Goal: Information Seeking & Learning: Check status

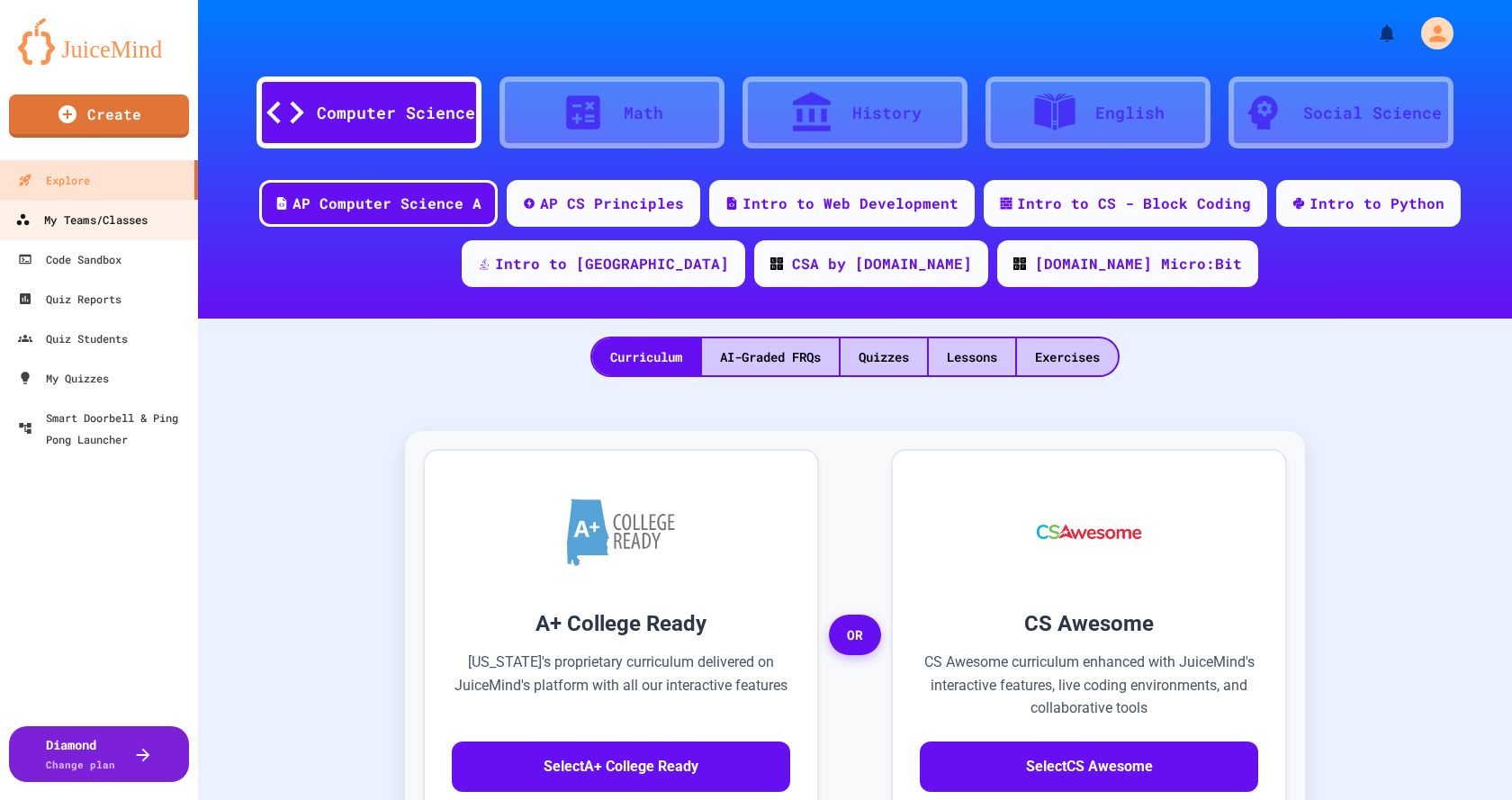
click at [83, 217] on div "My Teams/Classes" at bounding box center [82, 220] width 133 height 22
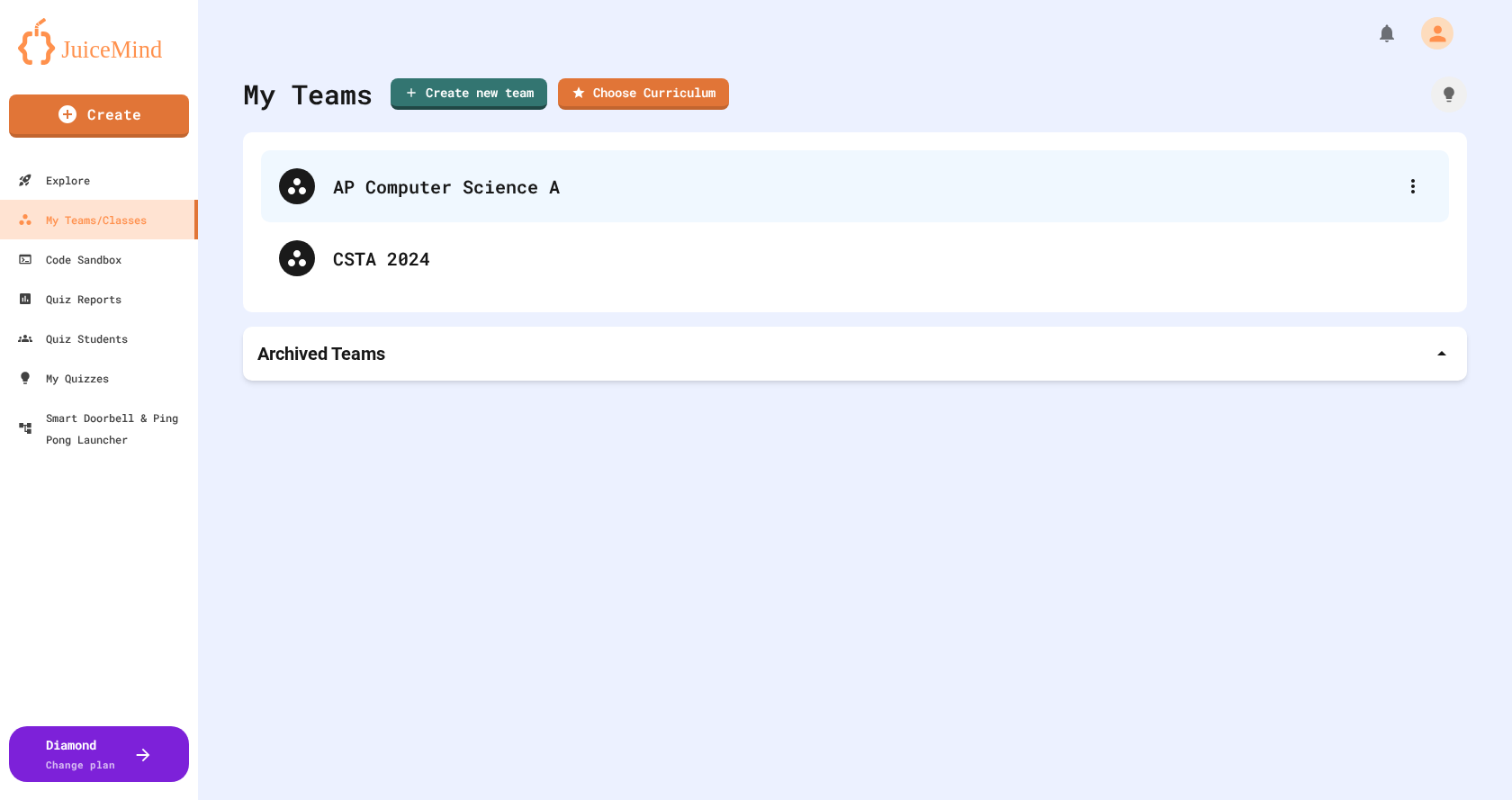
click at [426, 183] on div "AP Computer Science A" at bounding box center [864, 186] width 1062 height 27
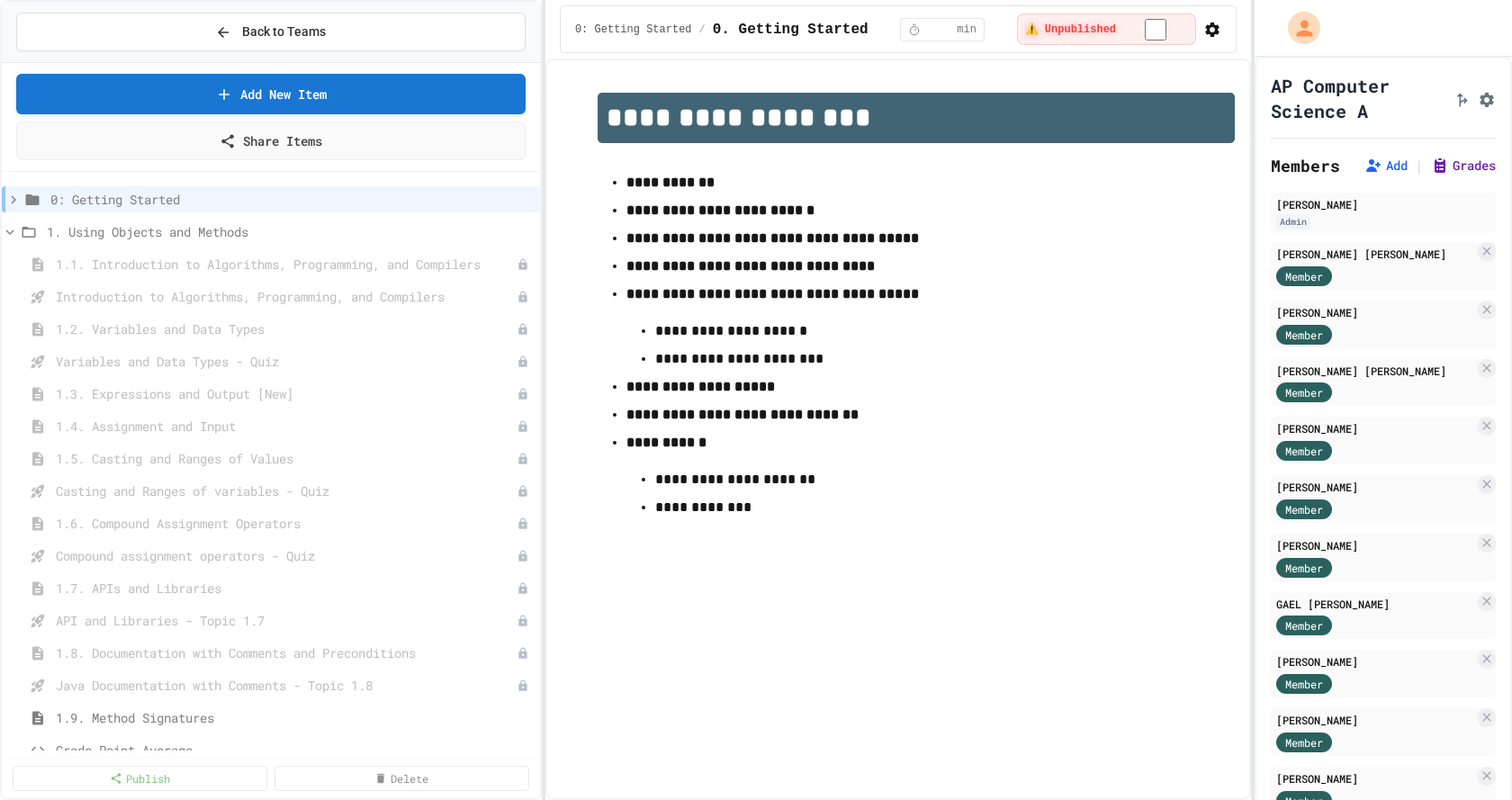
click at [1455, 175] on button "Grades" at bounding box center [1463, 165] width 64 height 18
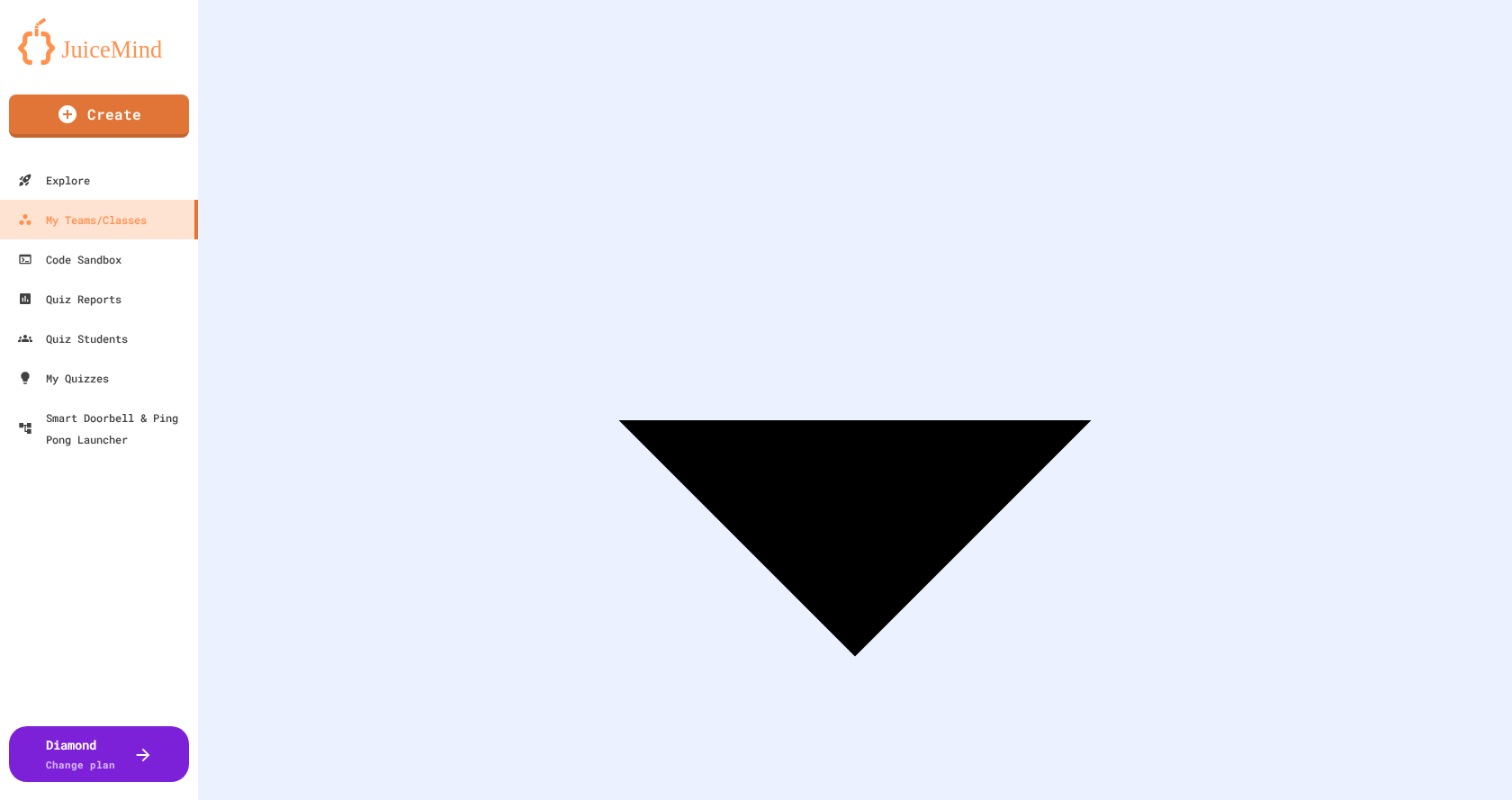
scroll to position [270, 0]
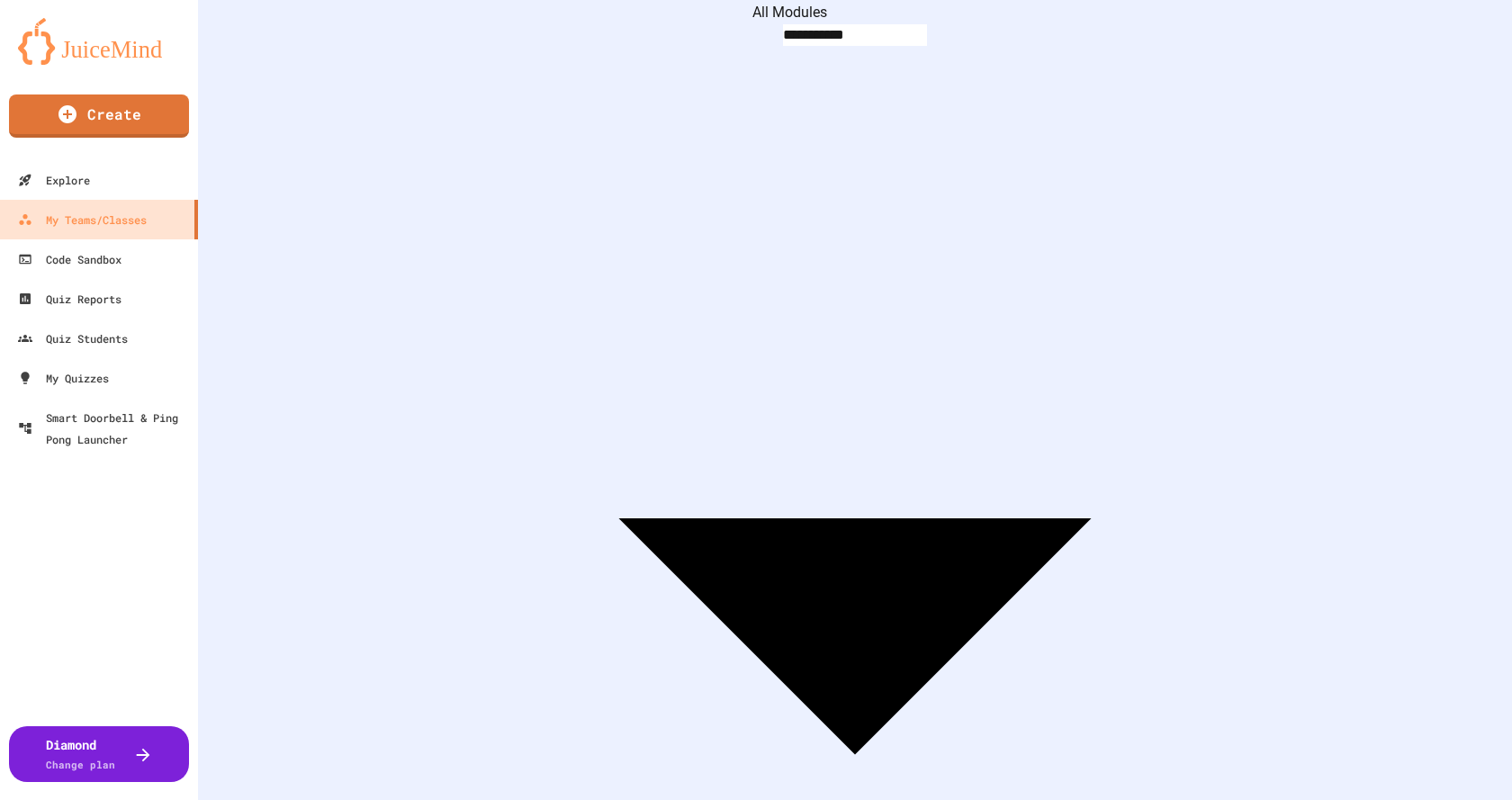
scroll to position [177, 0]
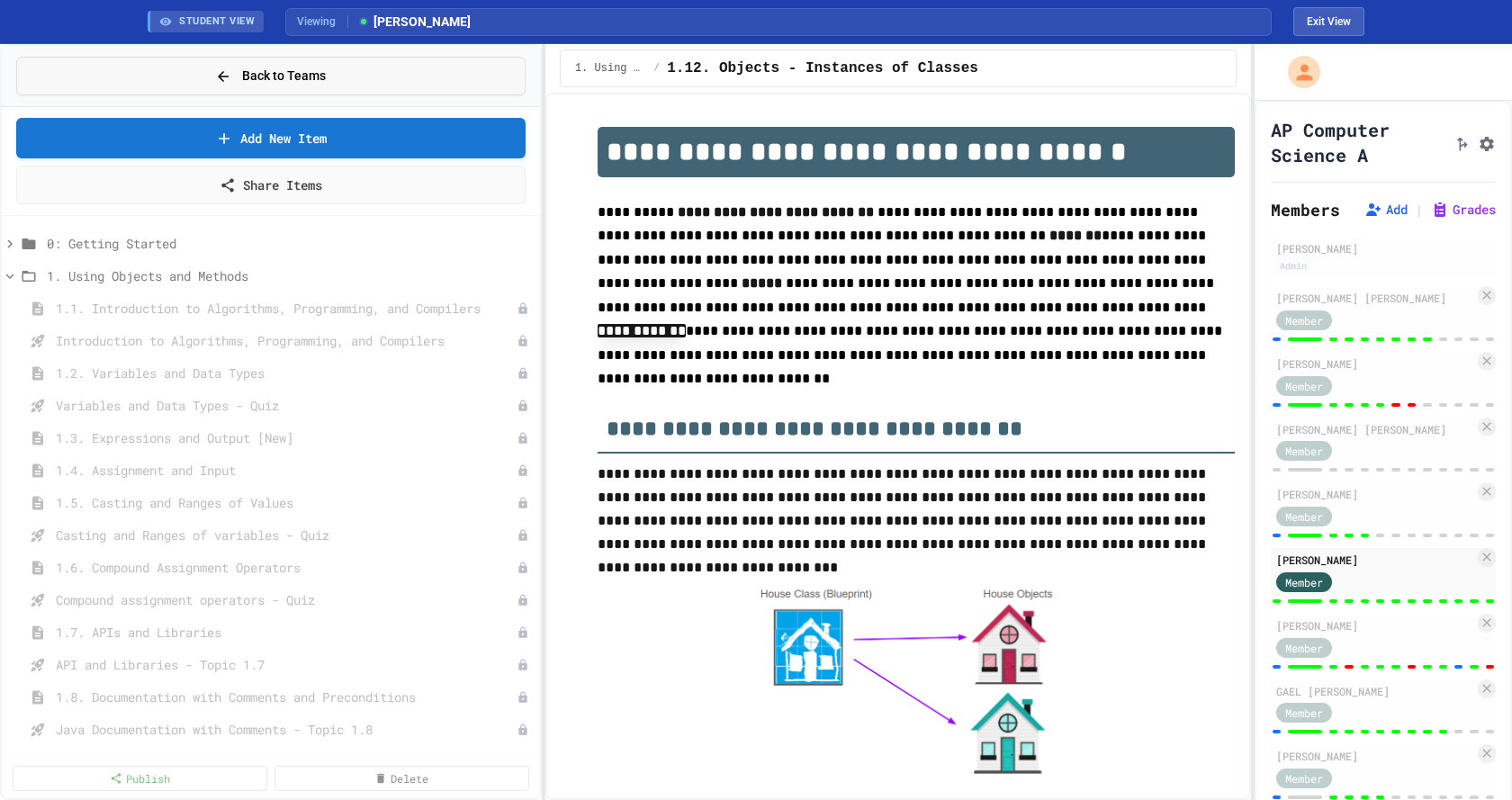
click at [255, 76] on span "Back to Teams" at bounding box center [284, 75] width 84 height 19
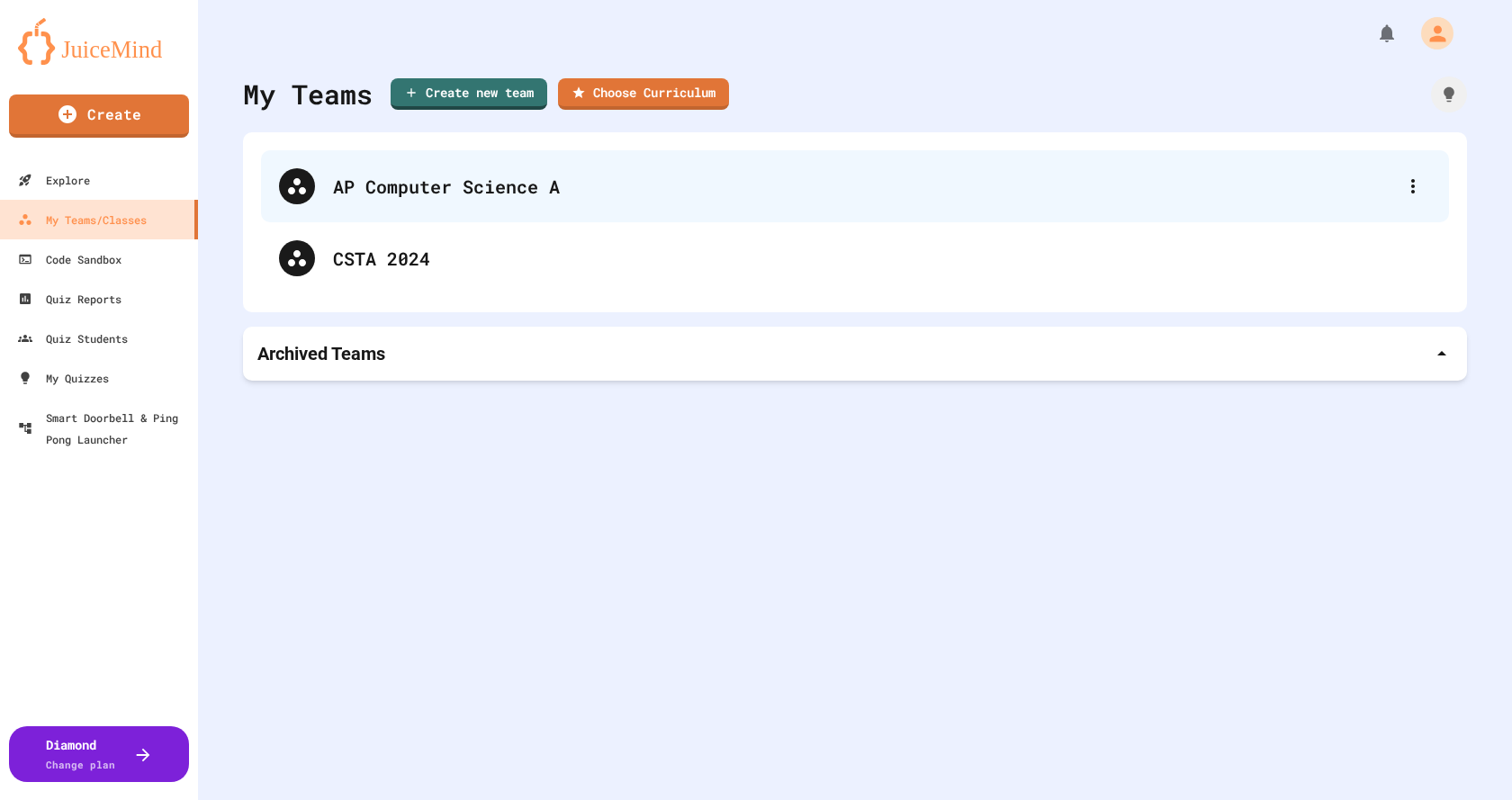
click at [423, 193] on div "AP Computer Science A" at bounding box center [864, 186] width 1062 height 27
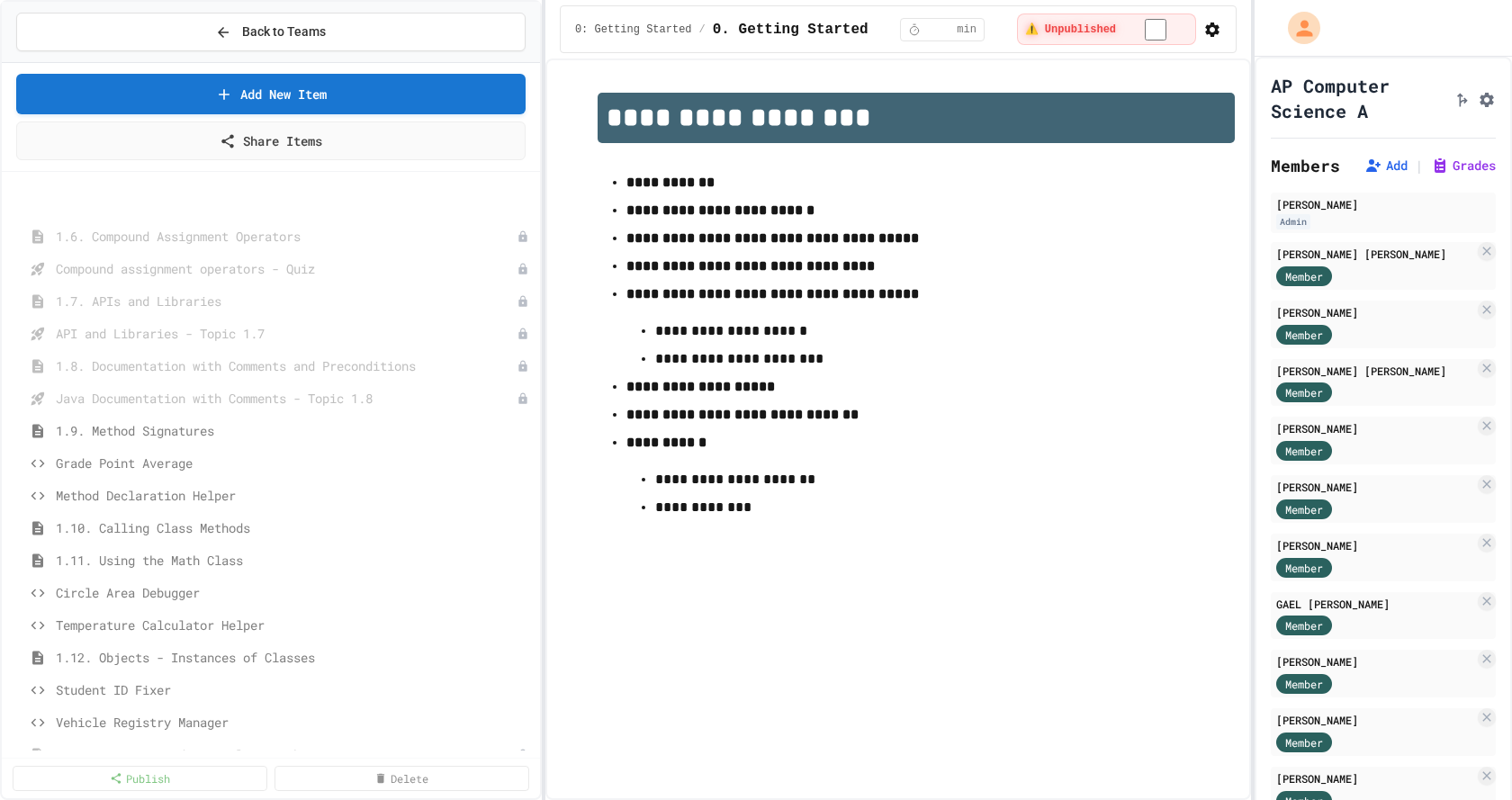
scroll to position [360, 0]
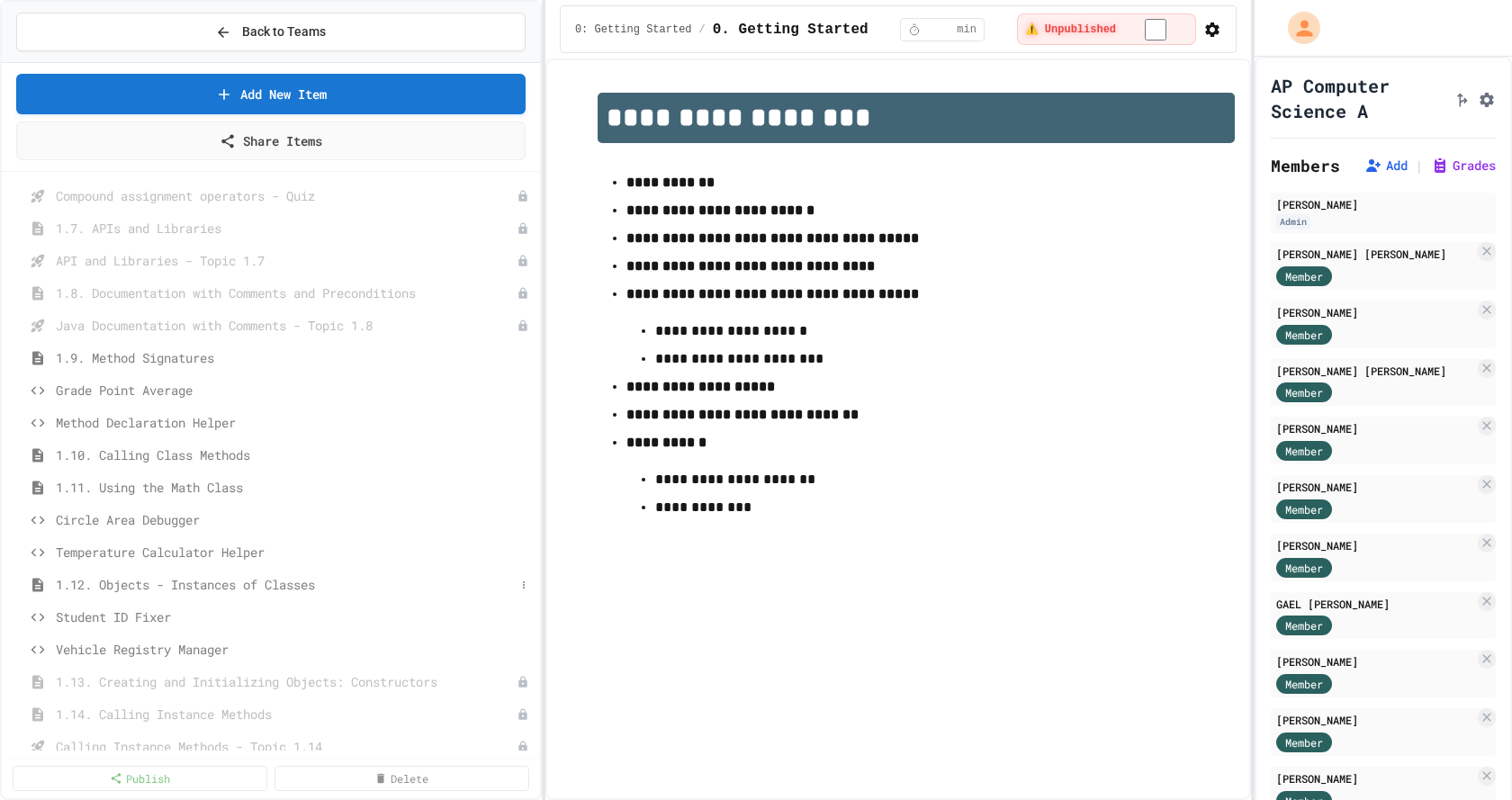
click at [184, 584] on span "1.12. Objects - Instances of Classes" at bounding box center [285, 583] width 459 height 19
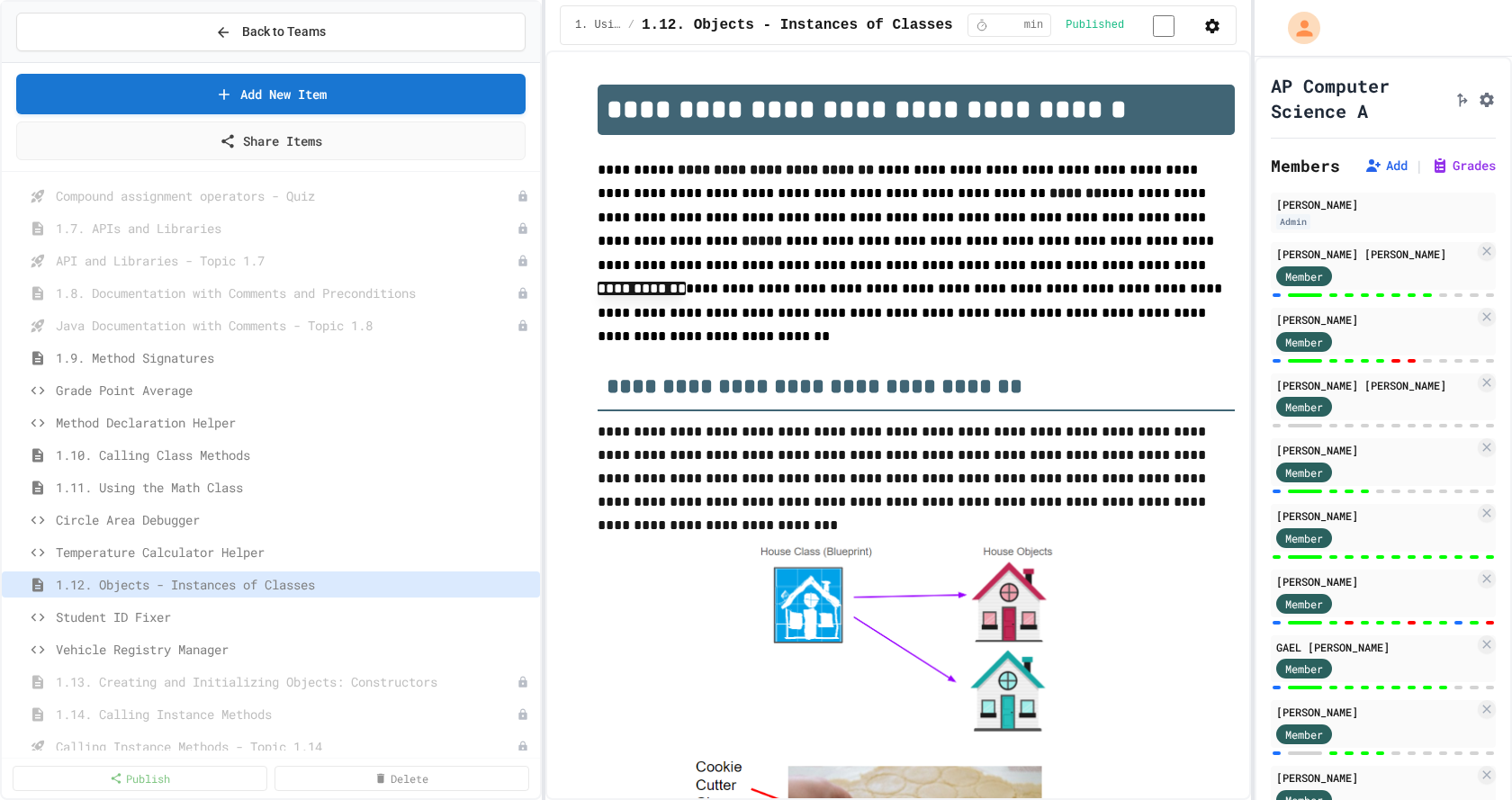
click at [1480, 107] on icon "Assignment Settings" at bounding box center [1487, 100] width 15 height 15
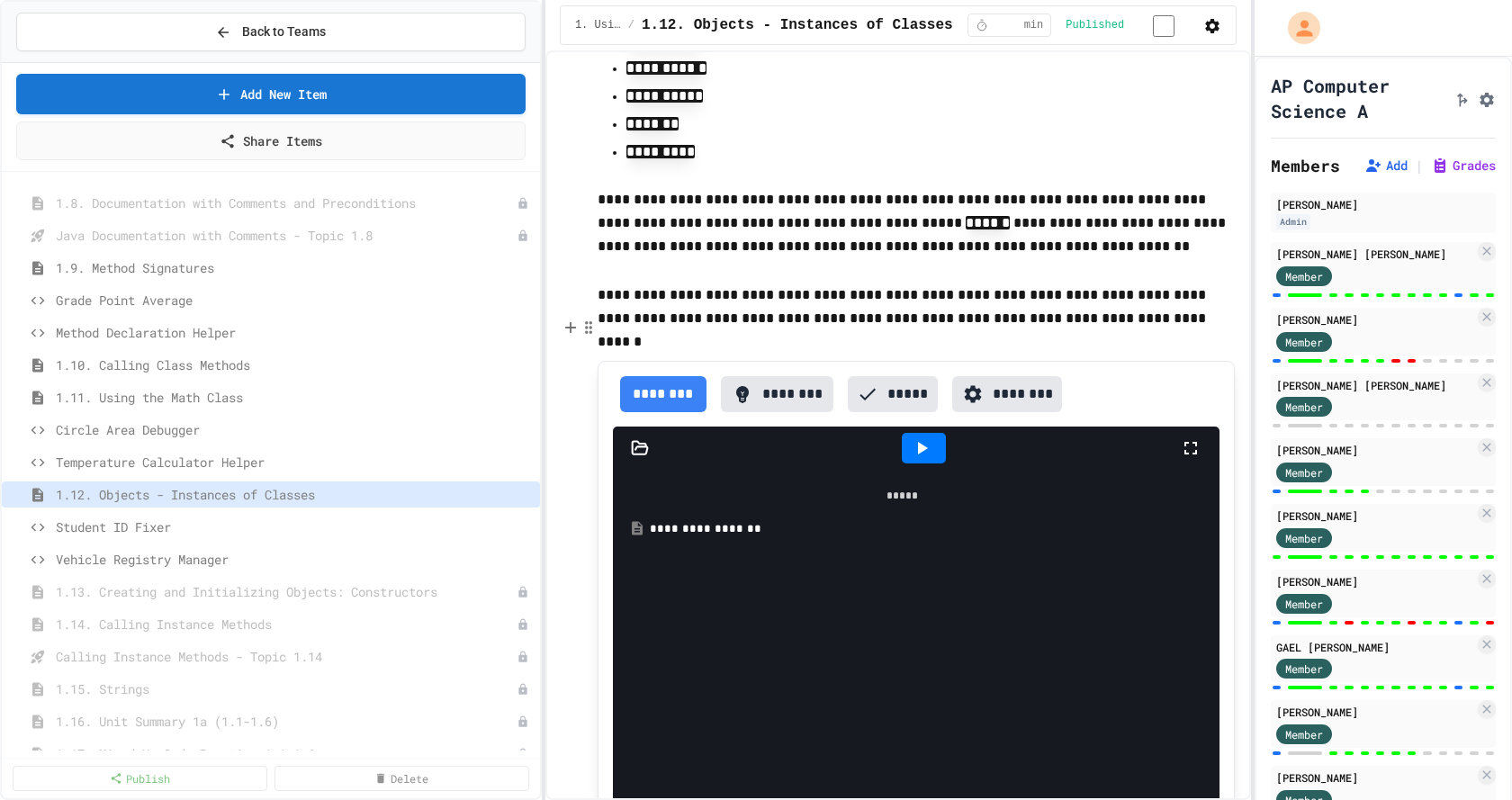
scroll to position [15257, 0]
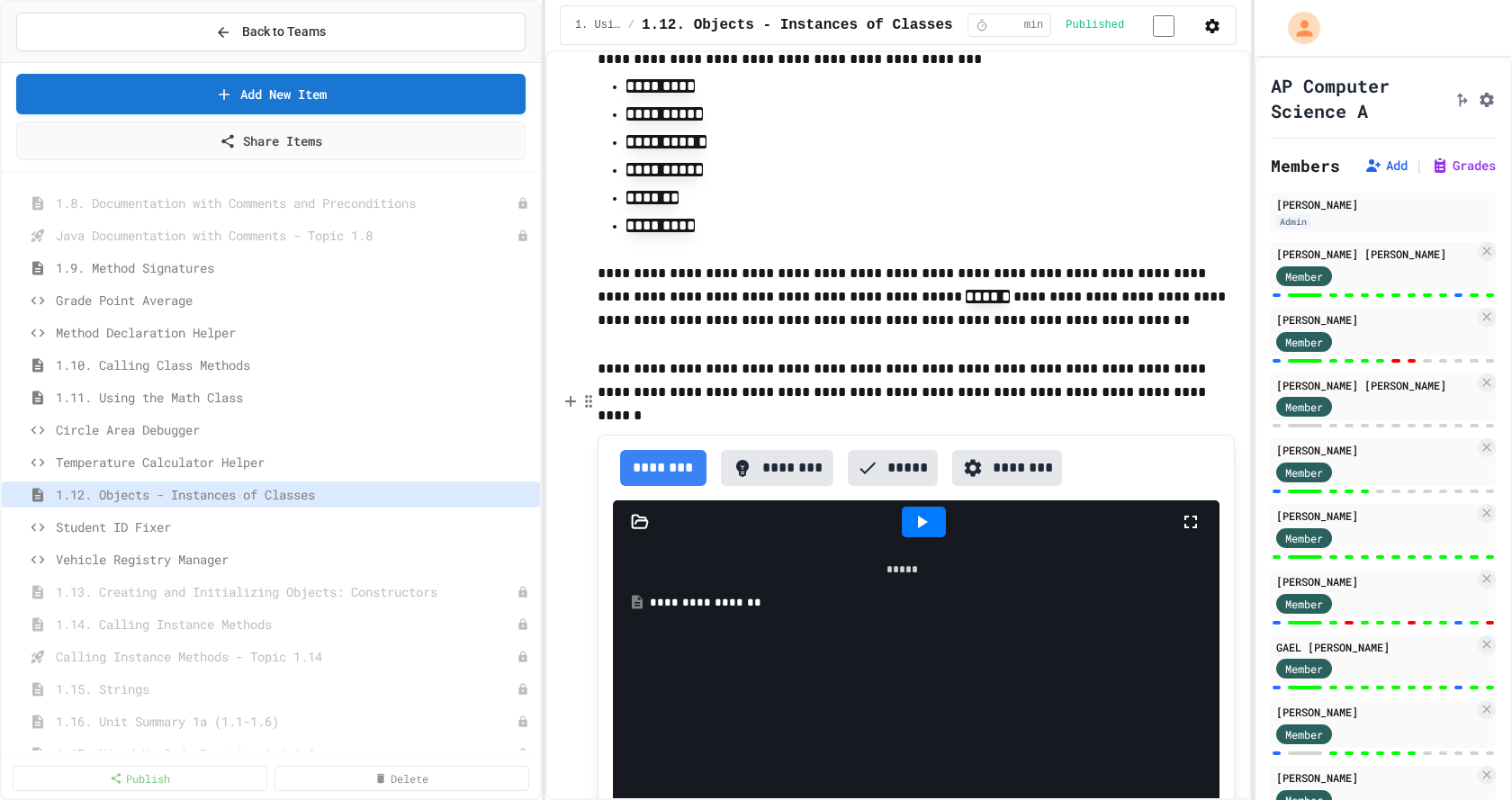
click at [773, 450] on button "********" at bounding box center [777, 467] width 112 height 36
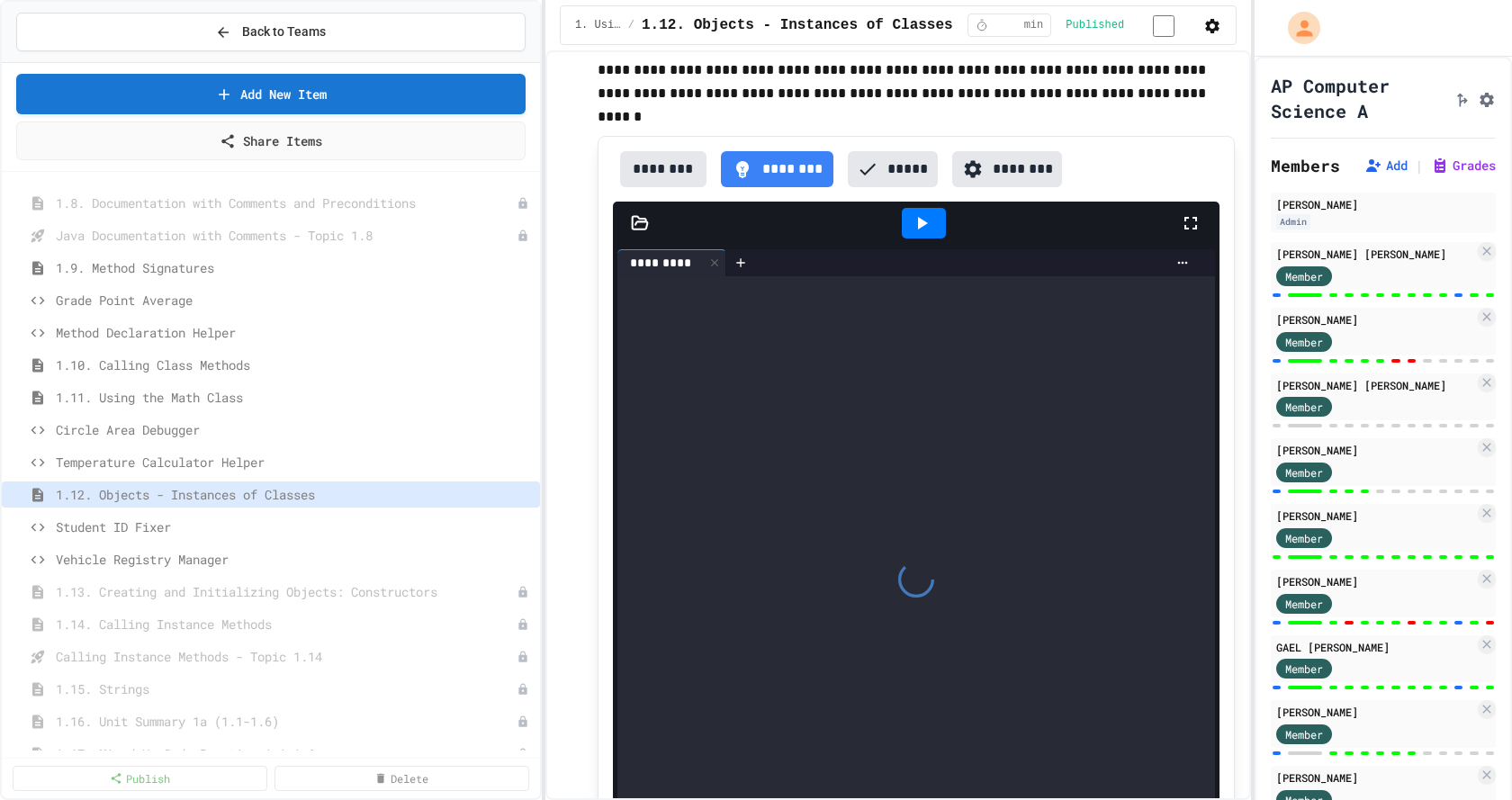
scroll to position [15617, 0]
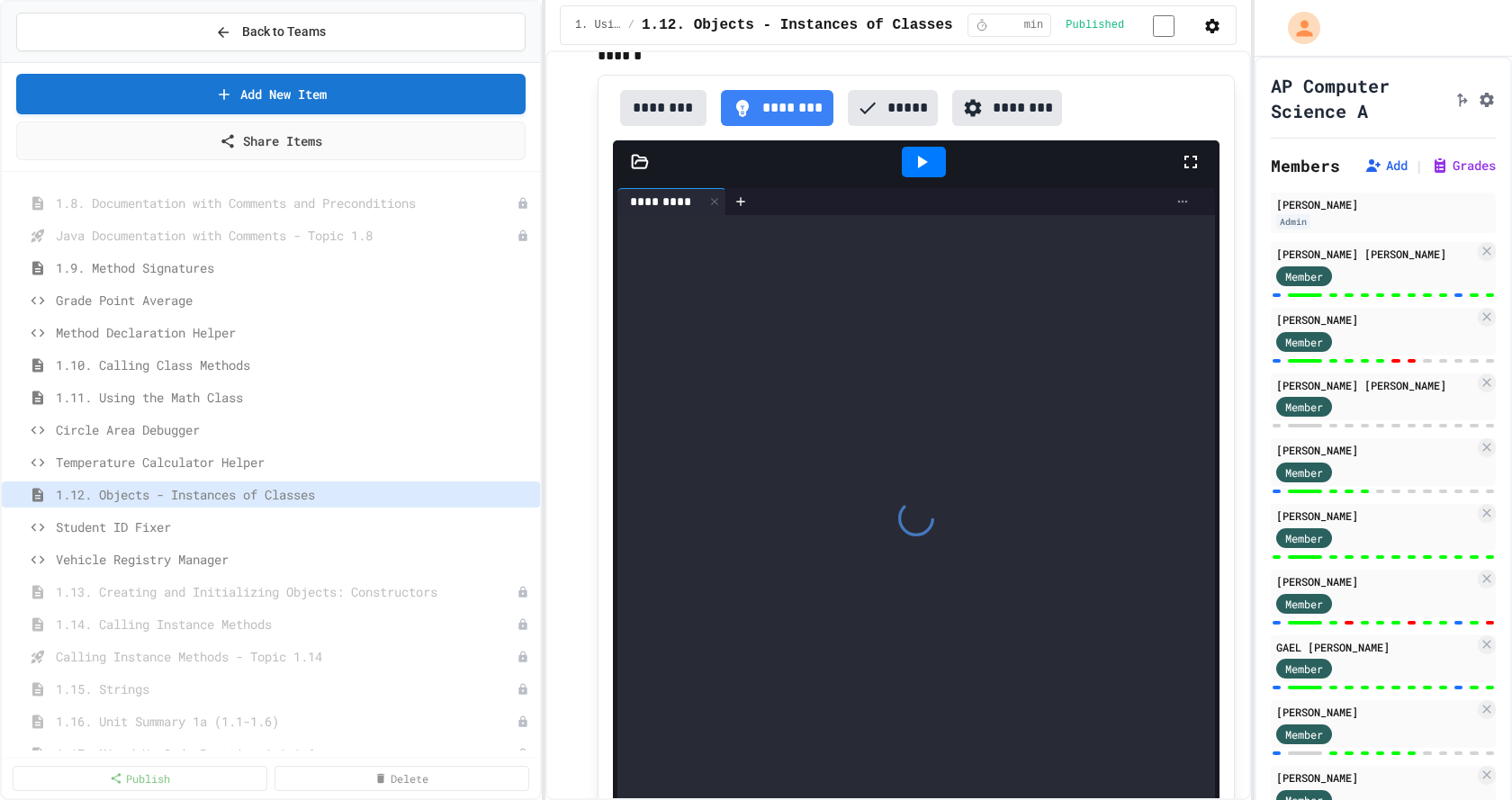
click at [1175, 194] on icon at bounding box center [1182, 201] width 15 height 15
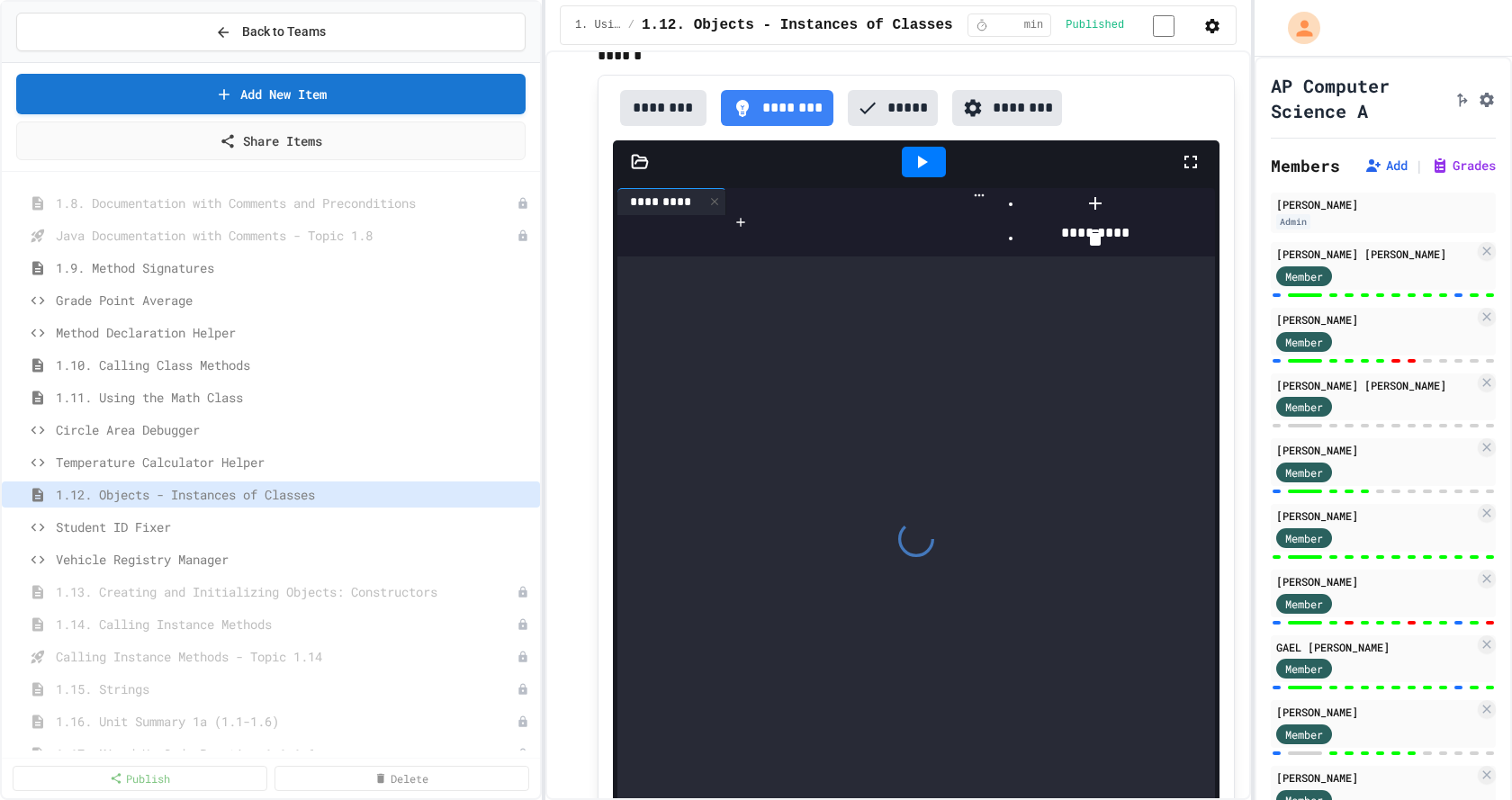
click at [1168, 224] on li "**********" at bounding box center [1095, 240] width 145 height 32
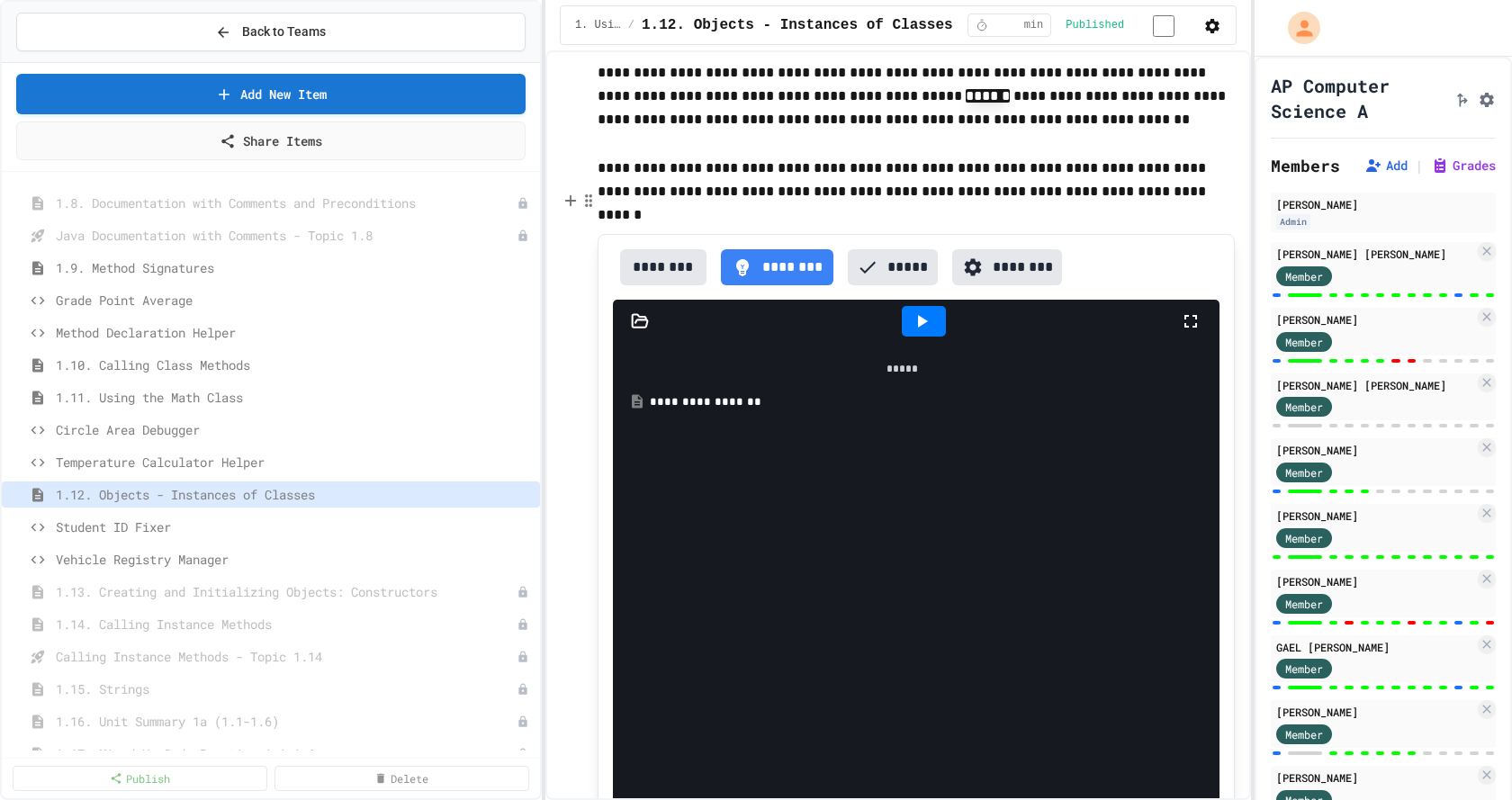
scroll to position [15437, 0]
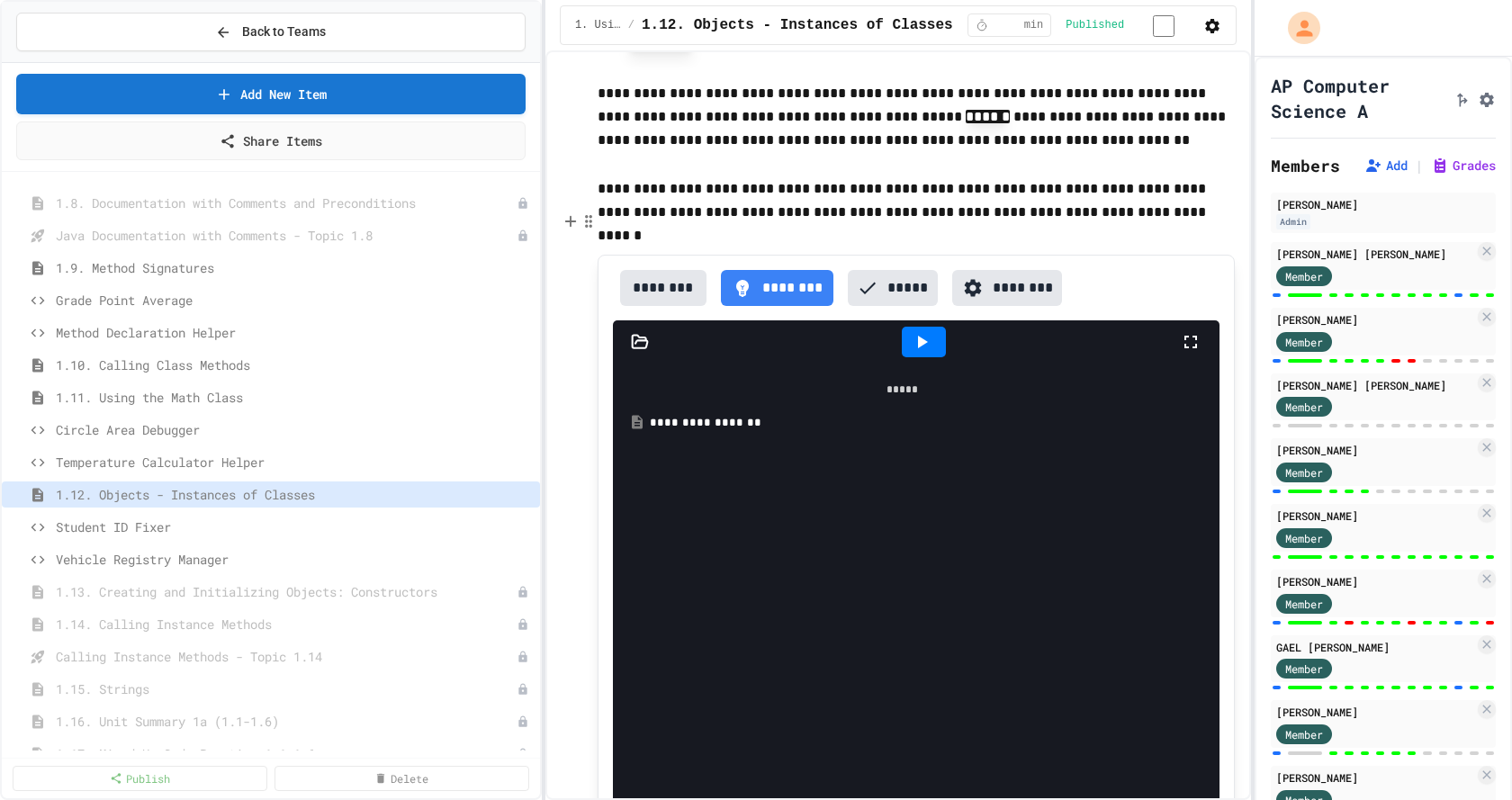
click at [1001, 270] on button "********" at bounding box center [1007, 288] width 110 height 36
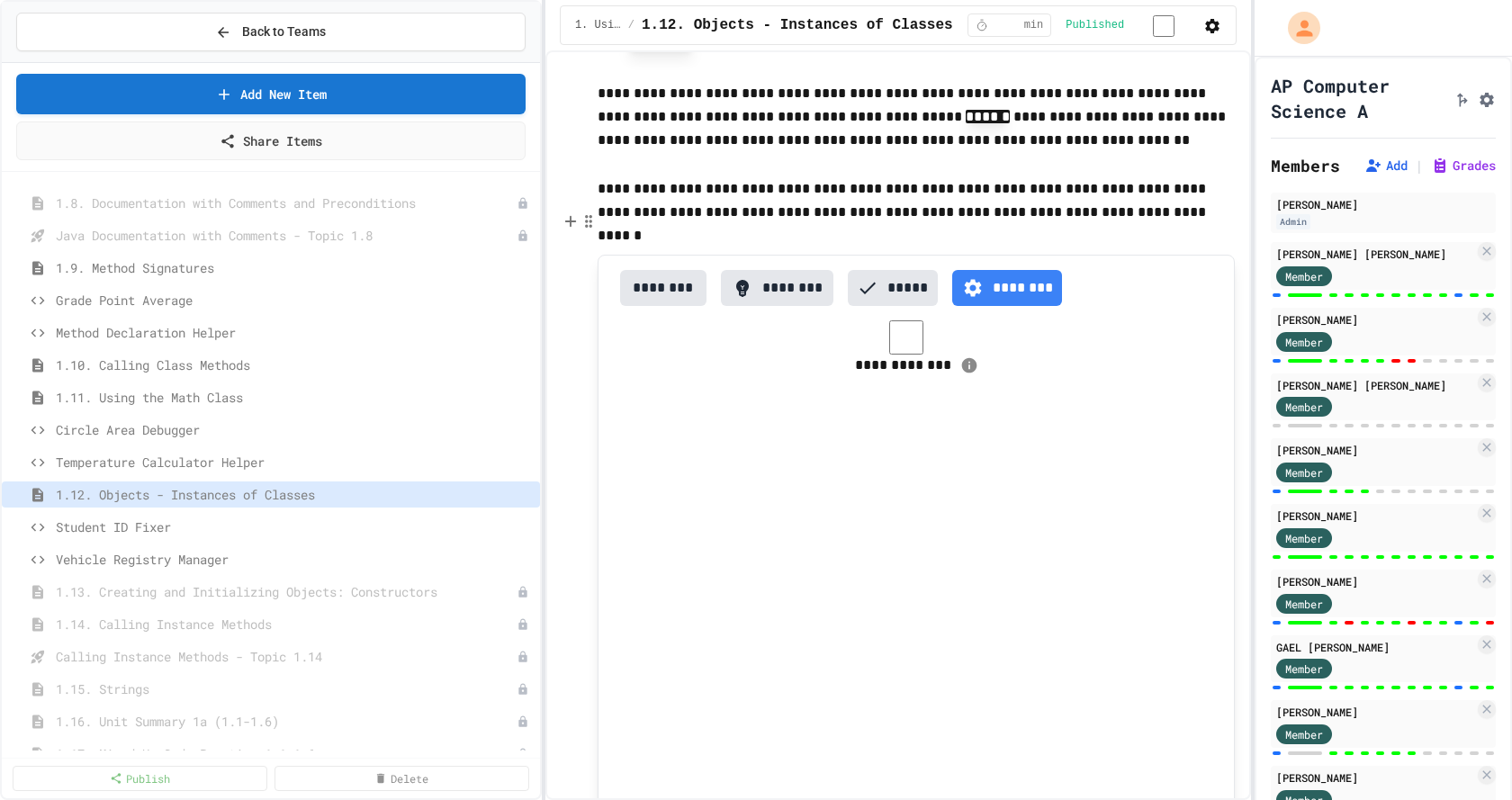
click at [1001, 270] on button "********" at bounding box center [1007, 288] width 110 height 36
click at [593, 225] on icon "button" at bounding box center [589, 221] width 17 height 18
click at [631, 336] on button "Delete" at bounding box center [694, 332] width 214 height 29
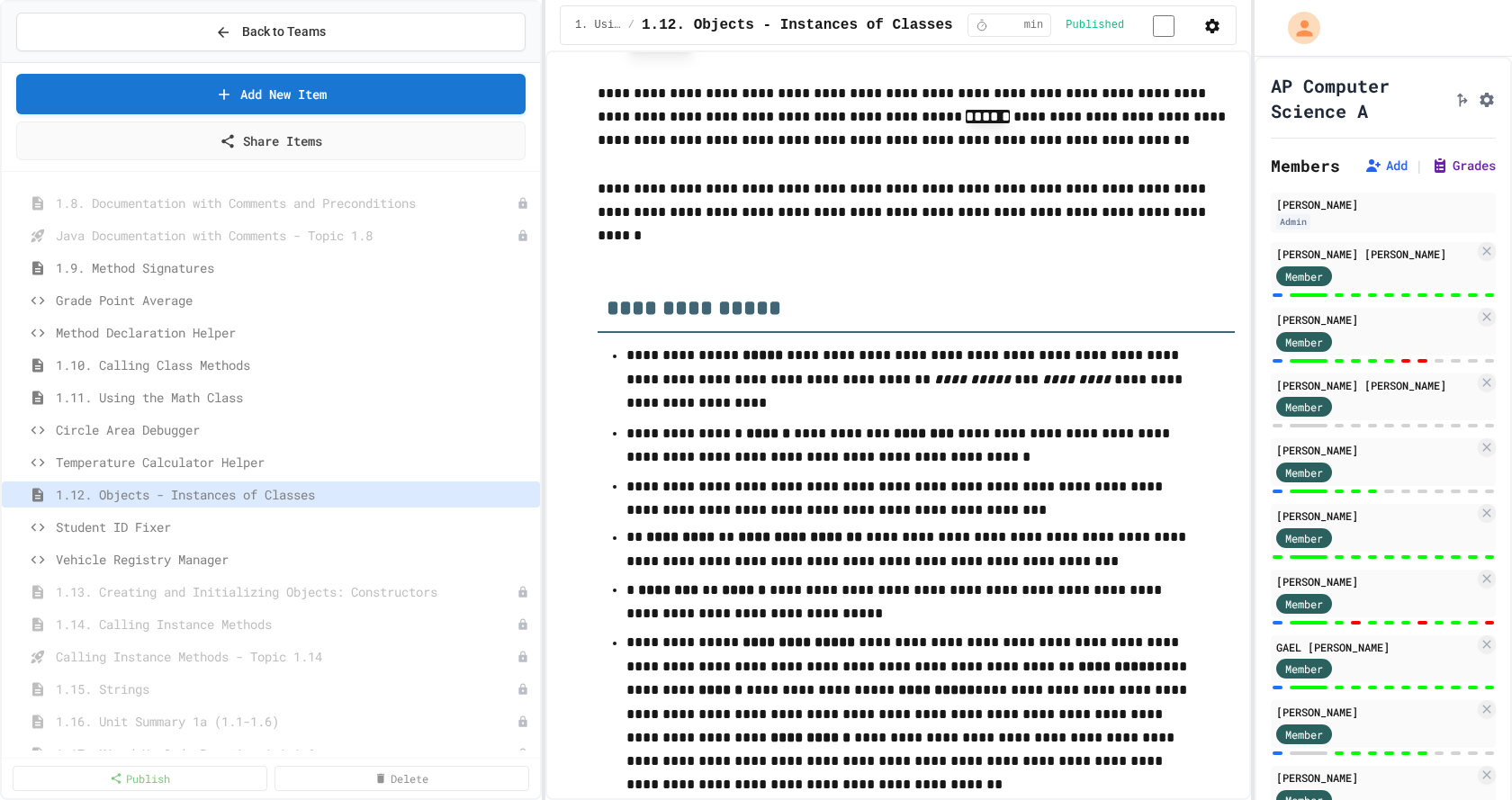
click at [1451, 175] on button "Grades" at bounding box center [1463, 165] width 64 height 18
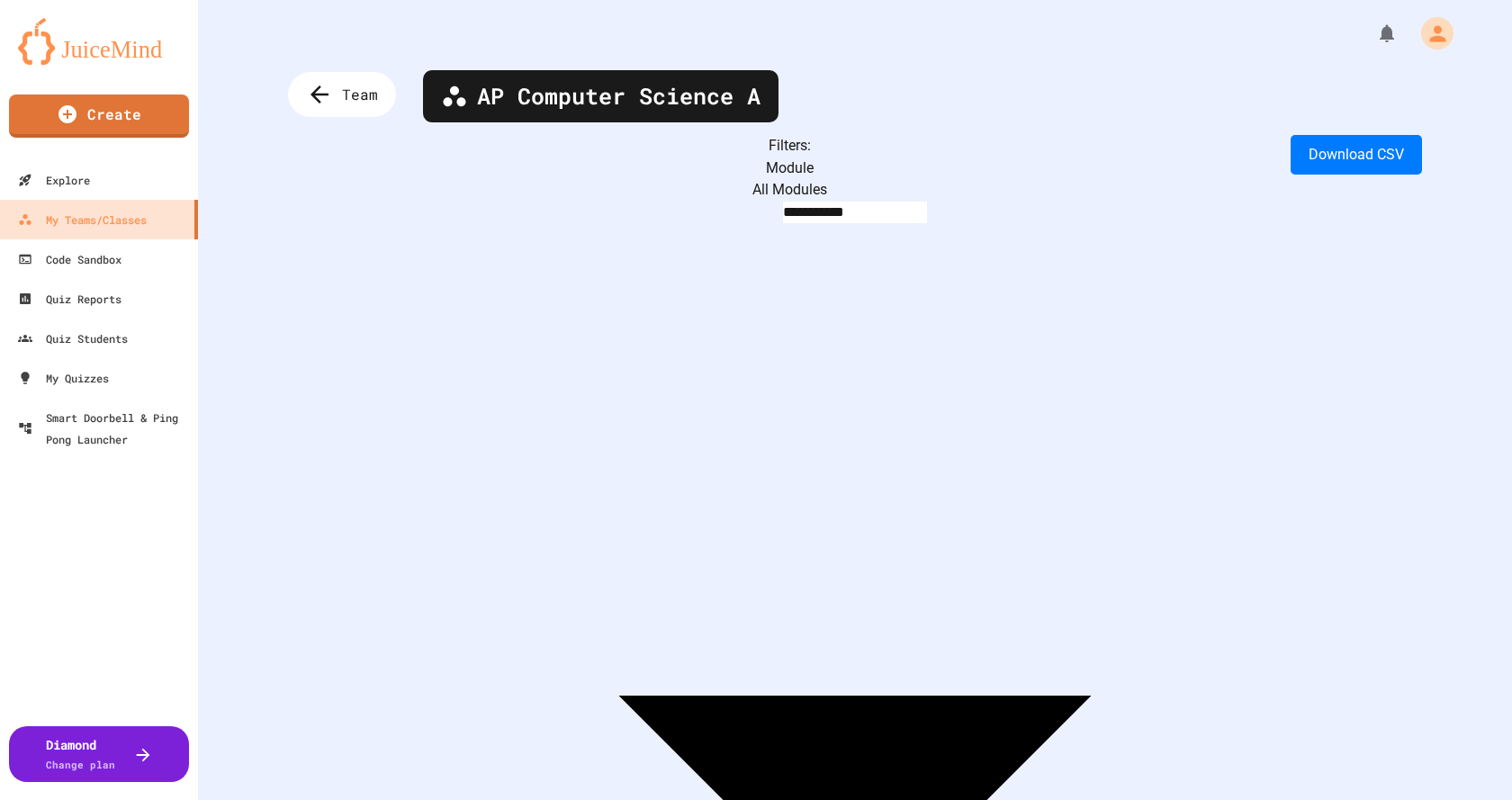
click at [475, 169] on body "**********" at bounding box center [756, 400] width 1512 height 800
type input "**********"
click at [107, 303] on div "Quiz Reports" at bounding box center [68, 299] width 106 height 22
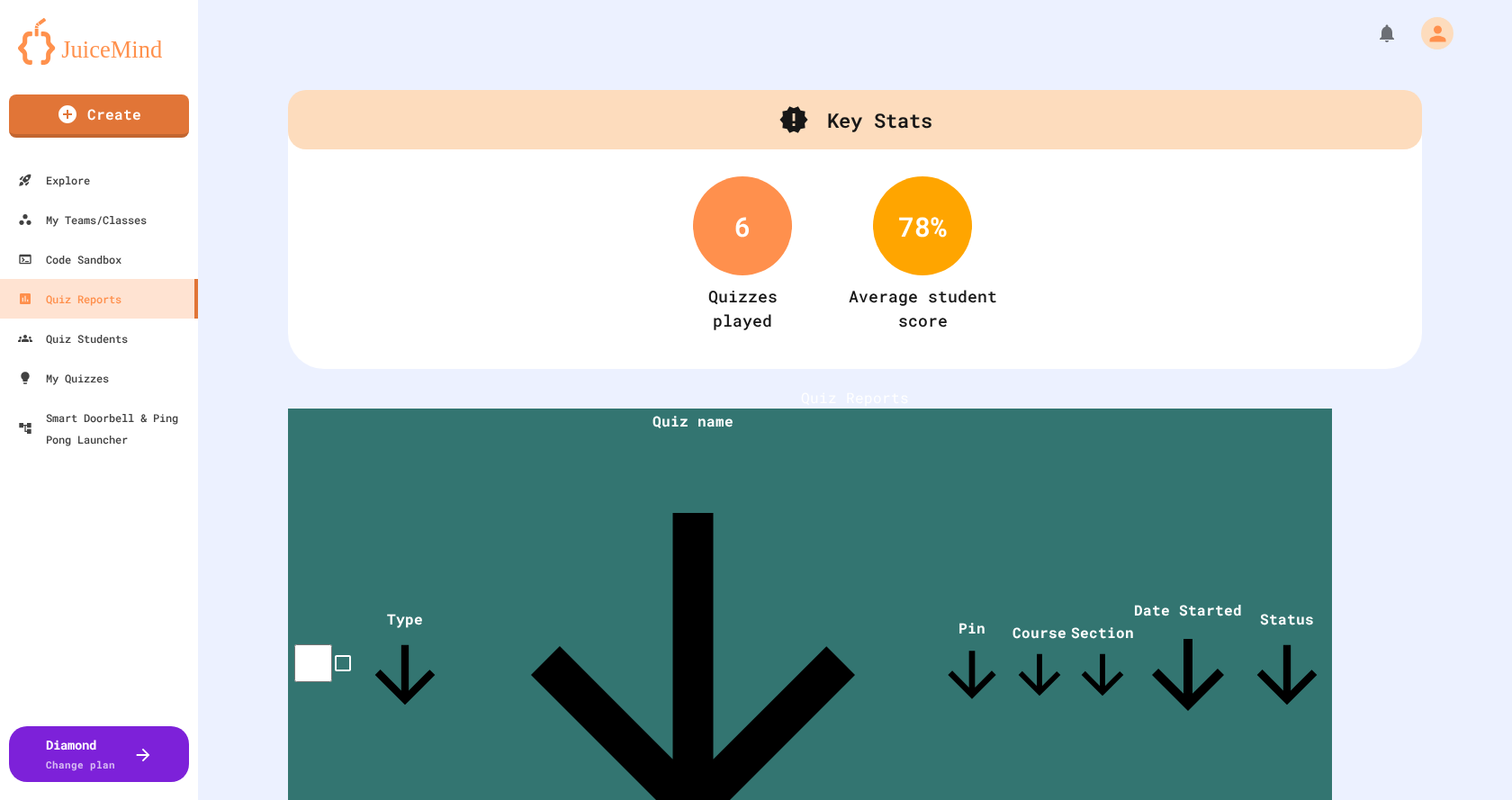
scroll to position [106, 0]
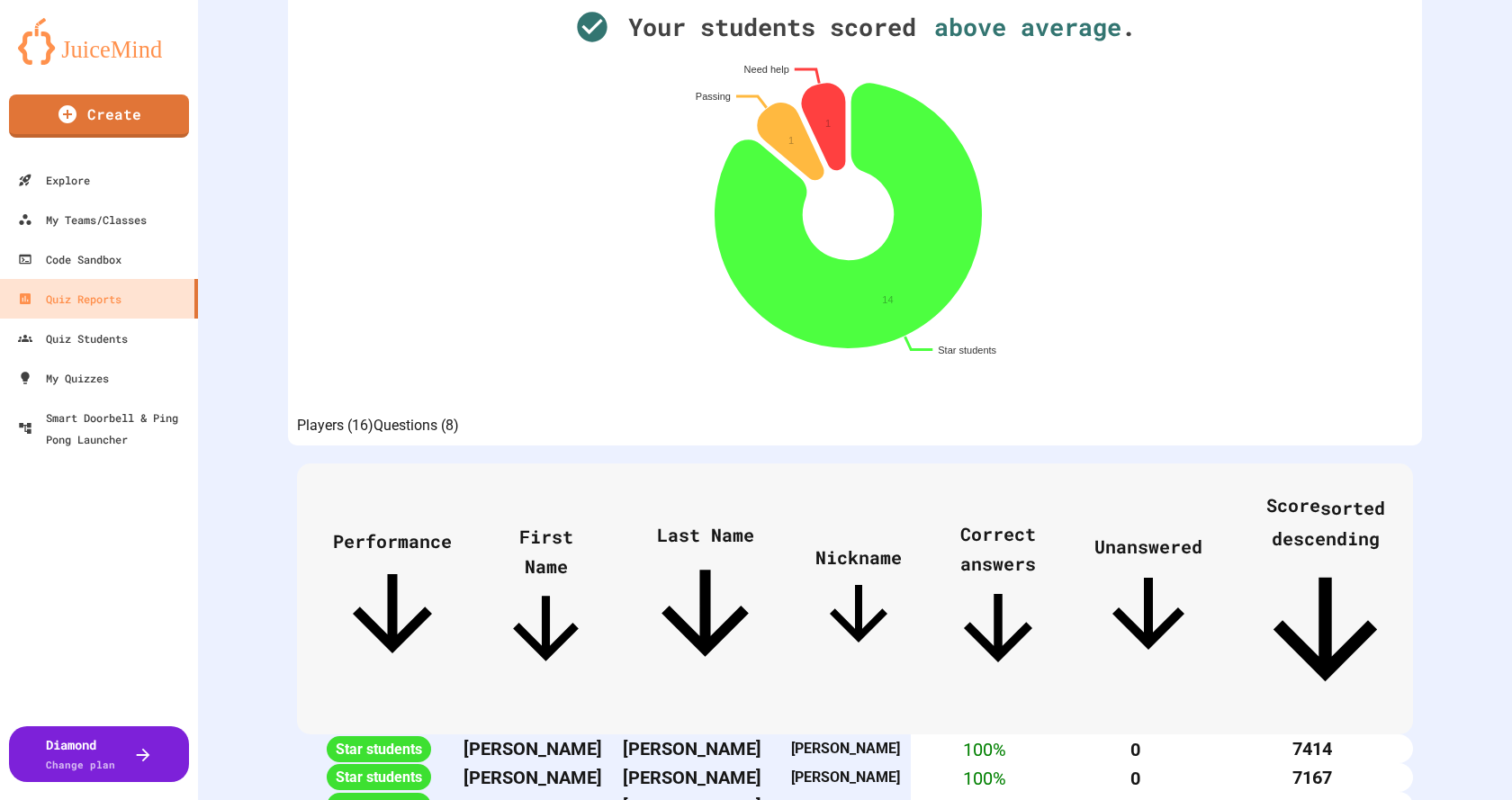
scroll to position [251, 0]
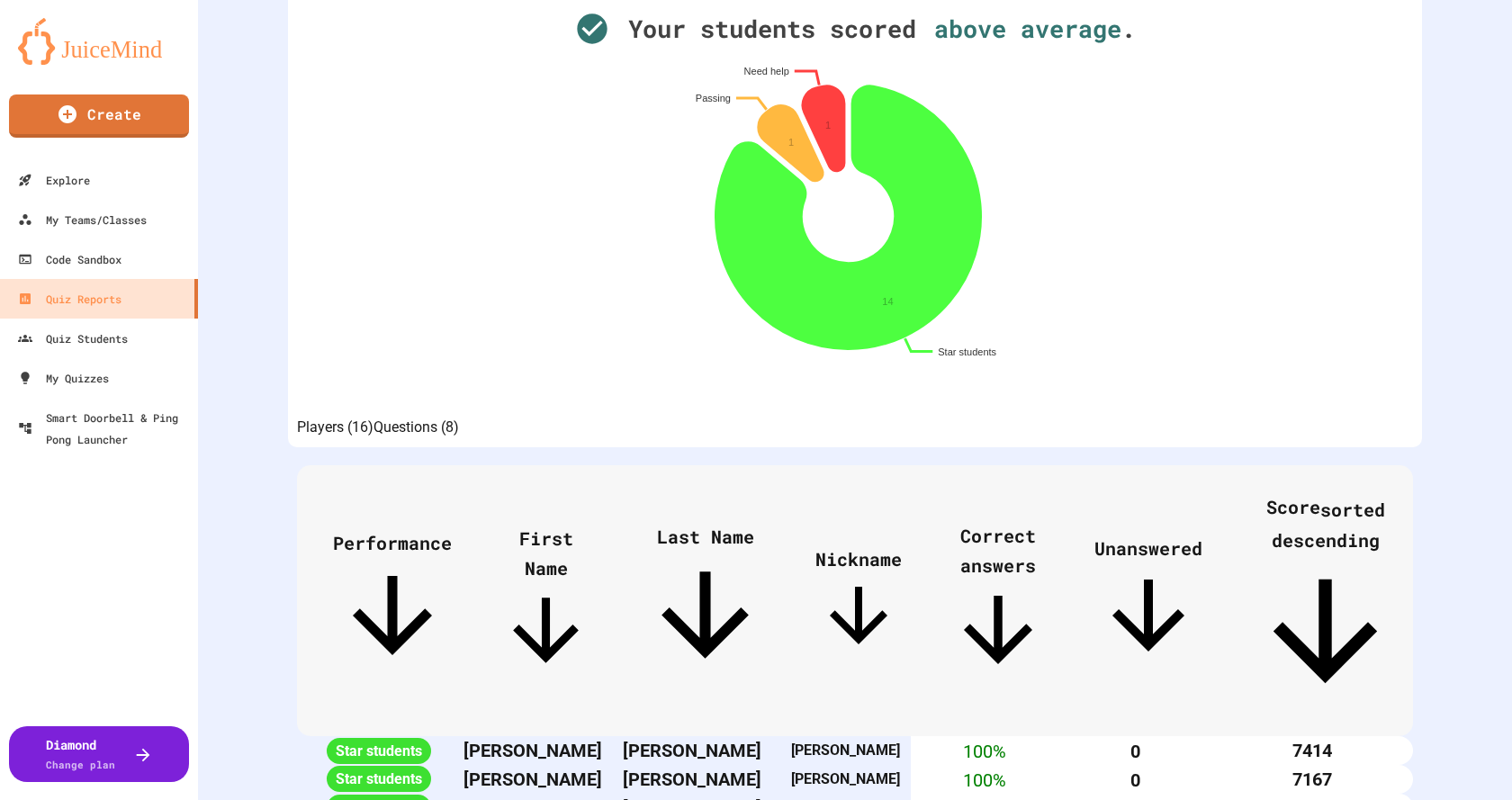
click at [459, 438] on button "Questions (8)" at bounding box center [417, 427] width 86 height 21
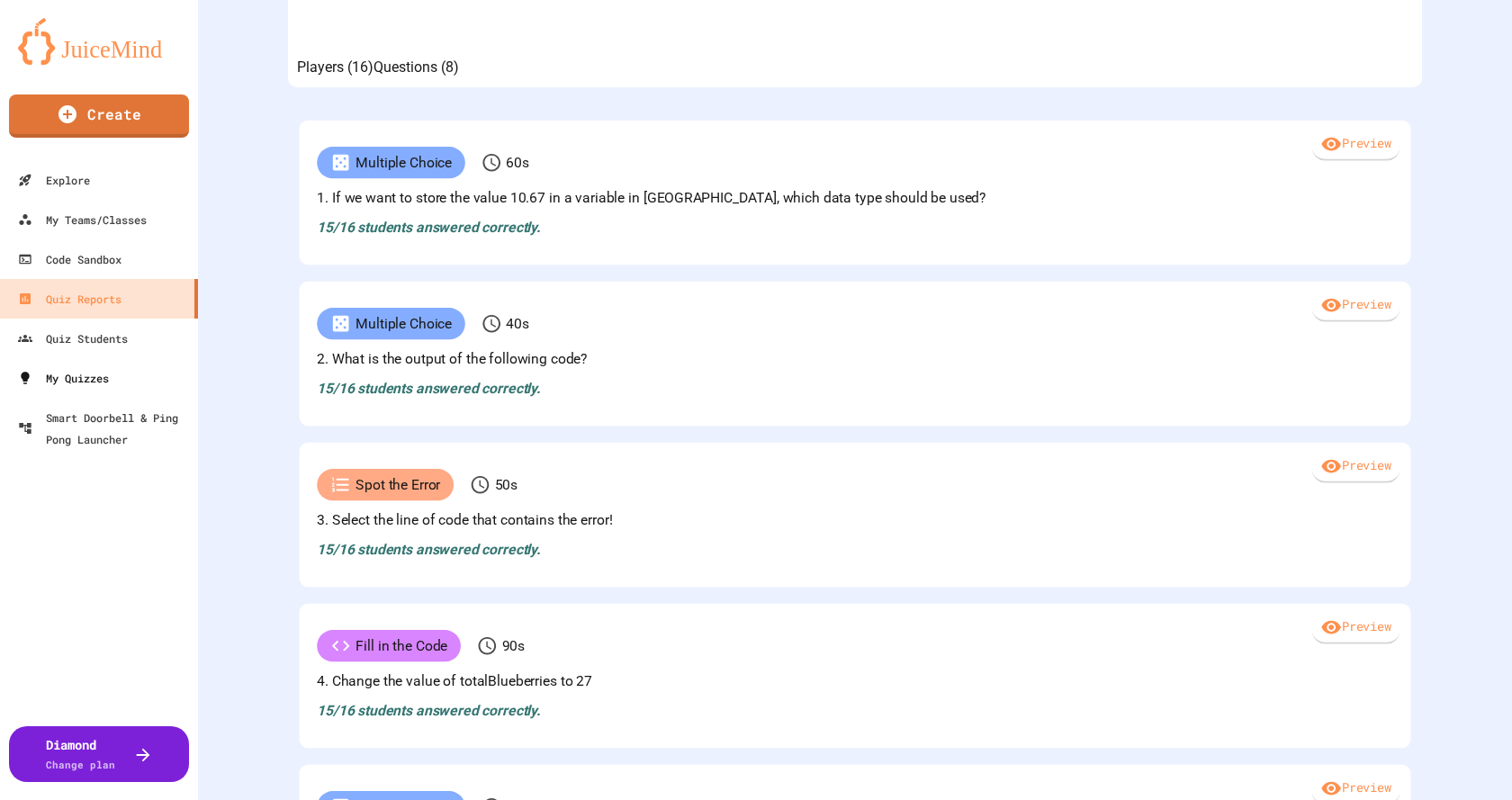
scroll to position [161, 0]
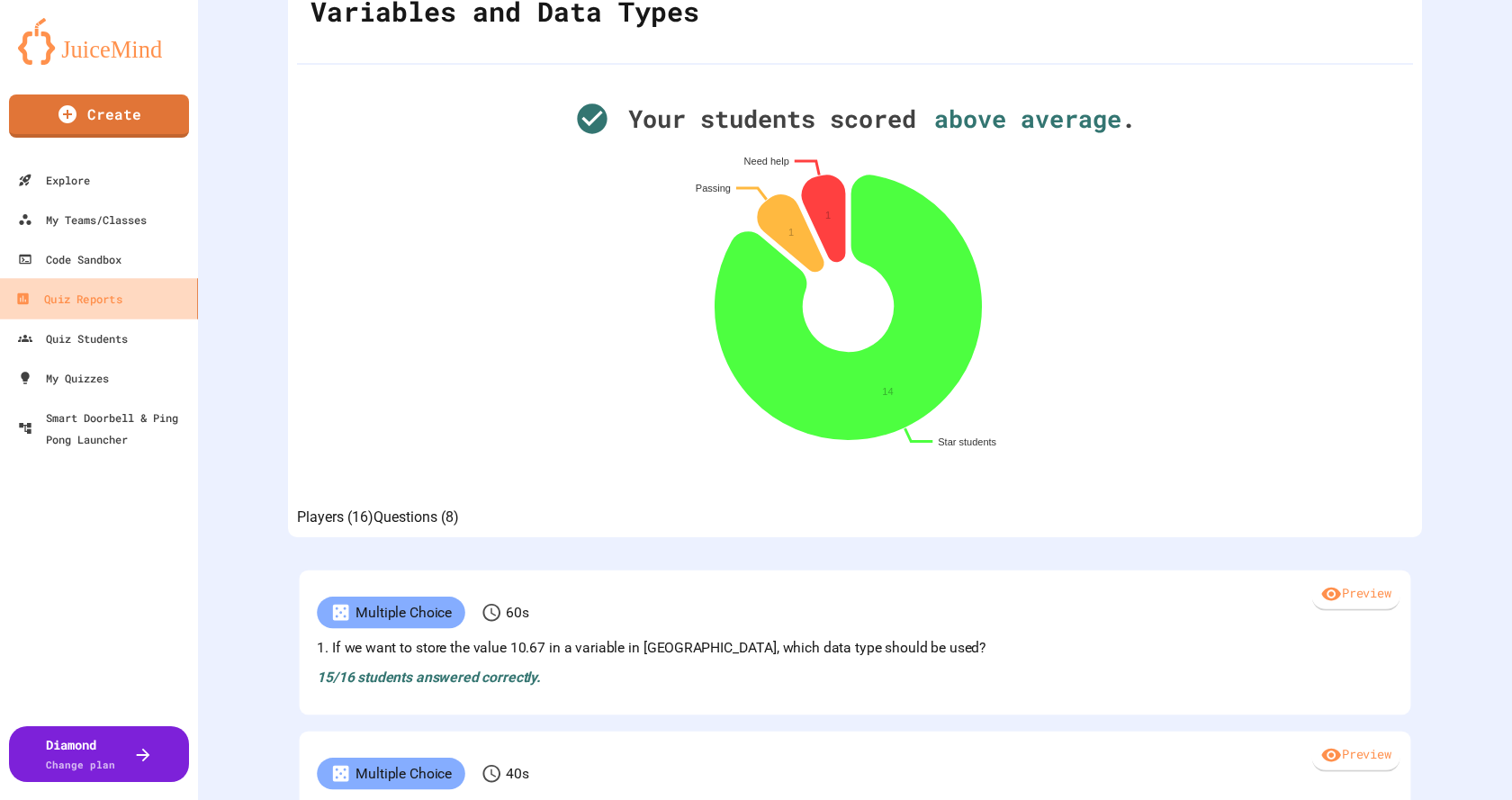
click at [93, 302] on div "Quiz Reports" at bounding box center [68, 299] width 106 height 22
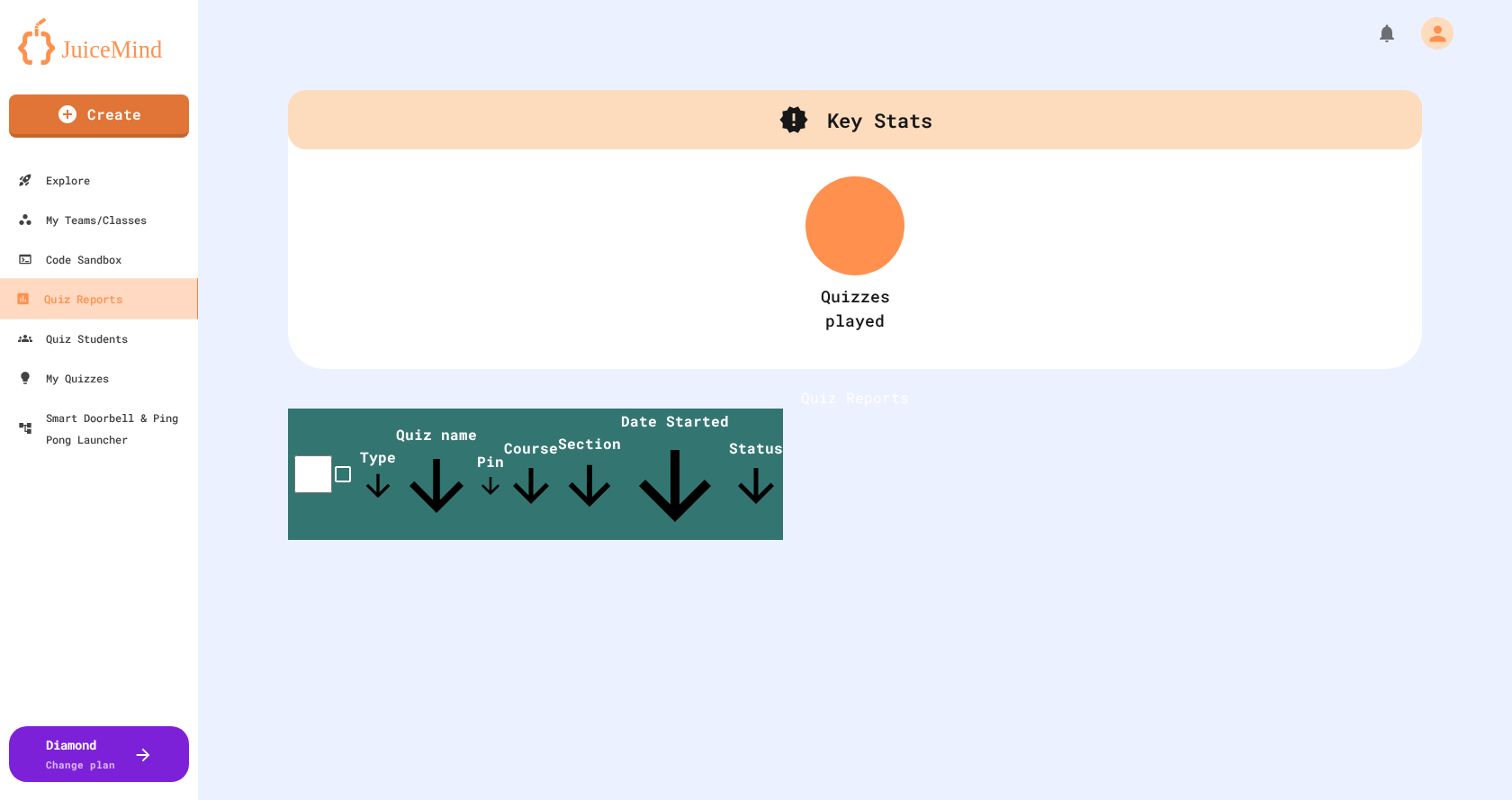
scroll to position [106, 0]
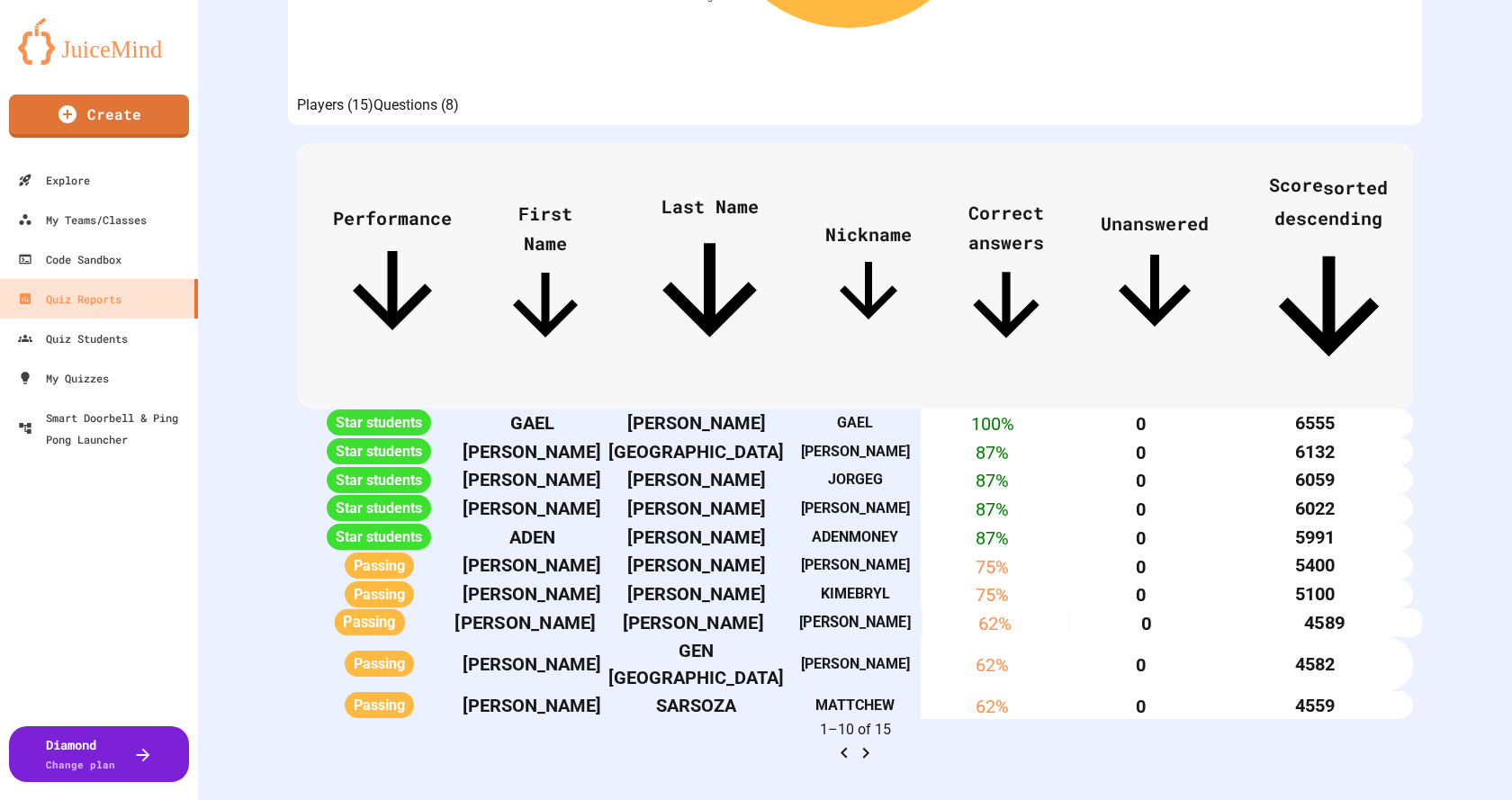
scroll to position [700, 0]
click at [75, 288] on div "Quiz Reports" at bounding box center [68, 299] width 106 height 22
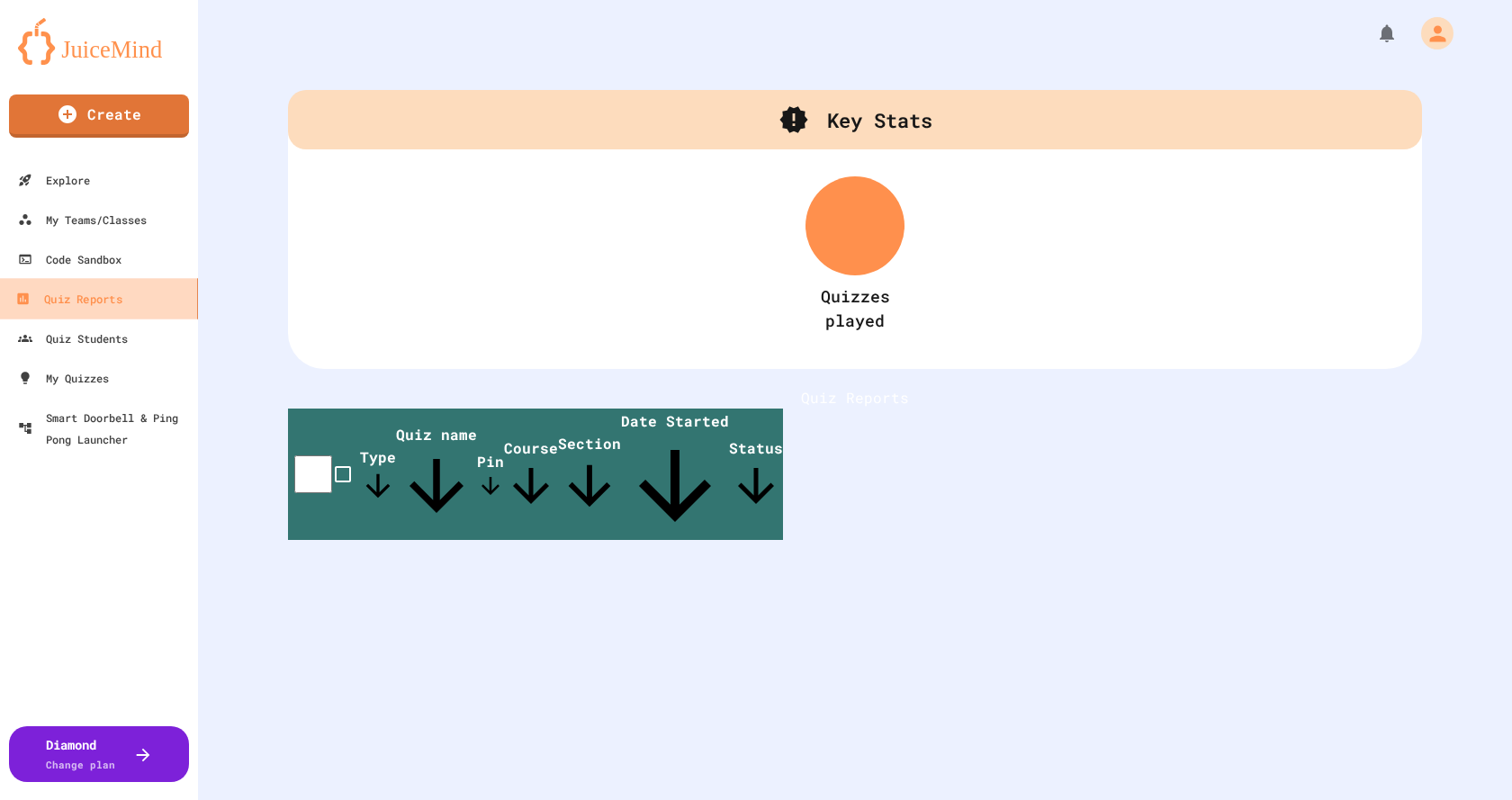
scroll to position [106, 0]
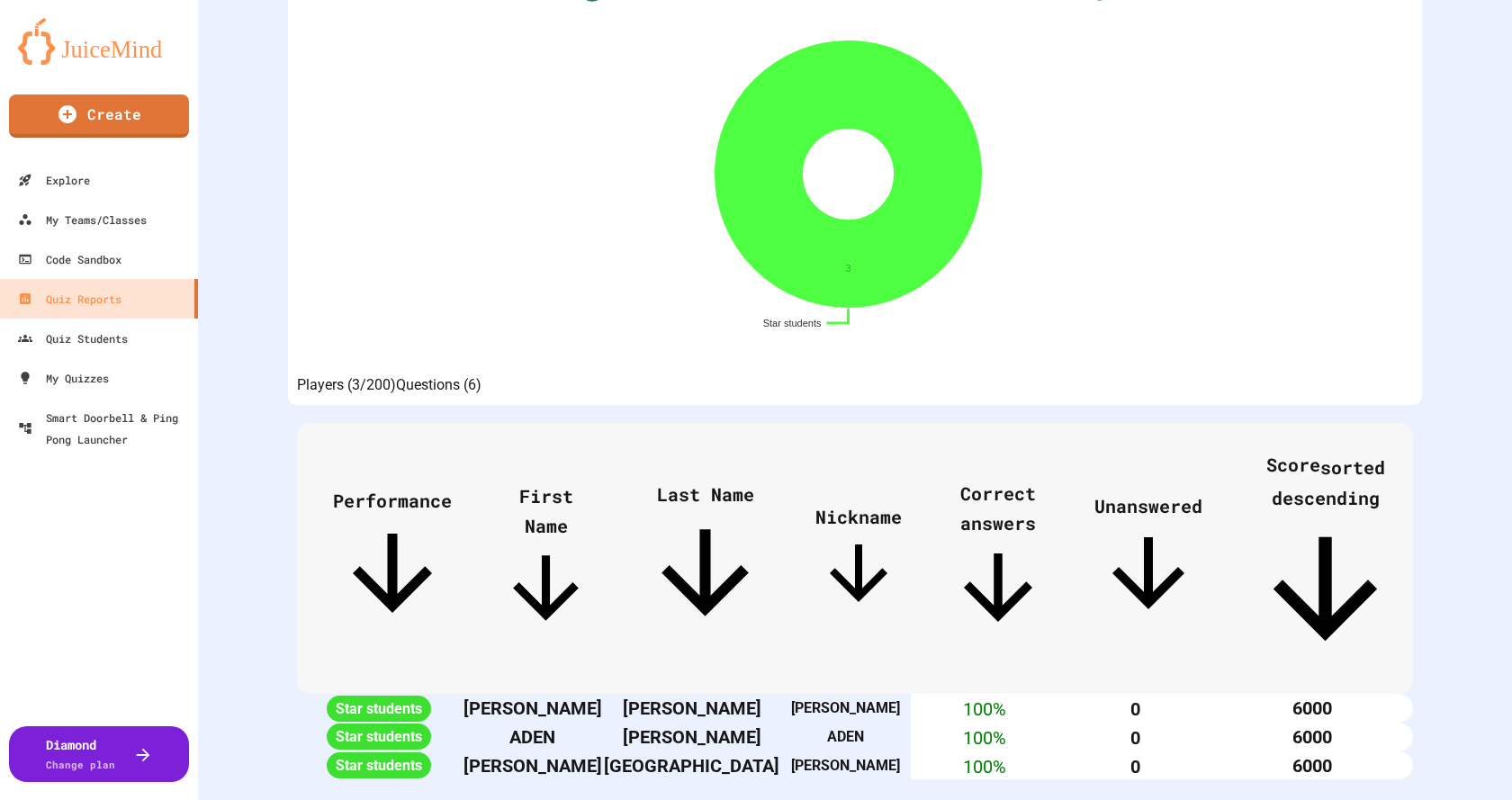
scroll to position [297, 0]
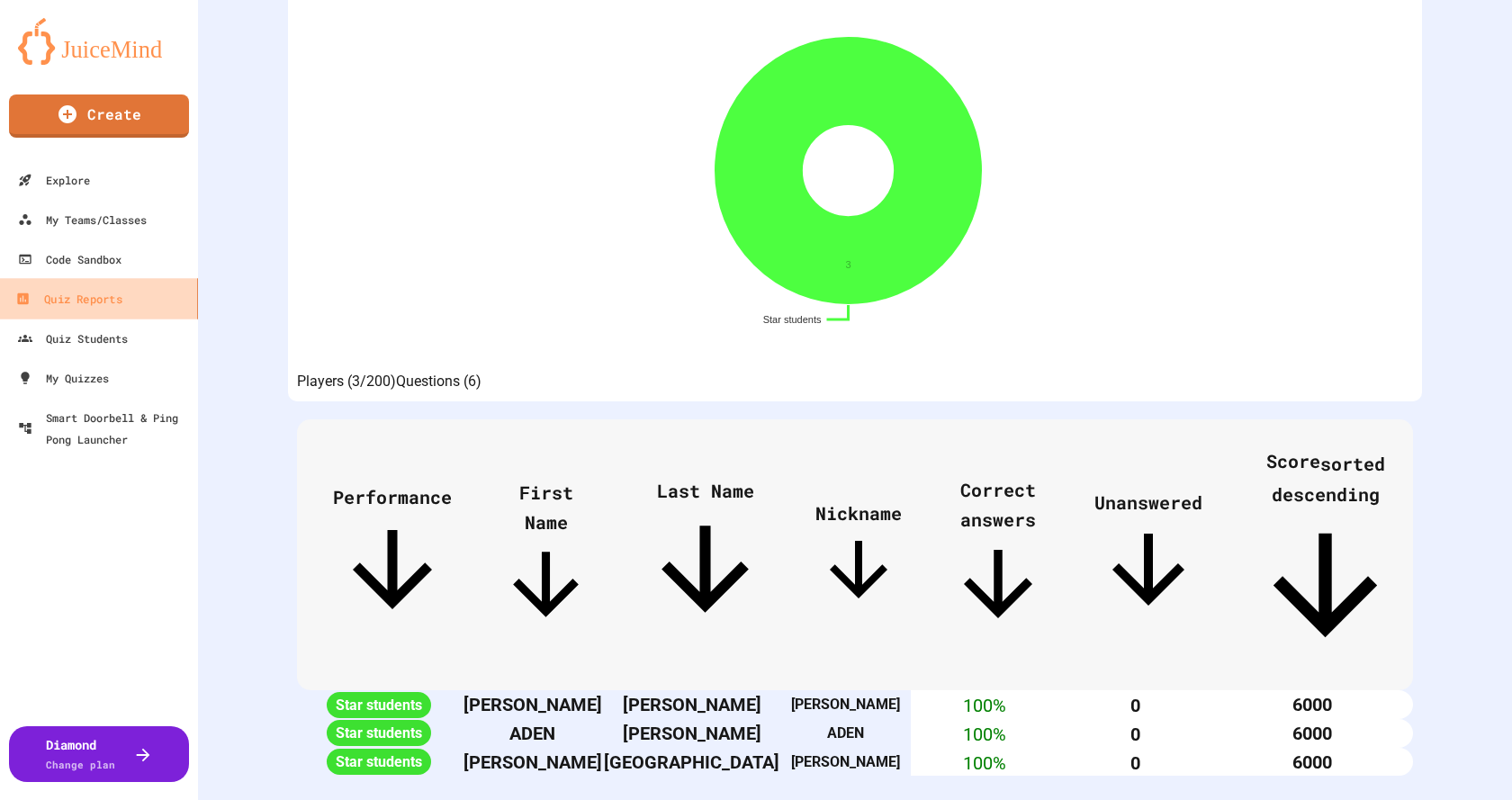
click at [88, 299] on div "Quiz Reports" at bounding box center [68, 299] width 106 height 22
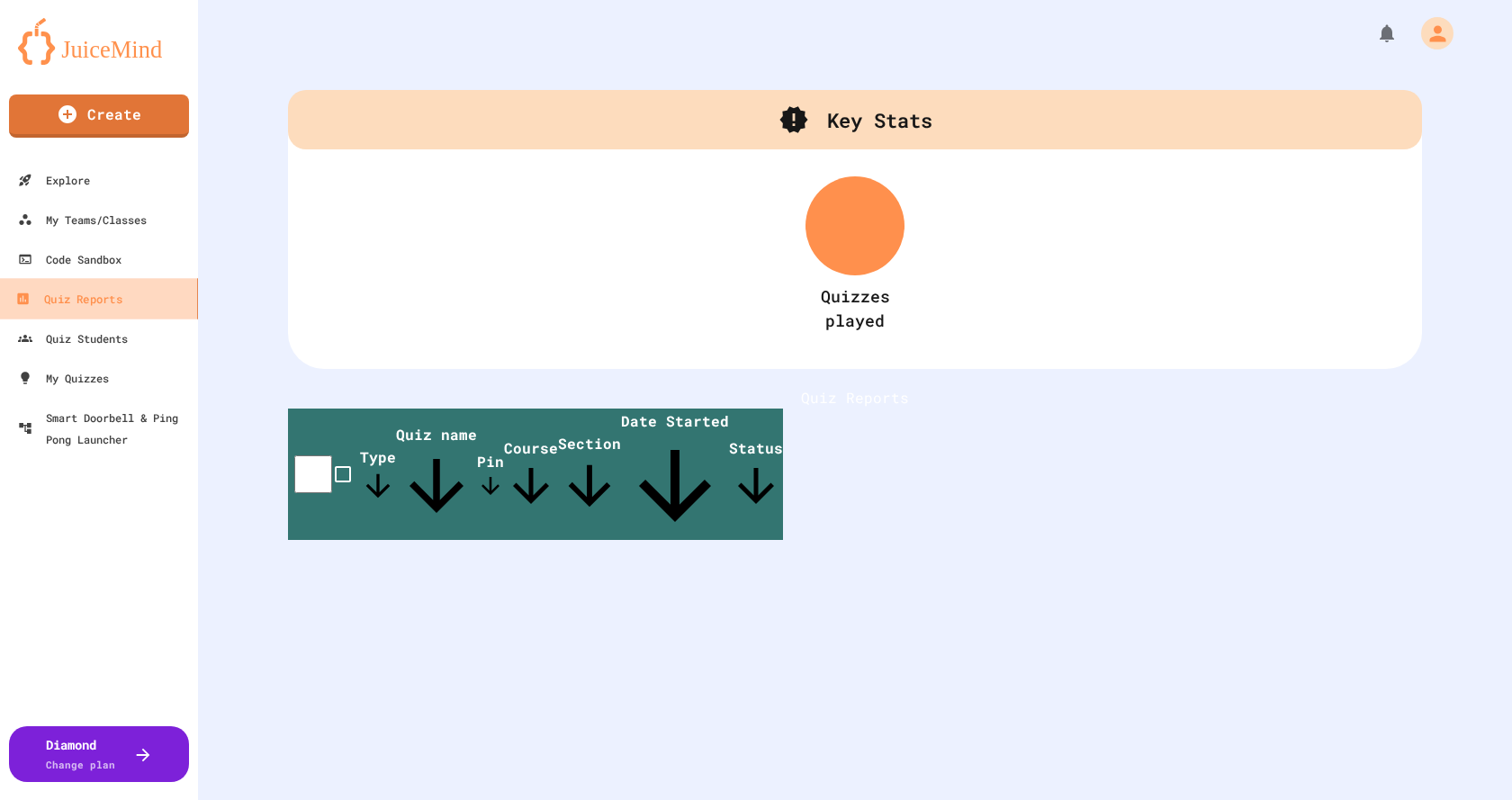
scroll to position [106, 0]
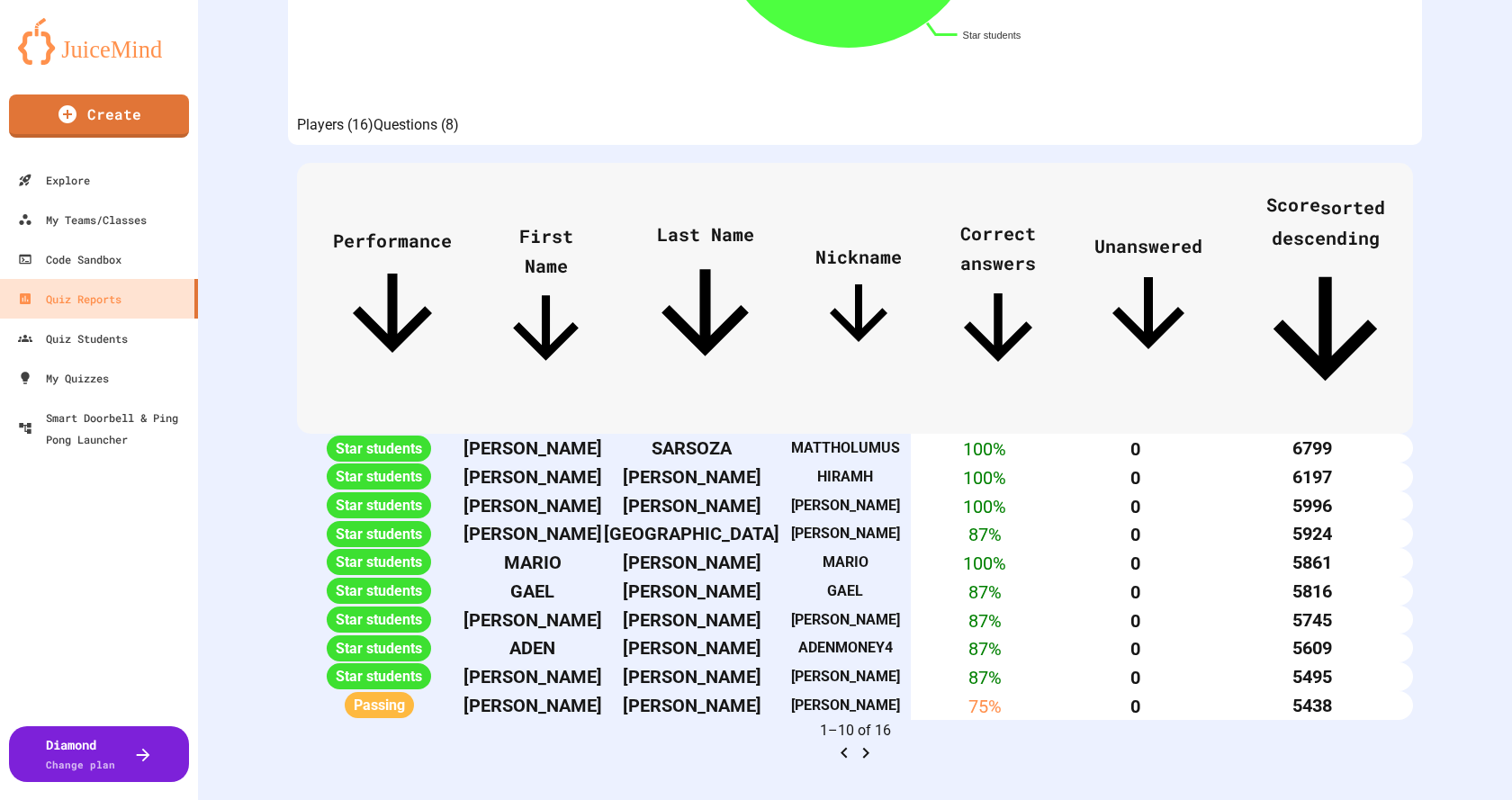
scroll to position [700, 0]
click at [76, 223] on div "My Teams/Classes" at bounding box center [82, 220] width 133 height 22
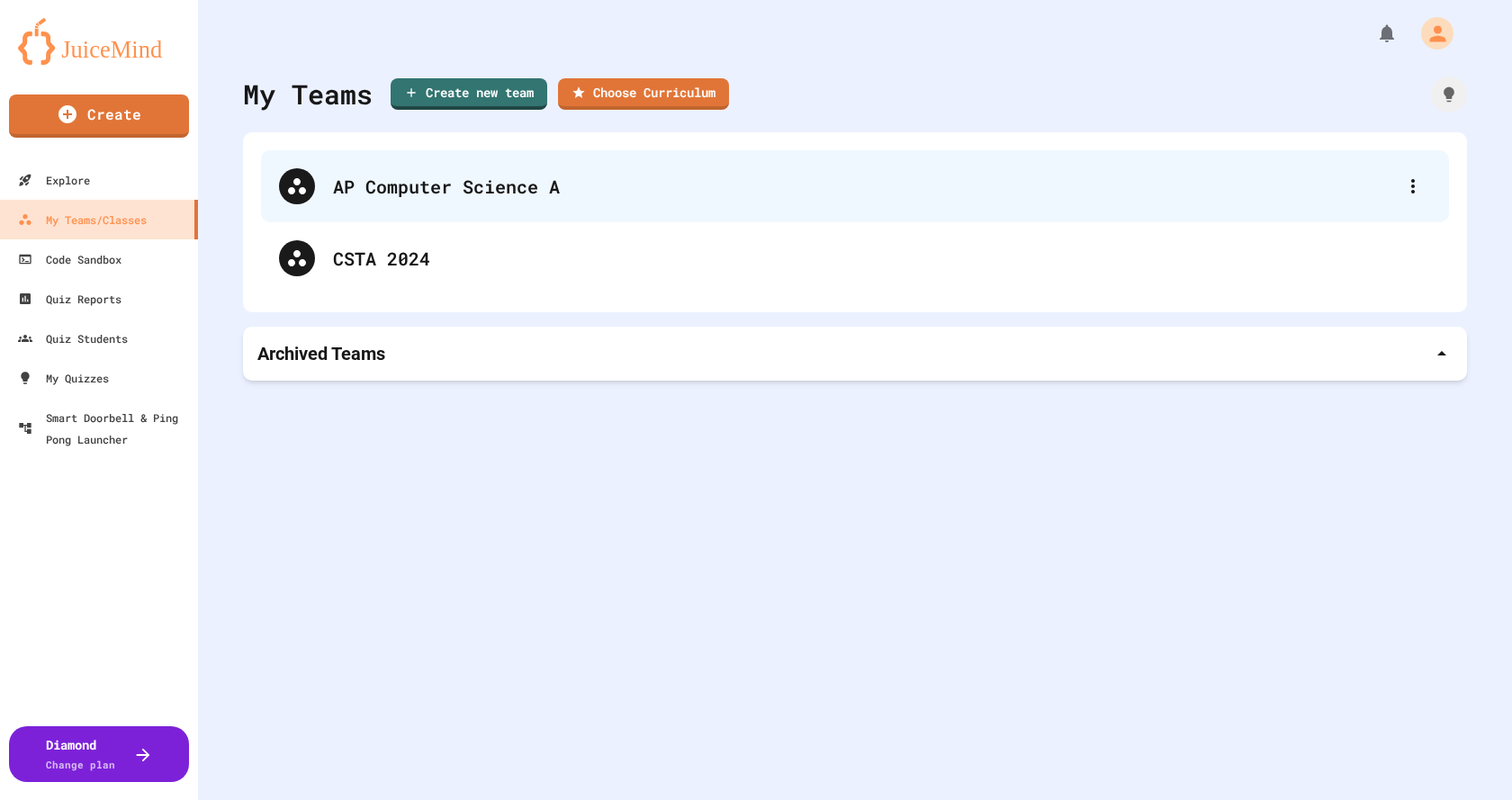
click at [454, 190] on div "AP Computer Science A" at bounding box center [864, 186] width 1062 height 27
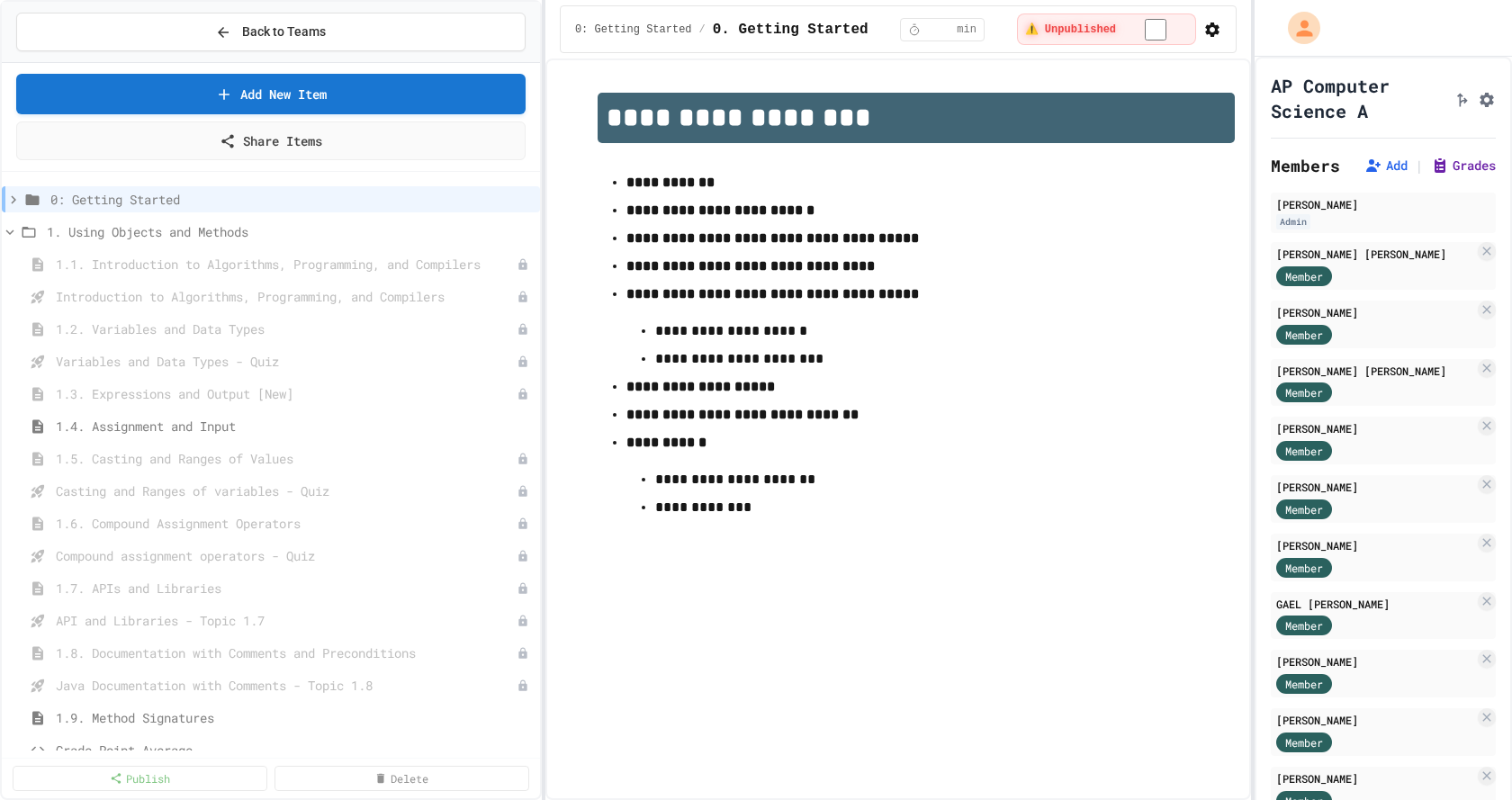
click at [1454, 175] on button "Grades" at bounding box center [1463, 165] width 64 height 18
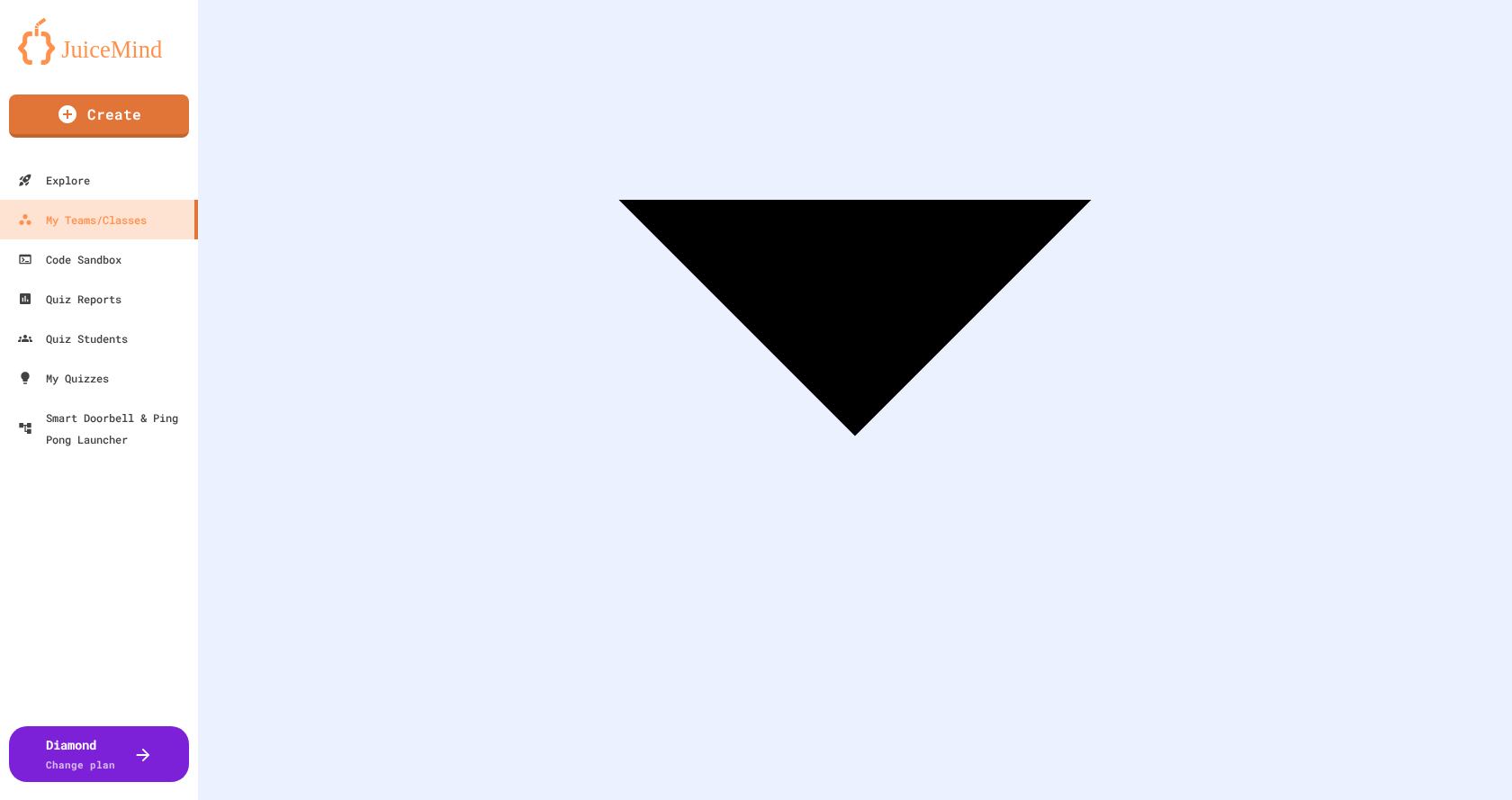
scroll to position [266, 0]
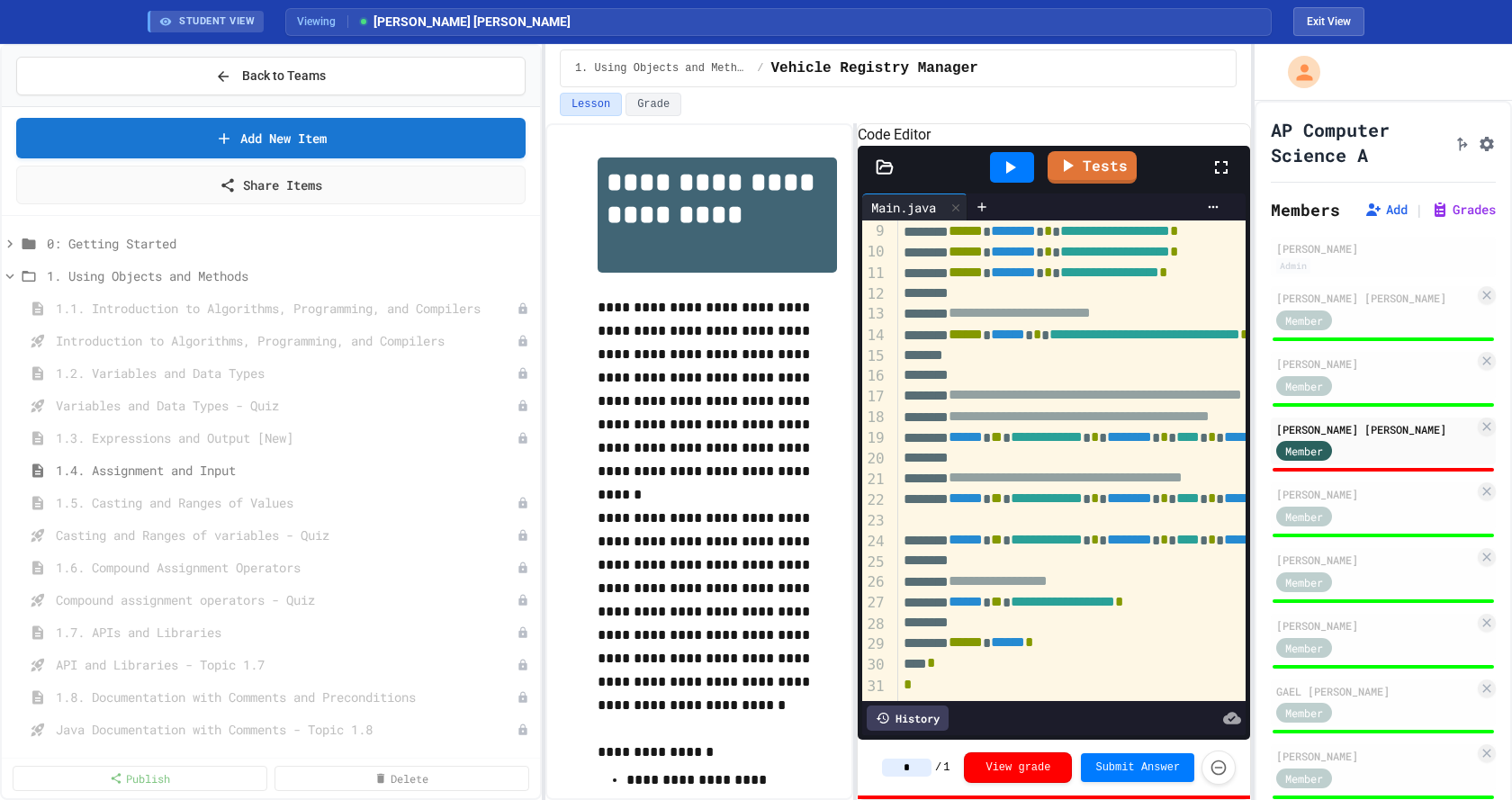
scroll to position [232, 0]
click at [924, 771] on input "*" at bounding box center [907, 767] width 50 height 18
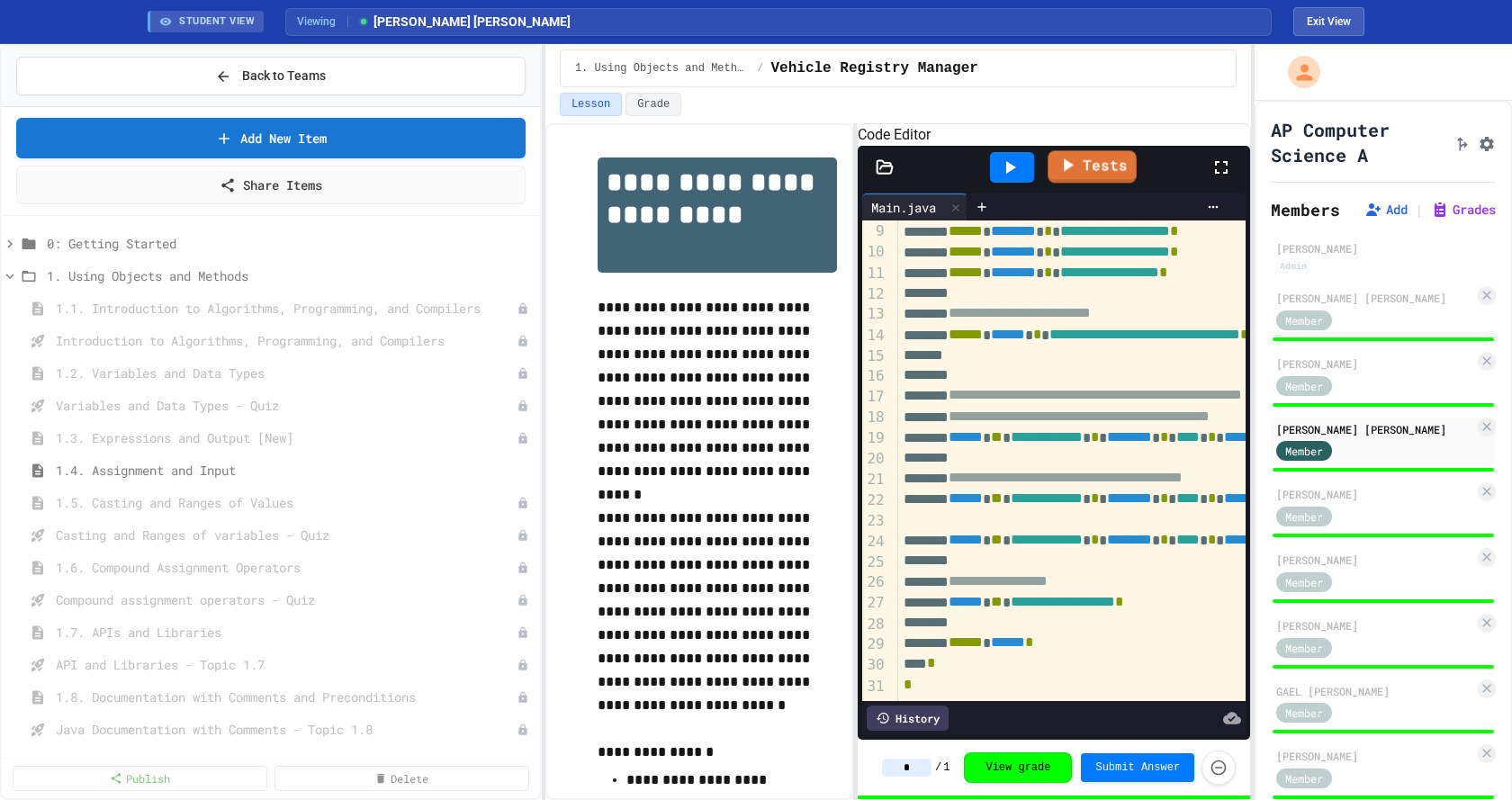
type input "*"
click at [1146, 109] on div "Lesson Grade" at bounding box center [898, 104] width 676 height 23
click at [237, 18] on span "STUDENT VIEW" at bounding box center [217, 22] width 75 height 16
click at [181, 21] on span "STUDENT VIEW" at bounding box center [217, 22] width 75 height 16
click at [1320, 20] on button "Exit View" at bounding box center [1328, 21] width 71 height 29
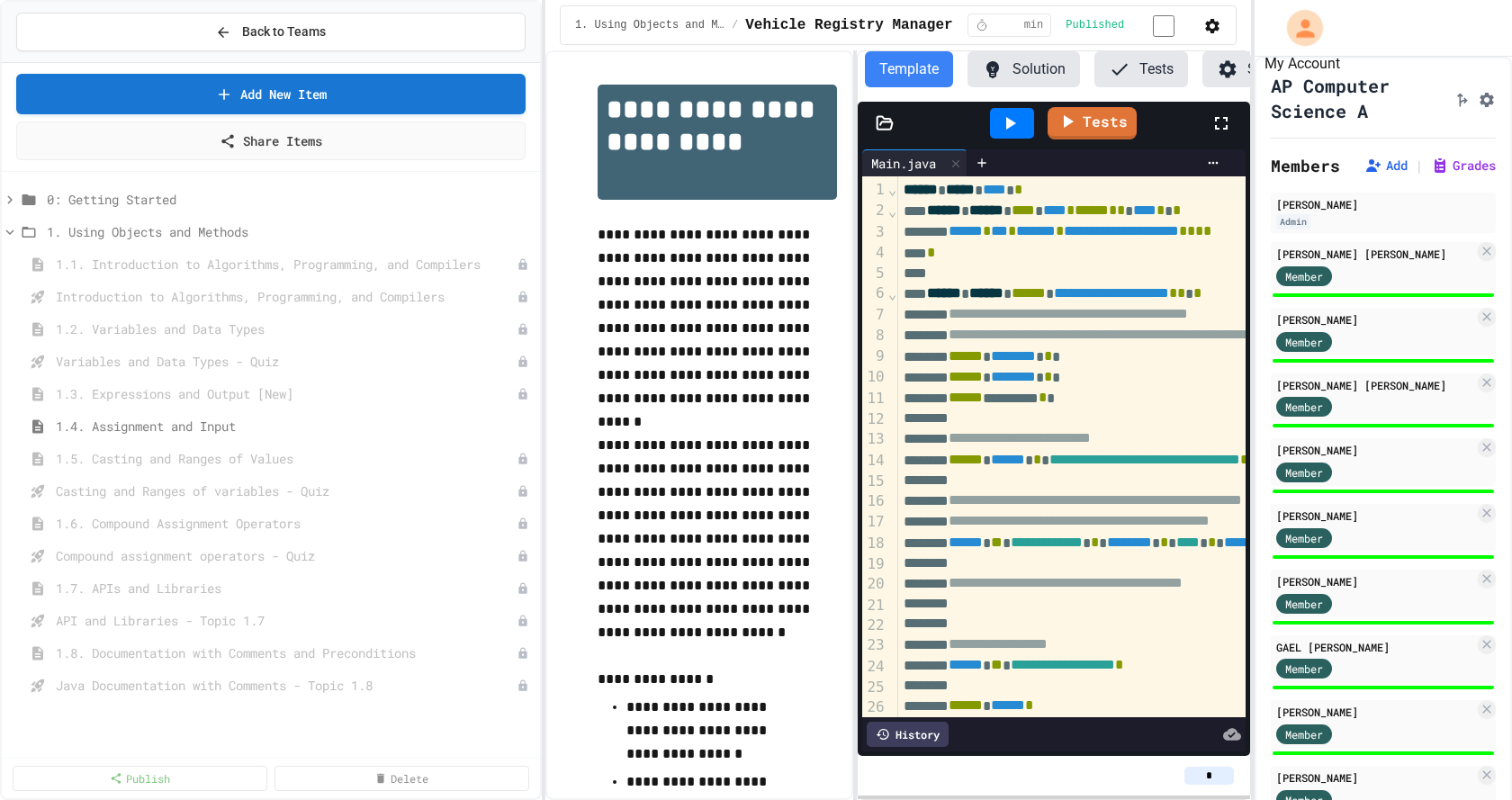
scroll to position [0, 58]
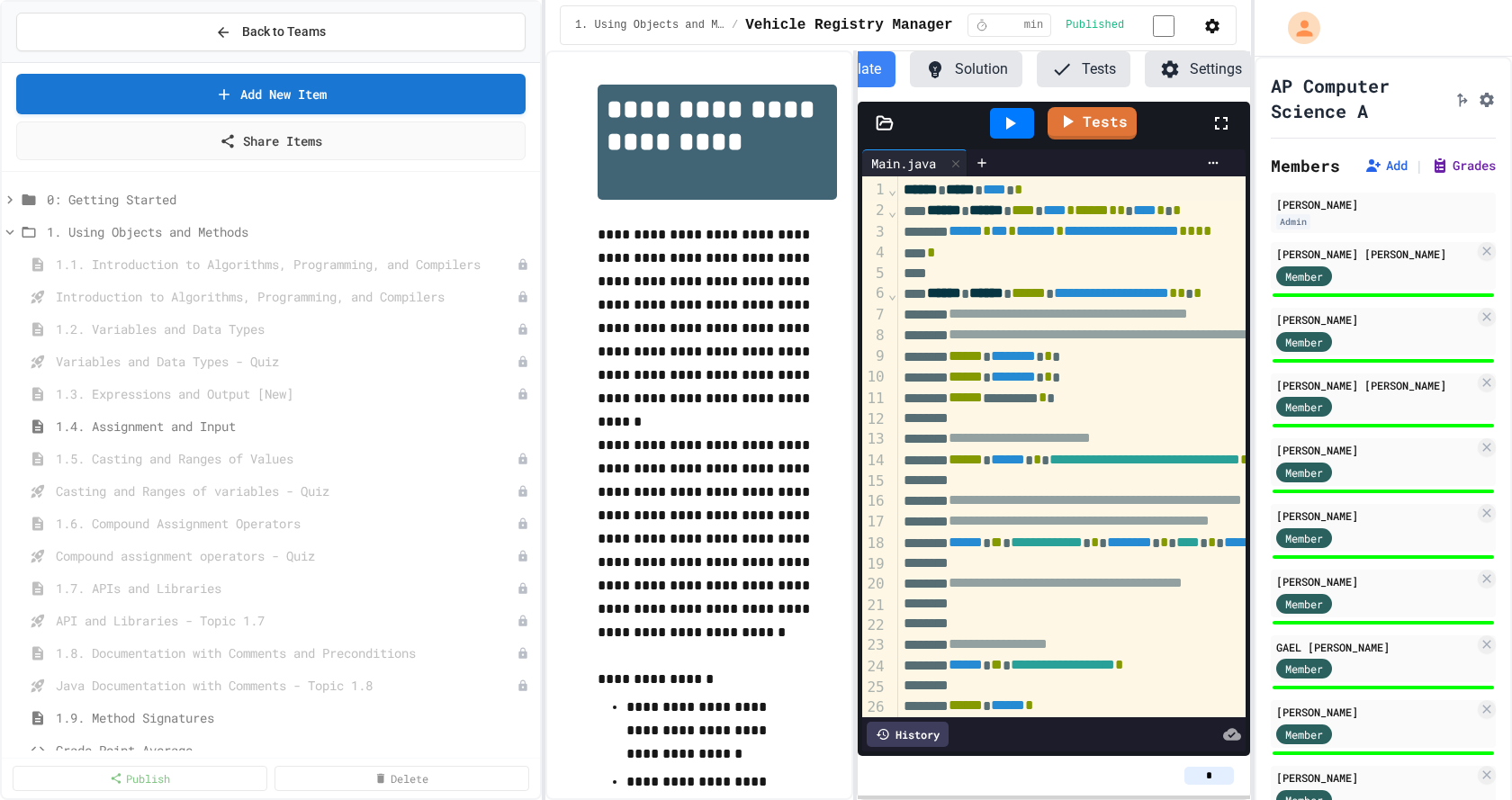
click at [1452, 175] on button "Grades" at bounding box center [1463, 165] width 64 height 18
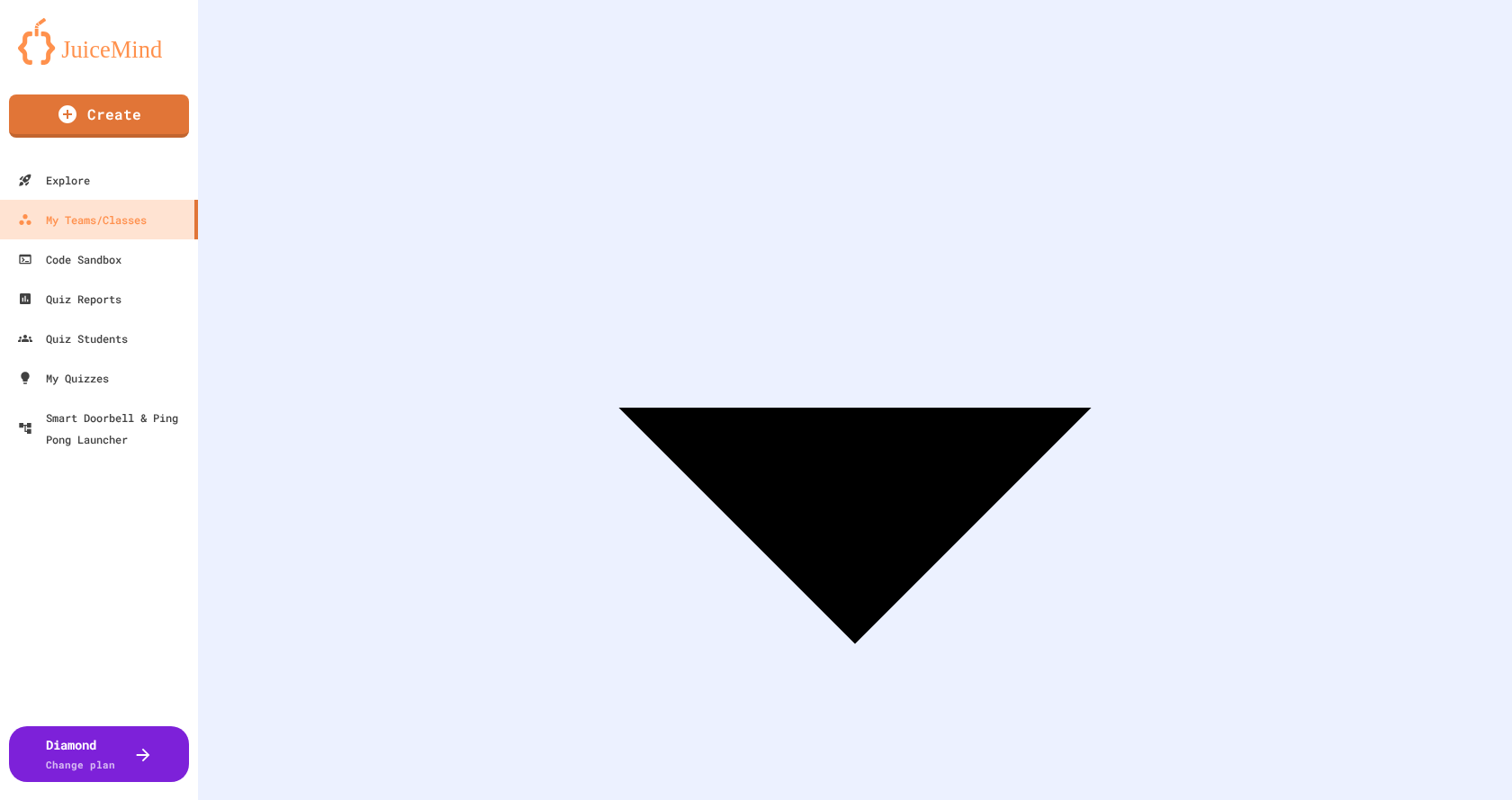
scroll to position [266, 0]
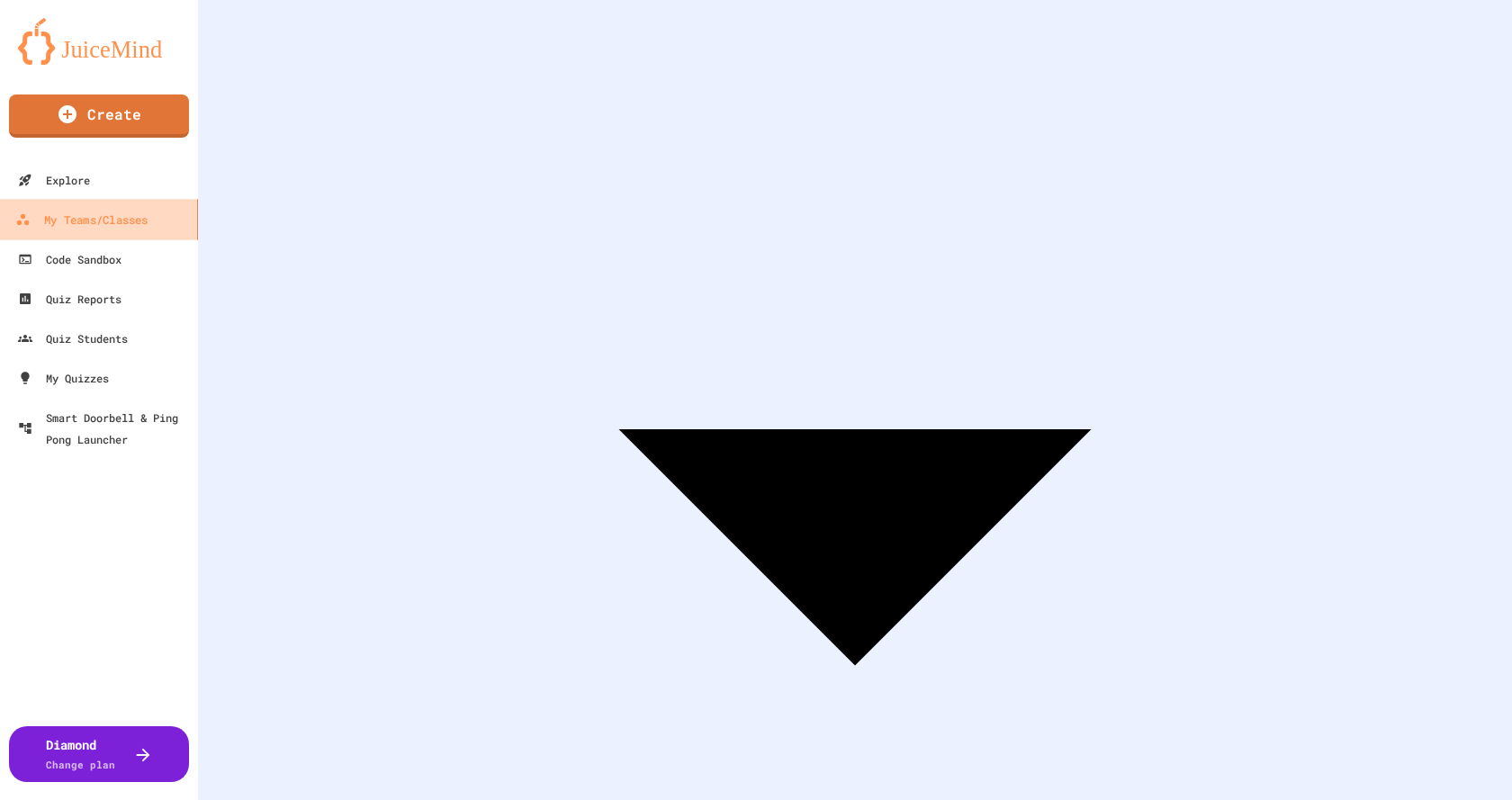
click at [73, 220] on div "My Teams/Classes" at bounding box center [82, 220] width 133 height 22
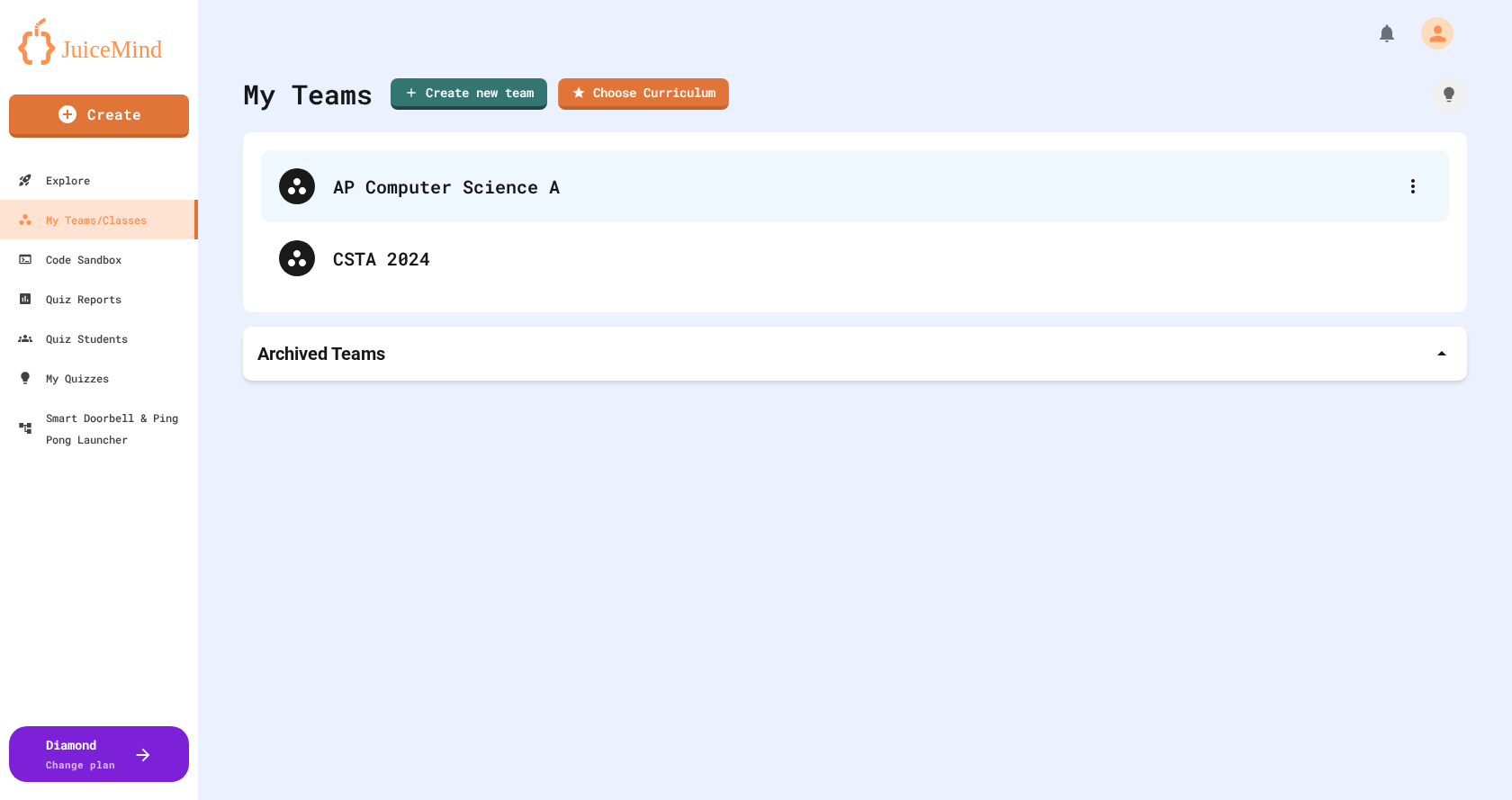
click at [467, 190] on div "AP Computer Science A" at bounding box center [864, 186] width 1062 height 27
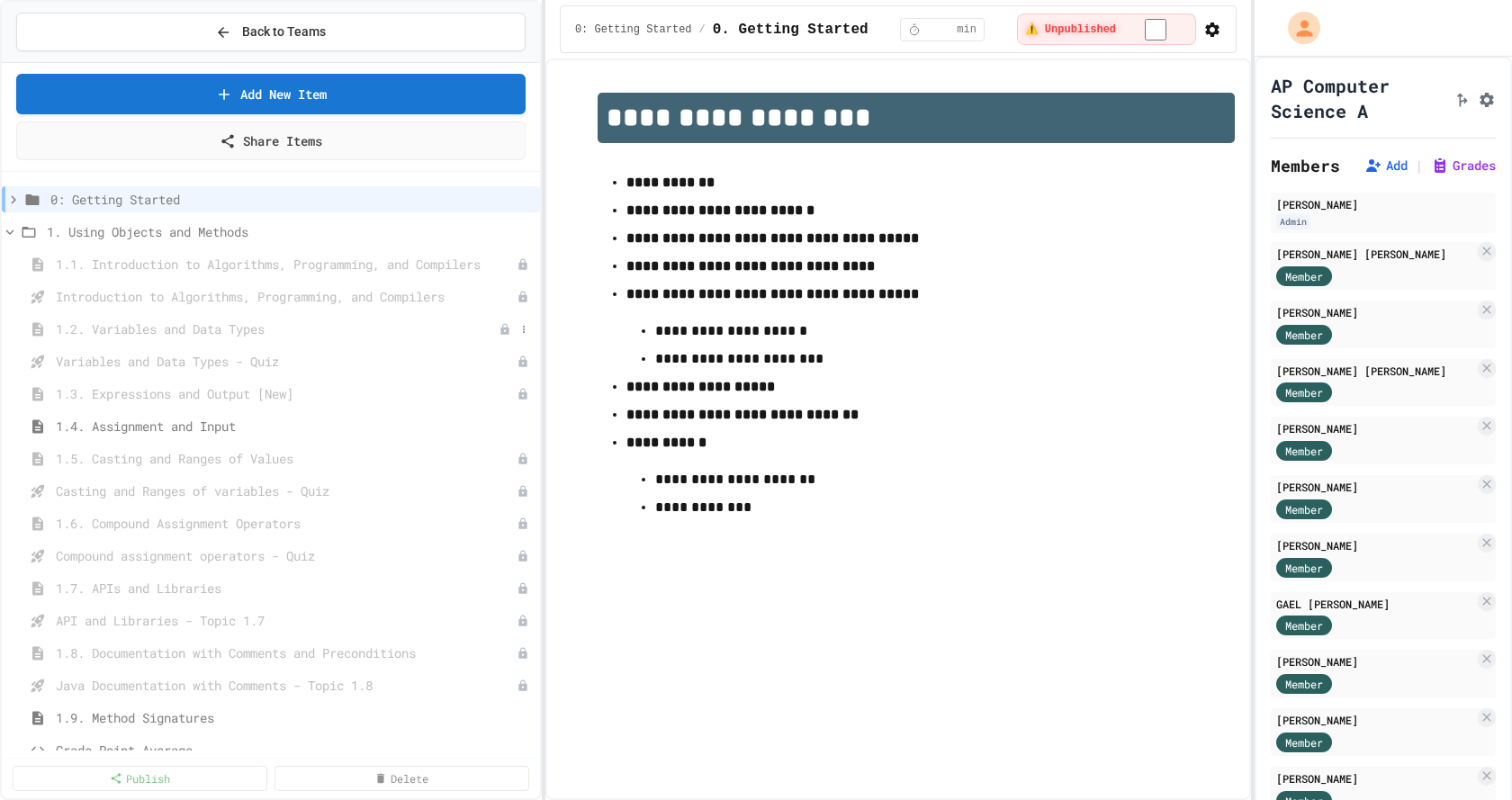
click at [214, 329] on span "1.2. Variables and Data Types" at bounding box center [277, 328] width 443 height 19
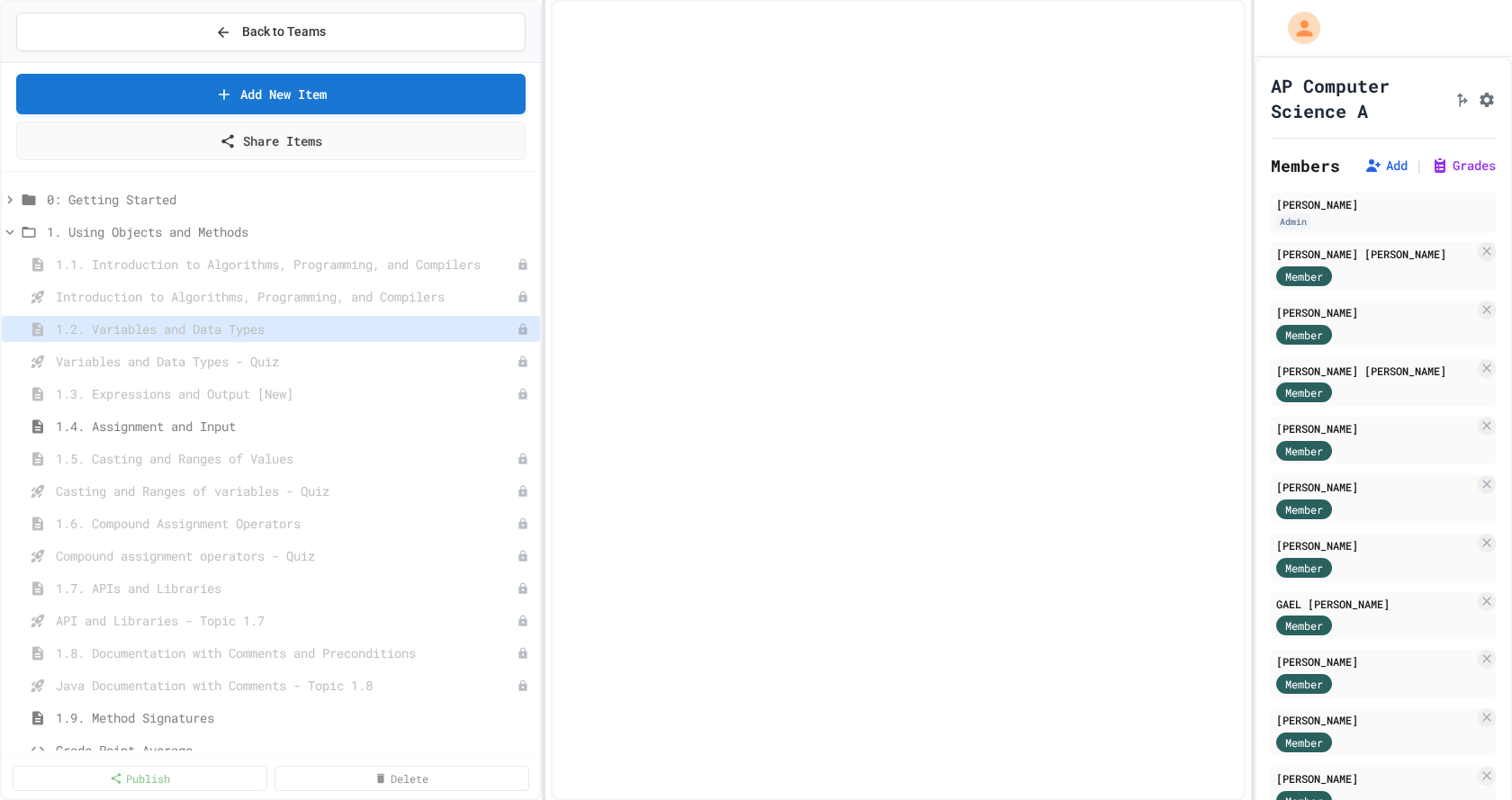
select select "***"
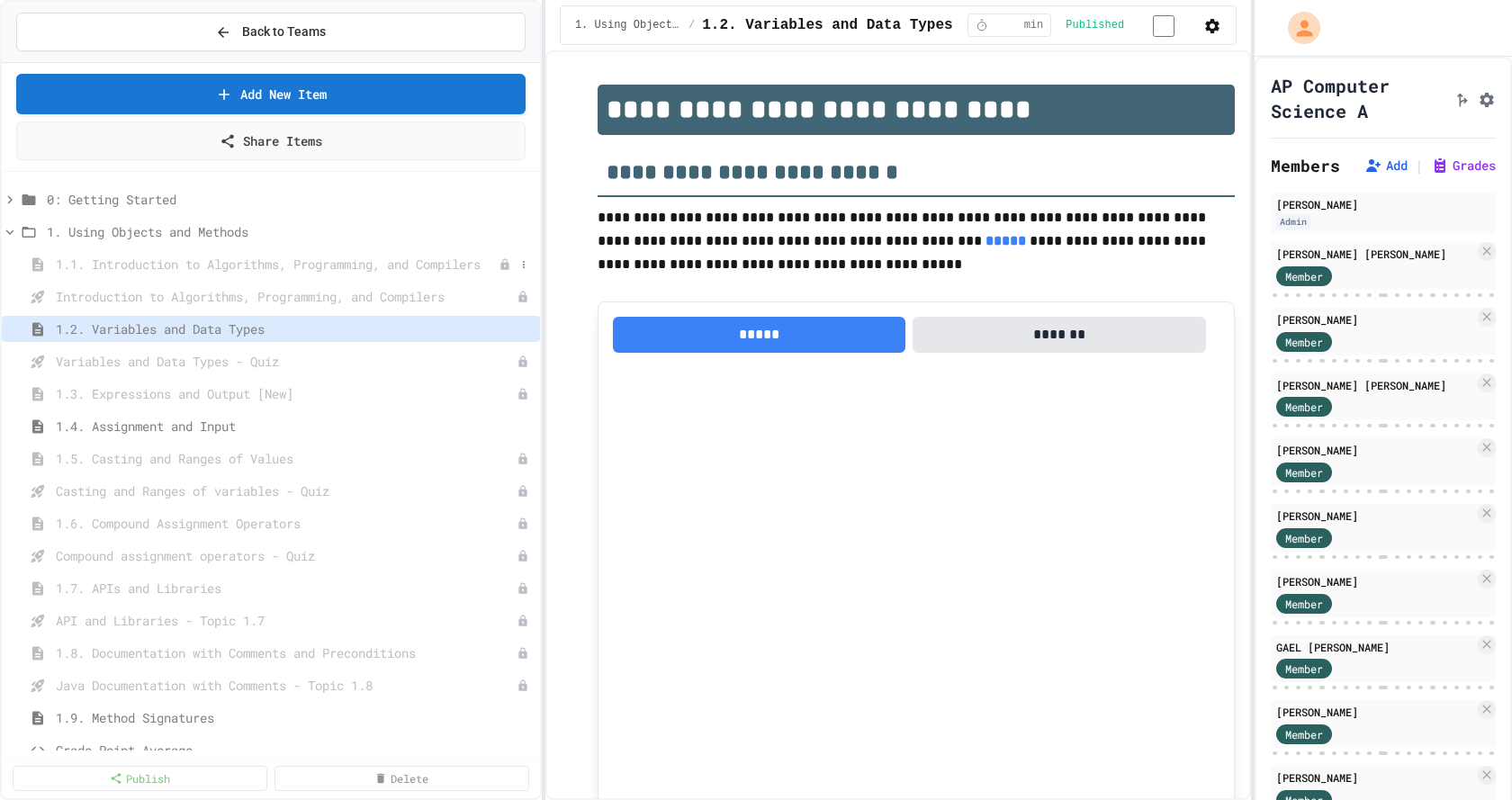
click at [178, 265] on span "1.1. Introduction to Algorithms, Programming, and Compilers" at bounding box center [277, 263] width 443 height 19
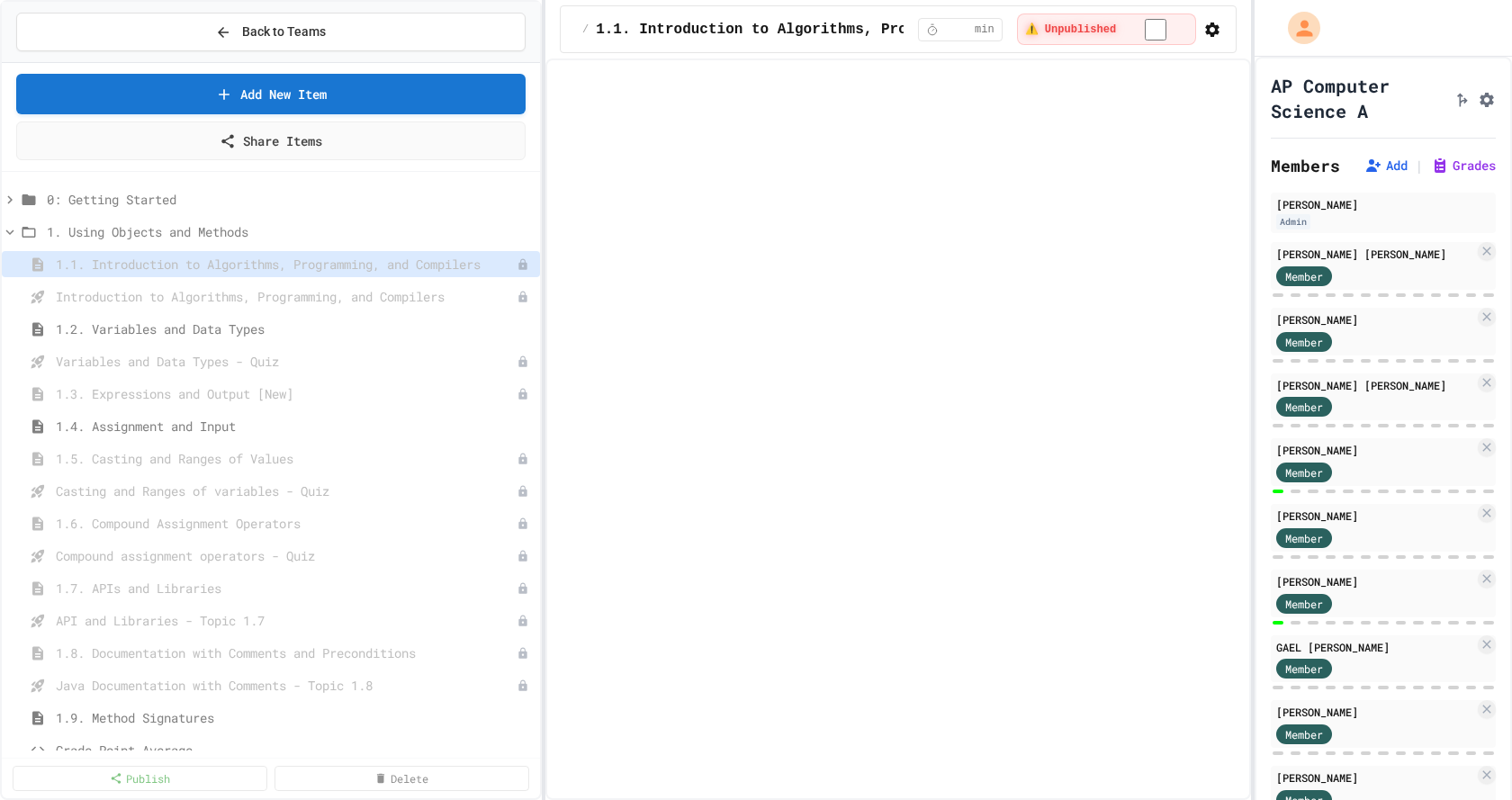
select select "***"
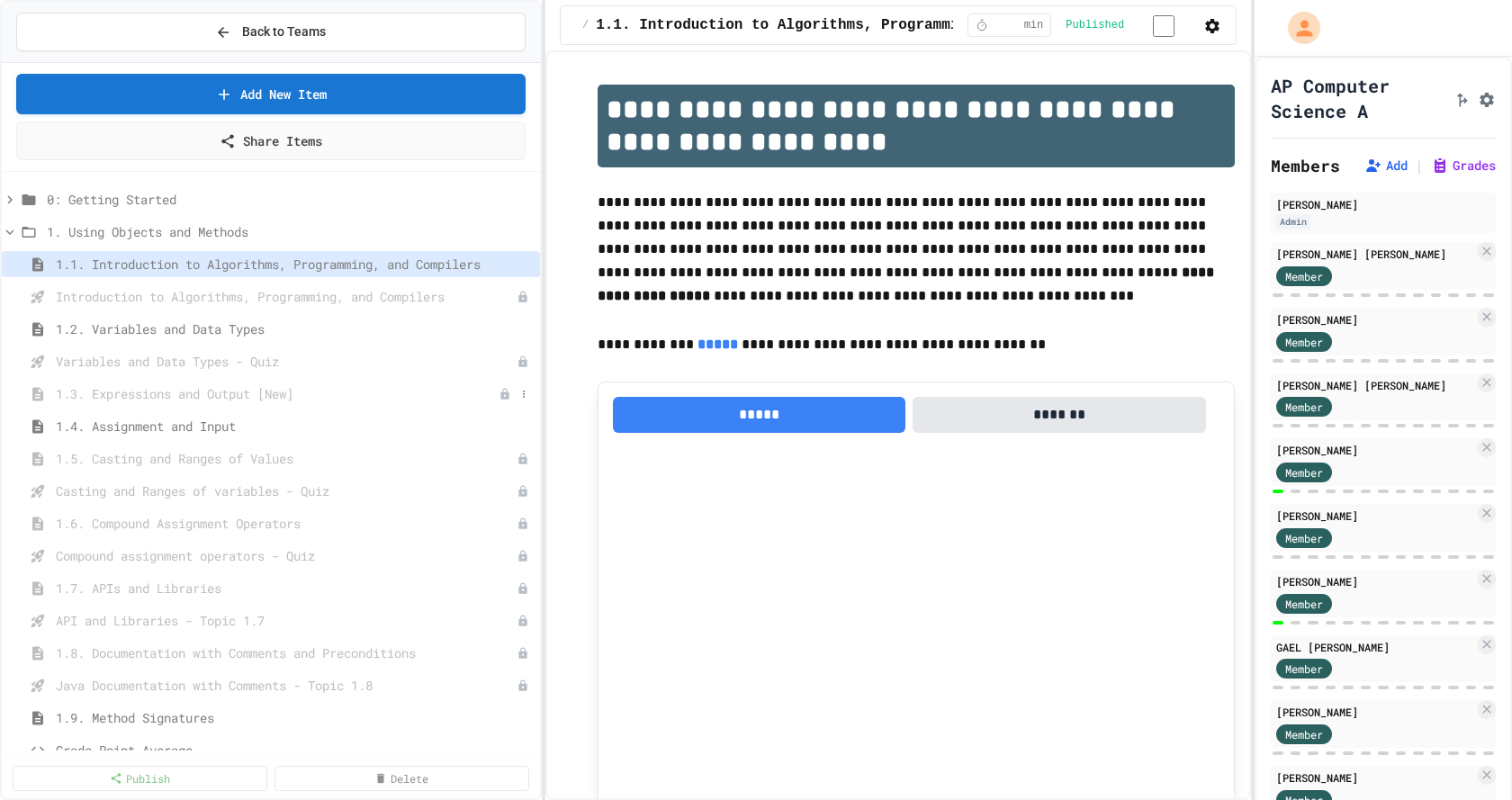
click at [132, 395] on span "1.3. Expressions and Output [New]" at bounding box center [277, 393] width 443 height 19
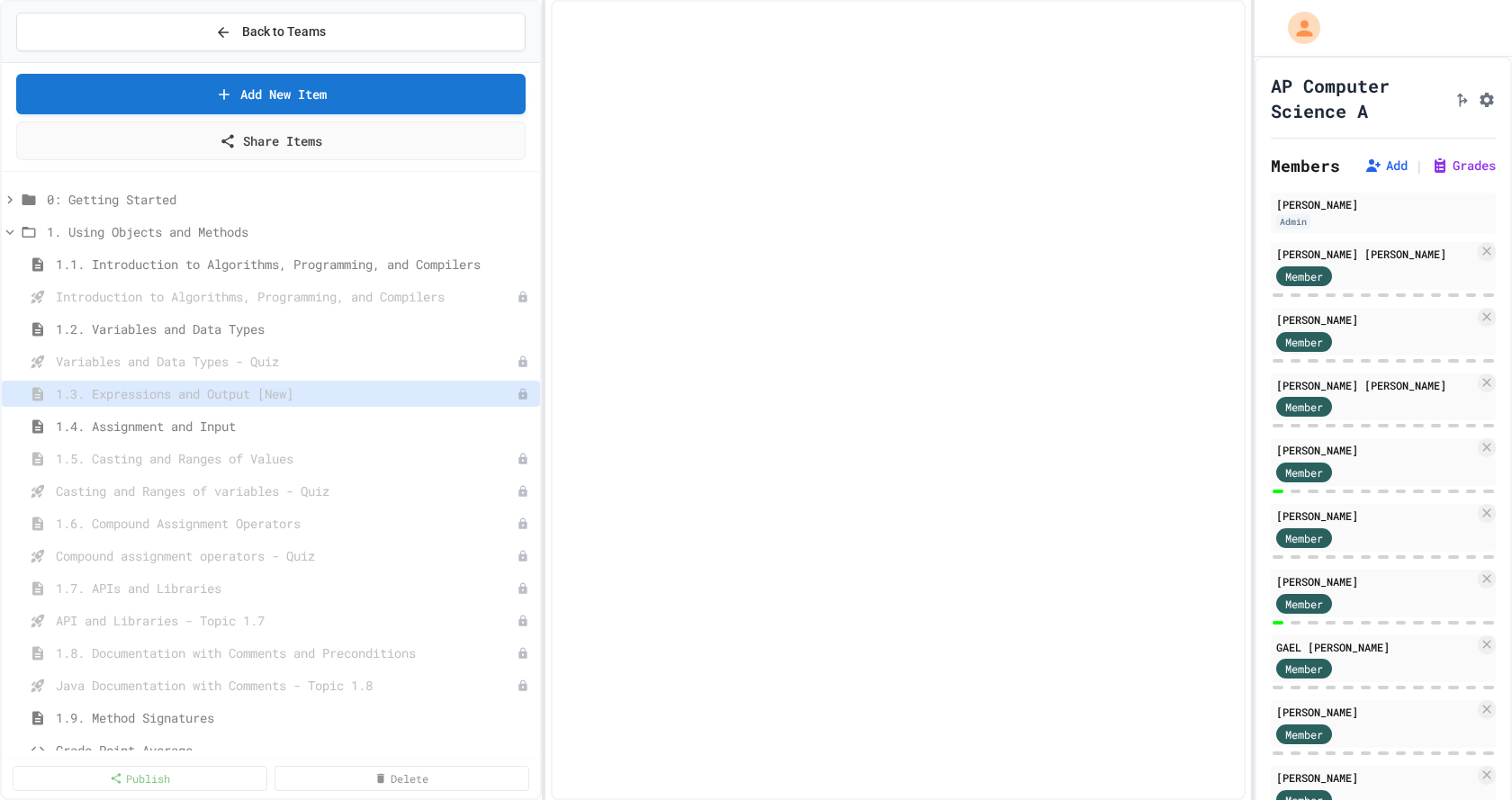
select select "***"
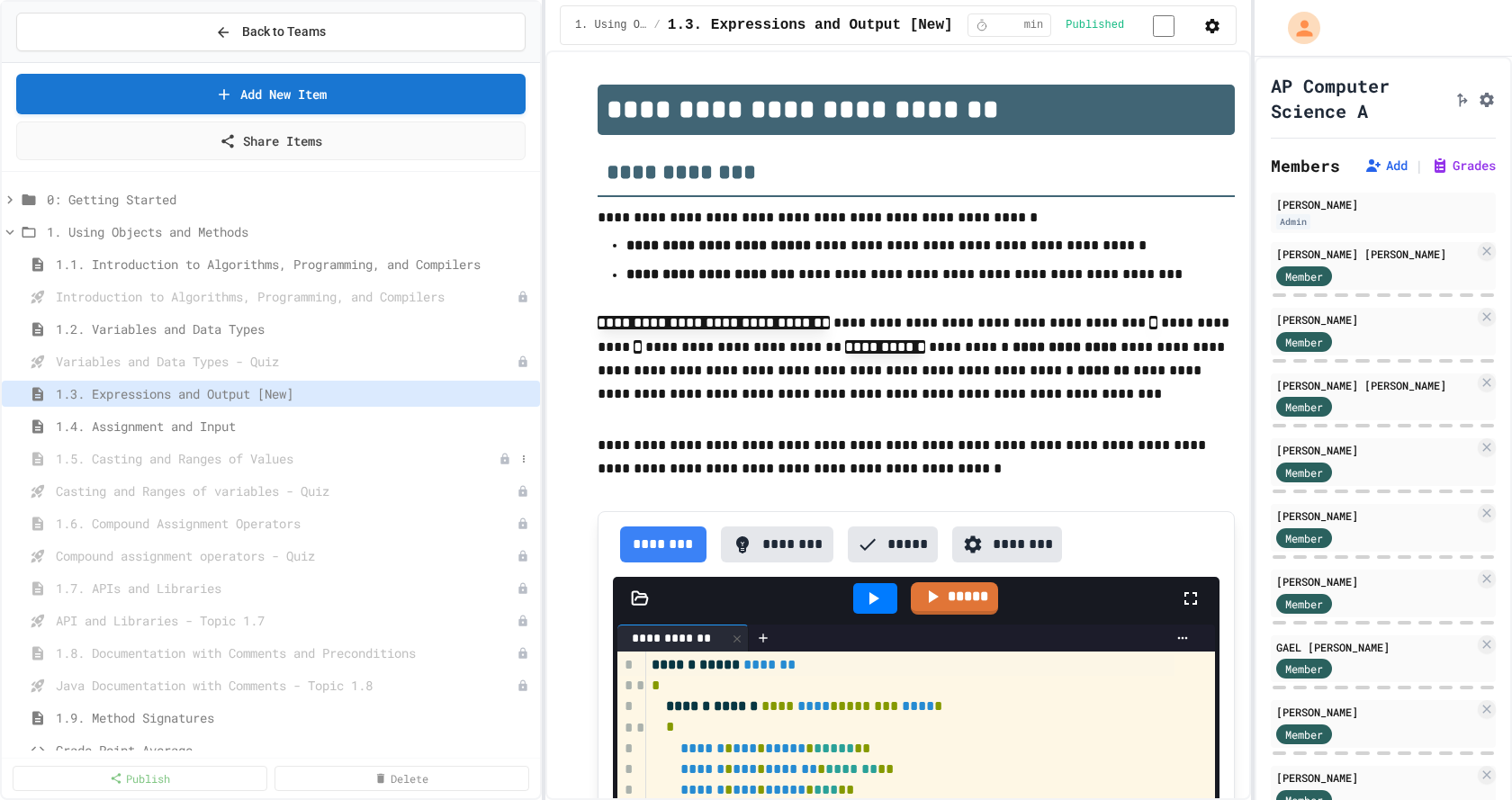
click at [186, 458] on span "1.5. Casting and Ranges of Values" at bounding box center [277, 458] width 443 height 19
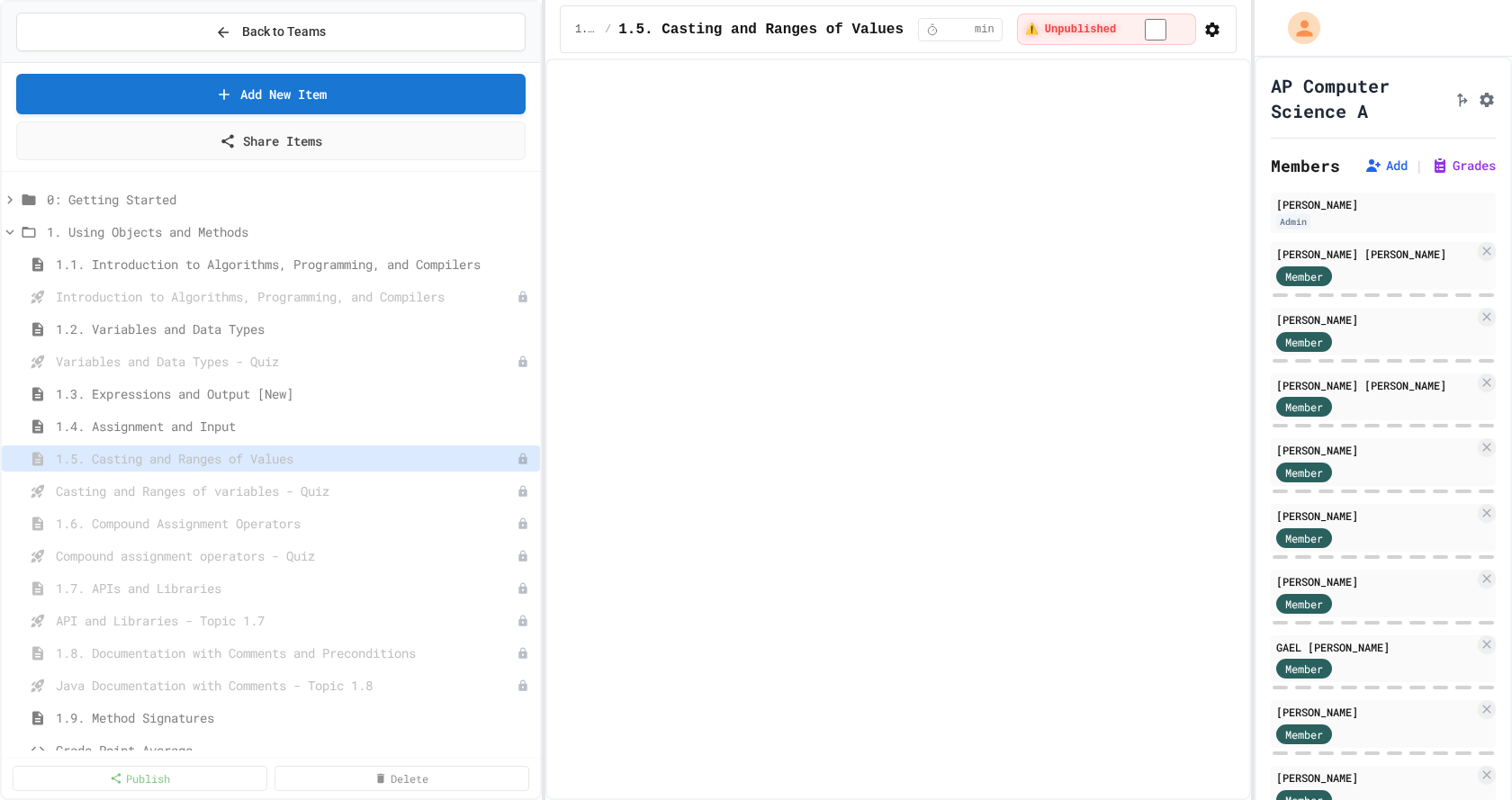
select select "***"
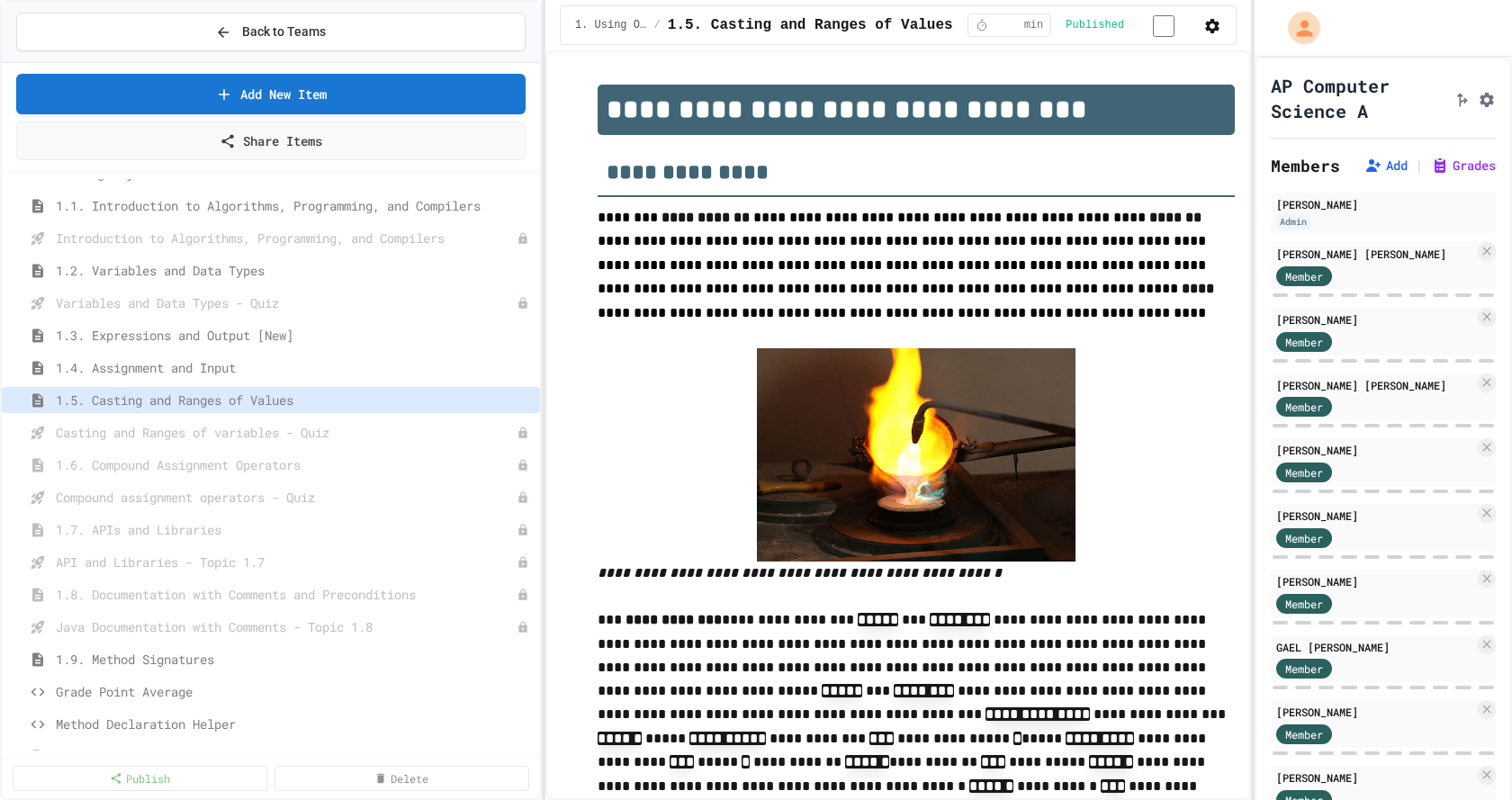
scroll to position [90, 0]
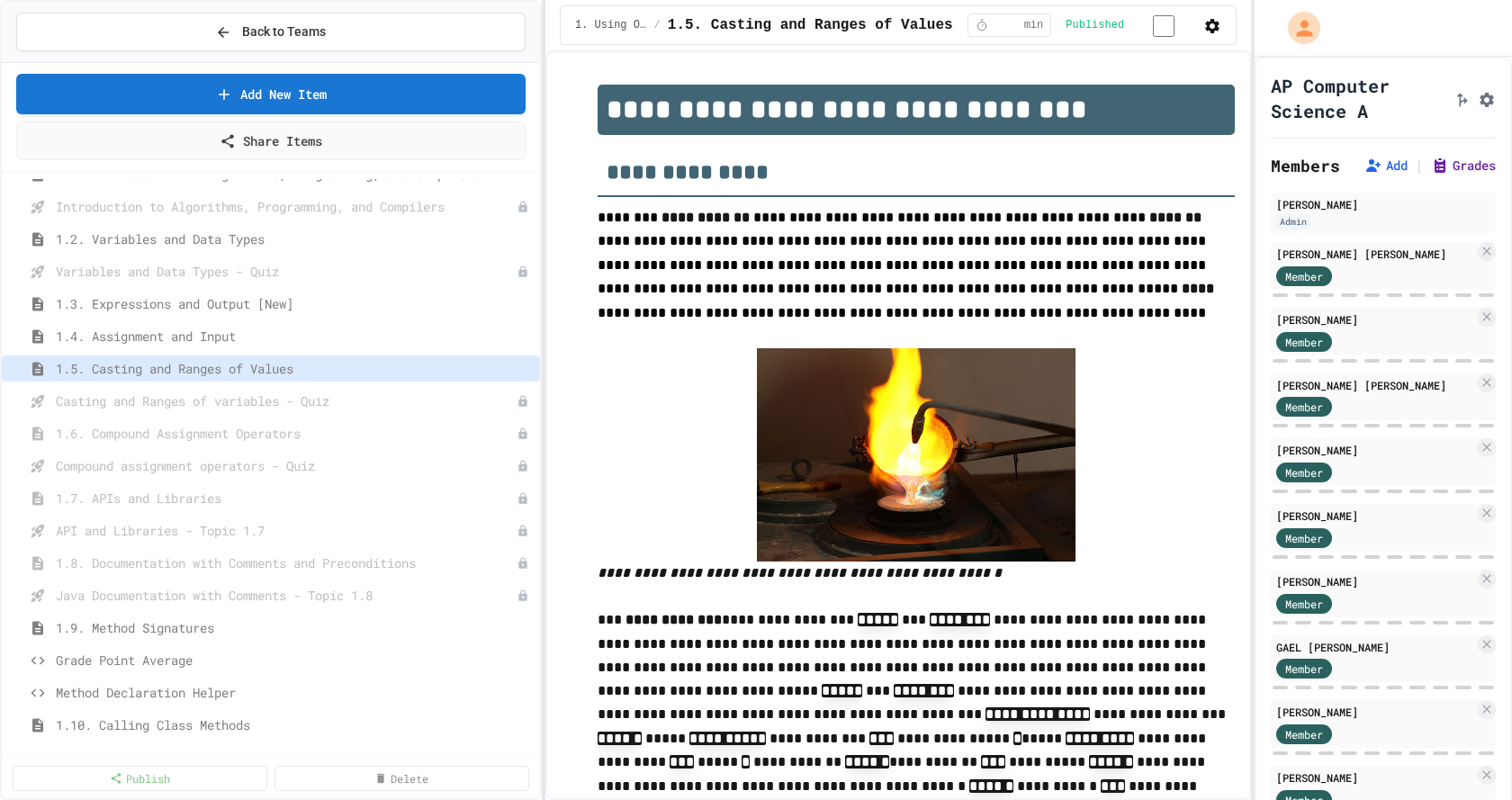
click at [1460, 175] on button "Grades" at bounding box center [1463, 165] width 64 height 18
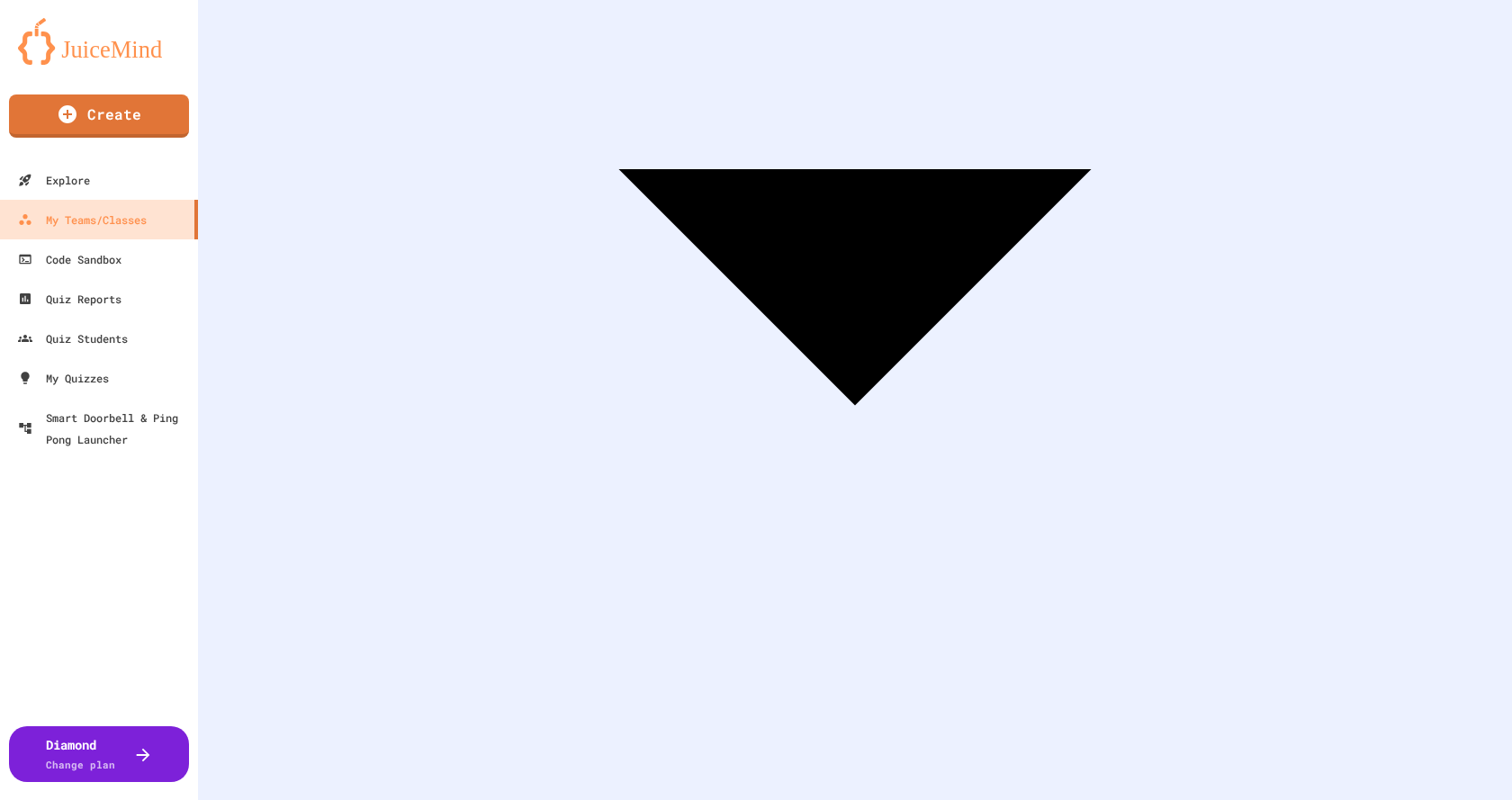
scroll to position [540, 0]
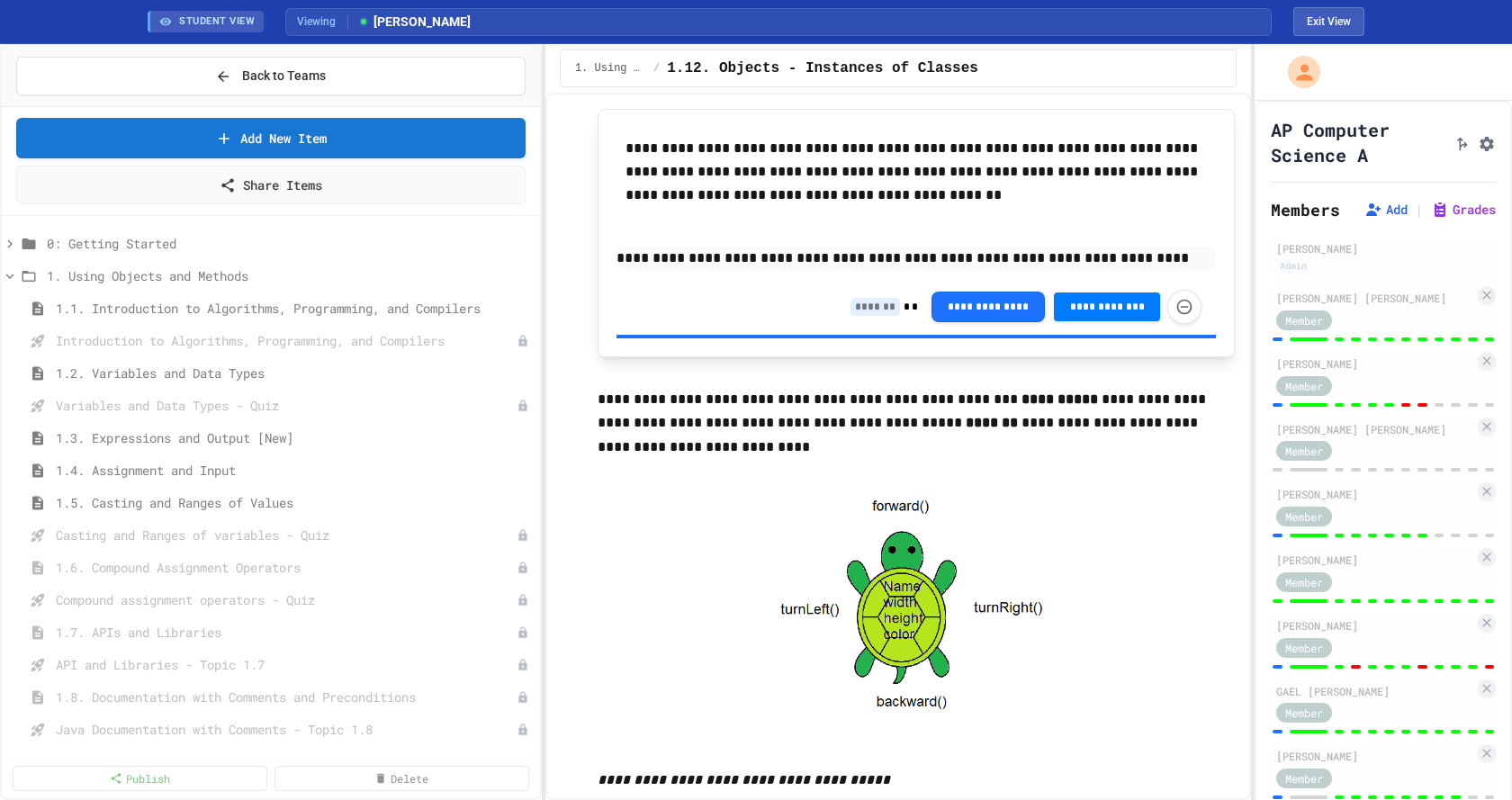
scroll to position [3059, 0]
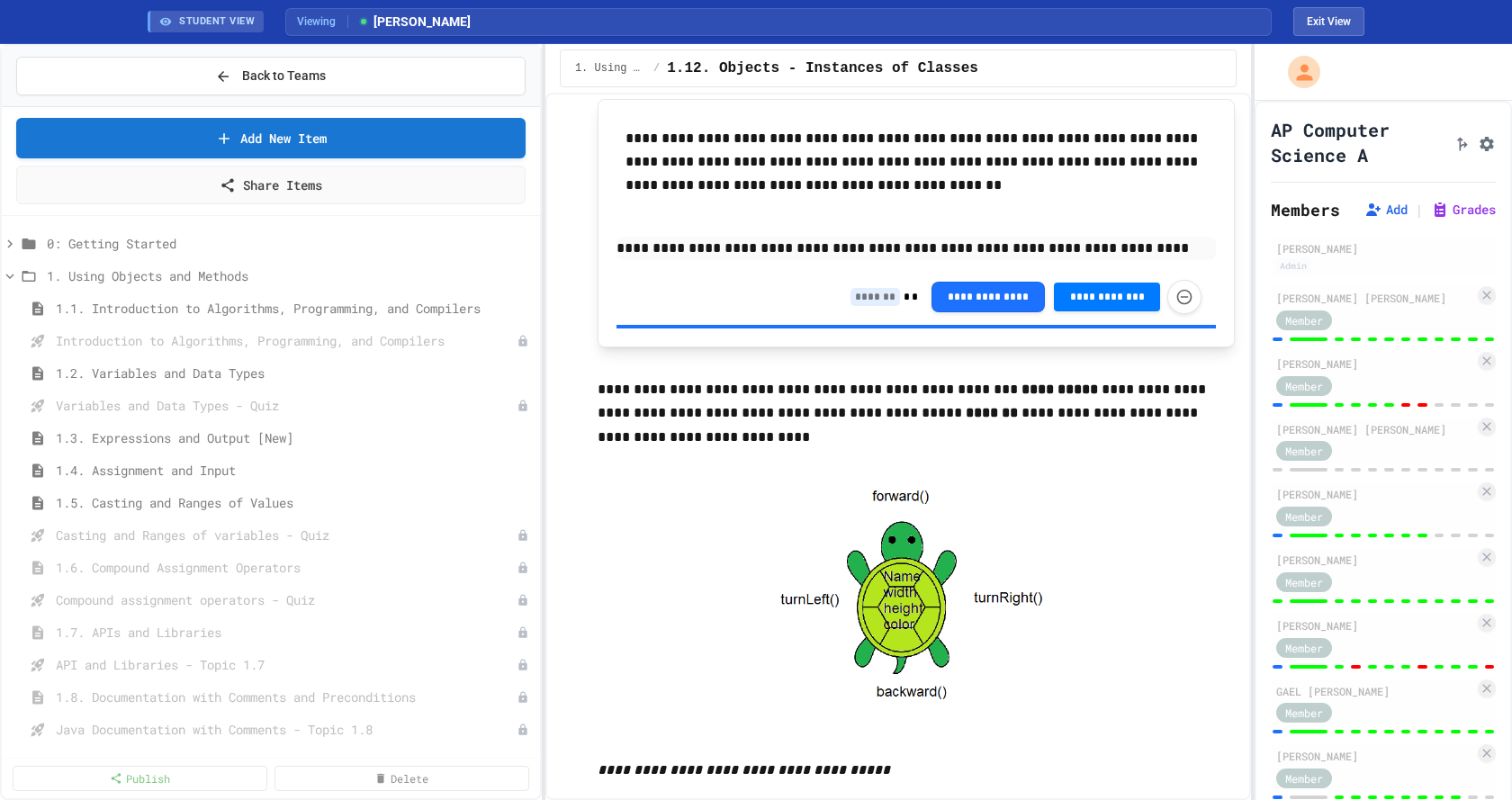
click at [869, 299] on input at bounding box center [875, 297] width 50 height 18
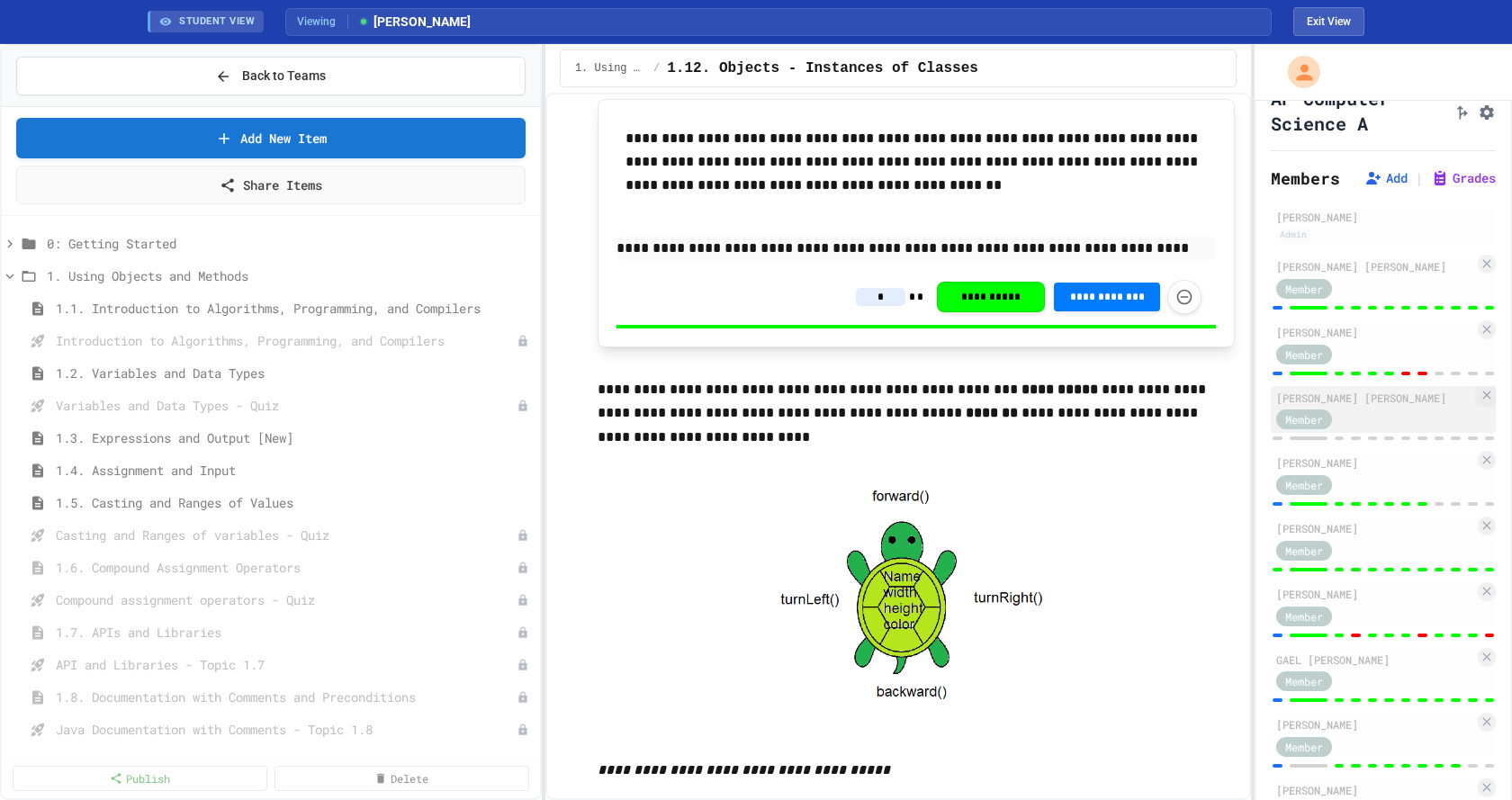
scroll to position [0, 0]
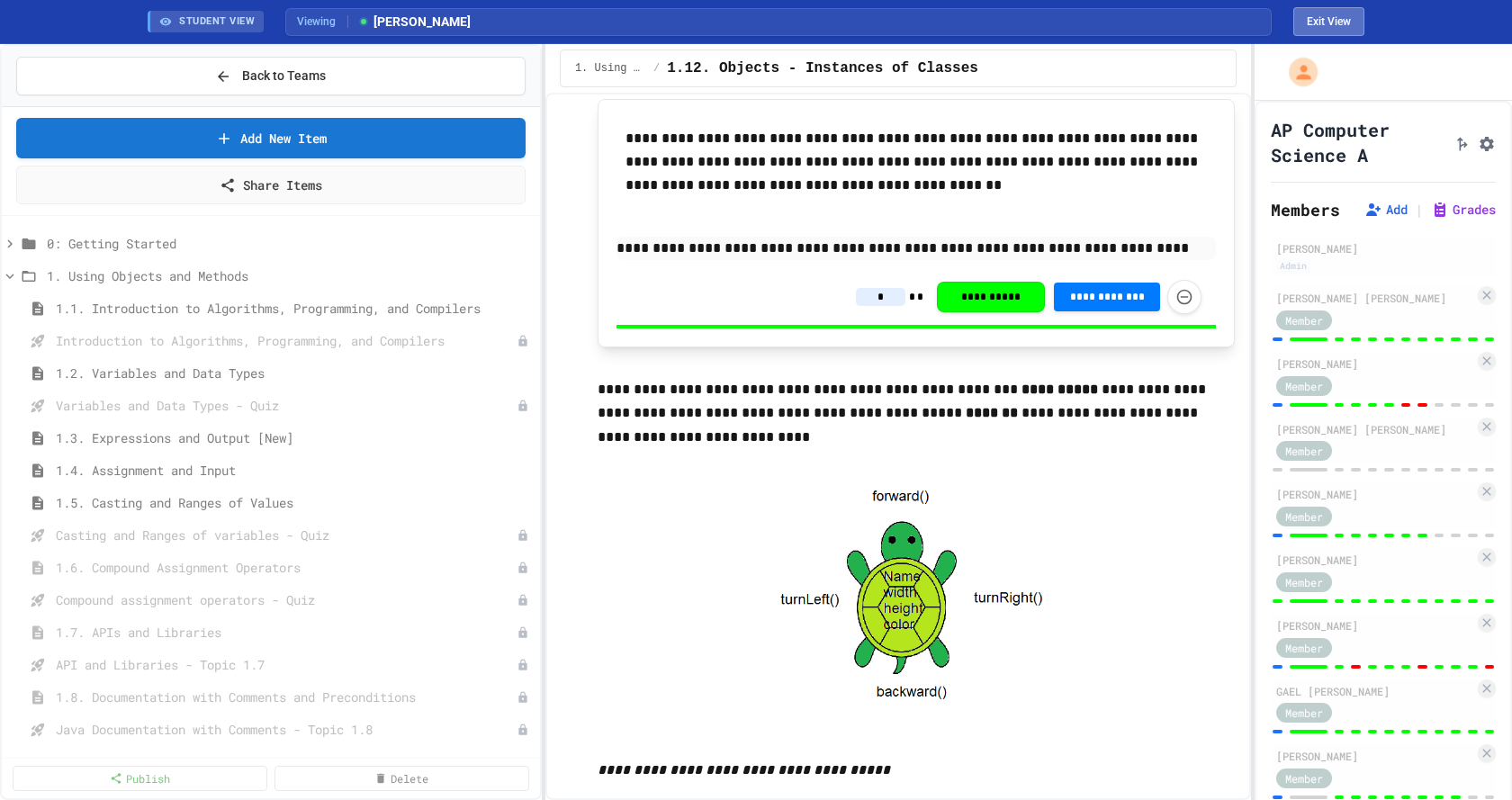
type input "*"
click at [1346, 20] on button "Exit View" at bounding box center [1328, 21] width 71 height 29
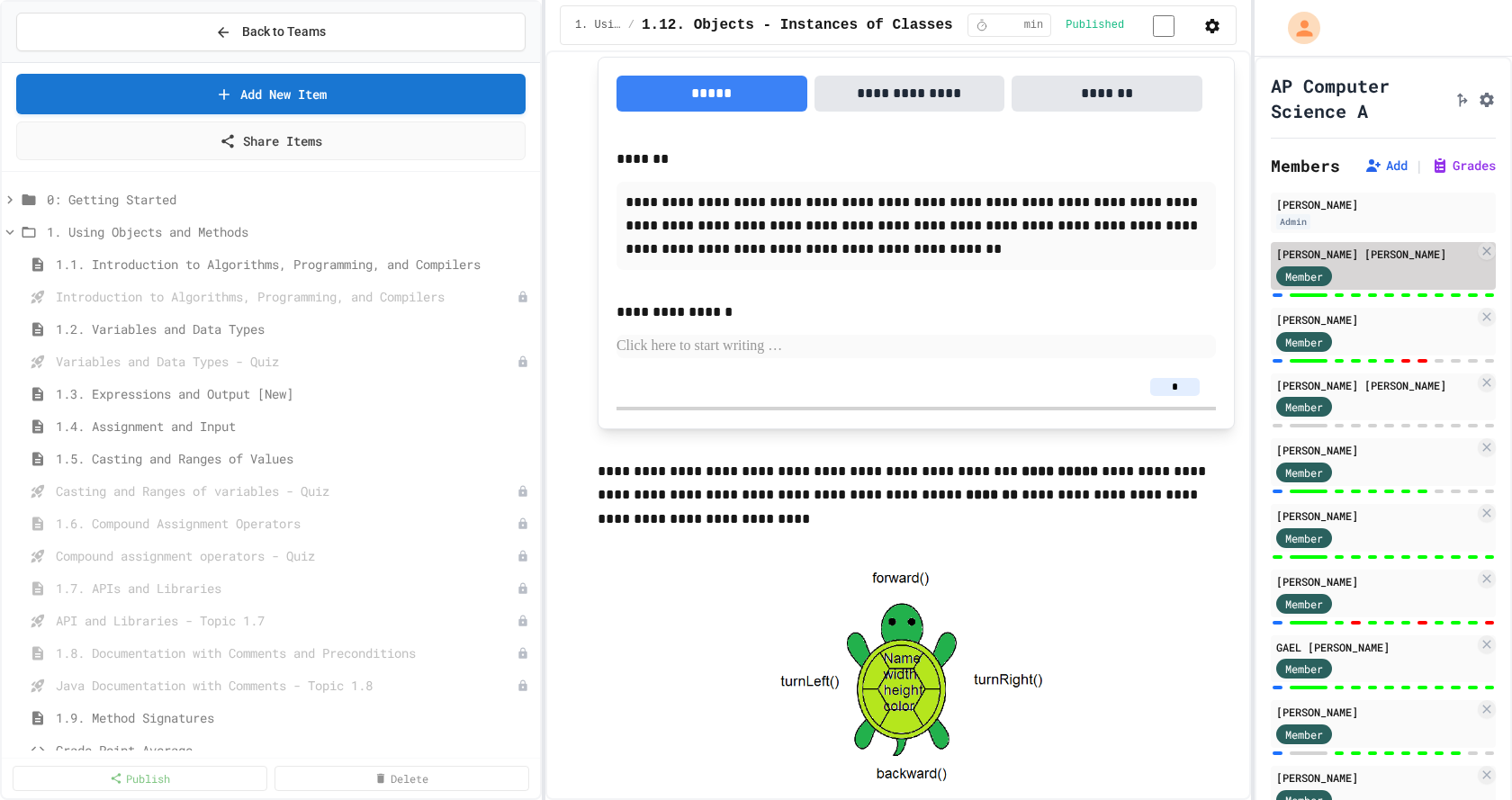
click at [1396, 286] on div "Member" at bounding box center [1375, 274] width 198 height 22
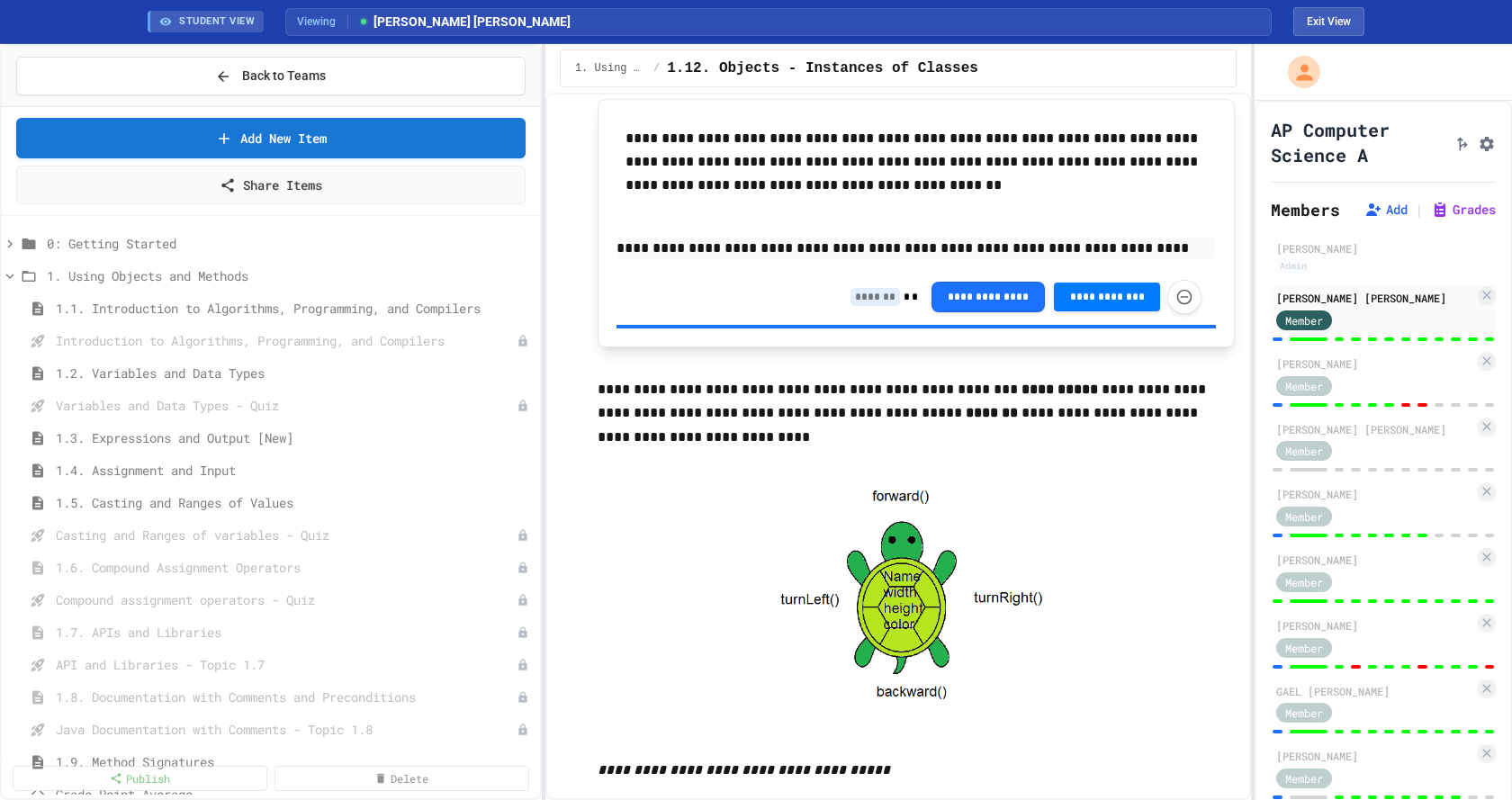
click at [863, 297] on input at bounding box center [875, 297] width 50 height 18
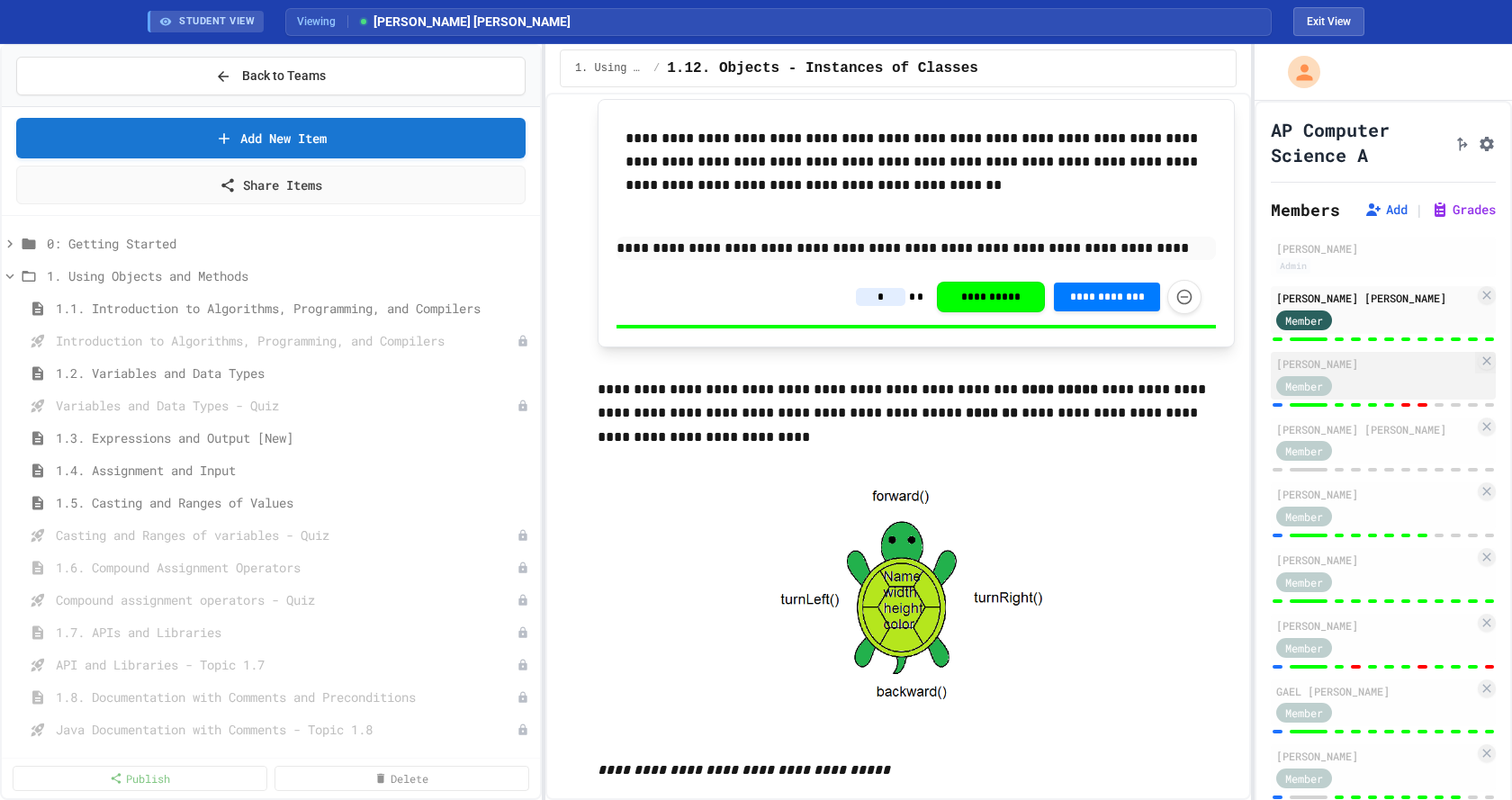
type input "*"
click at [1374, 396] on div "Member" at bounding box center [1375, 384] width 198 height 22
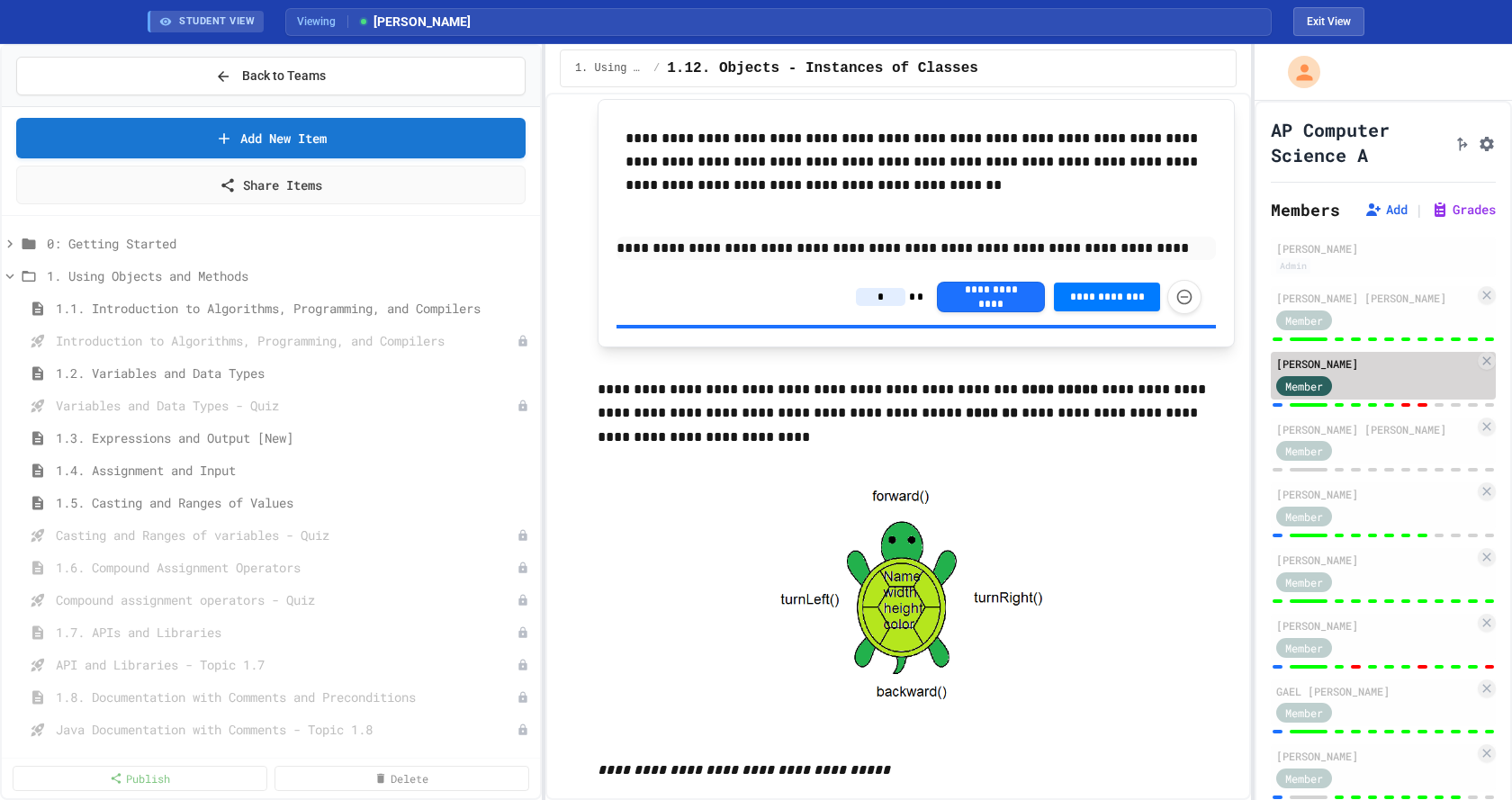
type input "*"
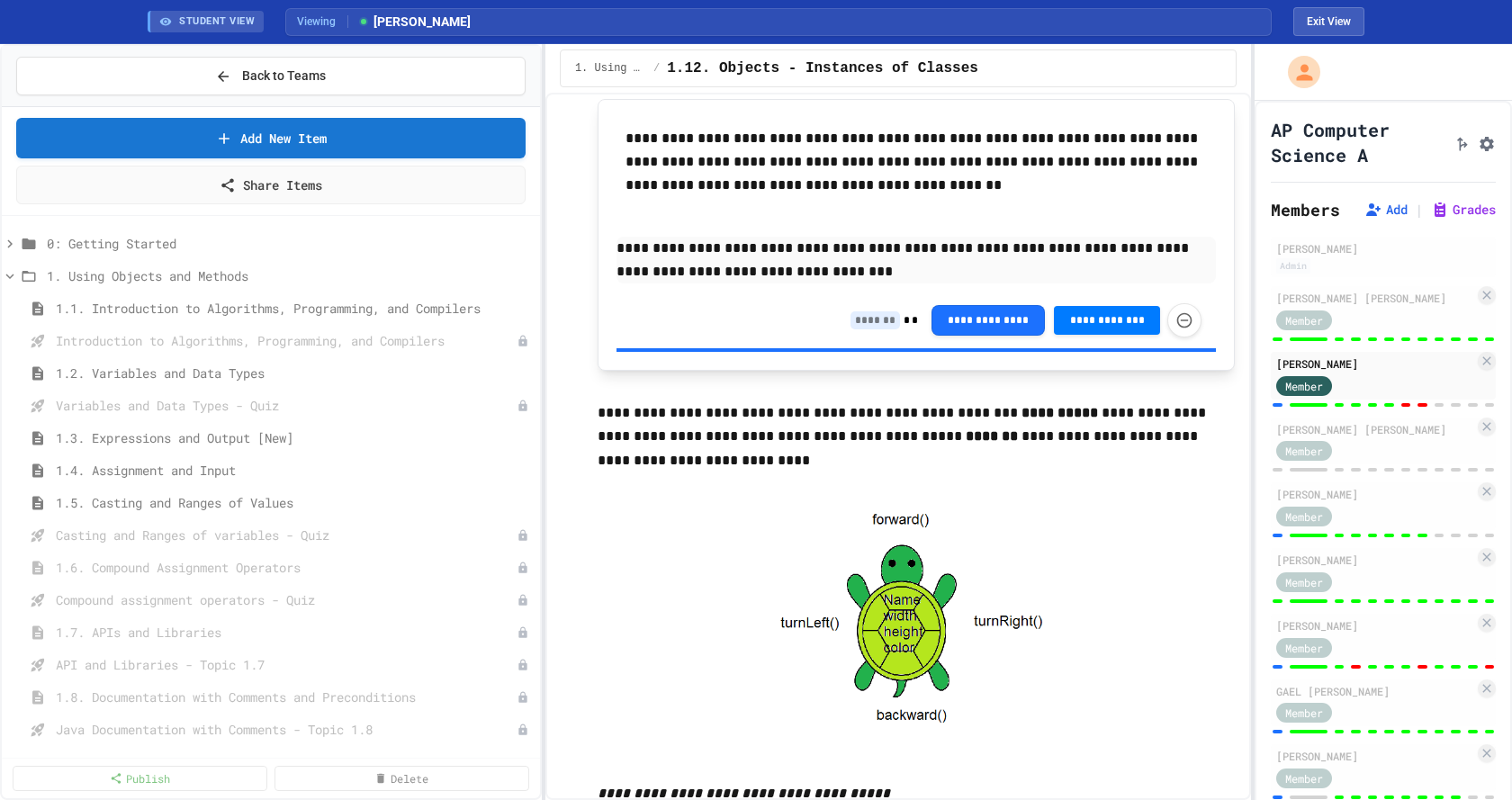
click at [865, 321] on input at bounding box center [875, 320] width 50 height 18
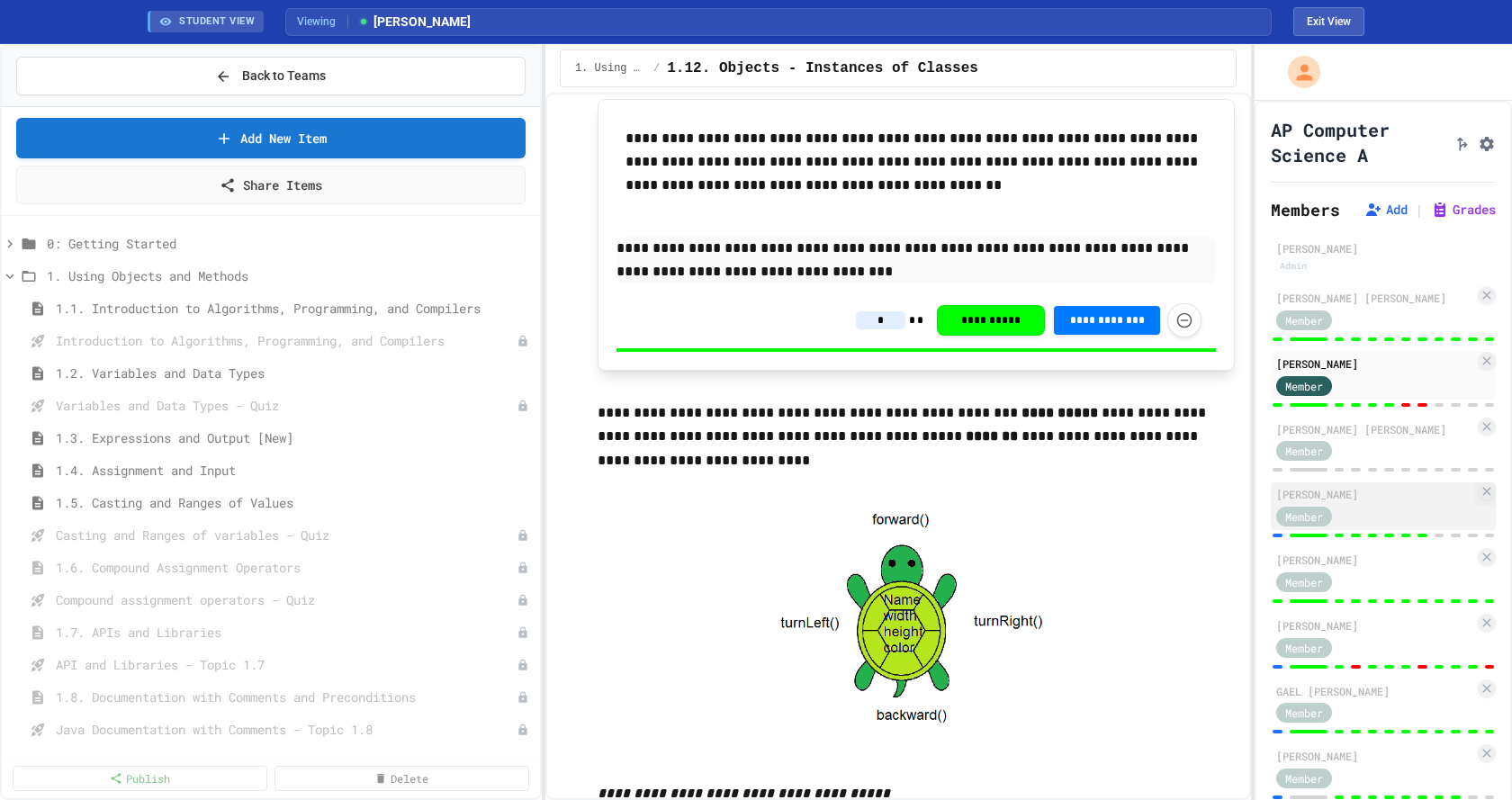
type input "*"
click at [1377, 530] on div "[PERSON_NAME] Member" at bounding box center [1383, 505] width 225 height 48
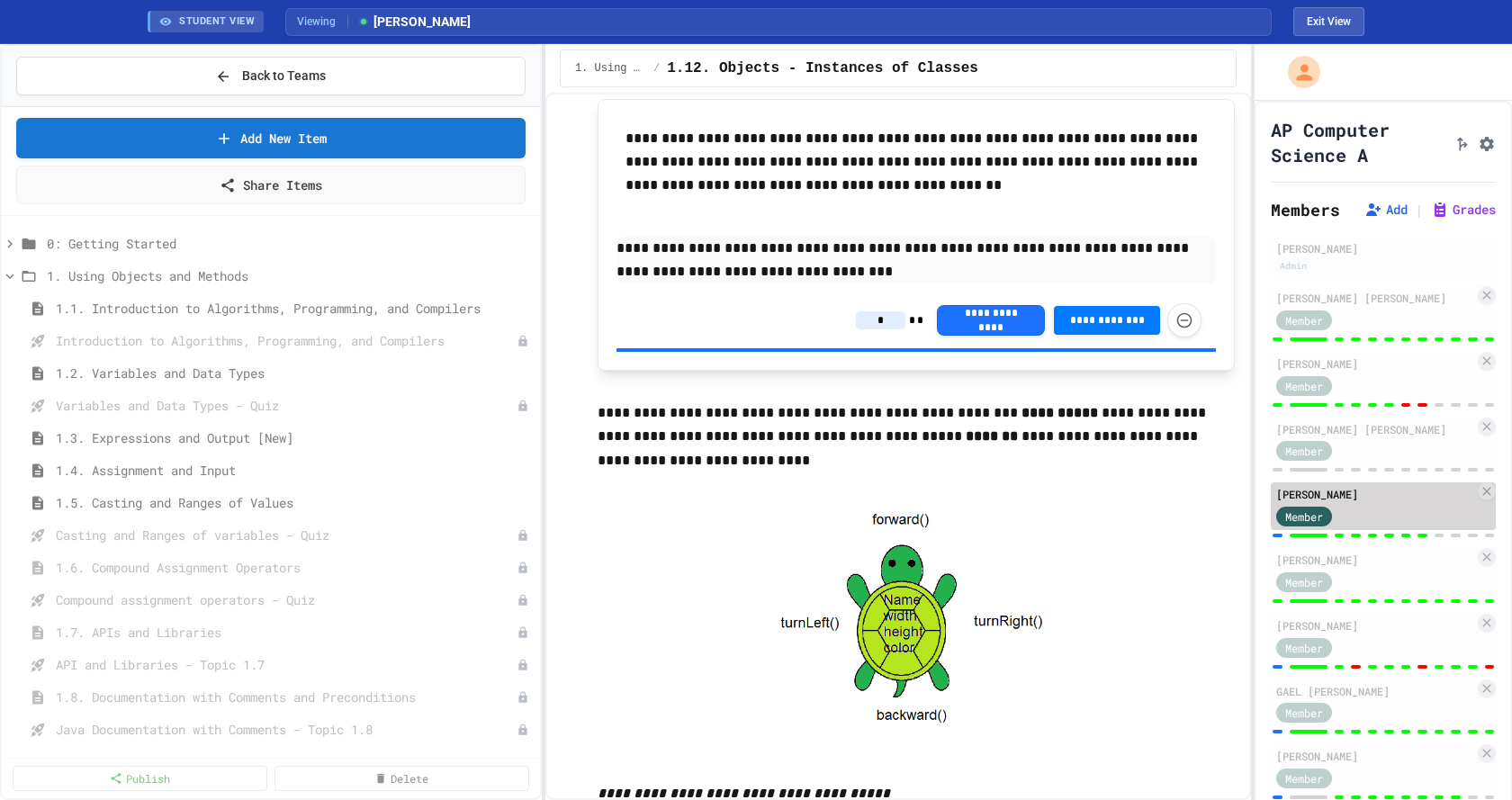
type input "*"
click at [866, 323] on input at bounding box center [875, 320] width 50 height 18
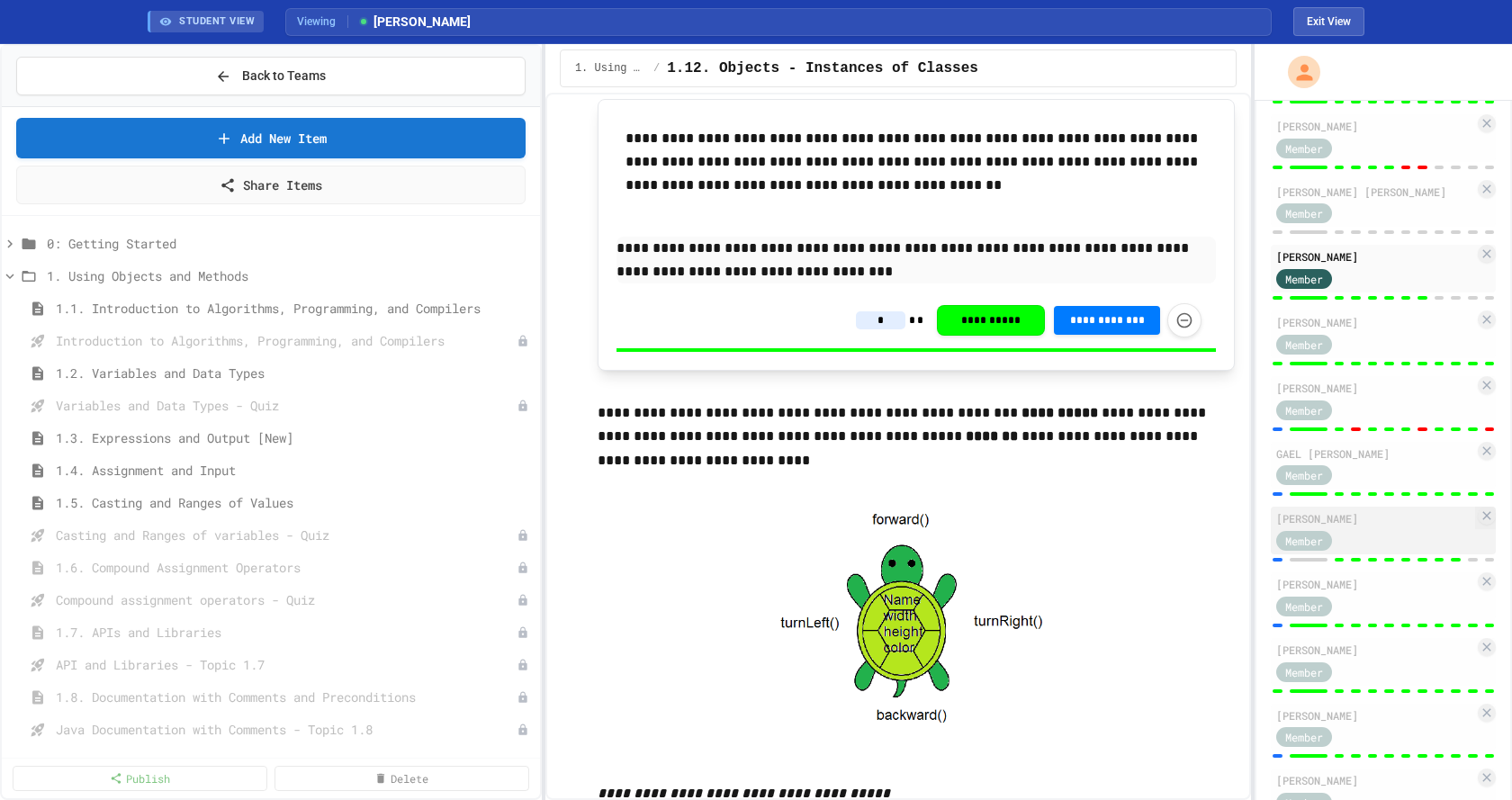
scroll to position [270, 0]
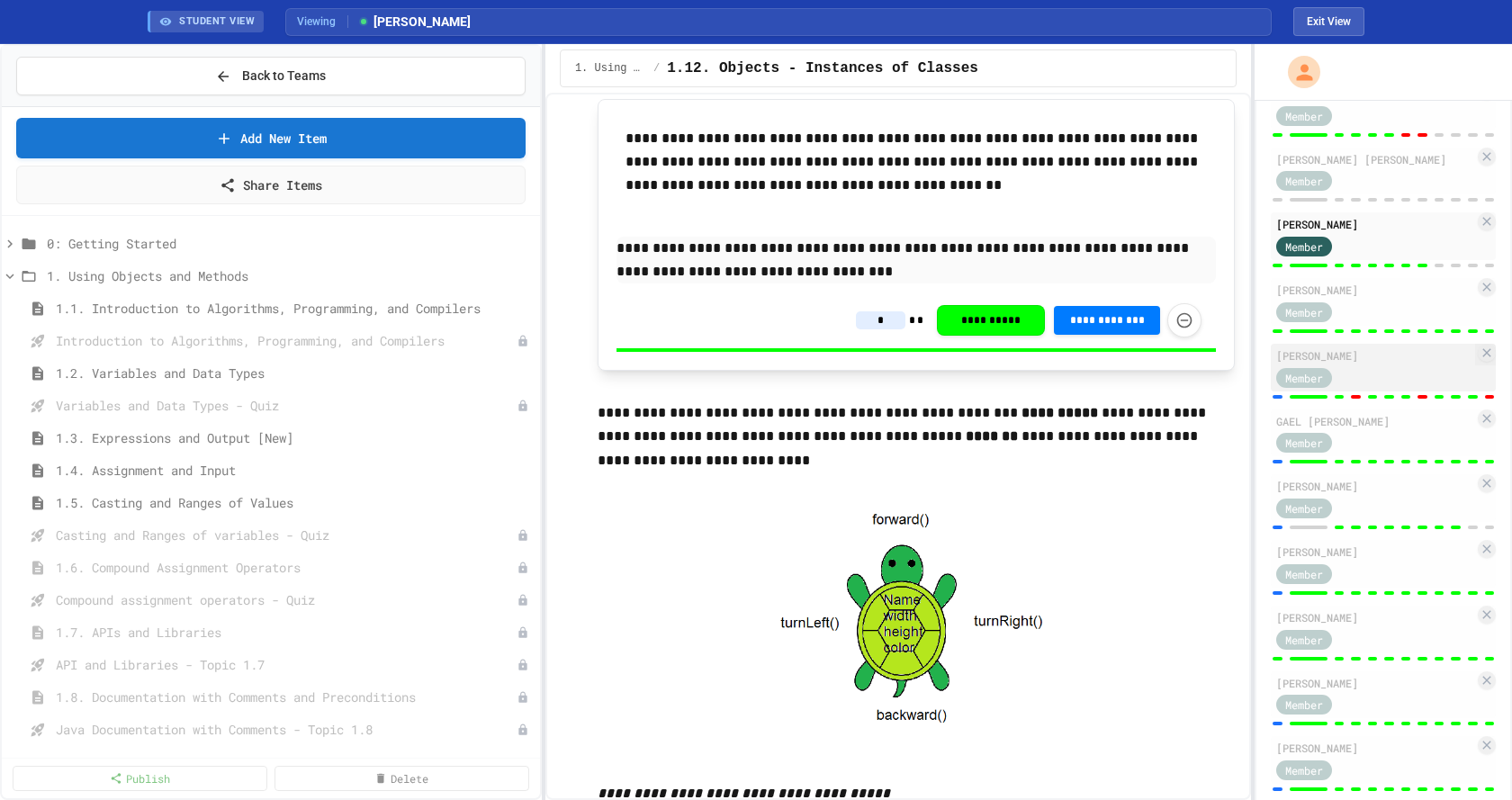
type input "*"
click at [1379, 387] on div "Member" at bounding box center [1375, 376] width 198 height 22
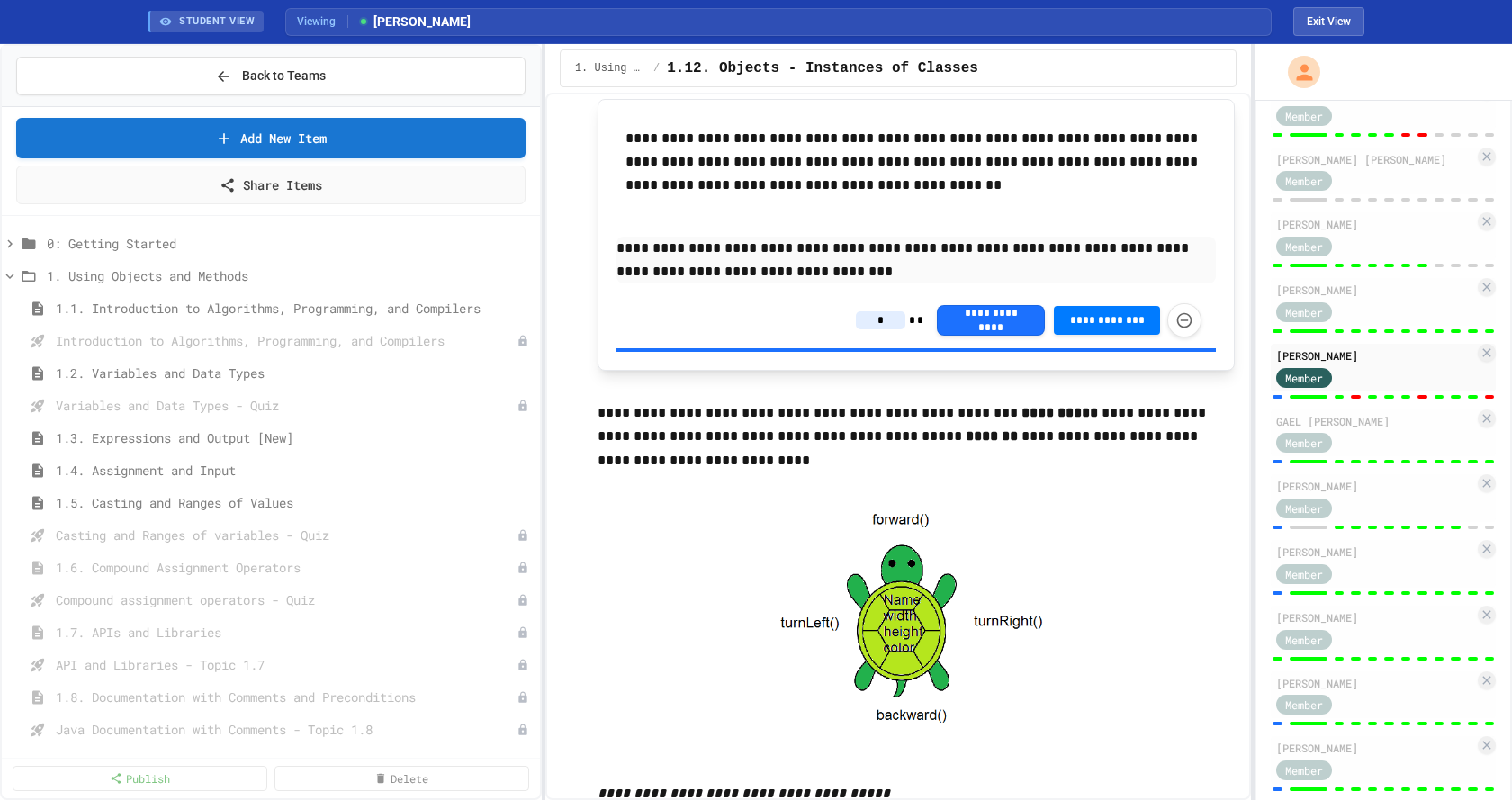
type input "*"
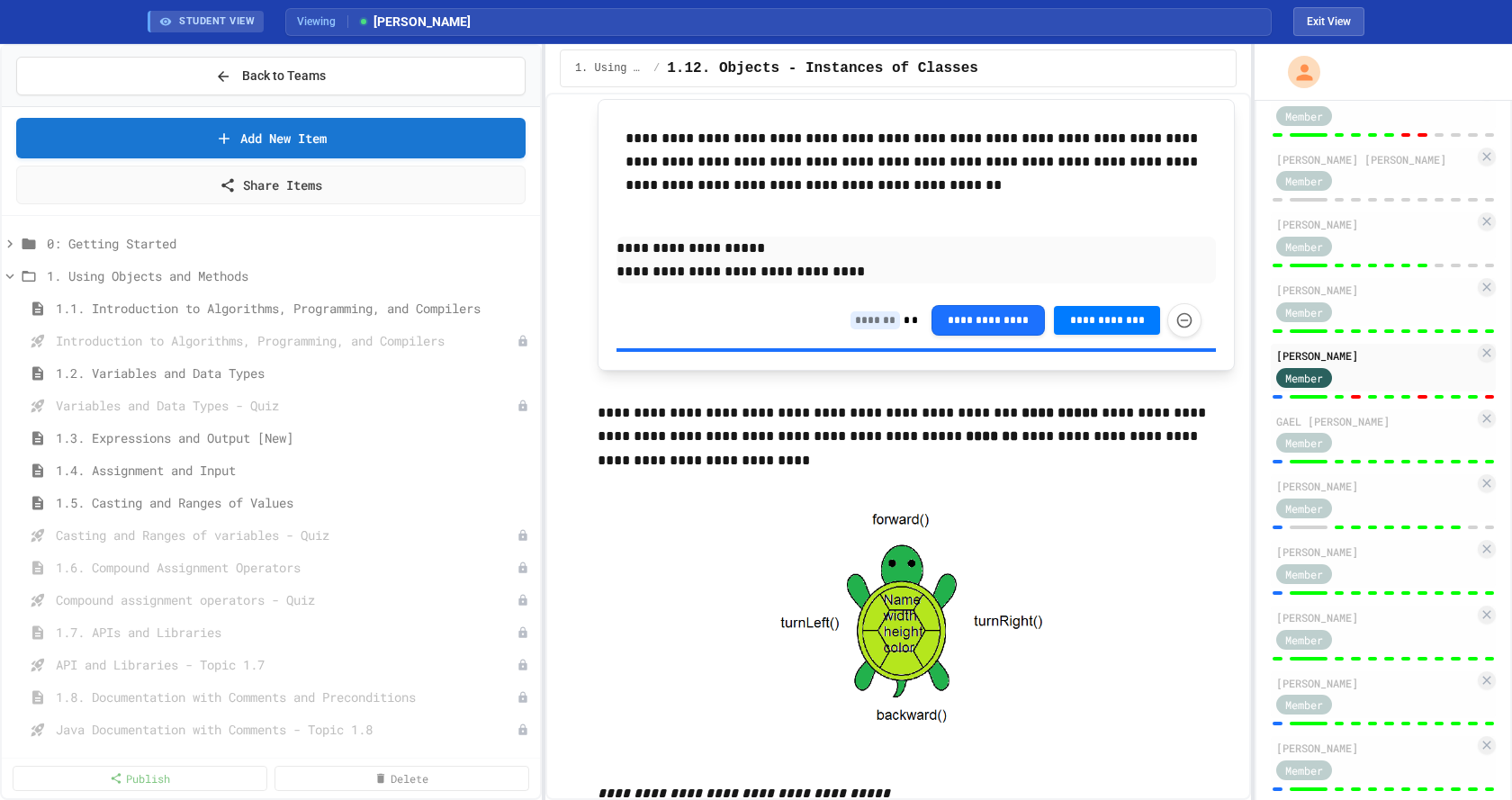
click at [862, 321] on input at bounding box center [875, 320] width 50 height 18
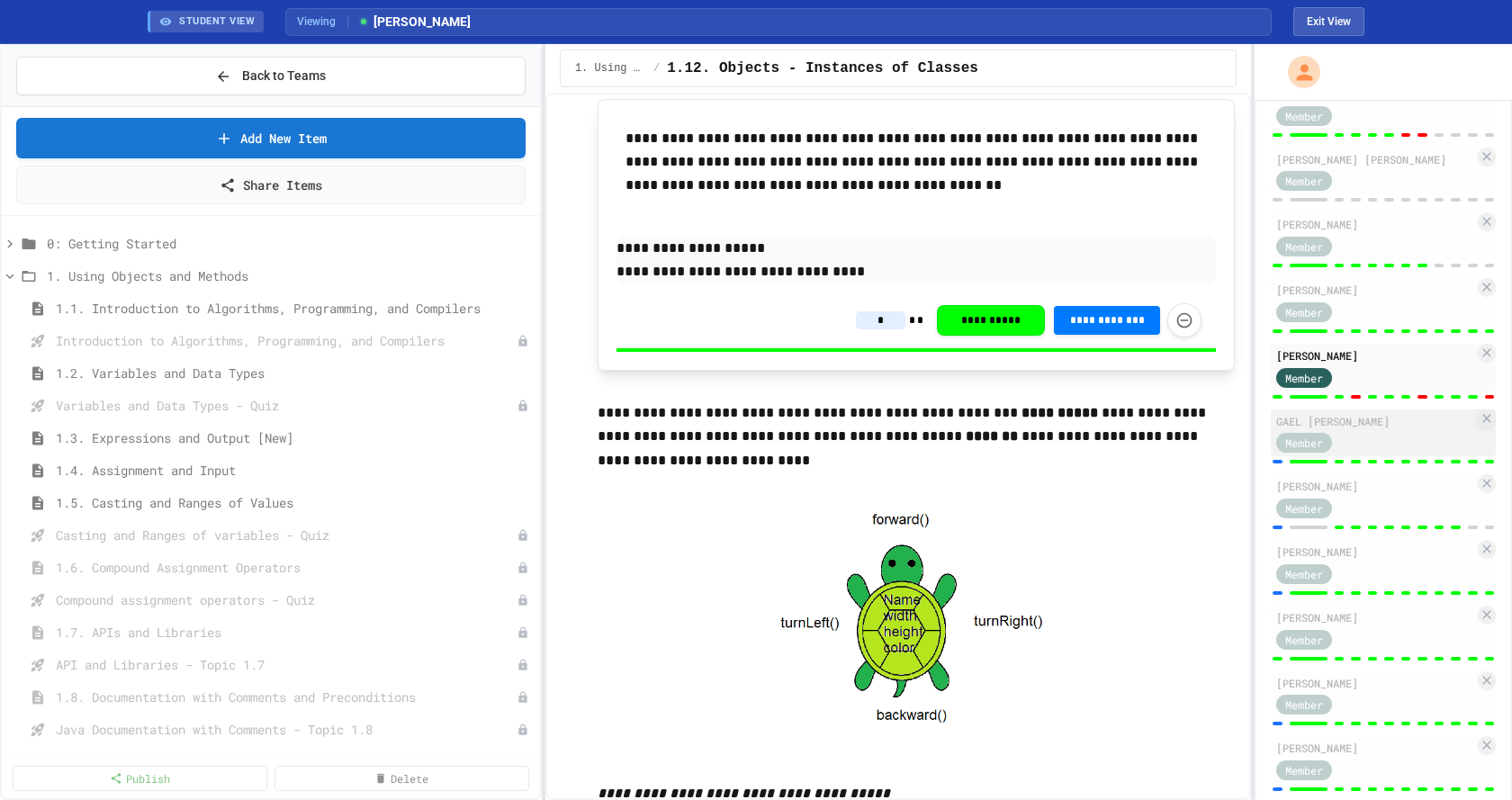
type input "*"
click at [1378, 457] on div "GAEL [PERSON_NAME] Member" at bounding box center [1383, 433] width 225 height 48
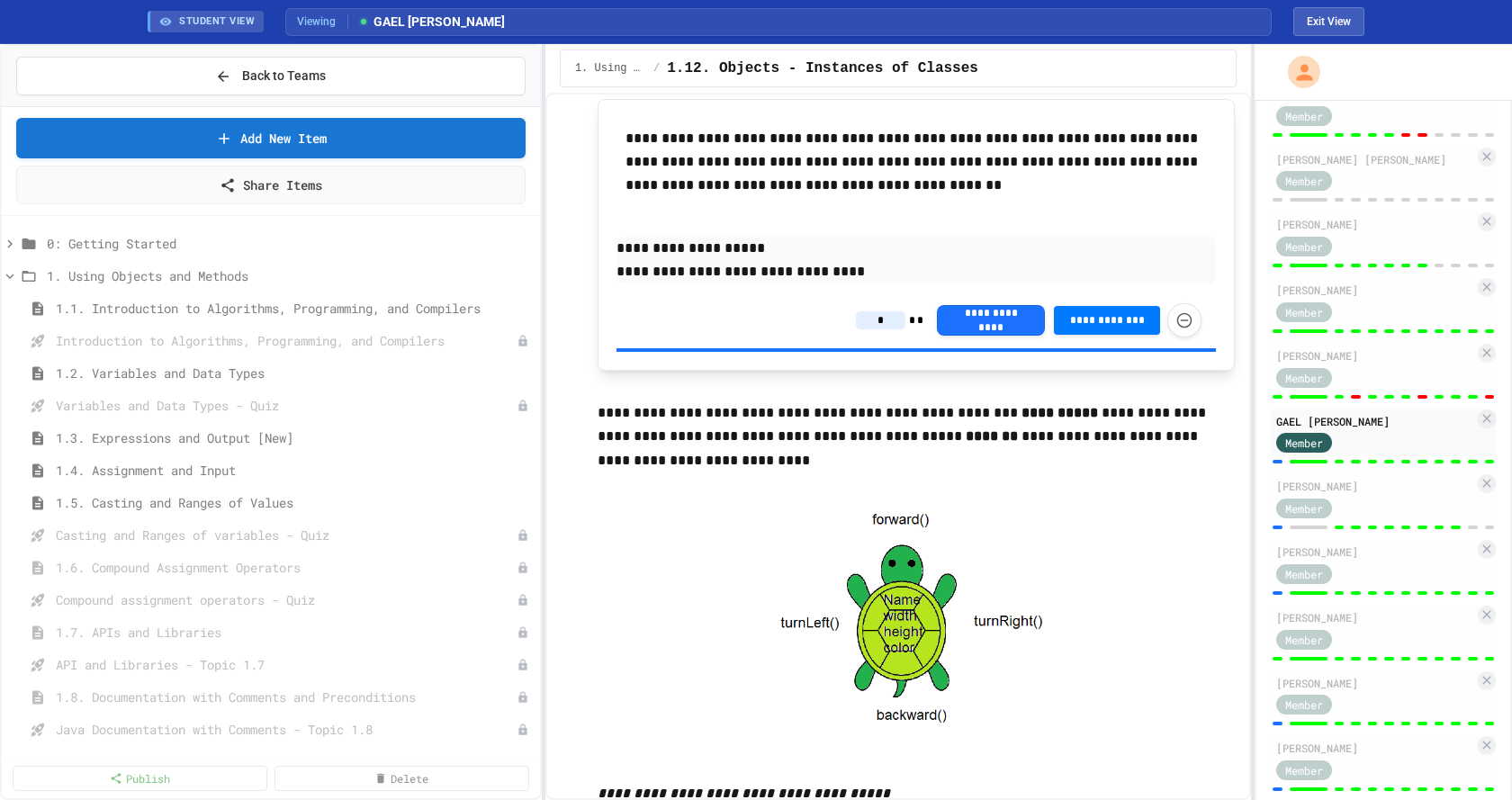
type input "*"
click at [863, 327] on input at bounding box center [875, 320] width 50 height 18
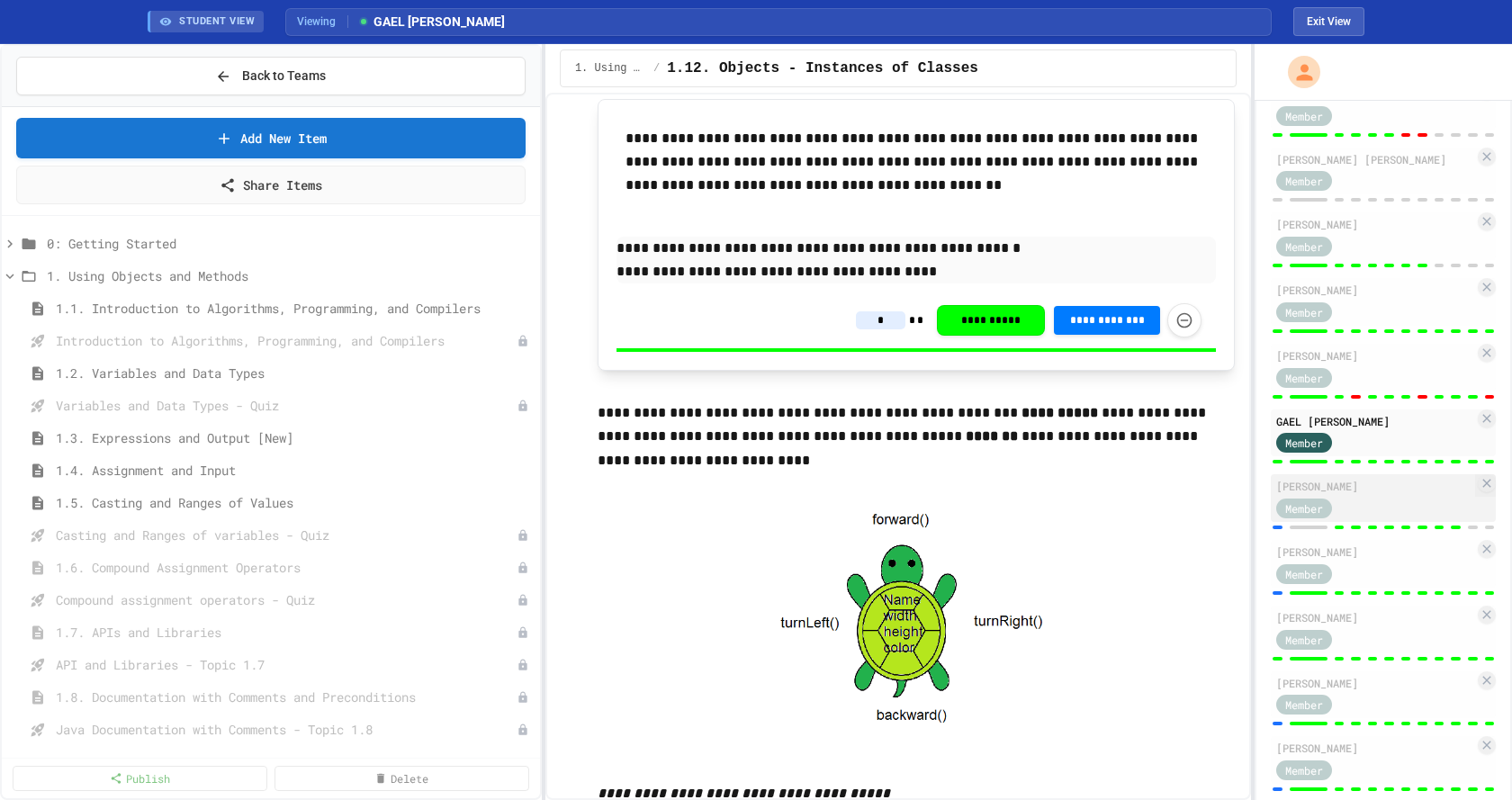
type input "*"
click at [1378, 518] on div "Member" at bounding box center [1375, 506] width 198 height 22
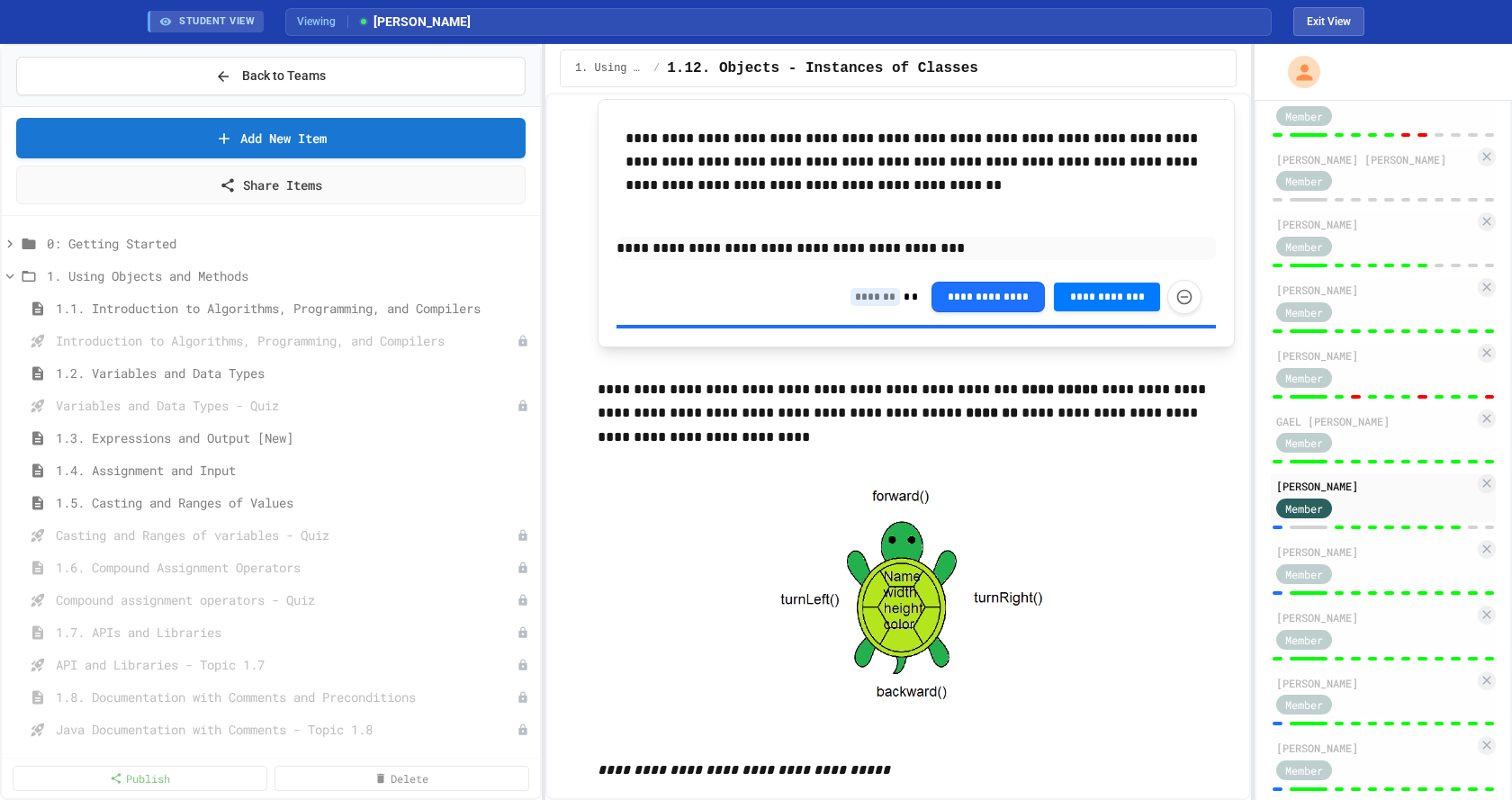
click at [869, 296] on input at bounding box center [875, 297] width 50 height 18
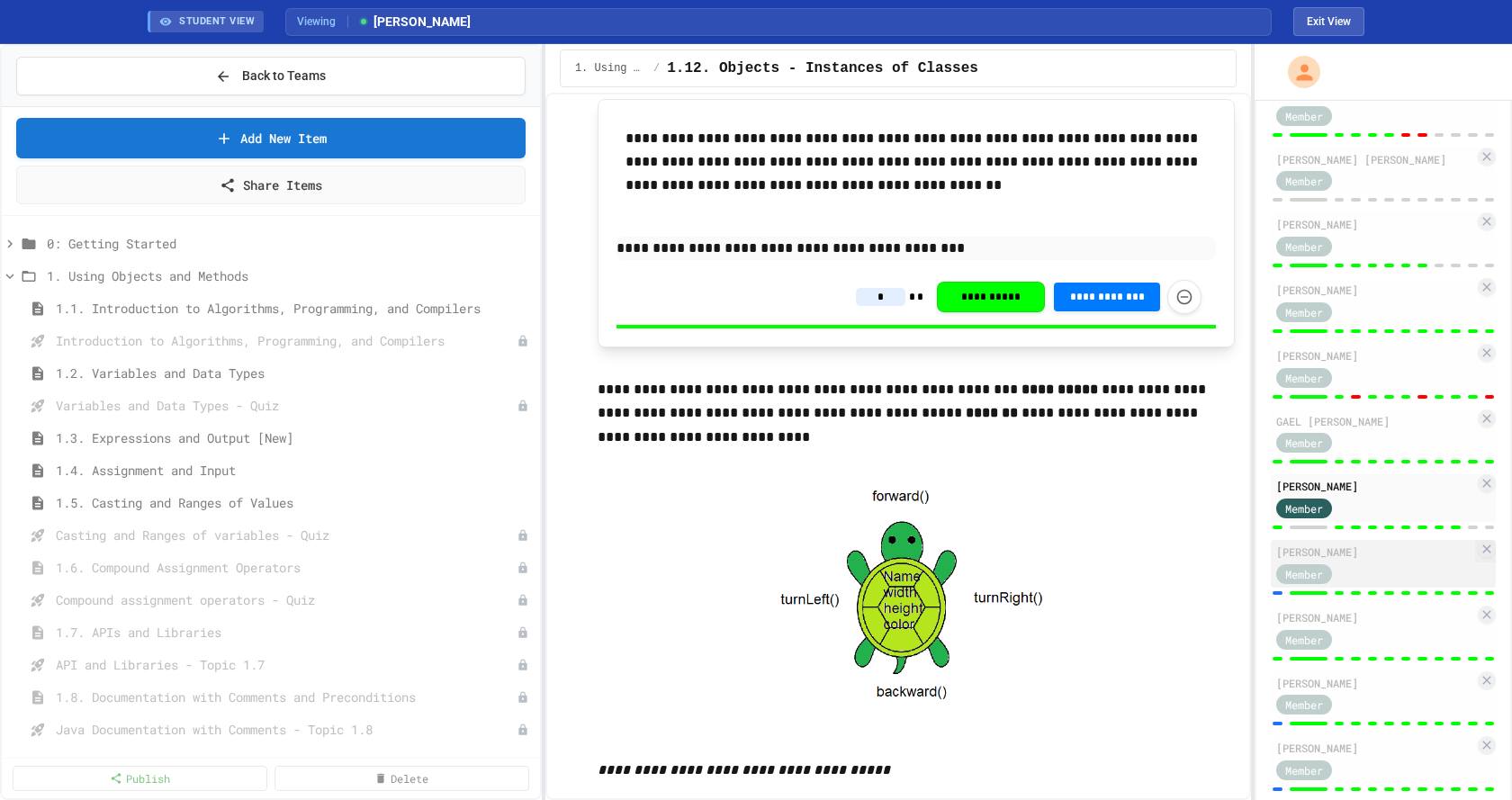
type input "*"
click at [1370, 587] on div "[PERSON_NAME] Member" at bounding box center [1383, 563] width 225 height 48
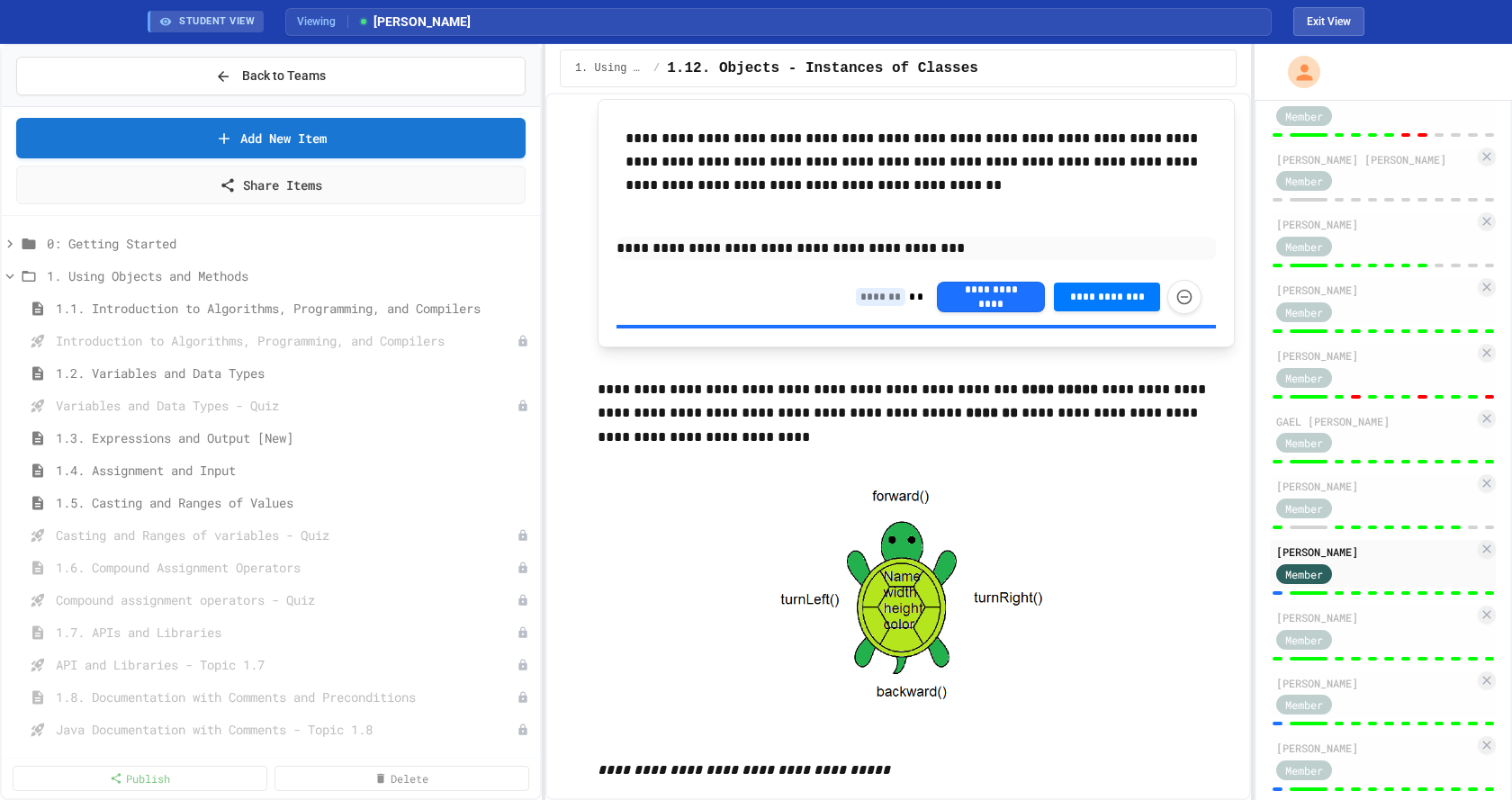
type input "*"
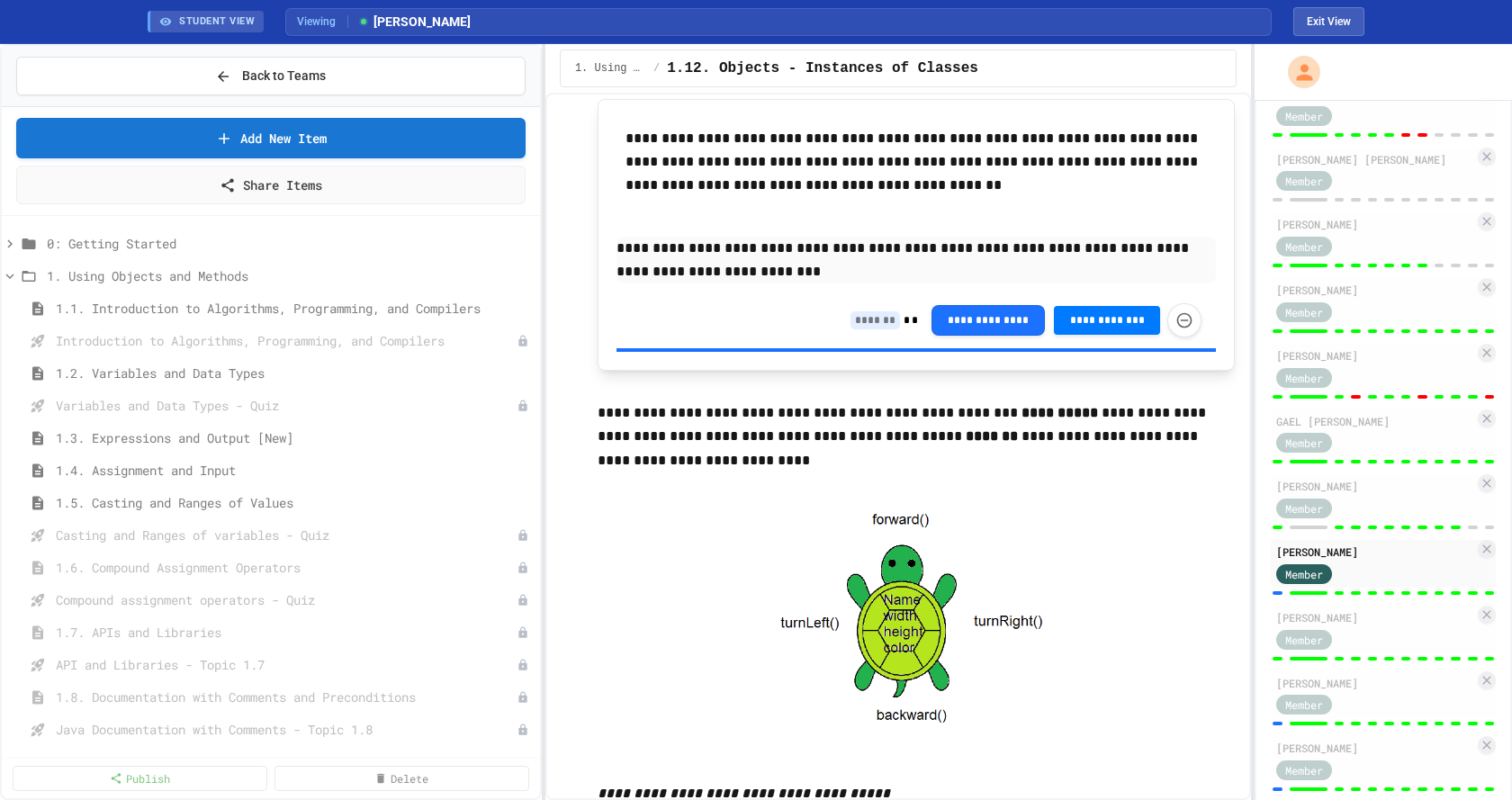
click at [863, 324] on input at bounding box center [875, 320] width 50 height 18
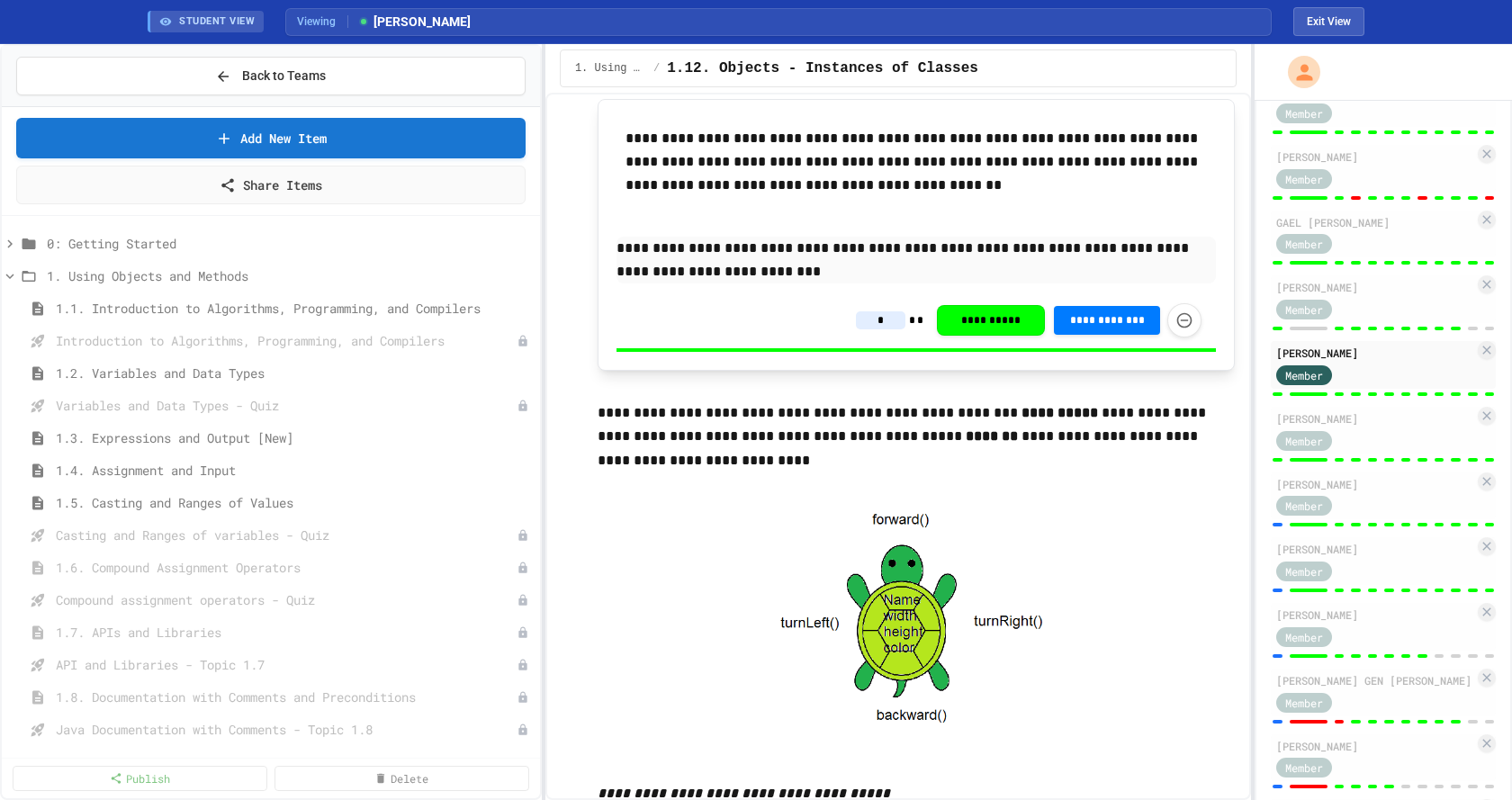
scroll to position [540, 0]
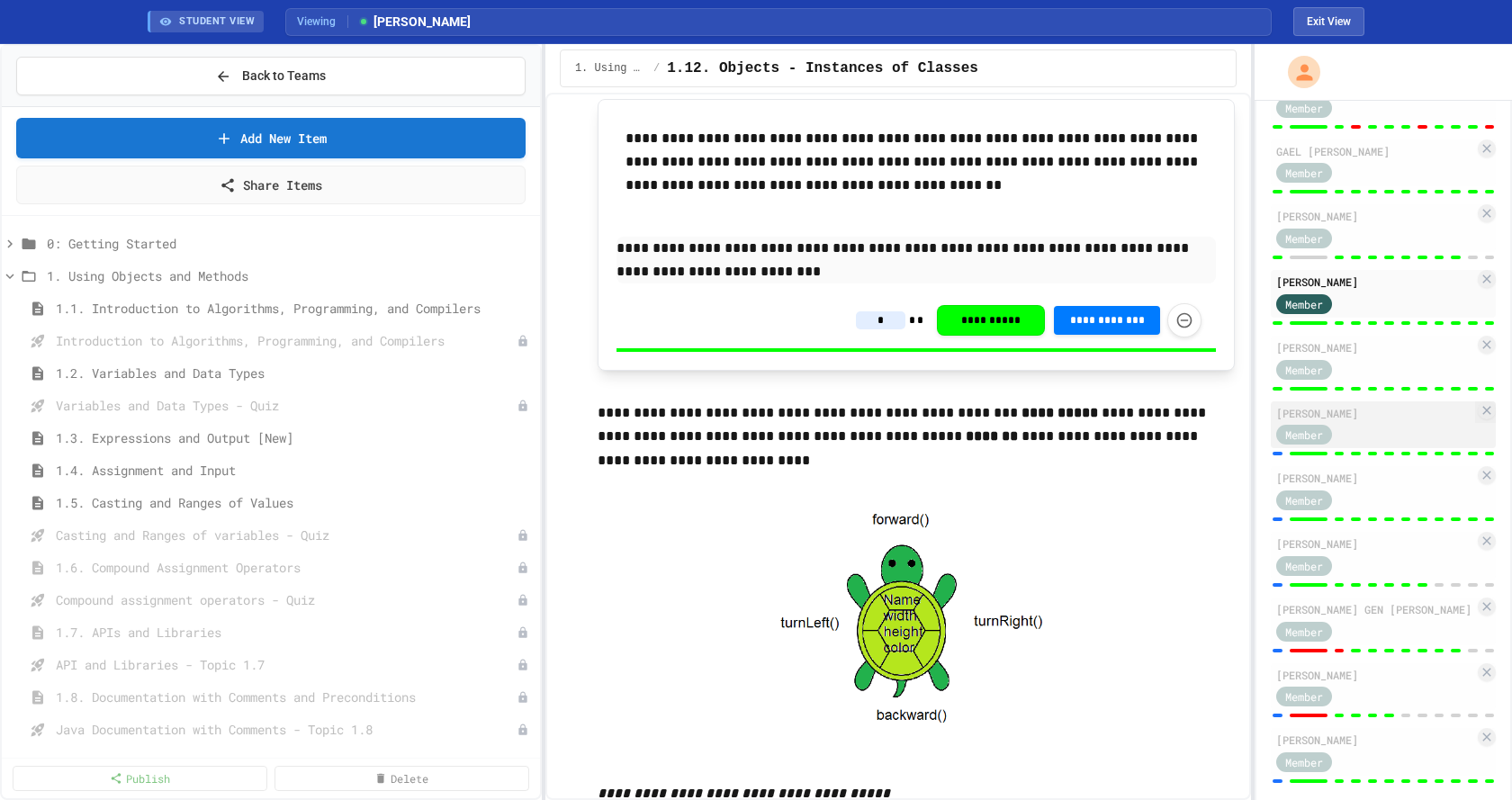
type input "*"
click at [1372, 449] on div "[PERSON_NAME] Member" at bounding box center [1383, 424] width 225 height 48
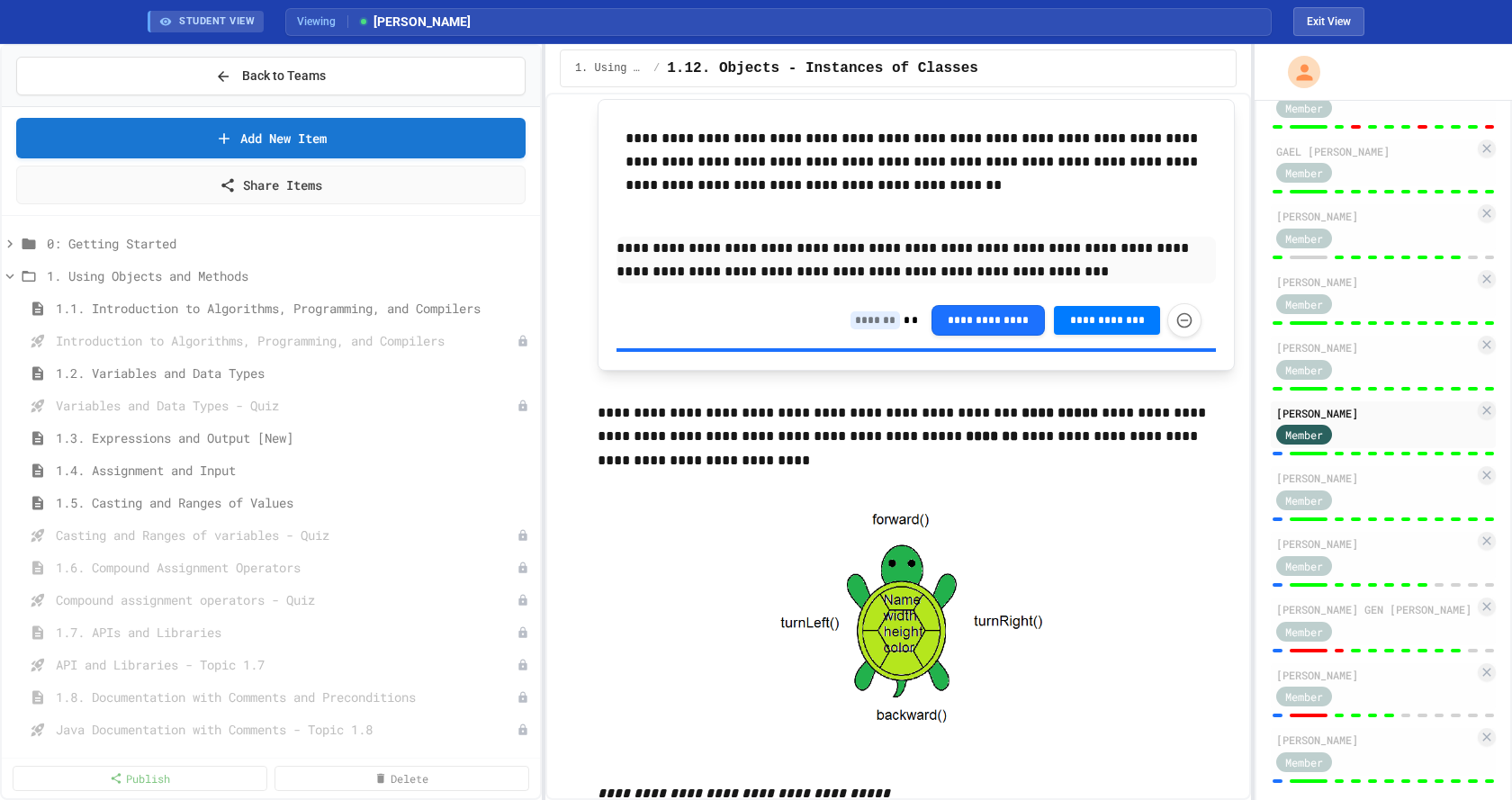
click at [873, 325] on input at bounding box center [875, 320] width 50 height 18
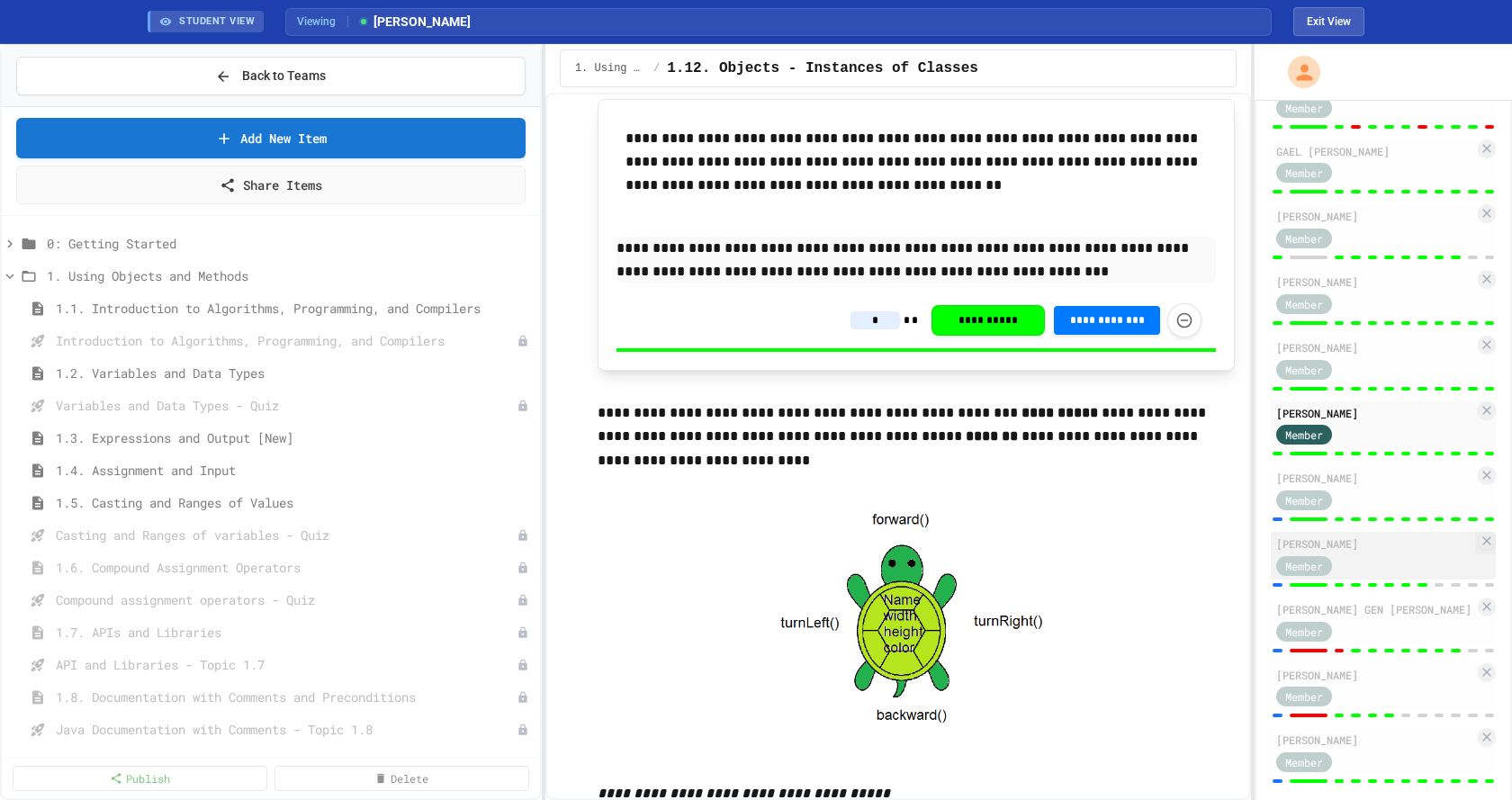
type input "*"
click at [1389, 580] on div "[PERSON_NAME] Member" at bounding box center [1383, 555] width 225 height 48
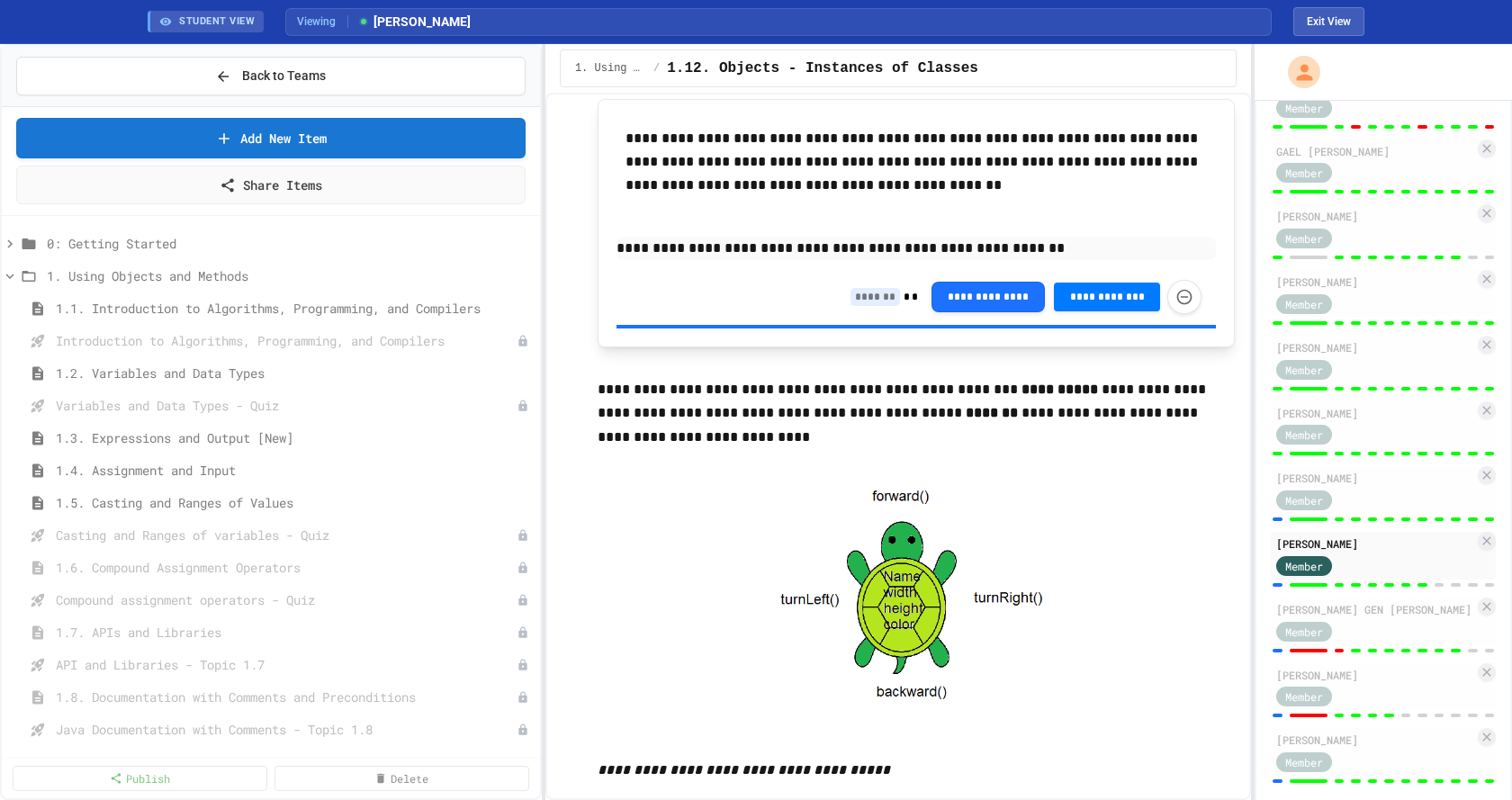
click at [861, 320] on div "**********" at bounding box center [917, 297] width 599 height 56
click at [871, 300] on input at bounding box center [875, 297] width 50 height 18
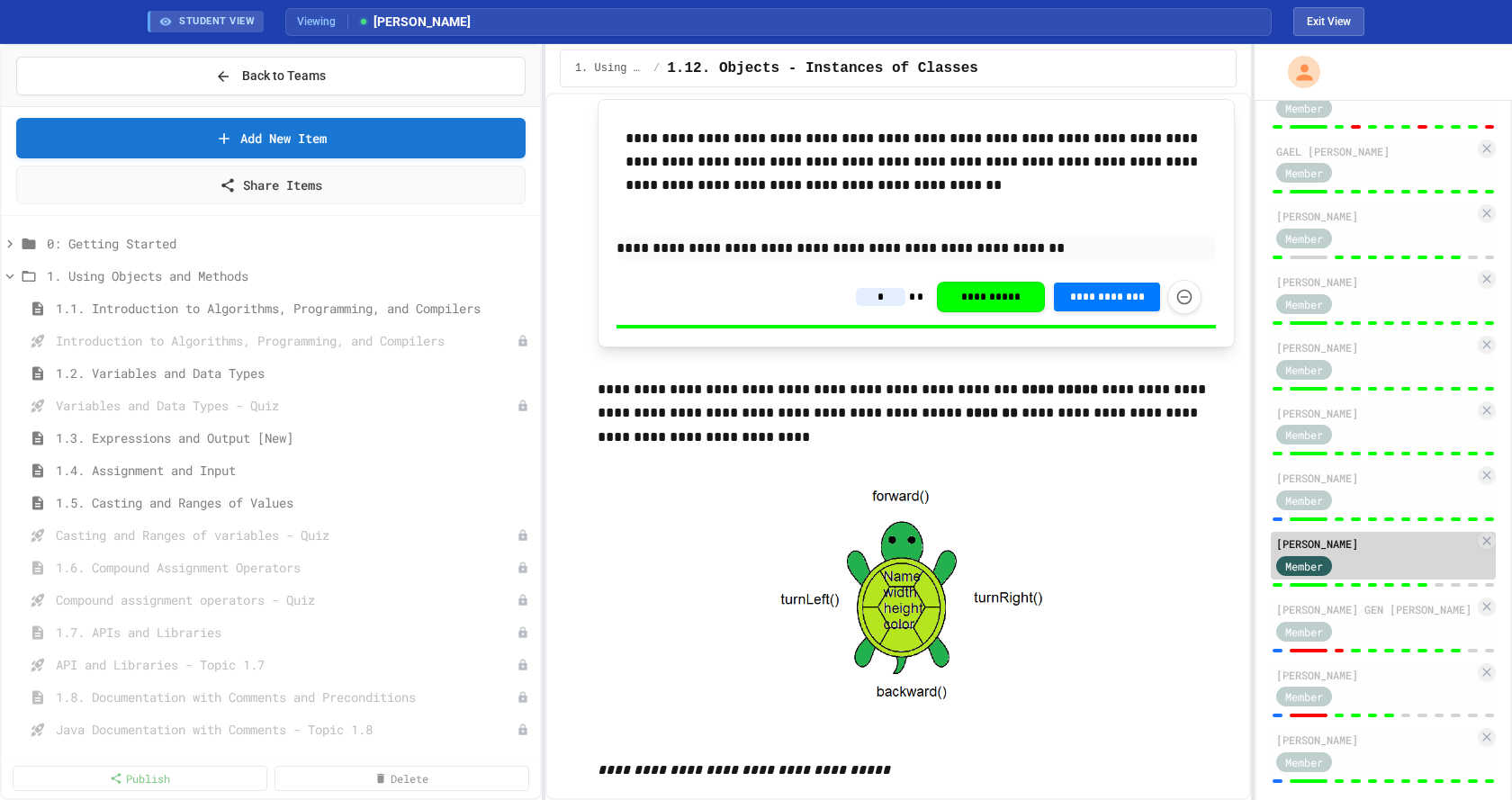
type input "*"
click at [1381, 576] on div "Member" at bounding box center [1375, 564] width 198 height 22
click at [1370, 510] on div "Member" at bounding box center [1375, 499] width 198 height 22
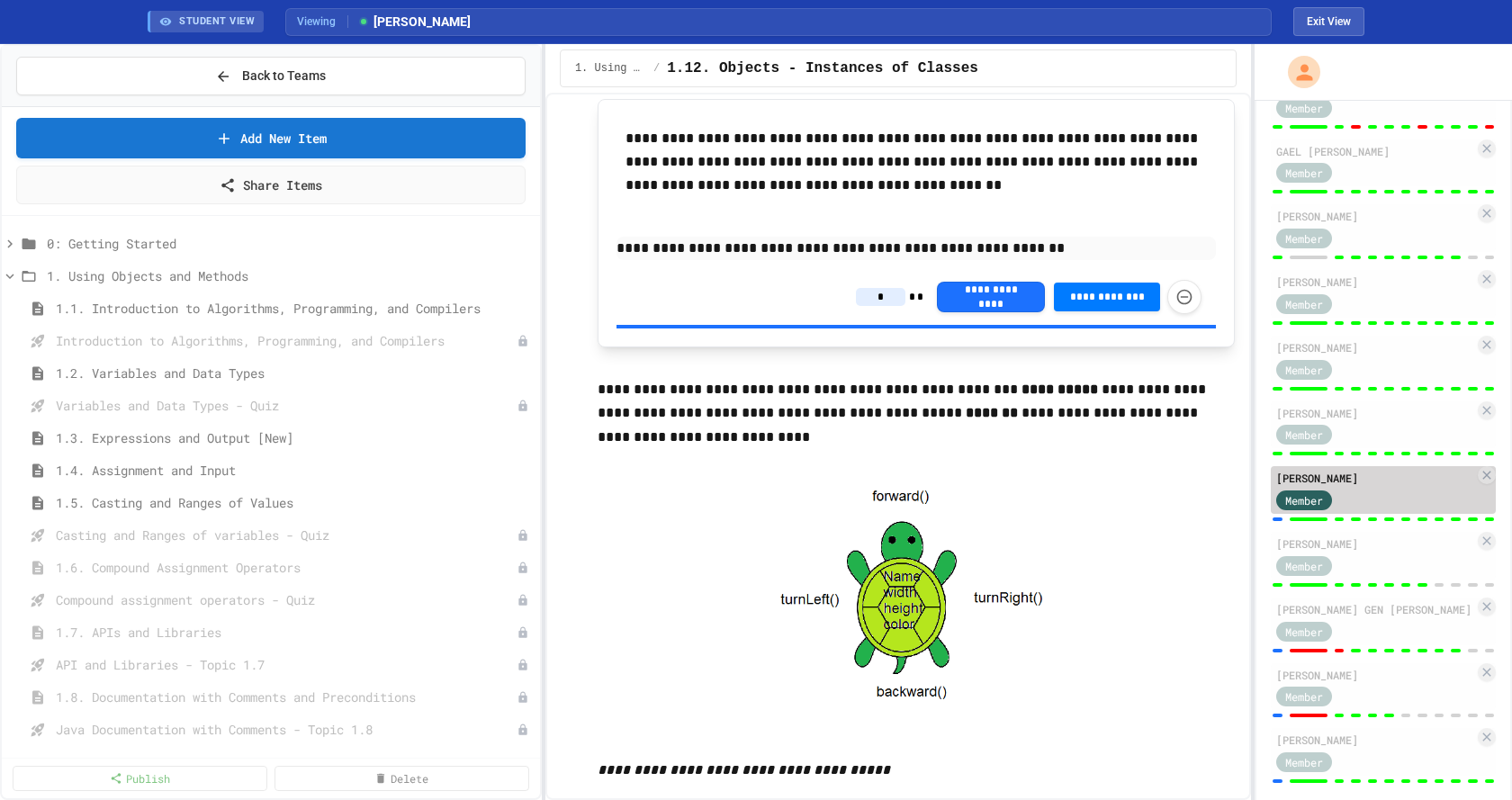
type input "*"
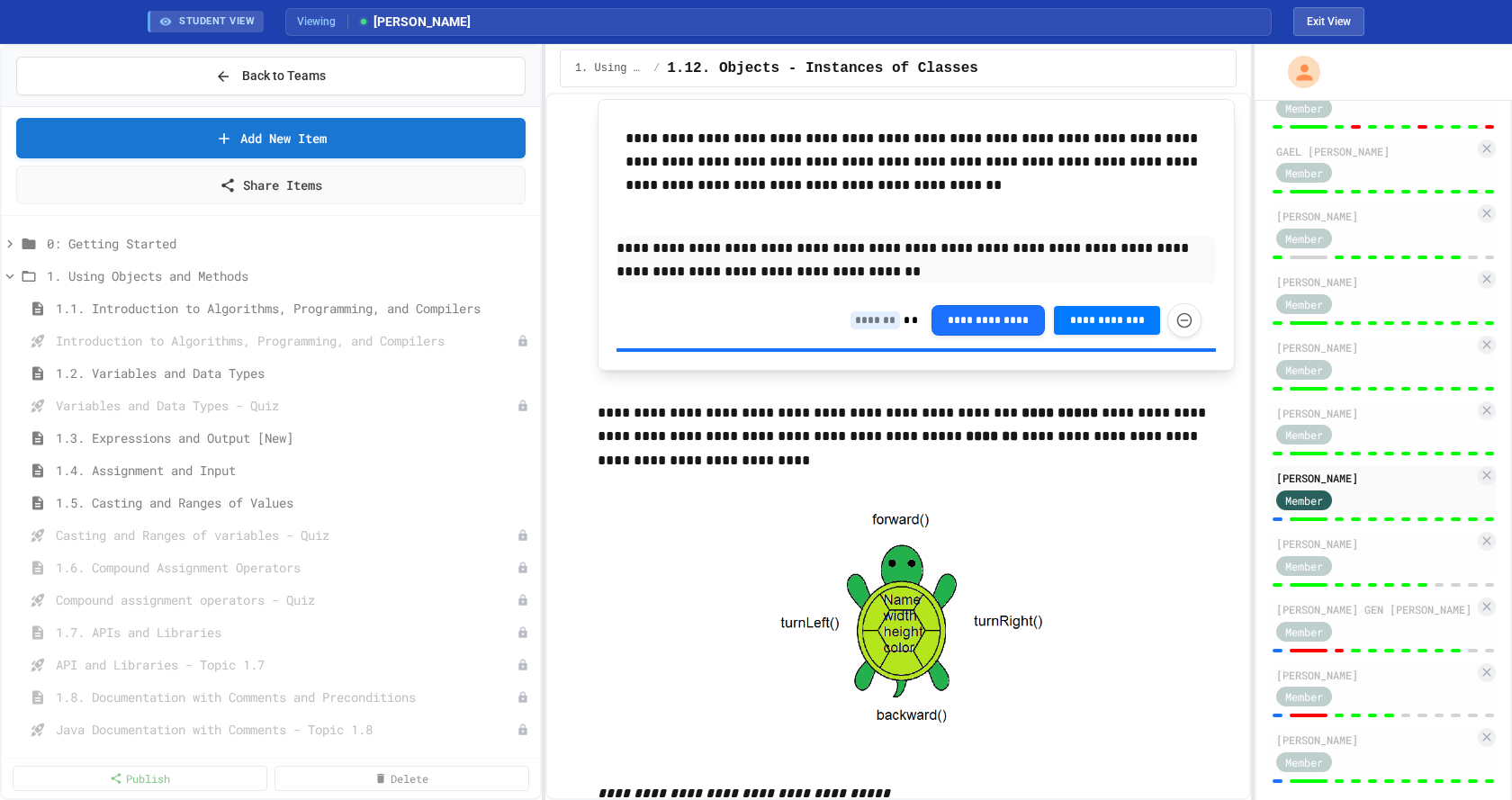
click at [859, 325] on input at bounding box center [875, 320] width 50 height 18
click at [862, 320] on input at bounding box center [875, 320] width 50 height 18
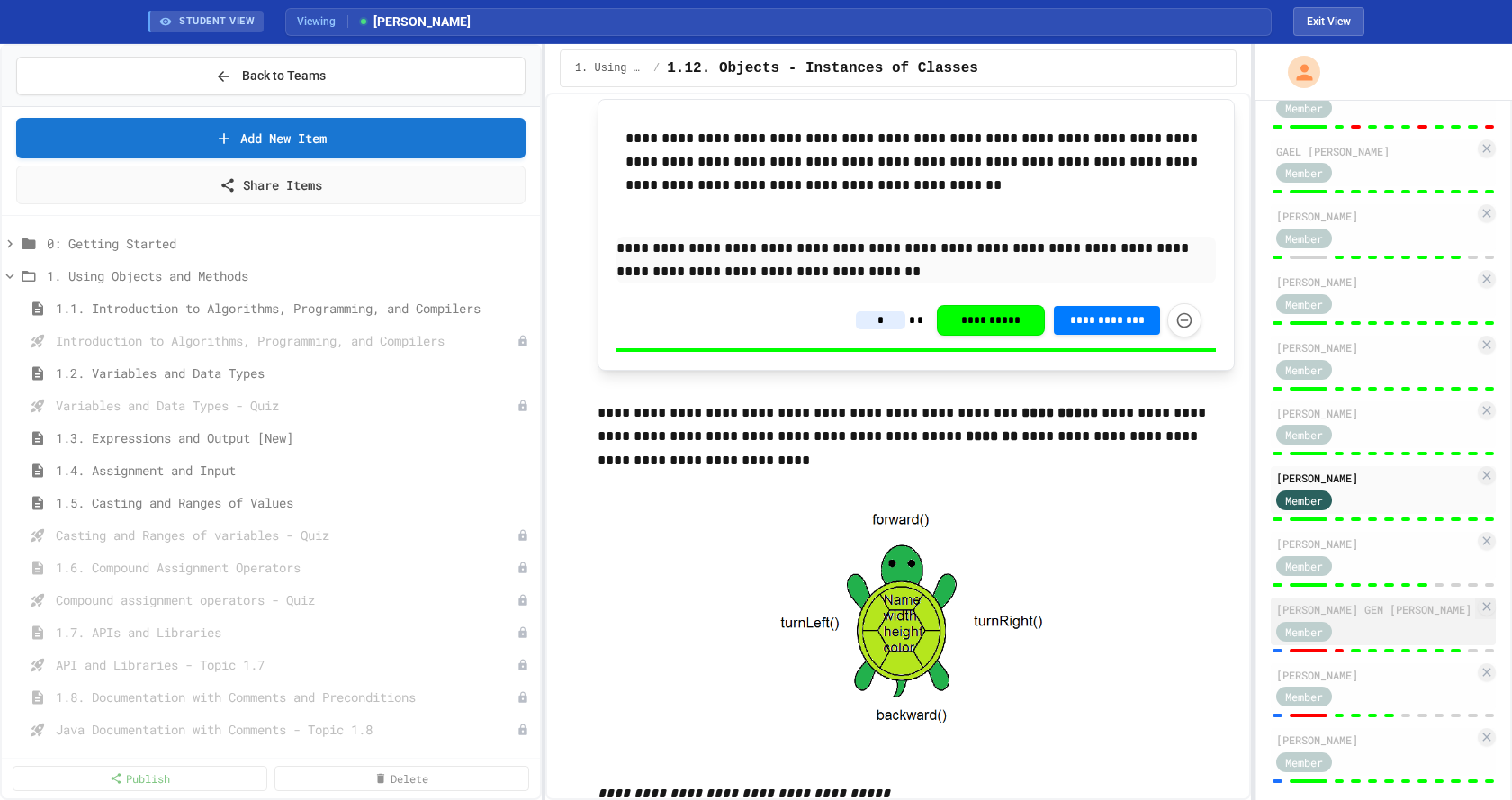
scroll to position [587, 0]
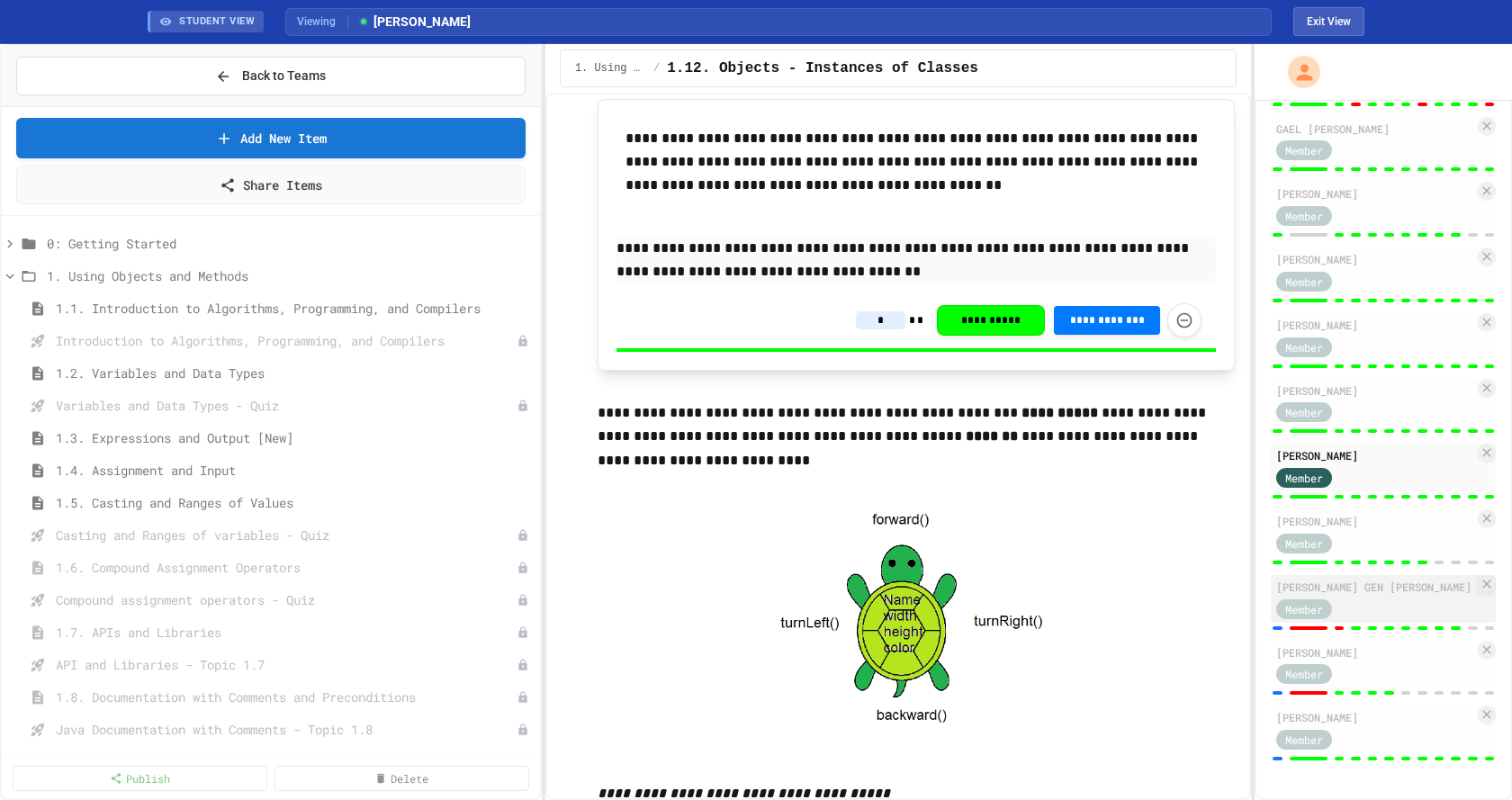
type input "*"
click at [1388, 614] on div "Member" at bounding box center [1375, 607] width 198 height 22
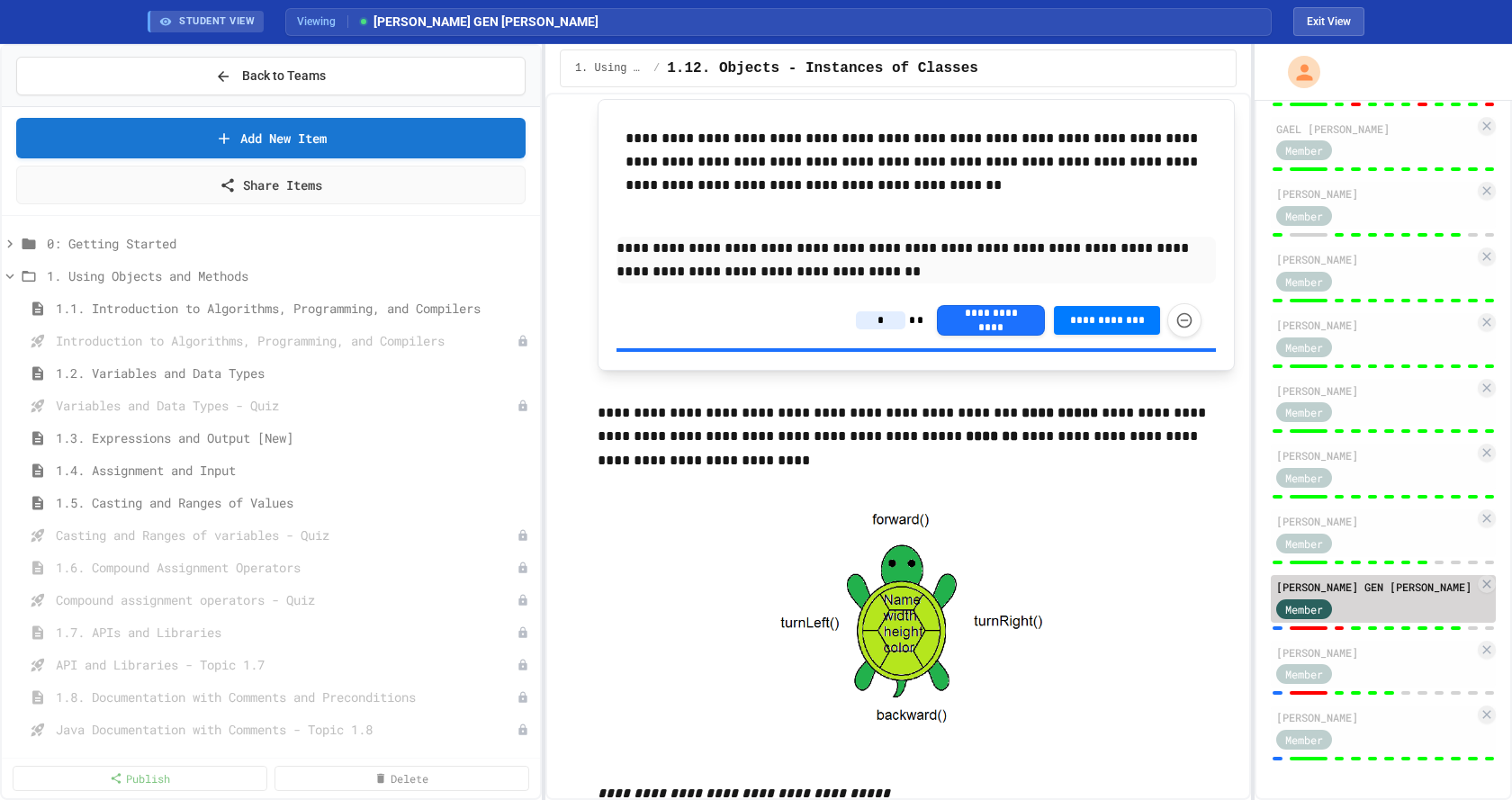
type input "*"
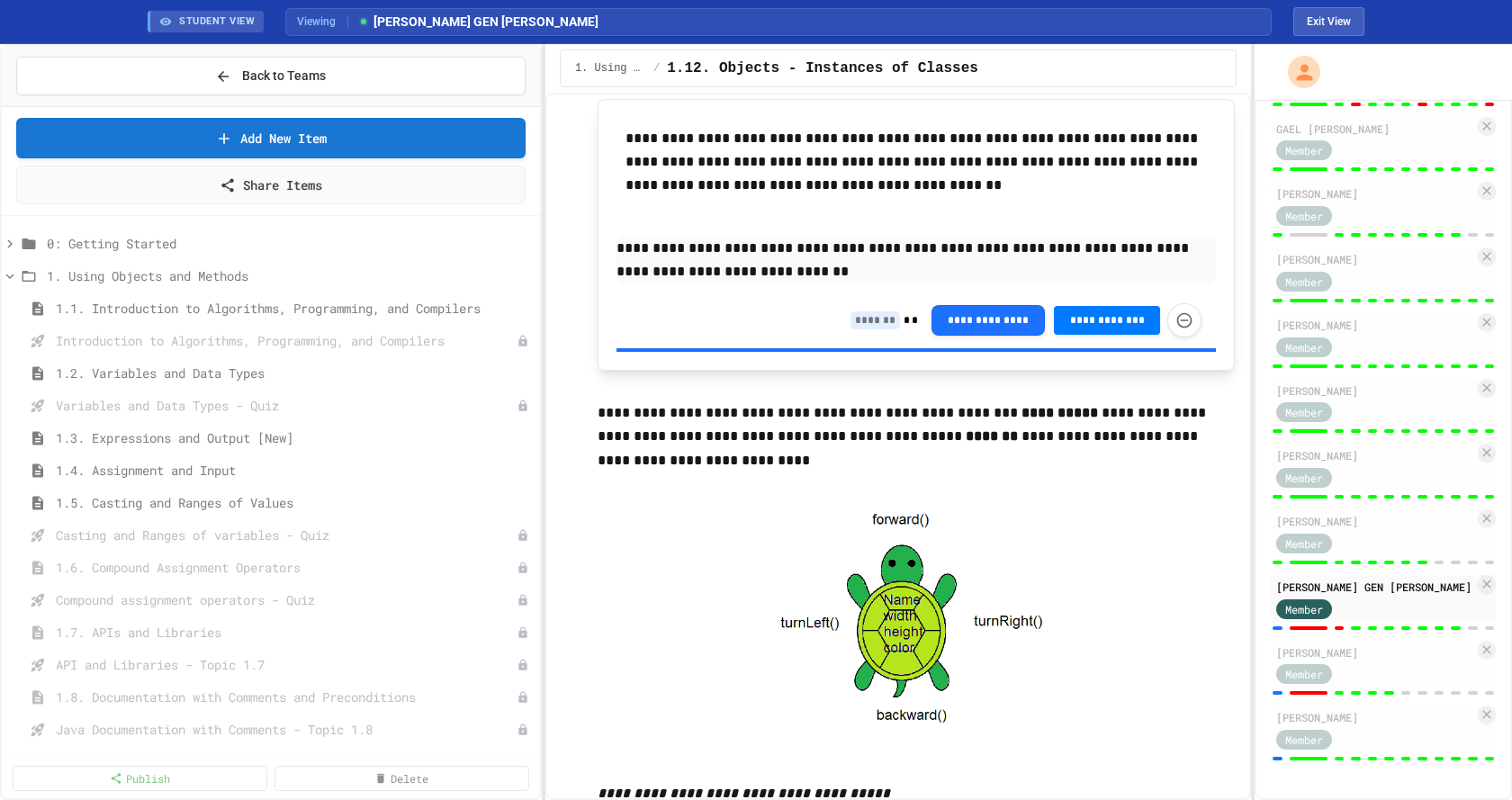
click at [863, 322] on input at bounding box center [875, 320] width 50 height 18
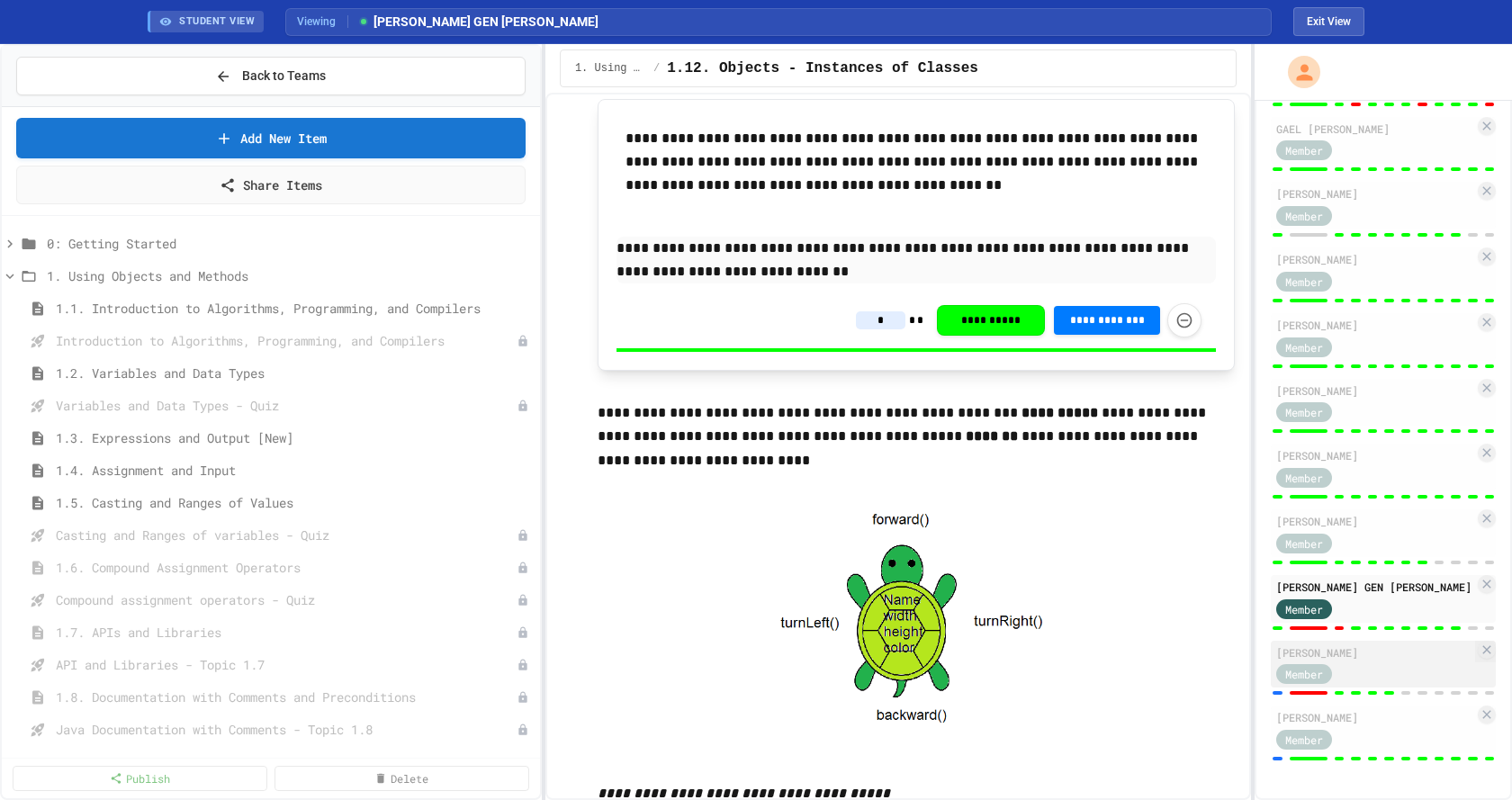
type input "*"
click at [1386, 679] on div "Member" at bounding box center [1375, 673] width 198 height 22
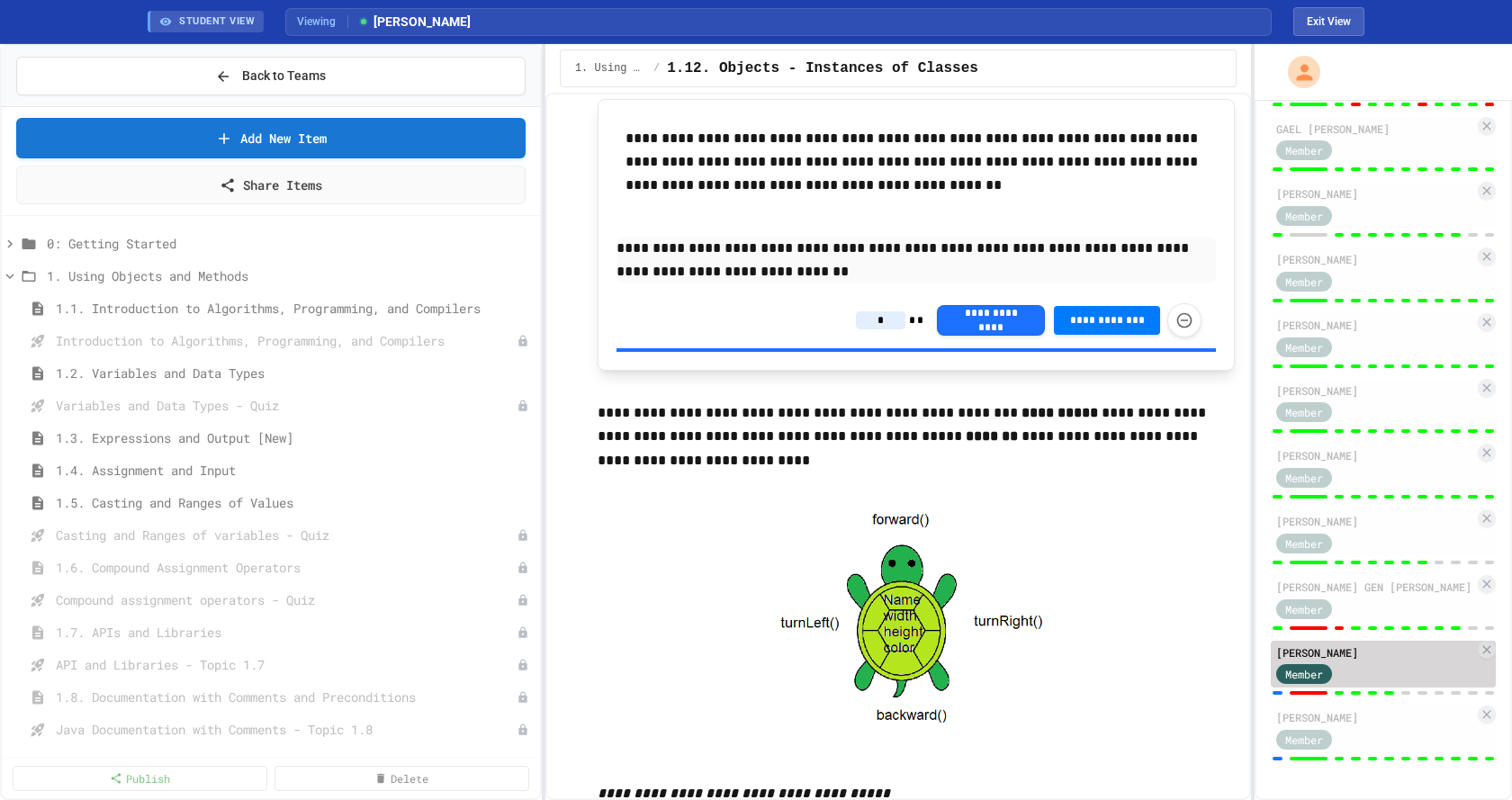
type input "*"
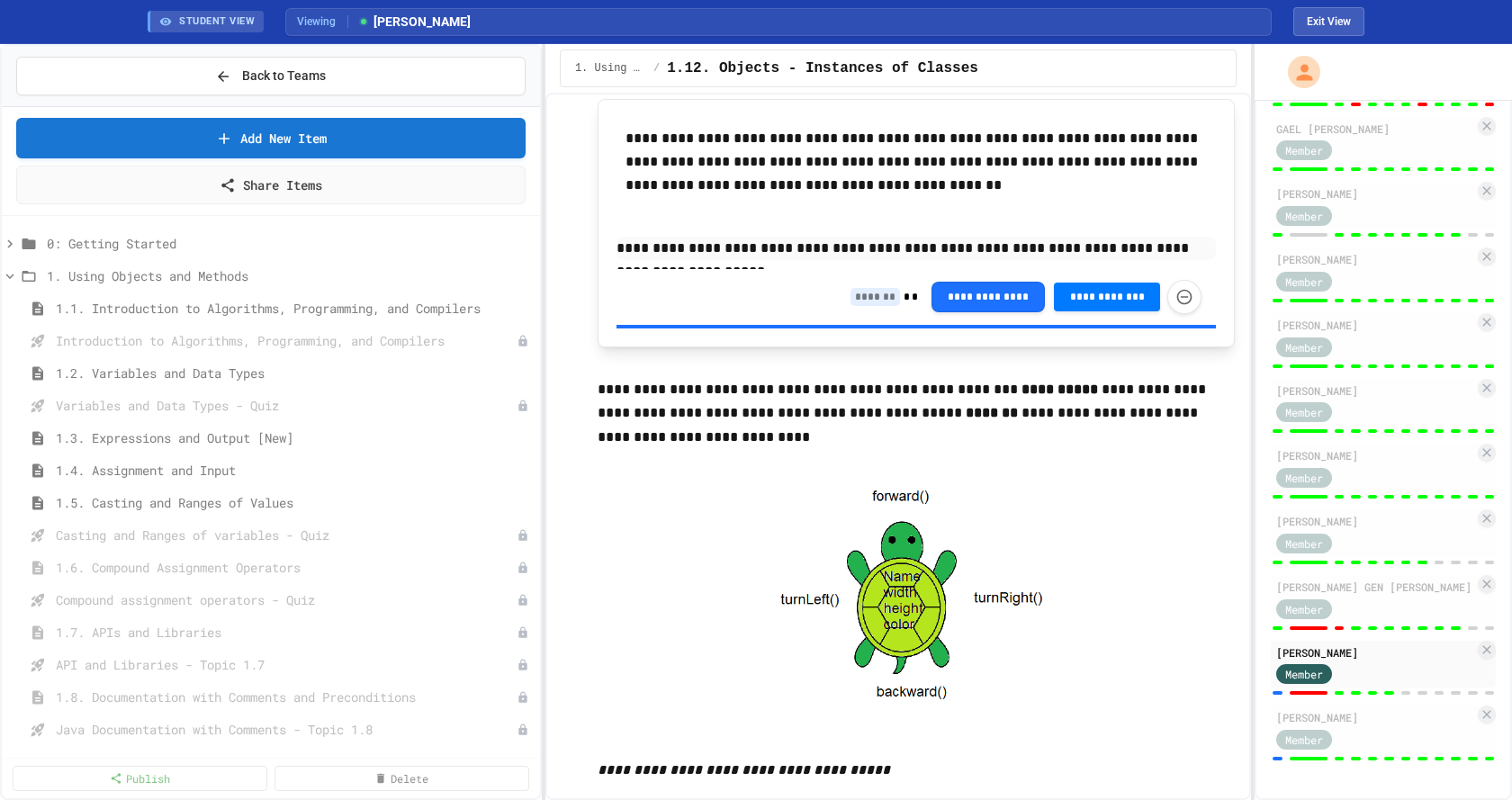
click at [863, 303] on input at bounding box center [875, 297] width 50 height 18
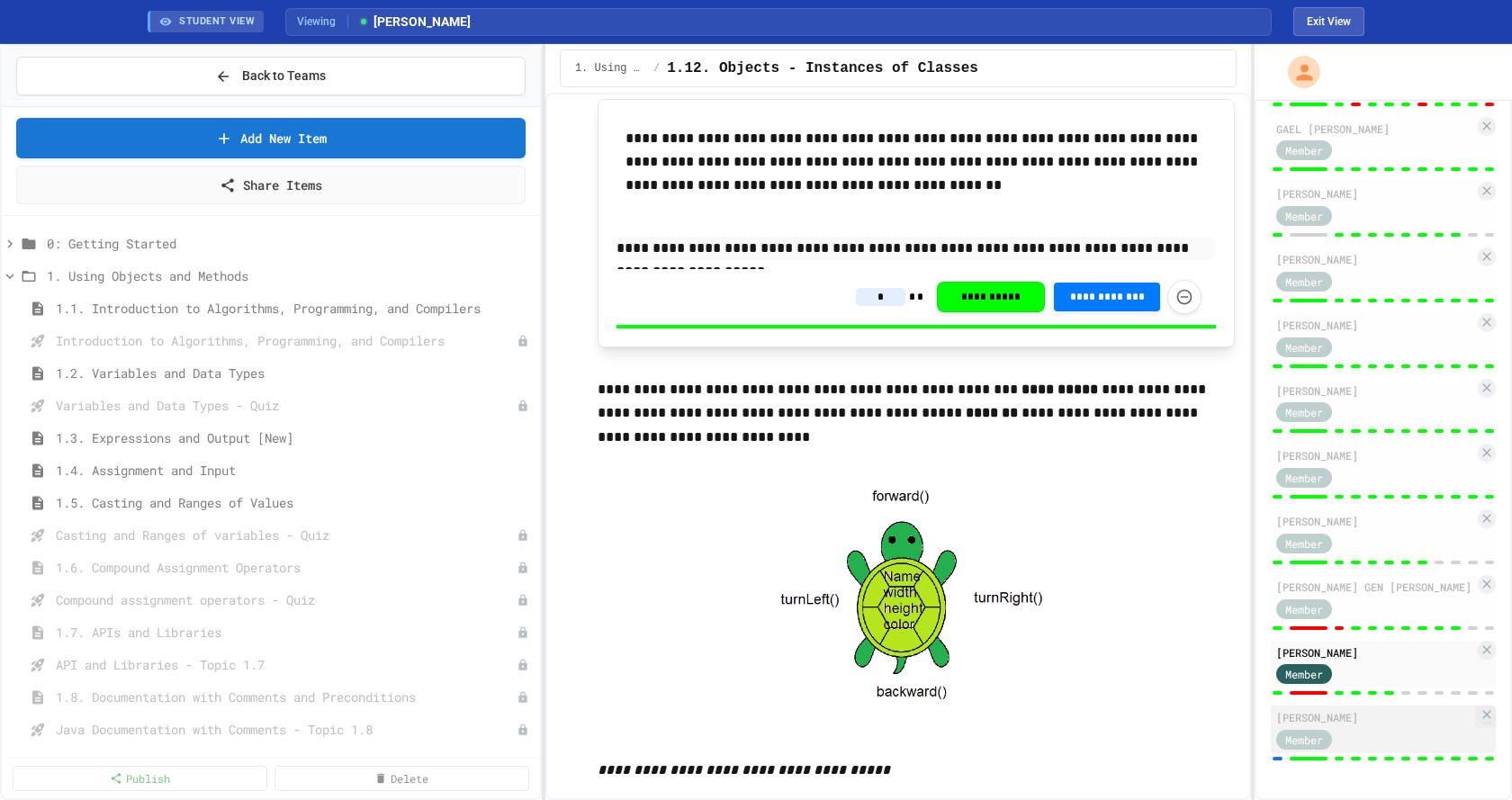
type input "*"
click at [1378, 739] on div "Member" at bounding box center [1375, 738] width 198 height 22
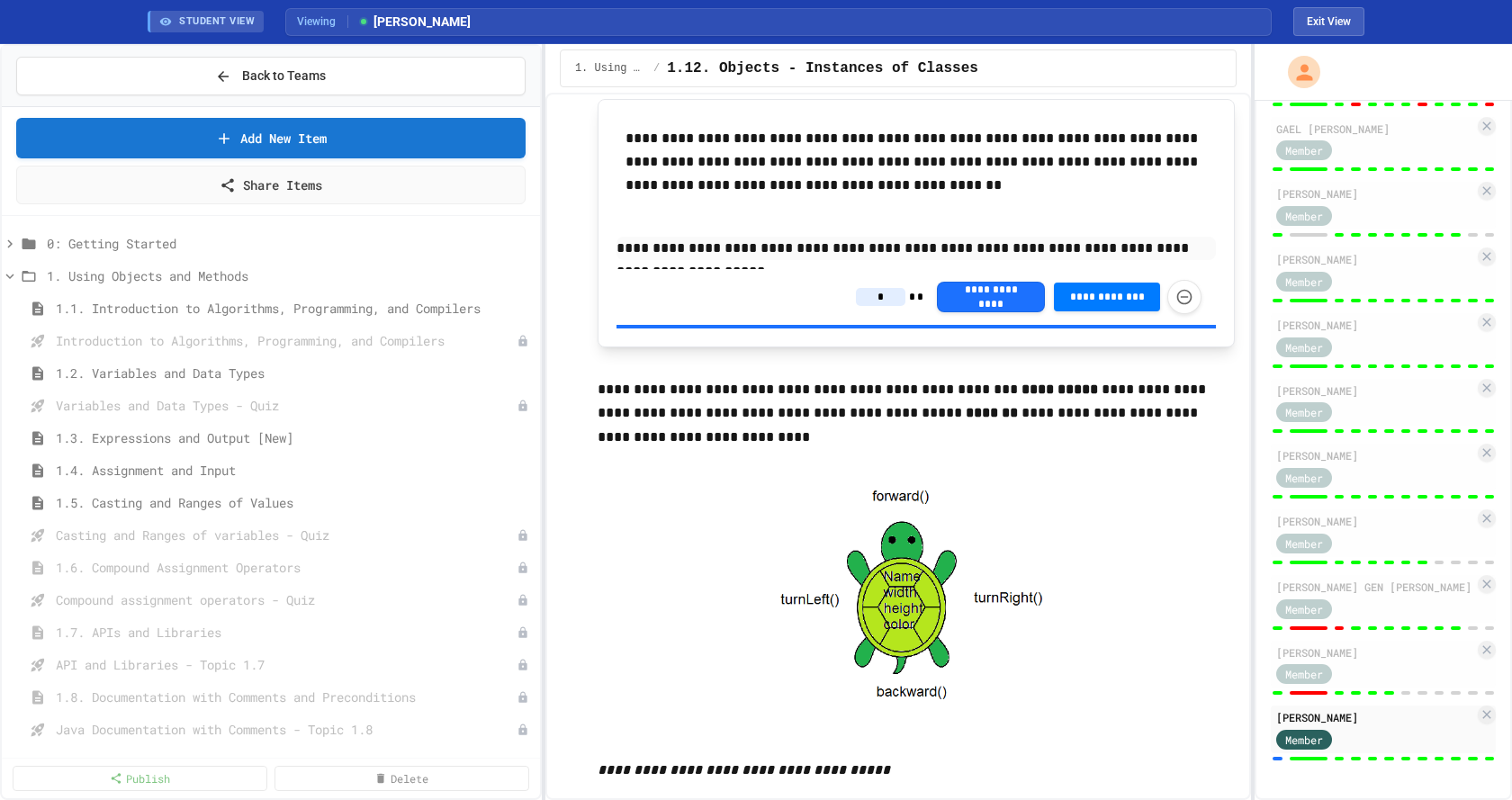
type input "*"
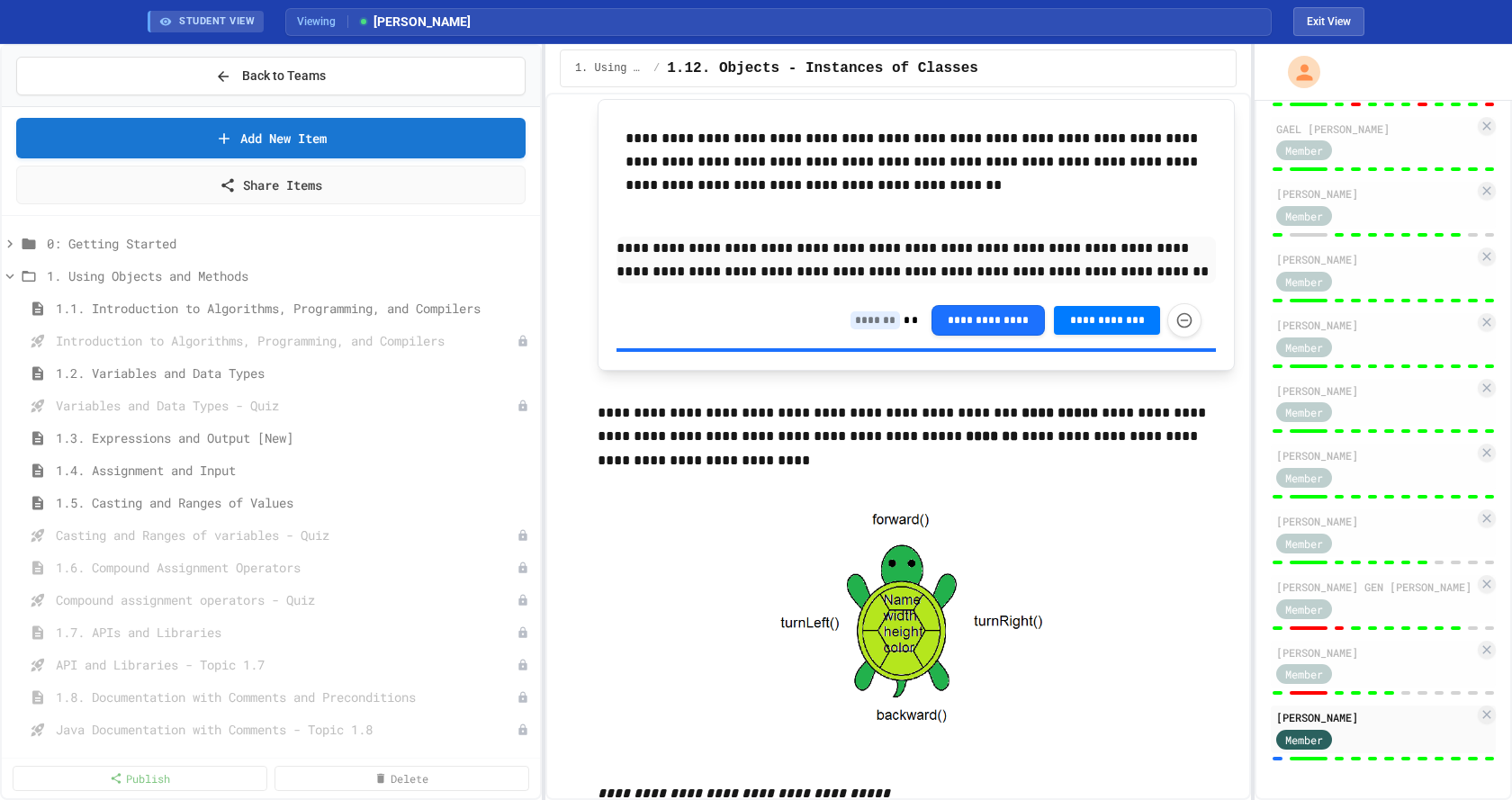
click at [864, 322] on input at bounding box center [875, 320] width 50 height 18
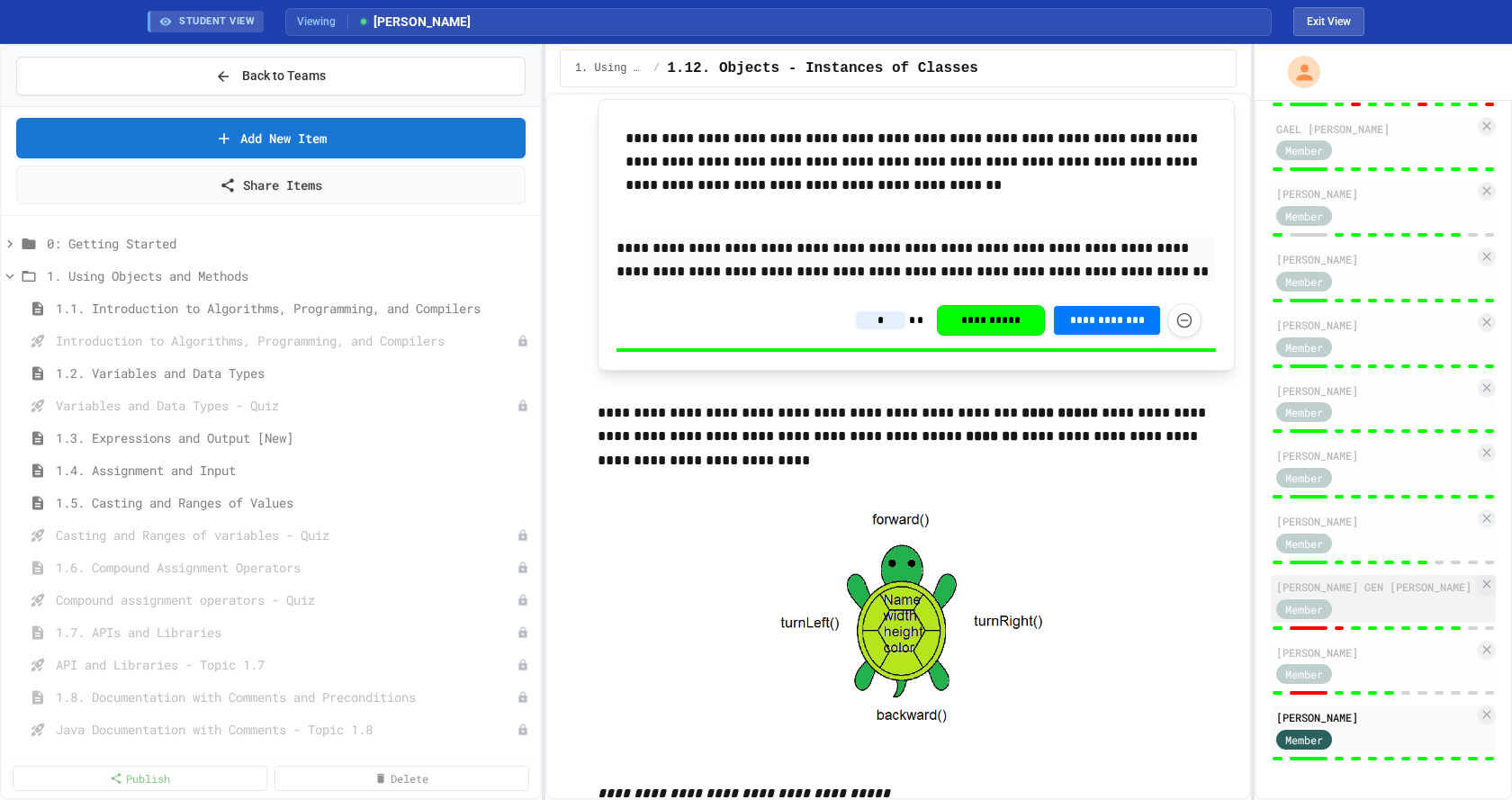
type input "*"
click at [1381, 596] on div "Member" at bounding box center [1375, 607] width 198 height 22
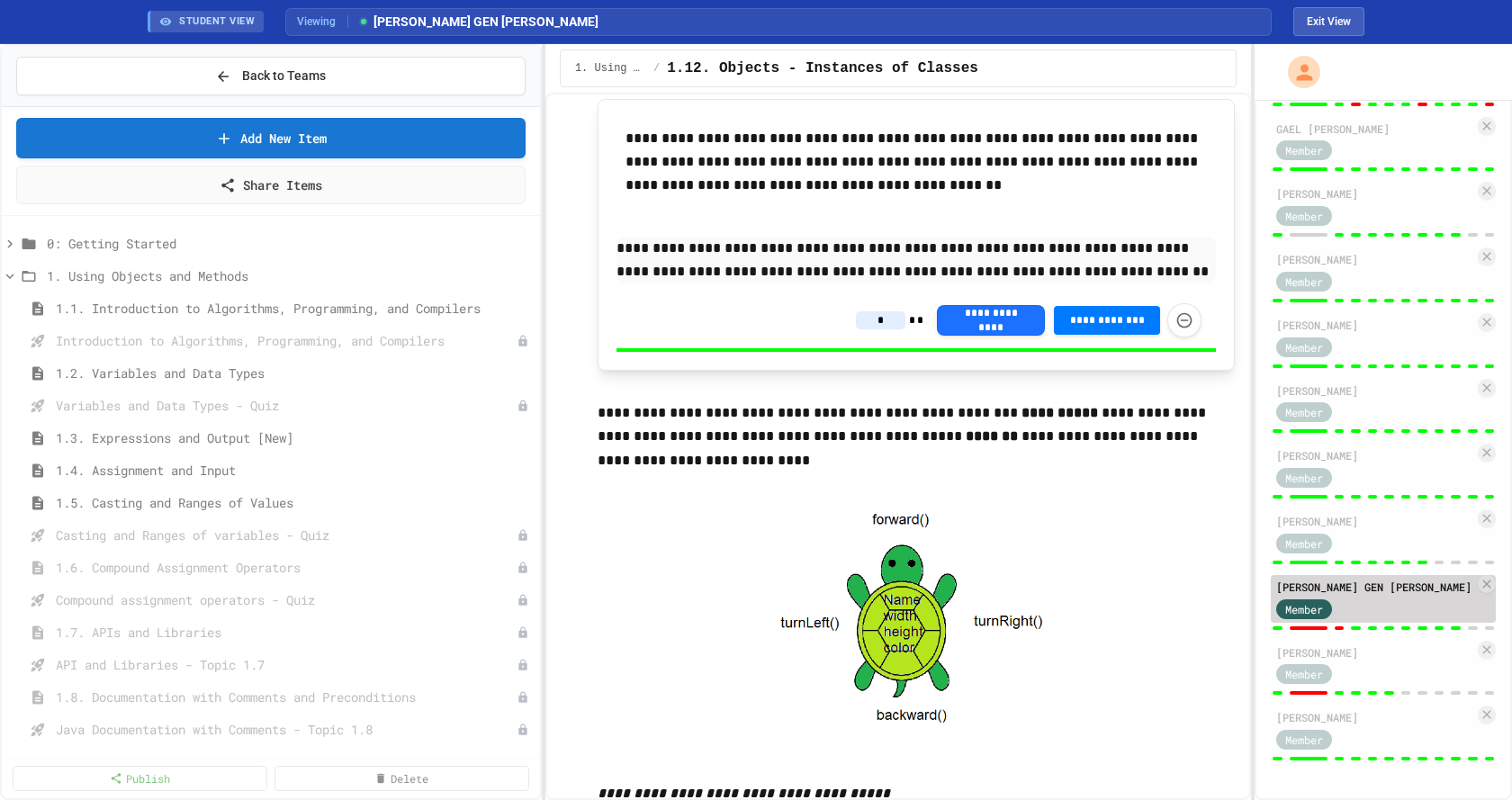
type input "*"
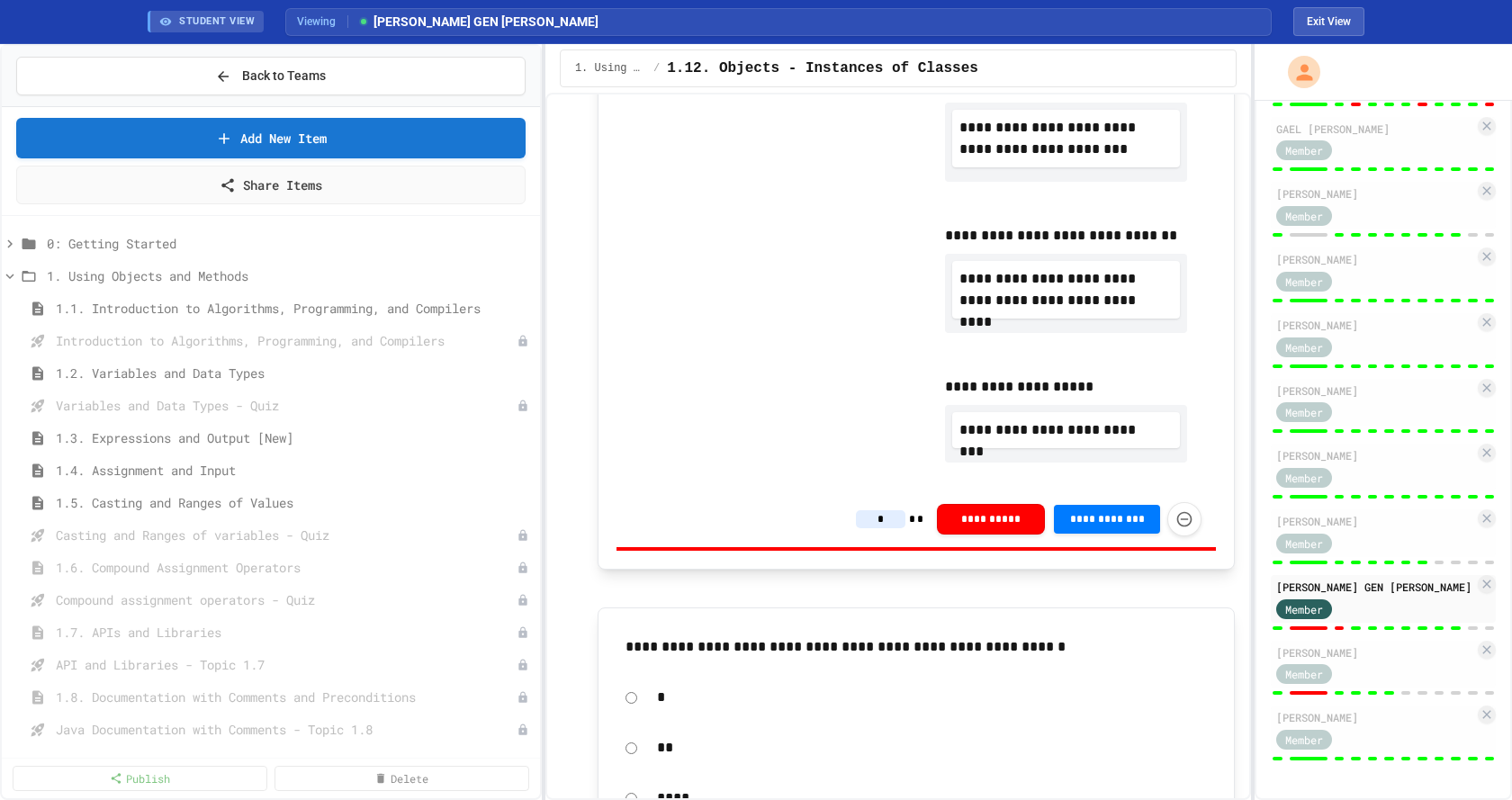
scroll to position [4139, 0]
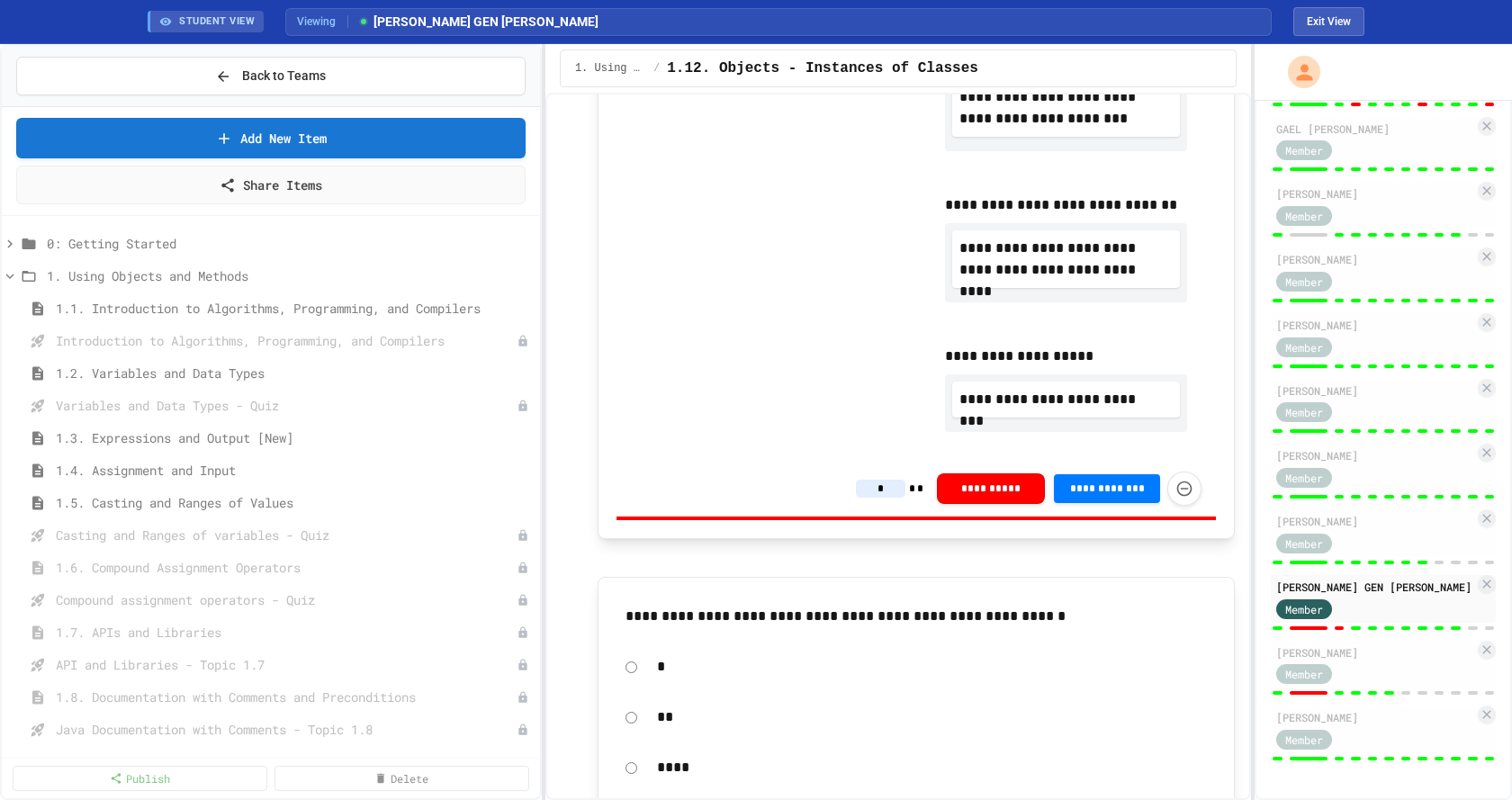
click at [868, 490] on input "*" at bounding box center [880, 488] width 50 height 18
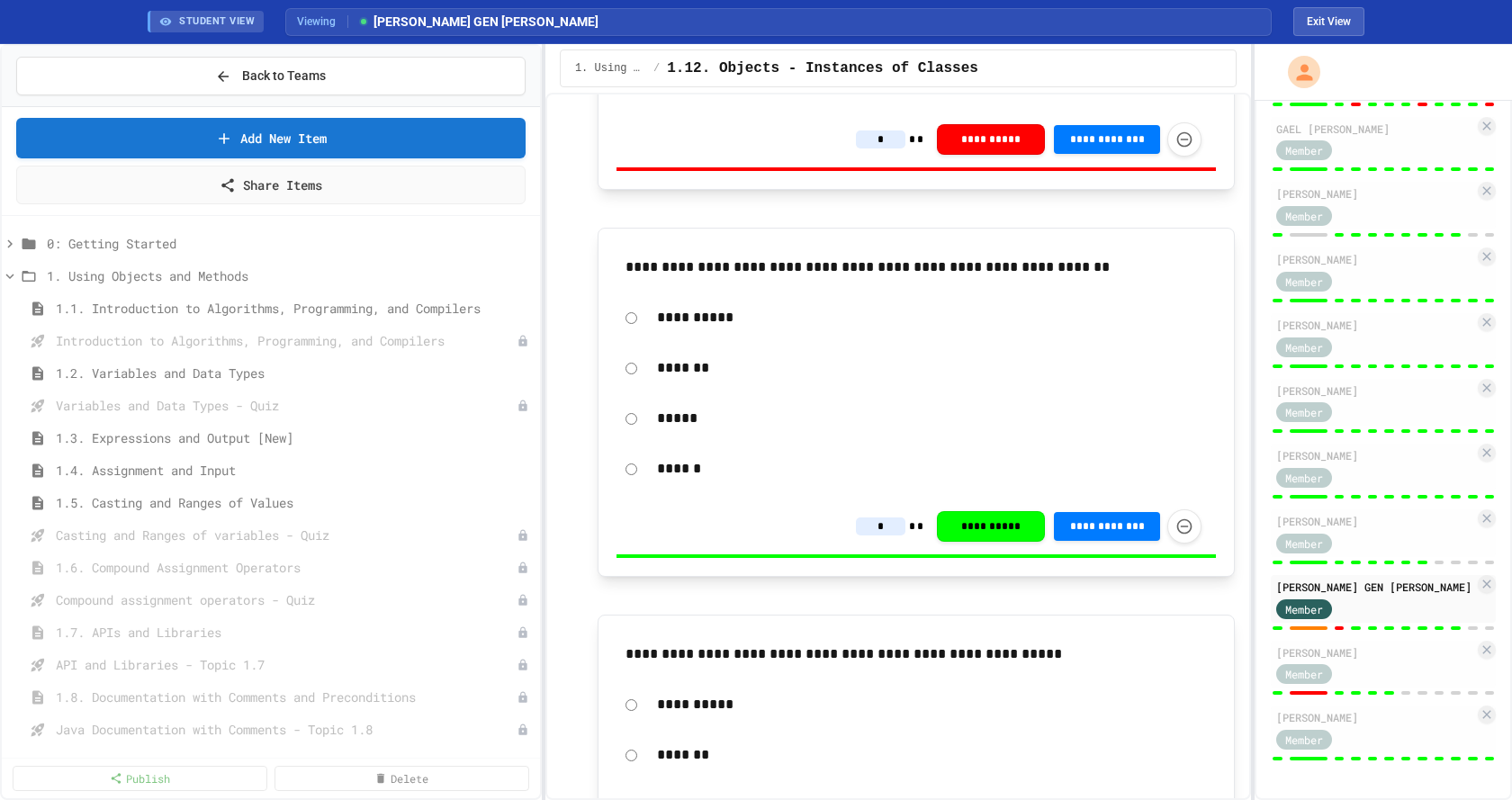
scroll to position [4768, 0]
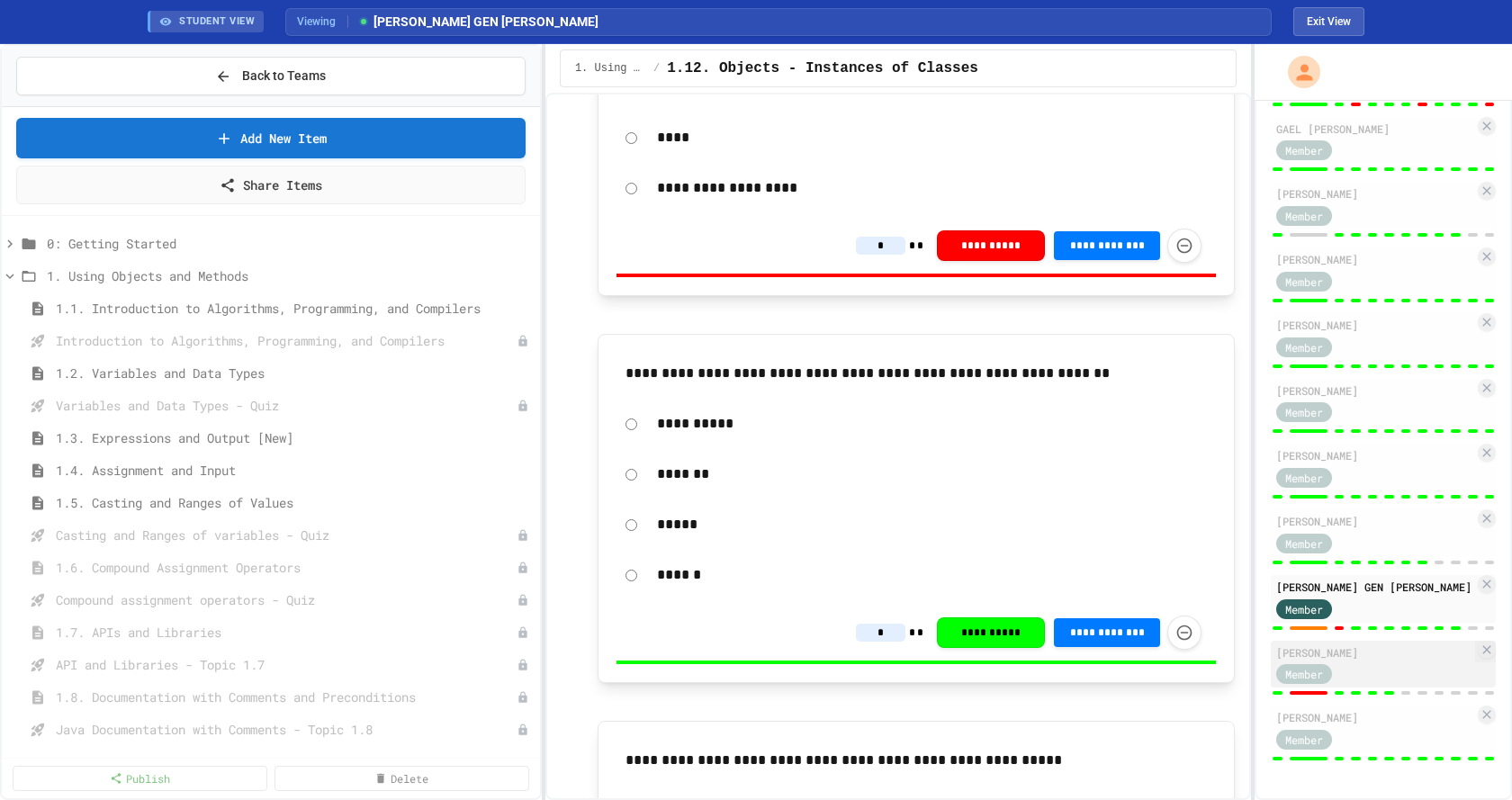
click at [1401, 664] on div "Member" at bounding box center [1375, 673] width 198 height 22
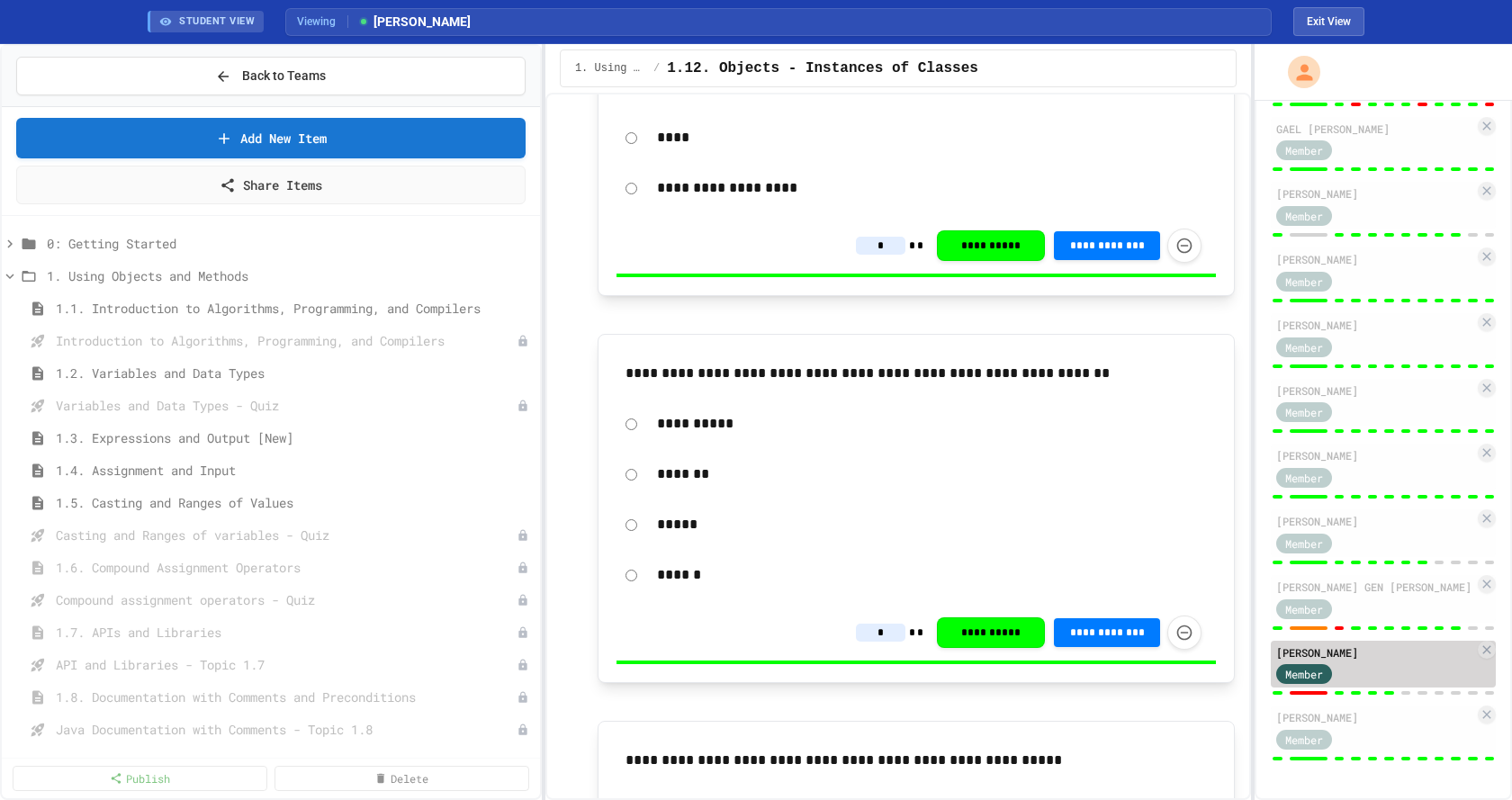
type input "*"
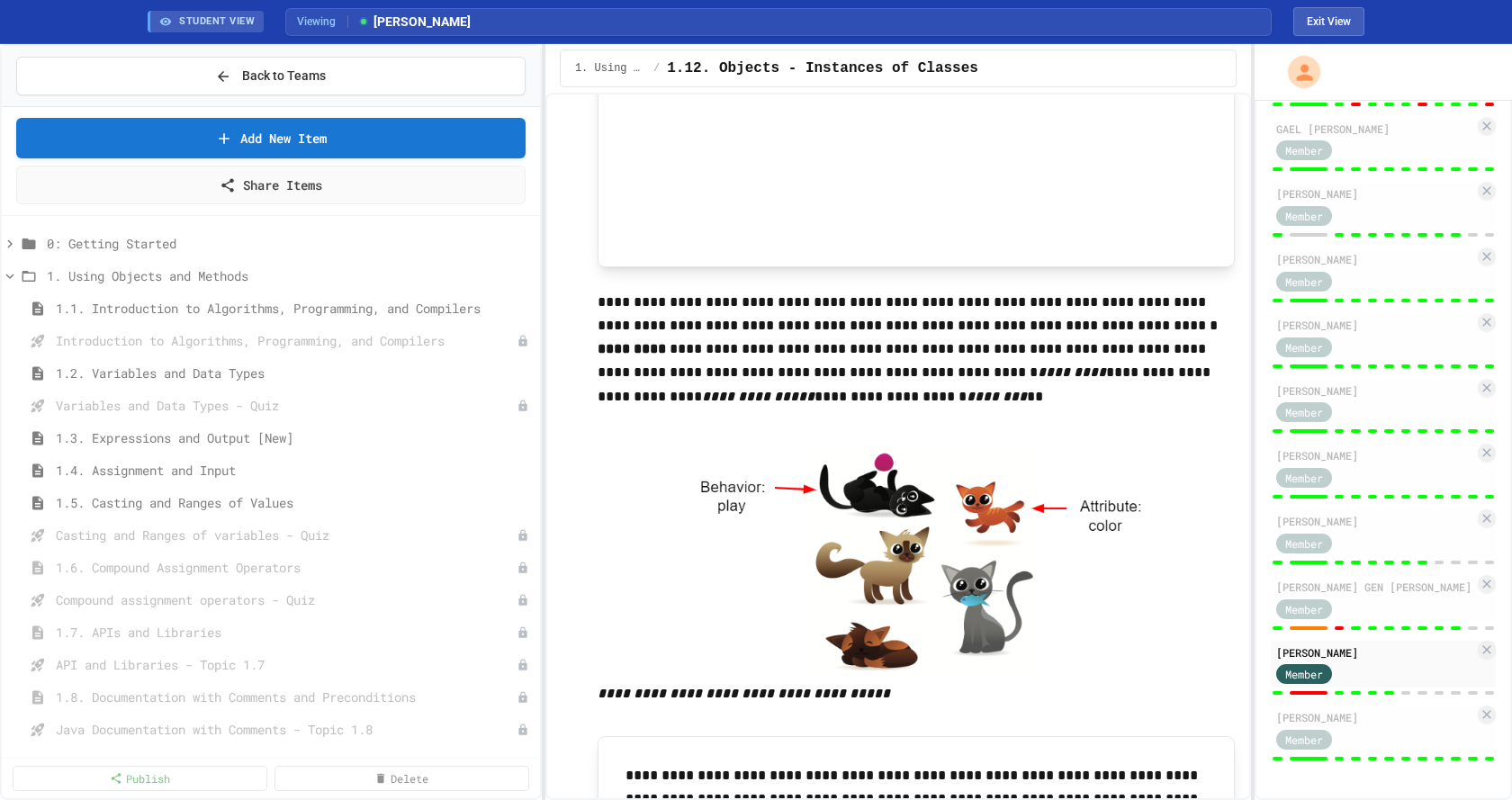
scroll to position [2316, 0]
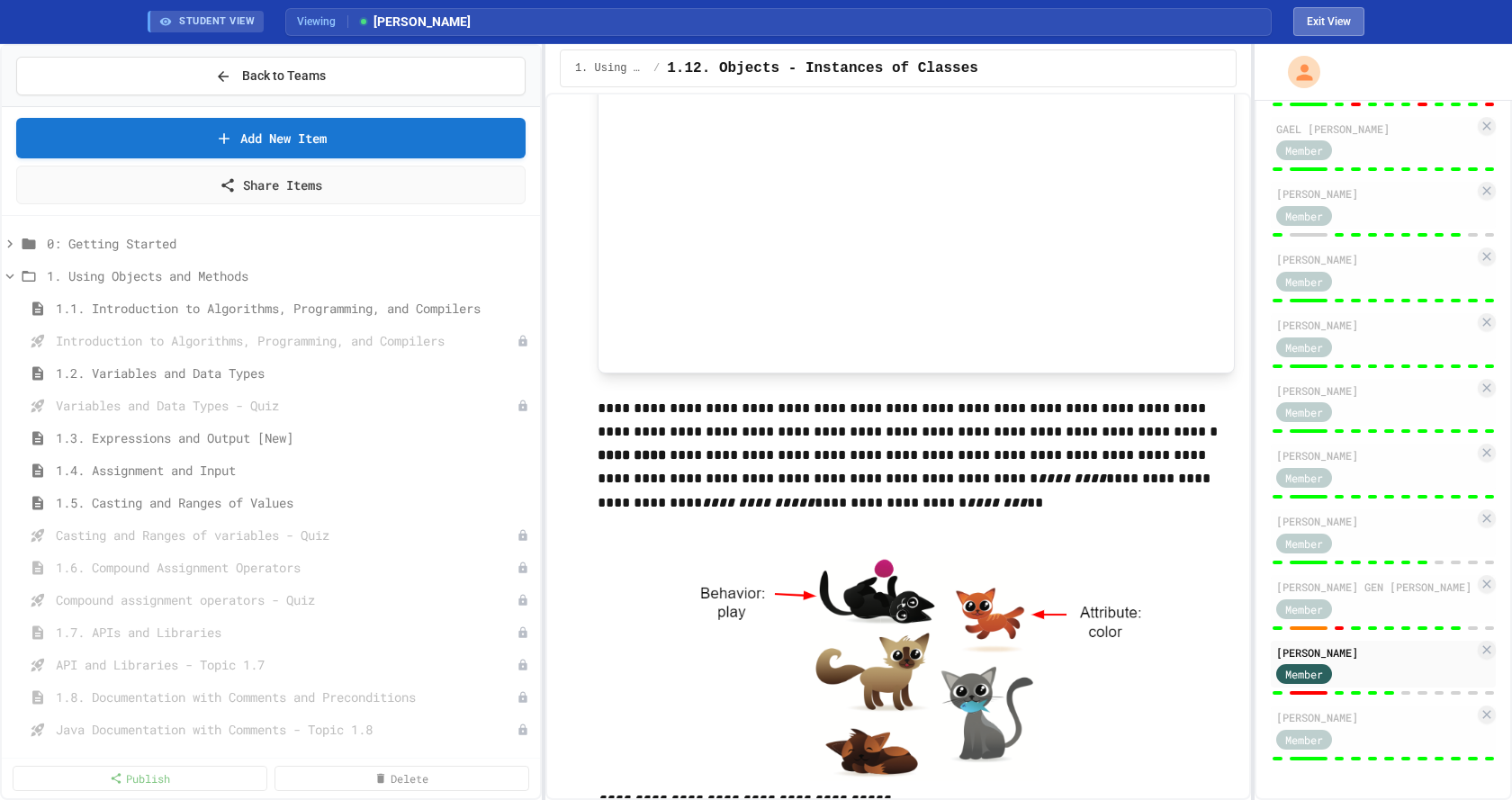
click at [1324, 24] on button "Exit View" at bounding box center [1328, 21] width 71 height 29
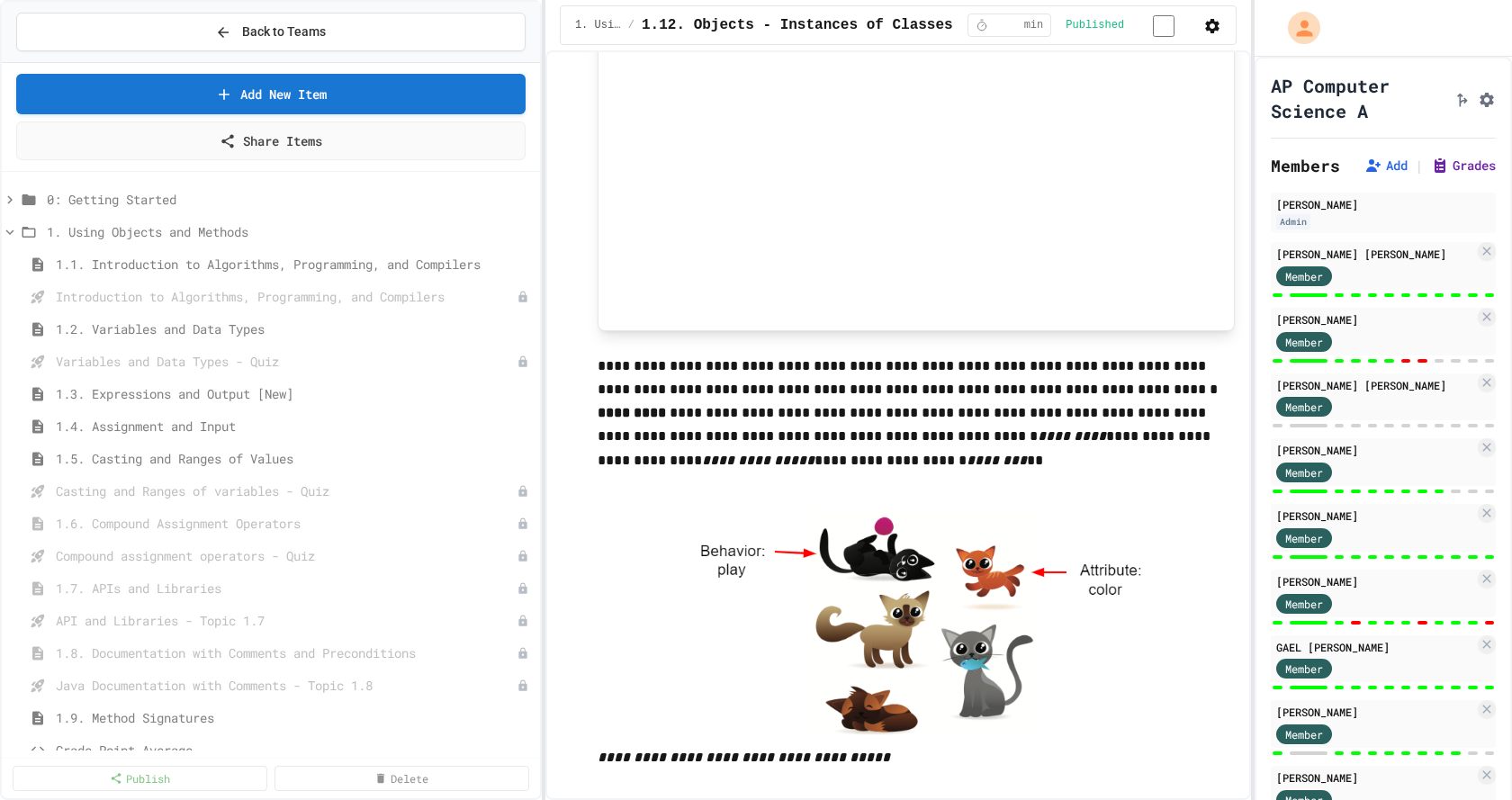
click at [1462, 175] on button "Grades" at bounding box center [1463, 165] width 64 height 18
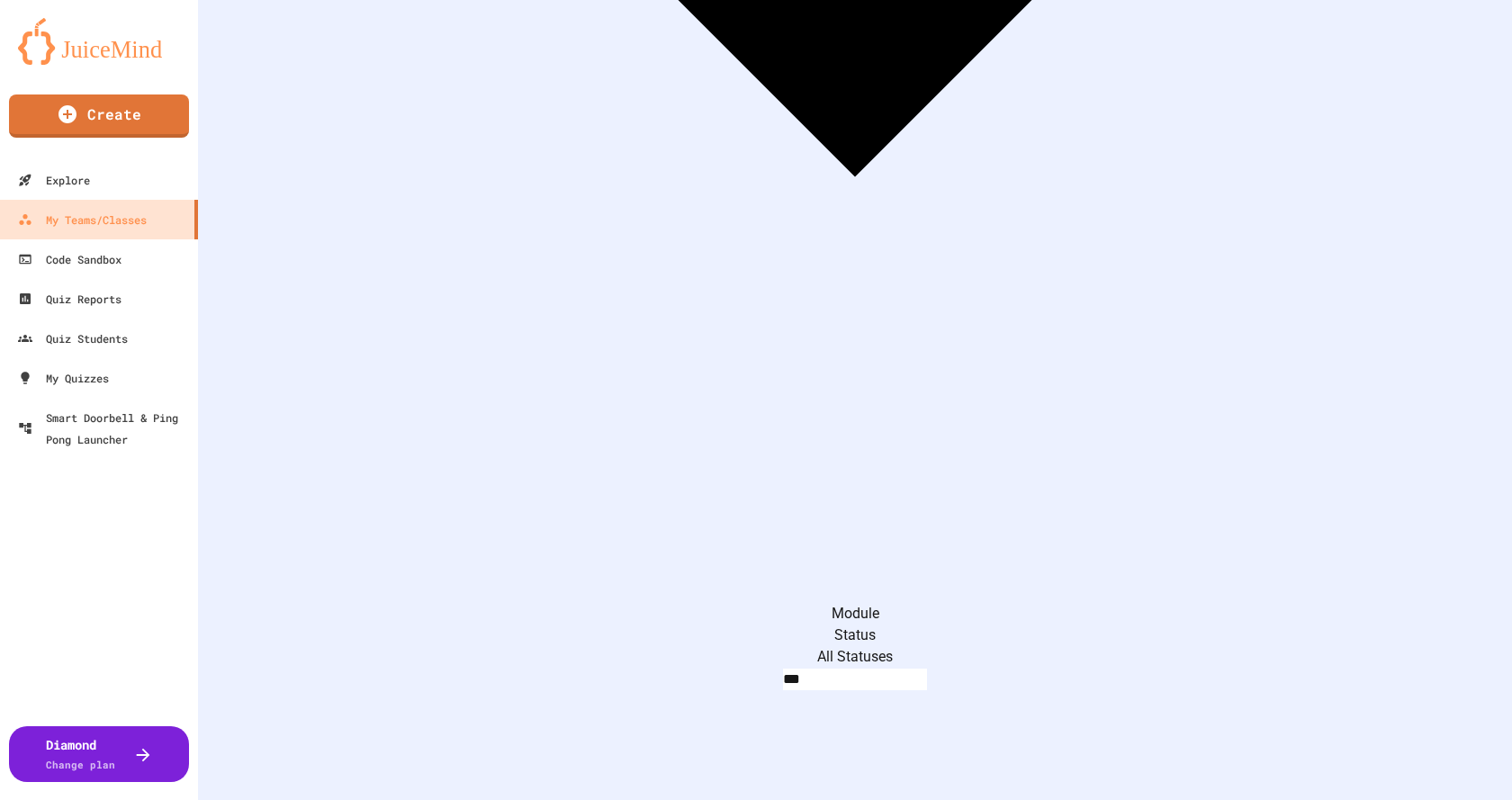
scroll to position [849, 0]
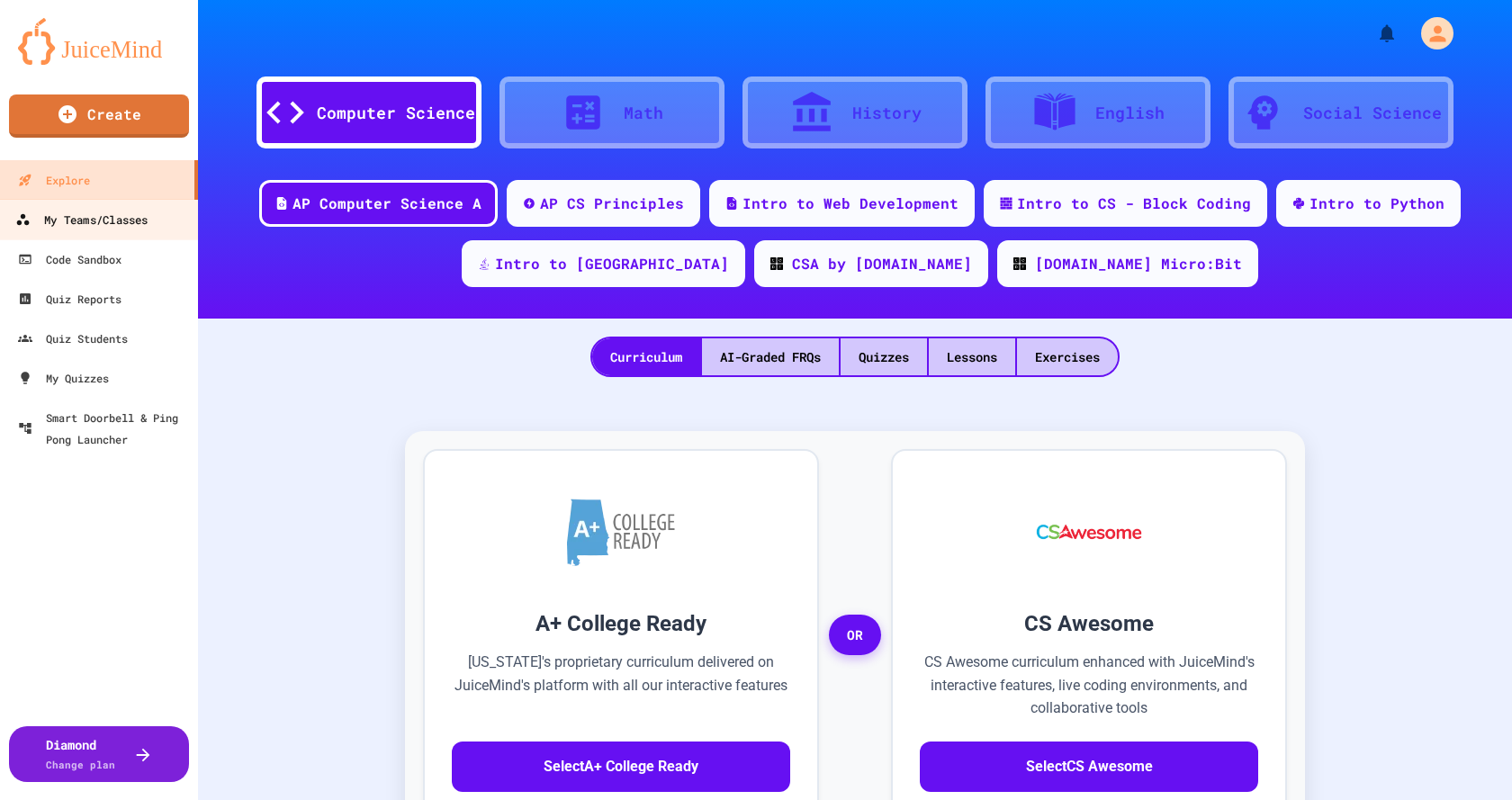
click at [99, 218] on div "My Teams/Classes" at bounding box center [82, 220] width 133 height 22
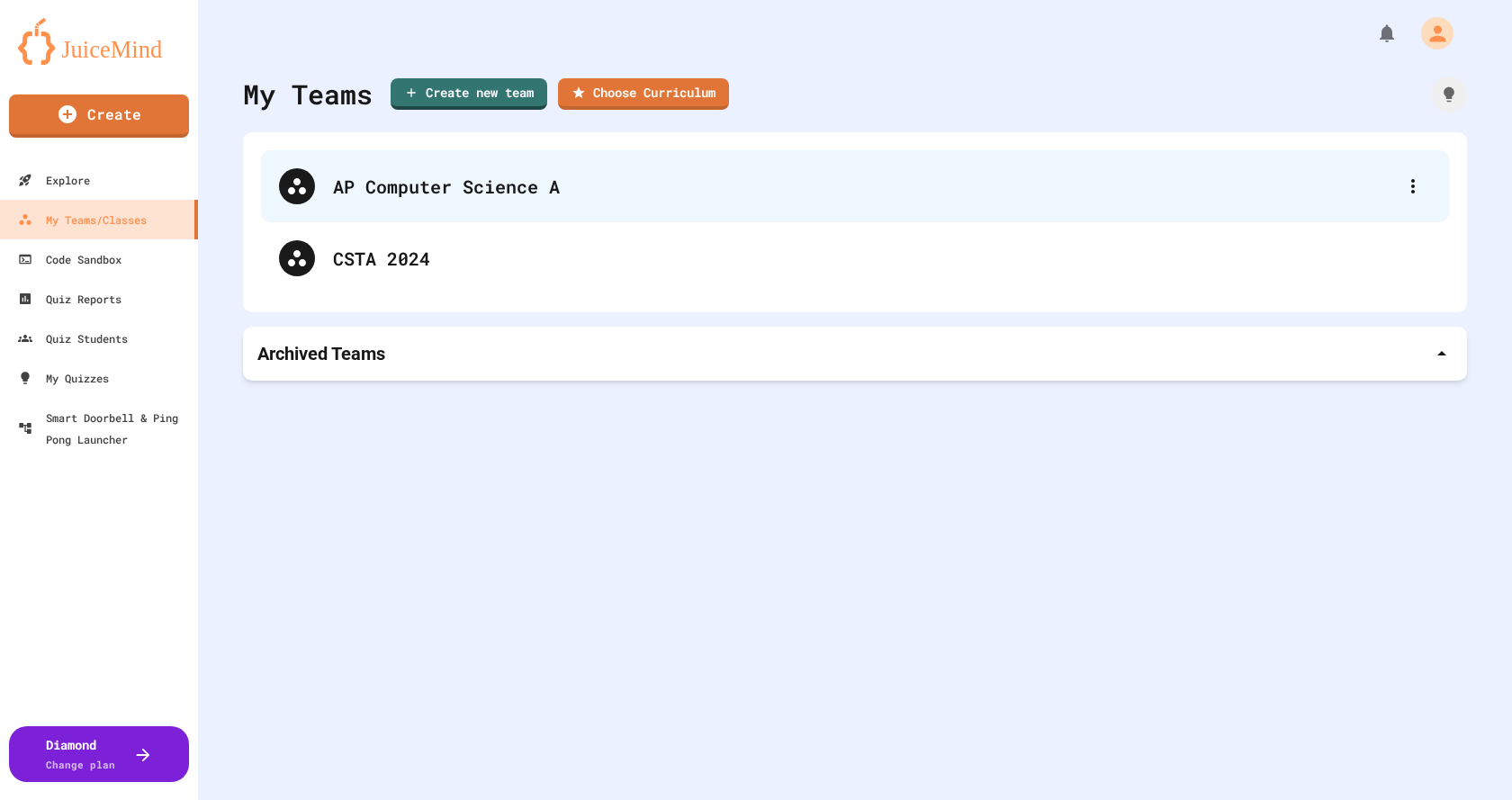
click at [423, 182] on div "AP Computer Science A" at bounding box center [864, 186] width 1062 height 27
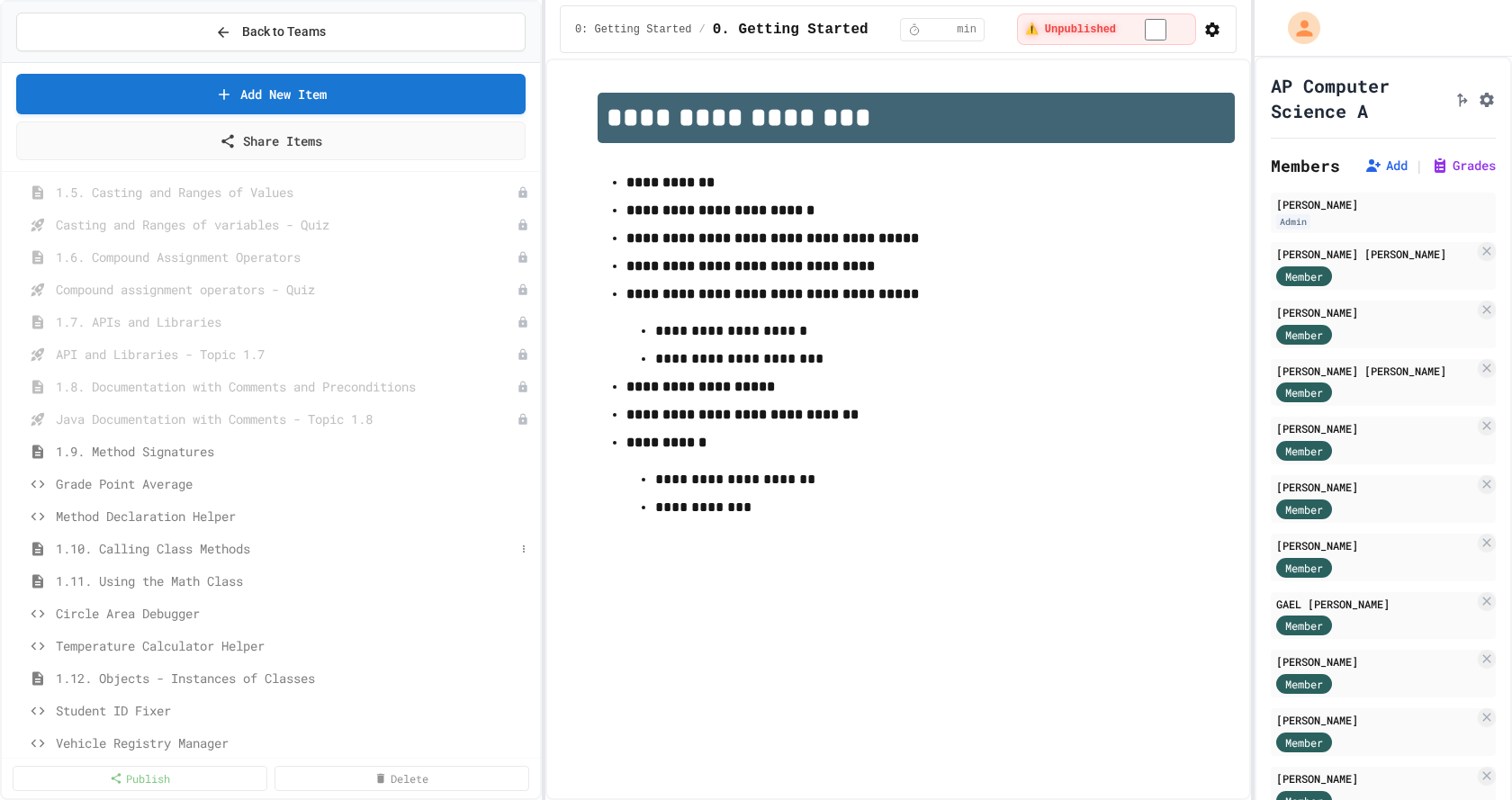
scroll to position [270, 0]
click at [131, 674] on span "1.12. Objects - Instances of Classes" at bounding box center [285, 673] width 459 height 19
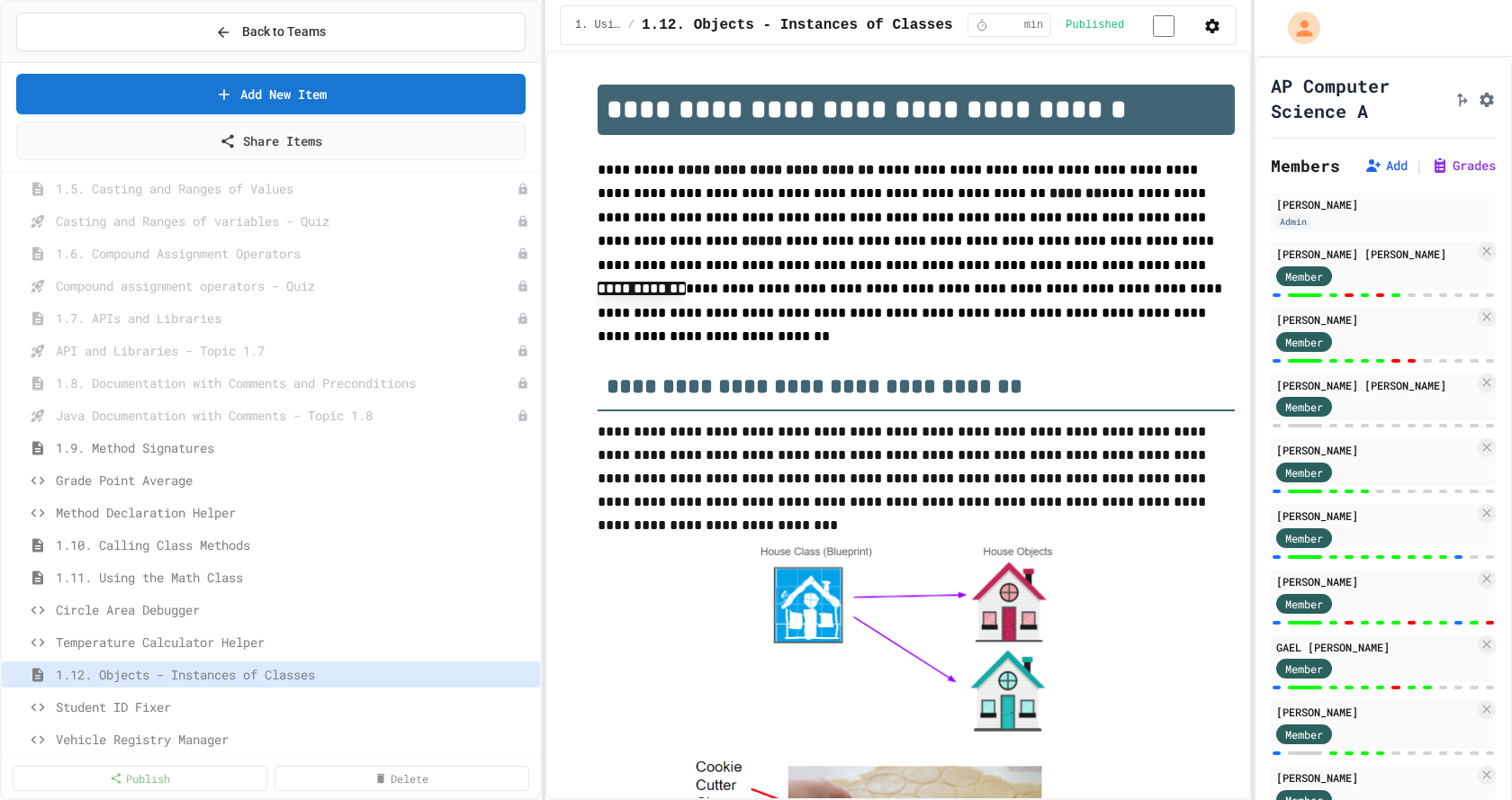
click at [1206, 28] on icon "button" at bounding box center [1212, 26] width 18 height 18
click at [1454, 109] on div at bounding box center [756, 400] width 1512 height 800
click at [1478, 109] on icon "Assignment Settings" at bounding box center [1487, 100] width 18 height 18
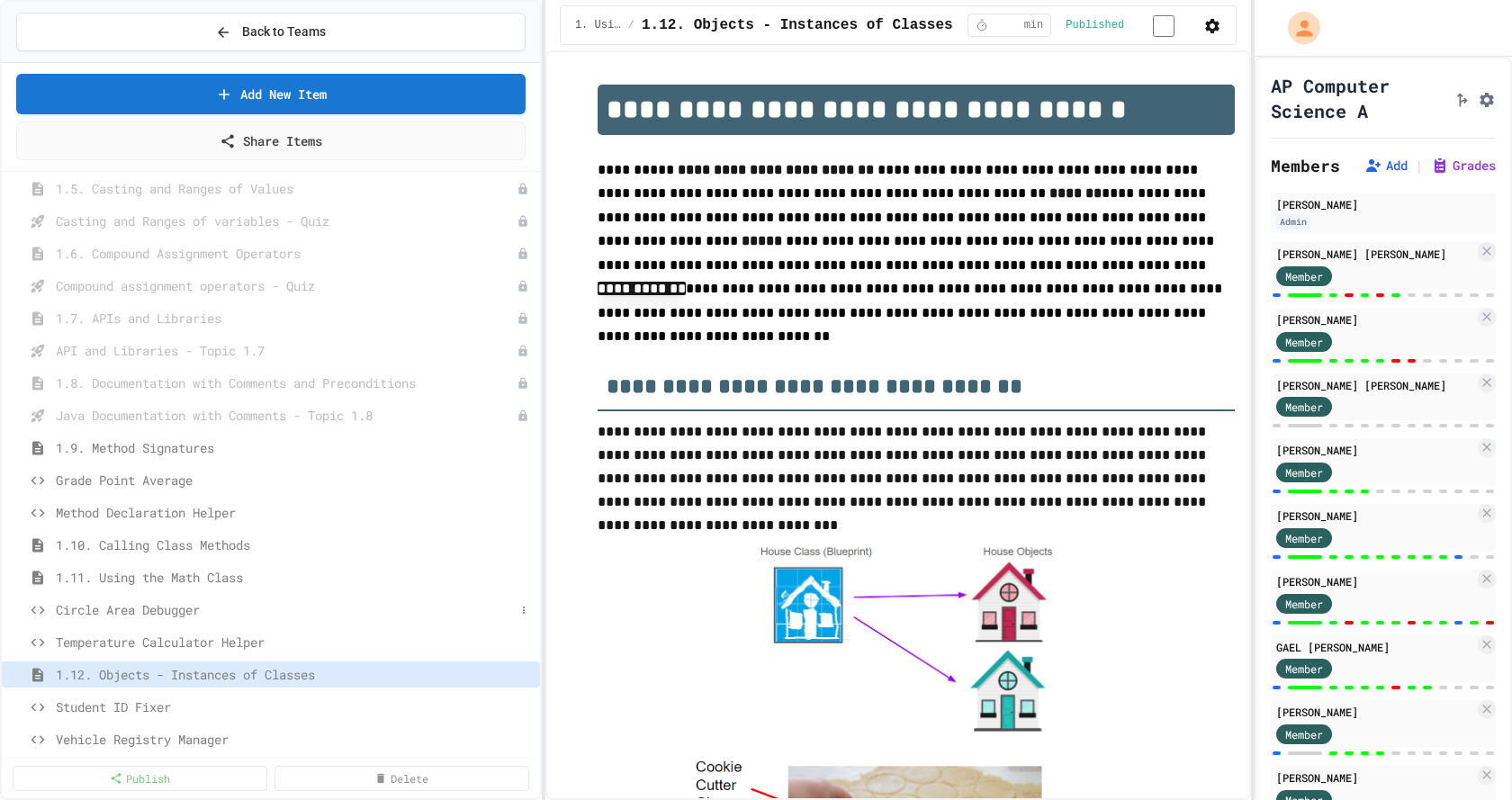
click at [165, 607] on span "Circle Area Debugger" at bounding box center [285, 609] width 459 height 19
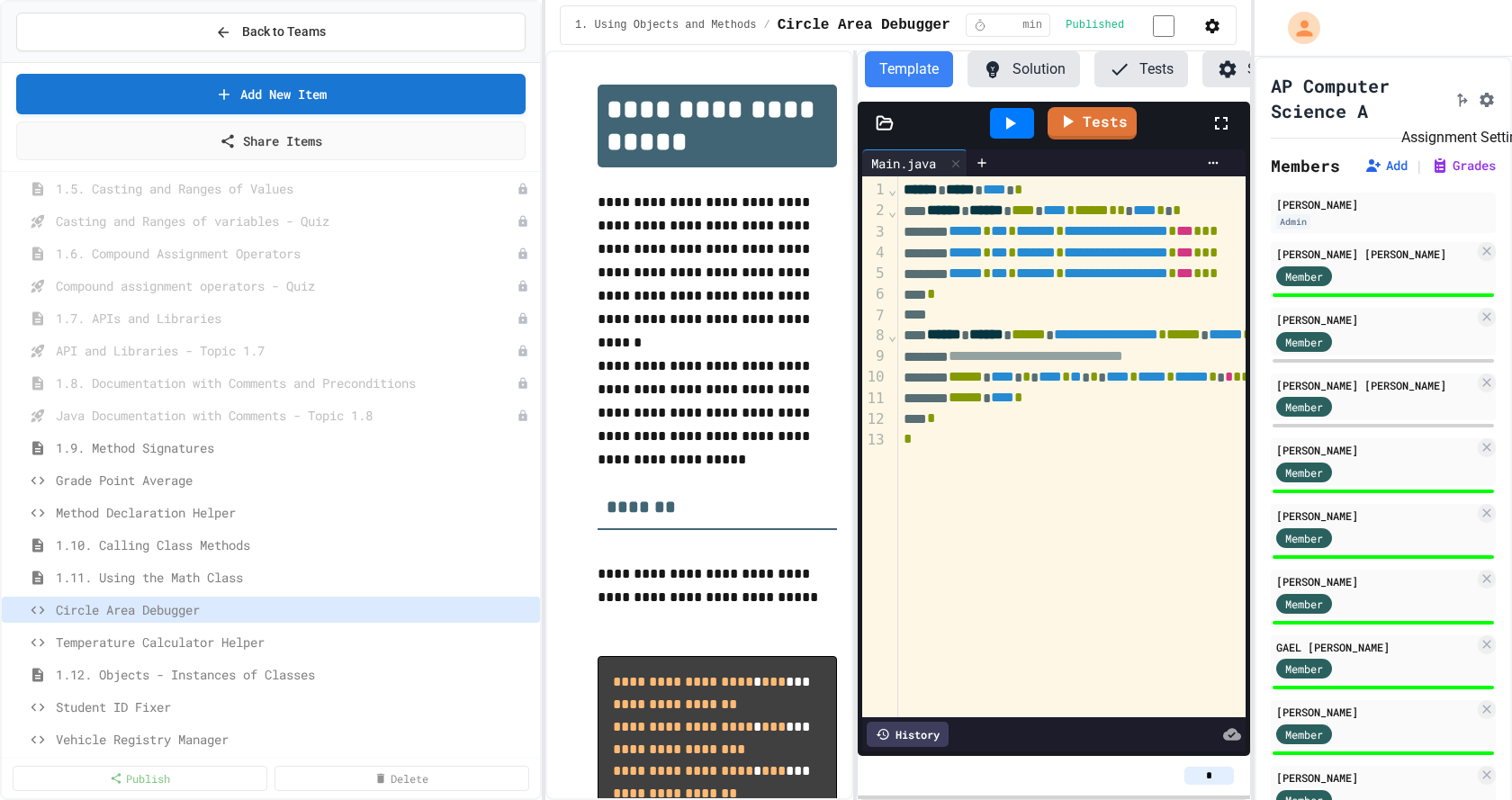
scroll to position [0, 58]
click at [1480, 107] on icon "Assignment Settings" at bounding box center [1487, 100] width 15 height 15
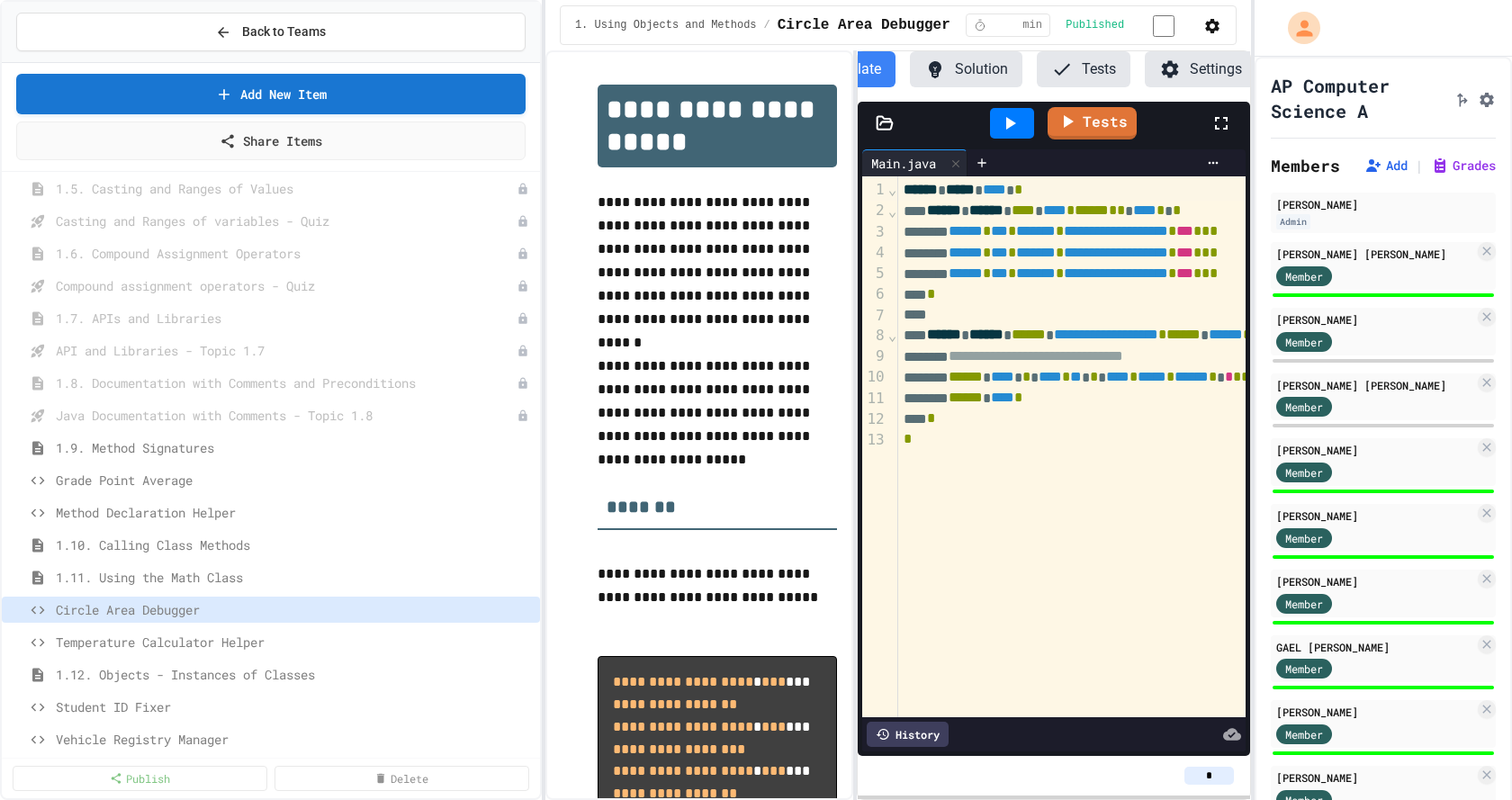
type input "*"
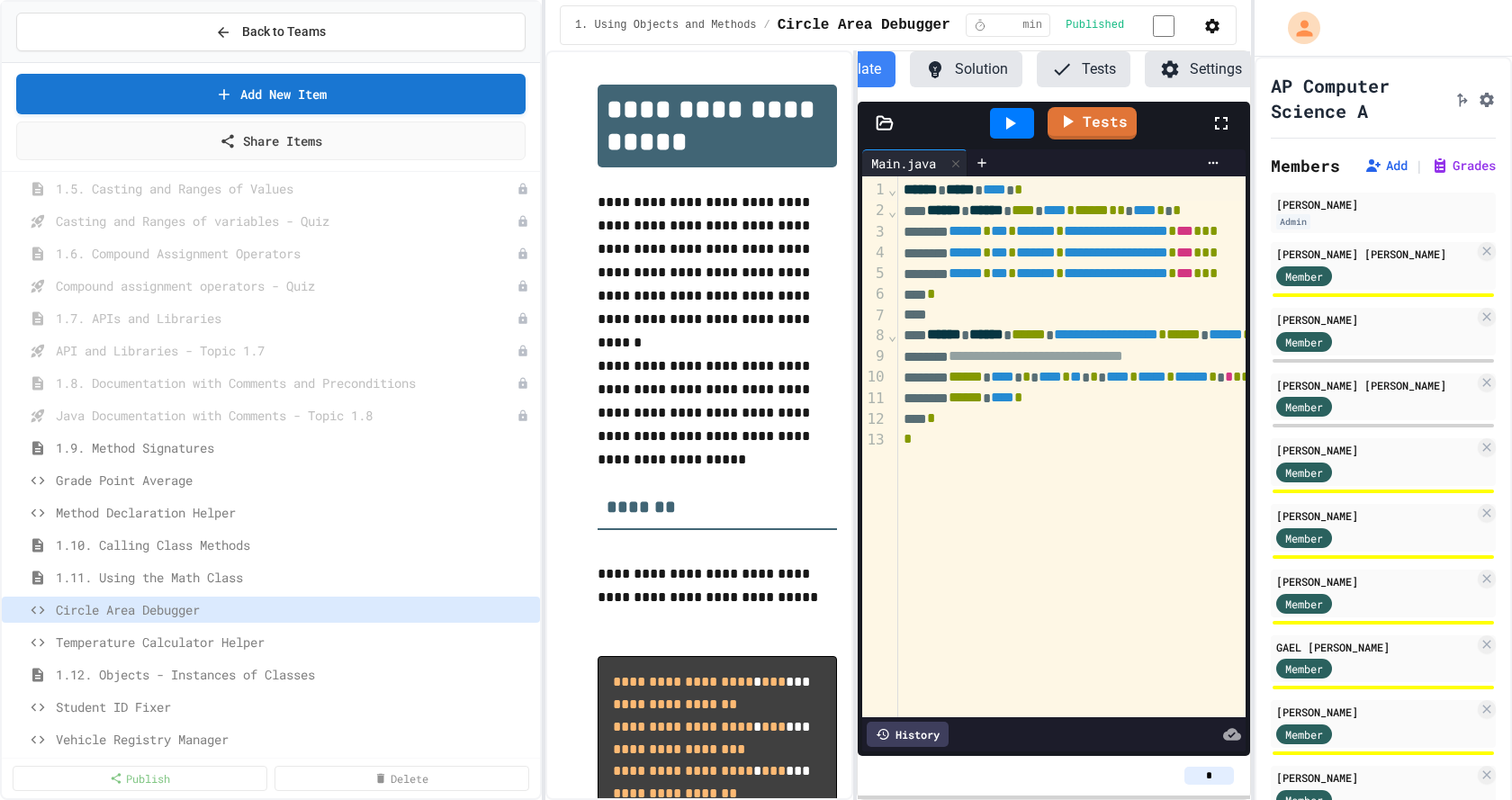
type input "*"
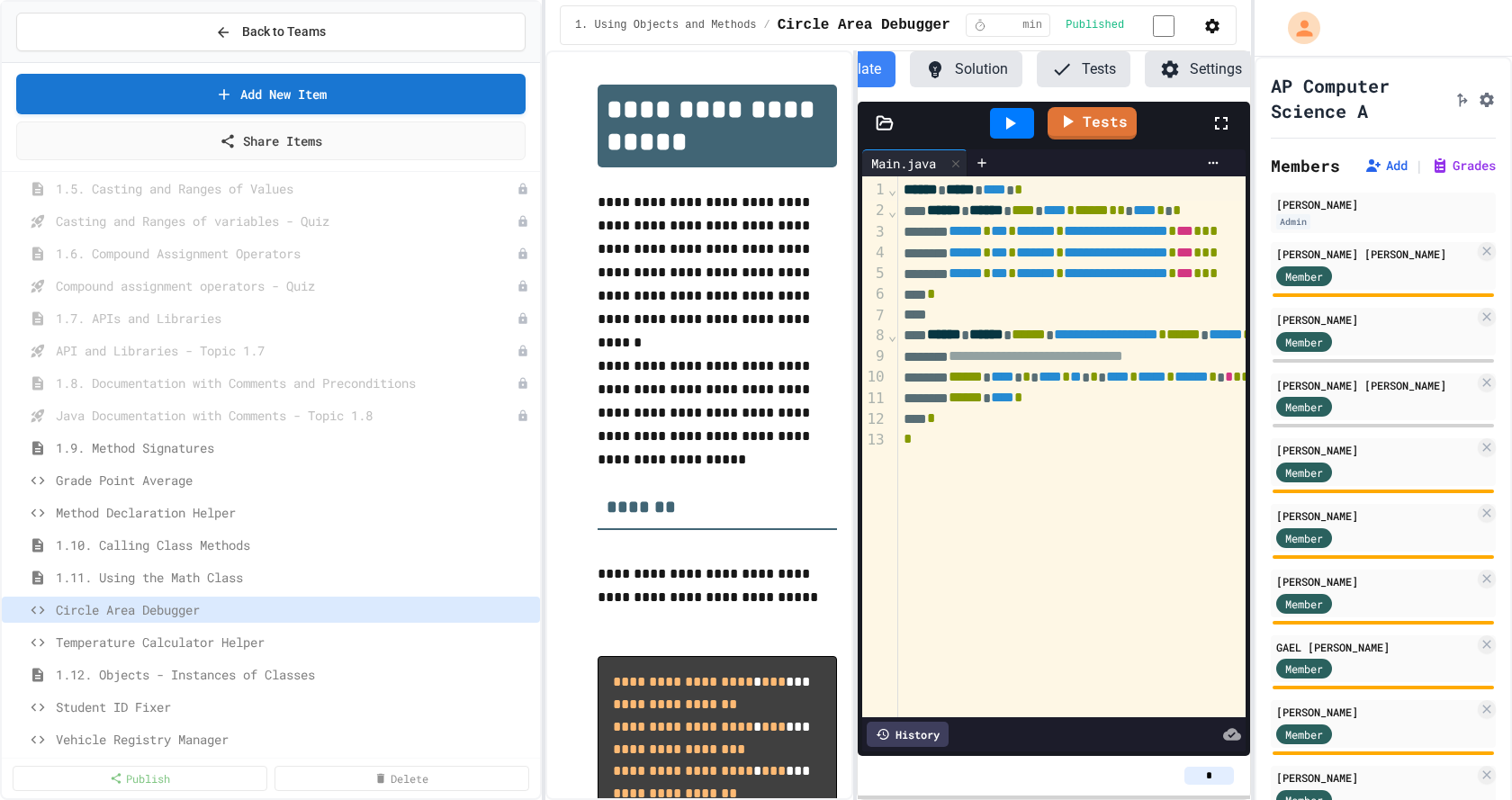
type input "*"
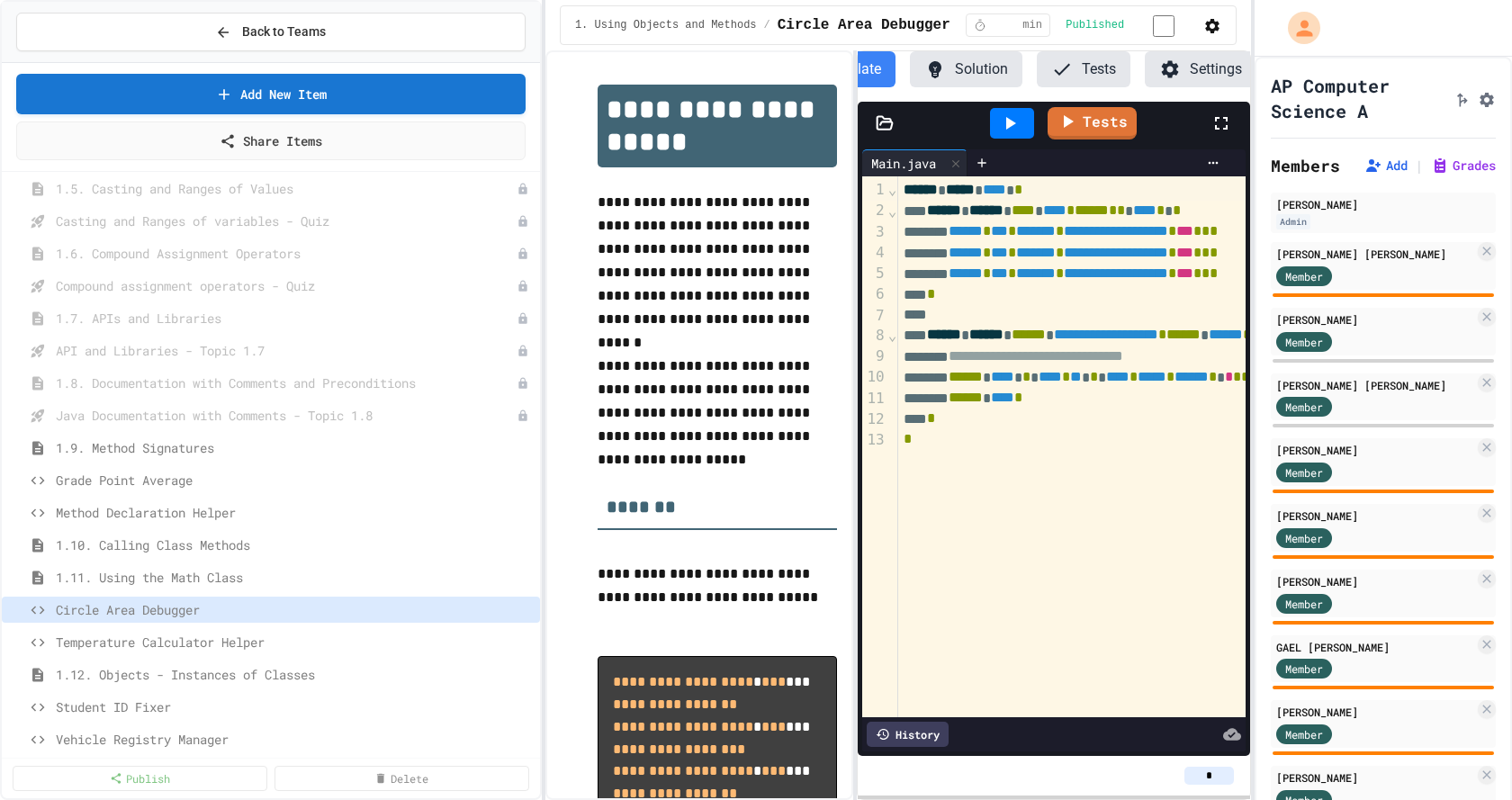
type input "*"
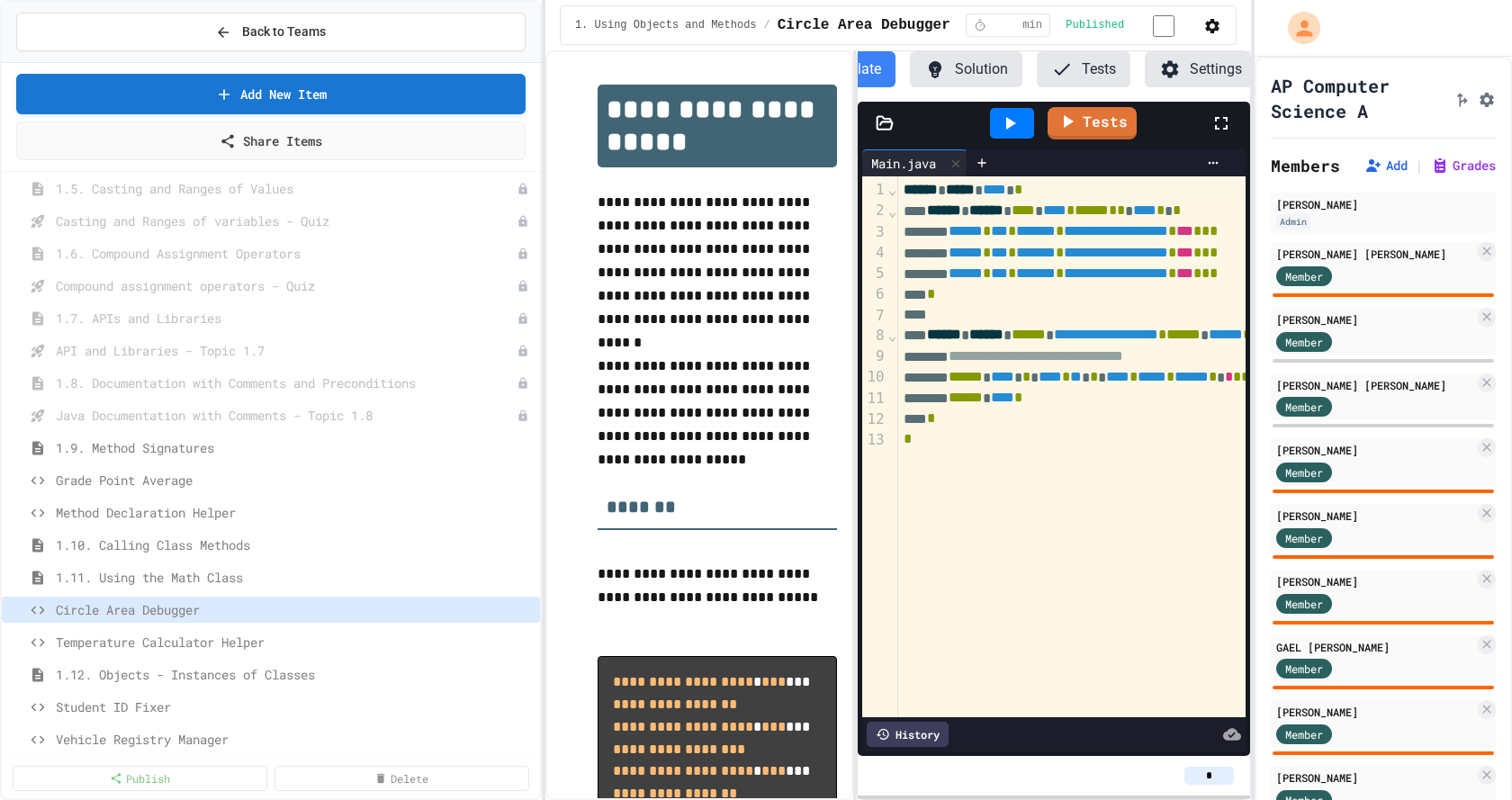
type input "*"
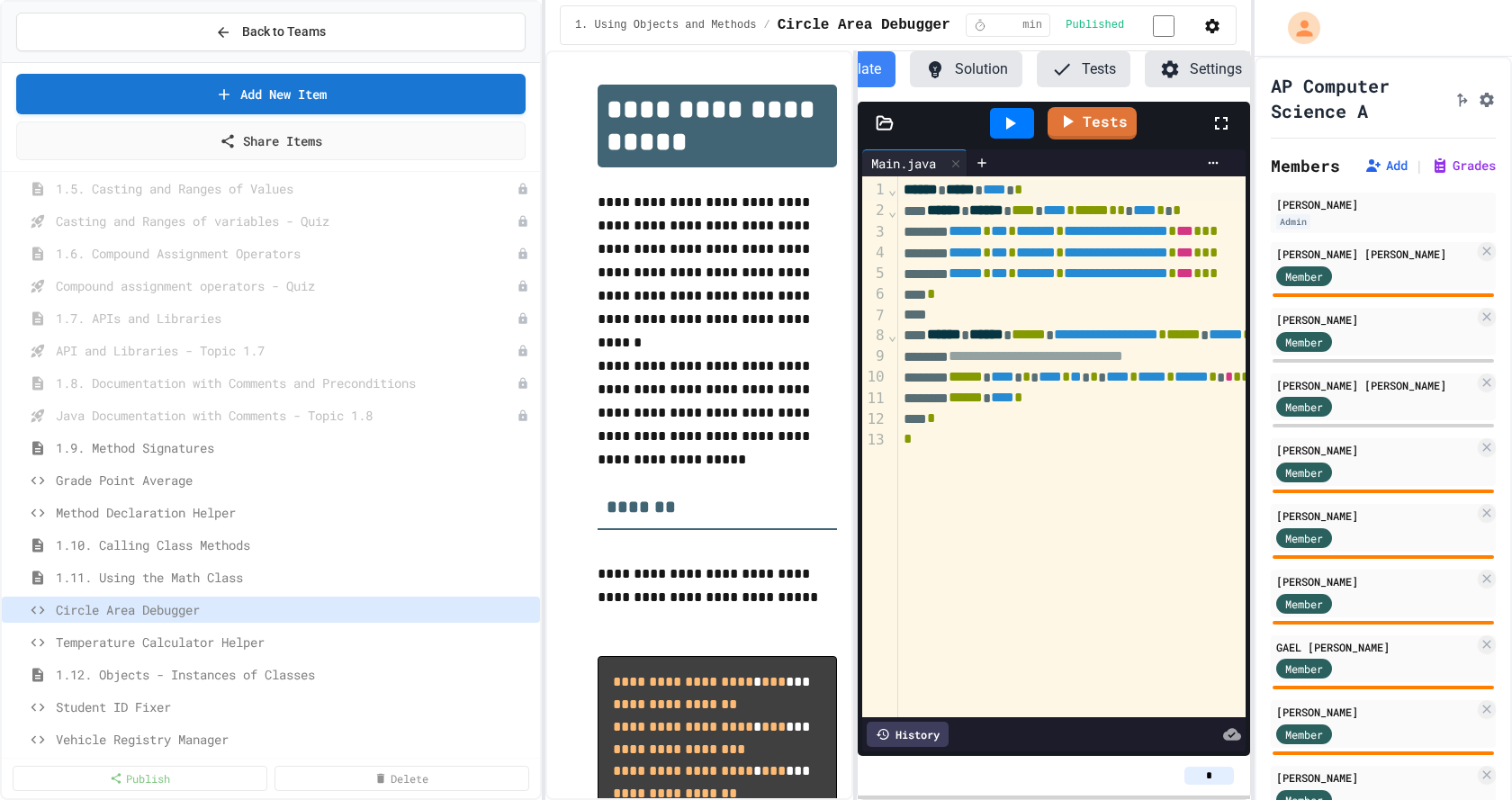
type input "*"
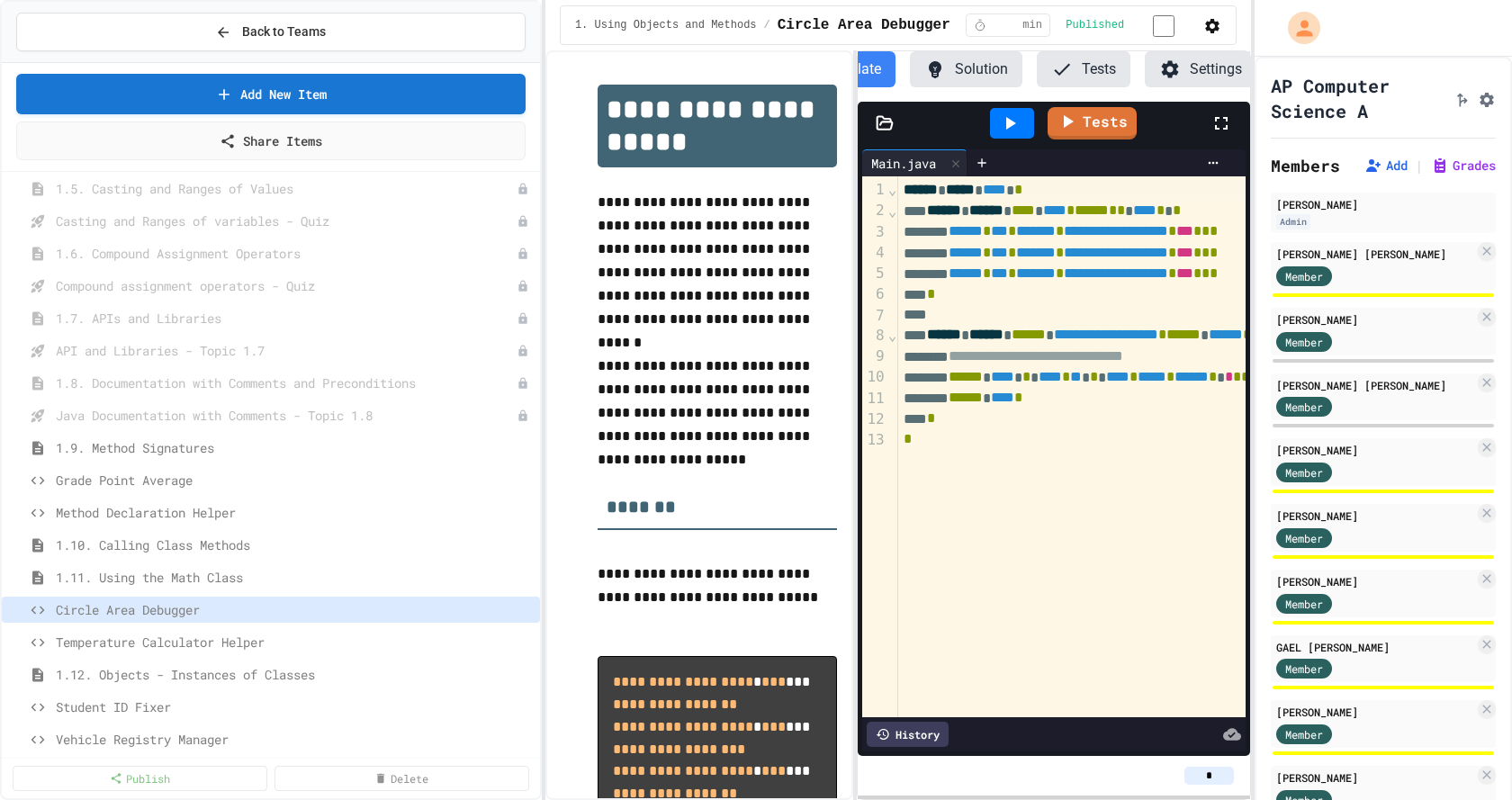
type input "*"
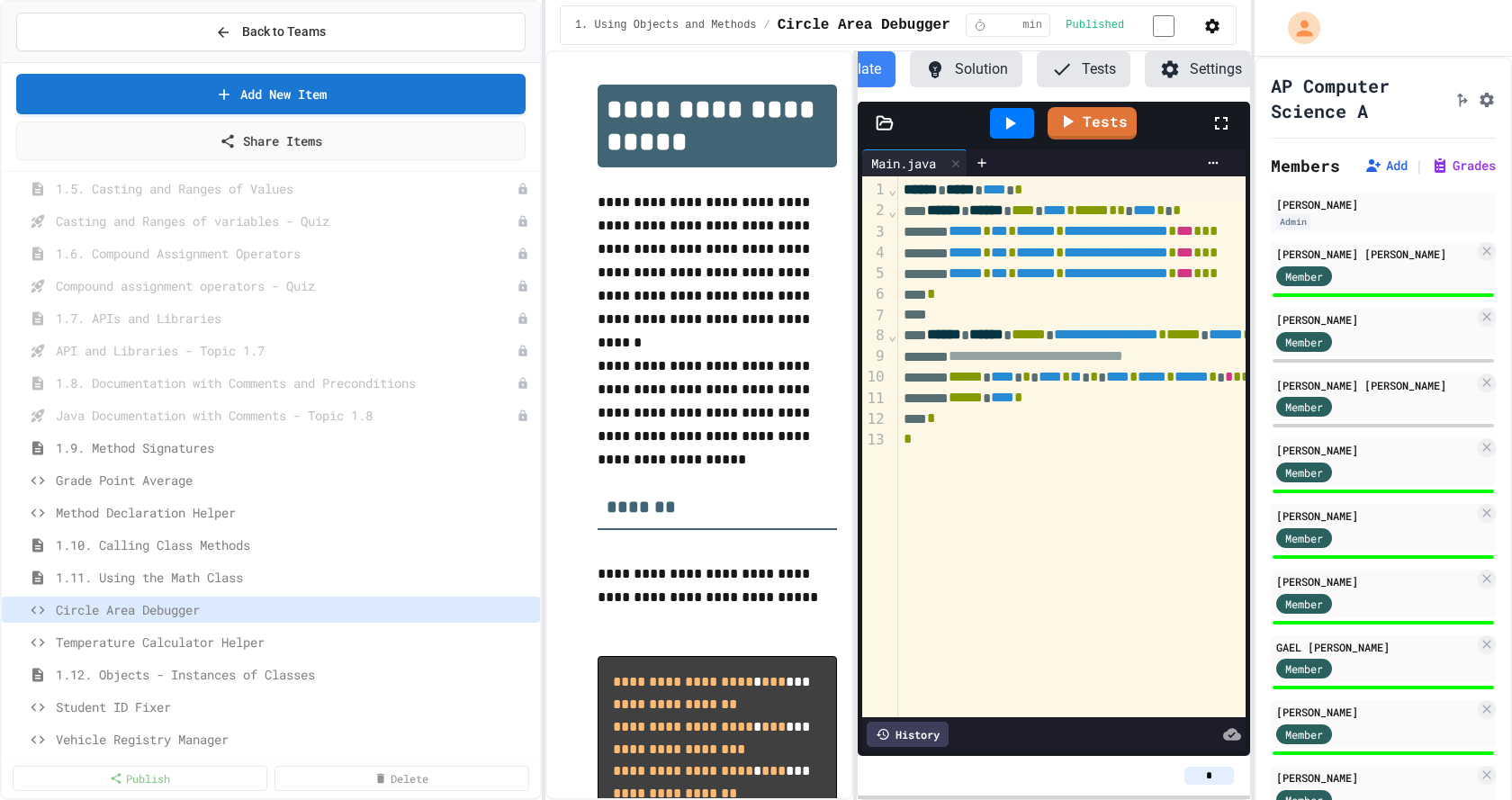
click at [1459, 43] on div at bounding box center [1383, 28] width 258 height 57
click at [129, 676] on span "1.12. Objects - Instances of Classes" at bounding box center [285, 673] width 459 height 19
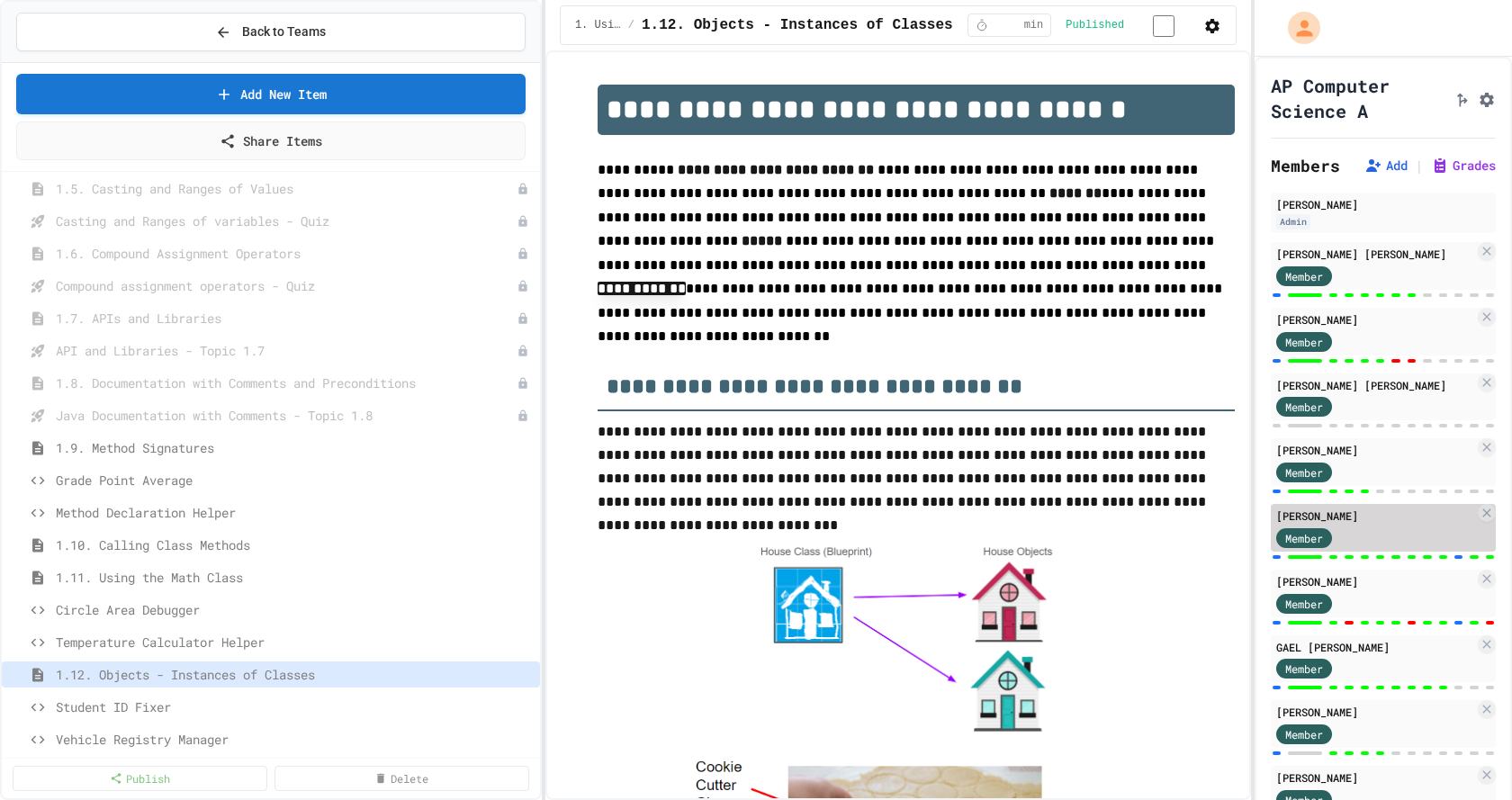
click at [1353, 548] on div "Member" at bounding box center [1322, 537] width 90 height 22
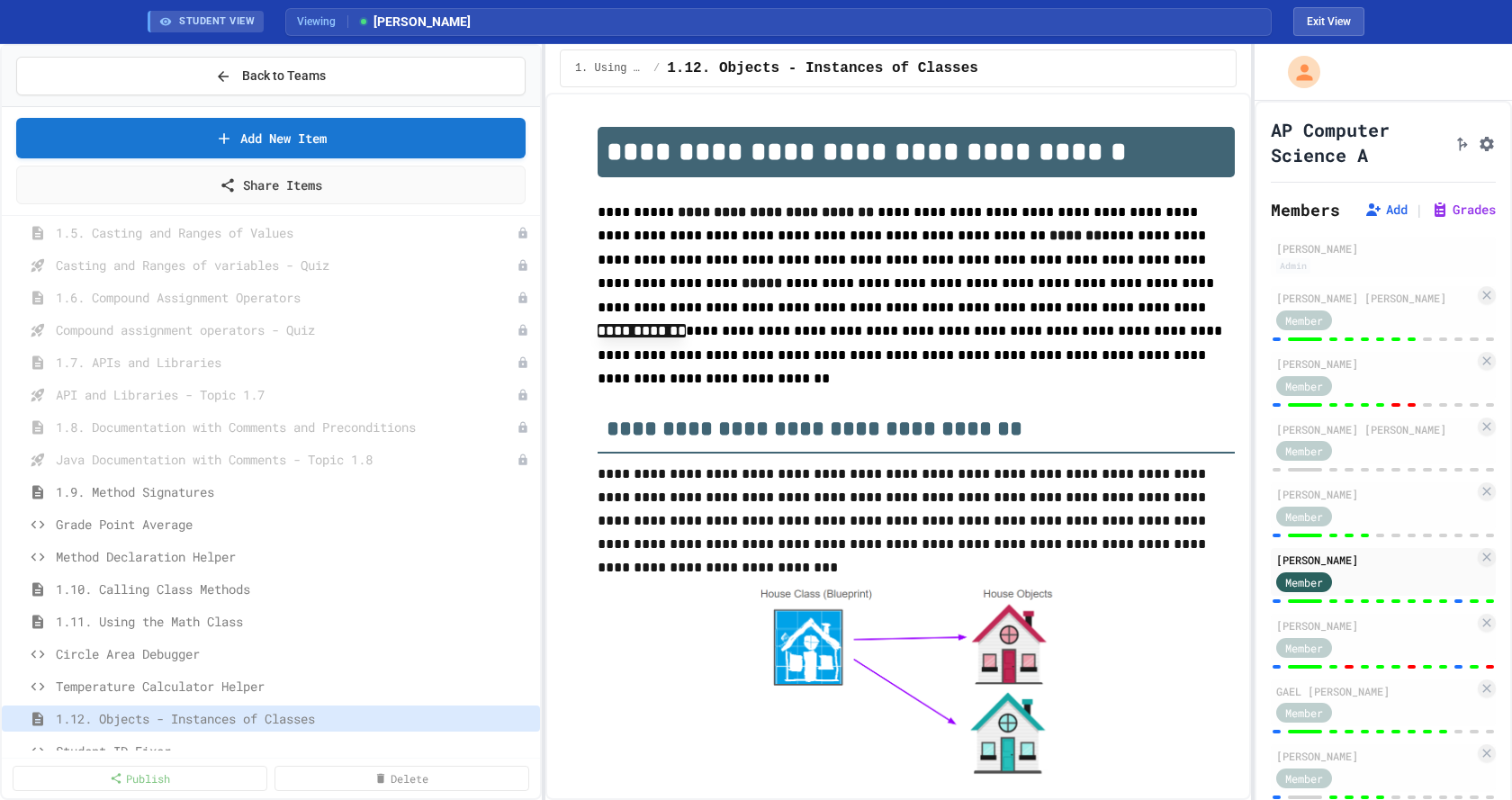
click at [1276, 605] on div at bounding box center [1383, 600] width 225 height 7
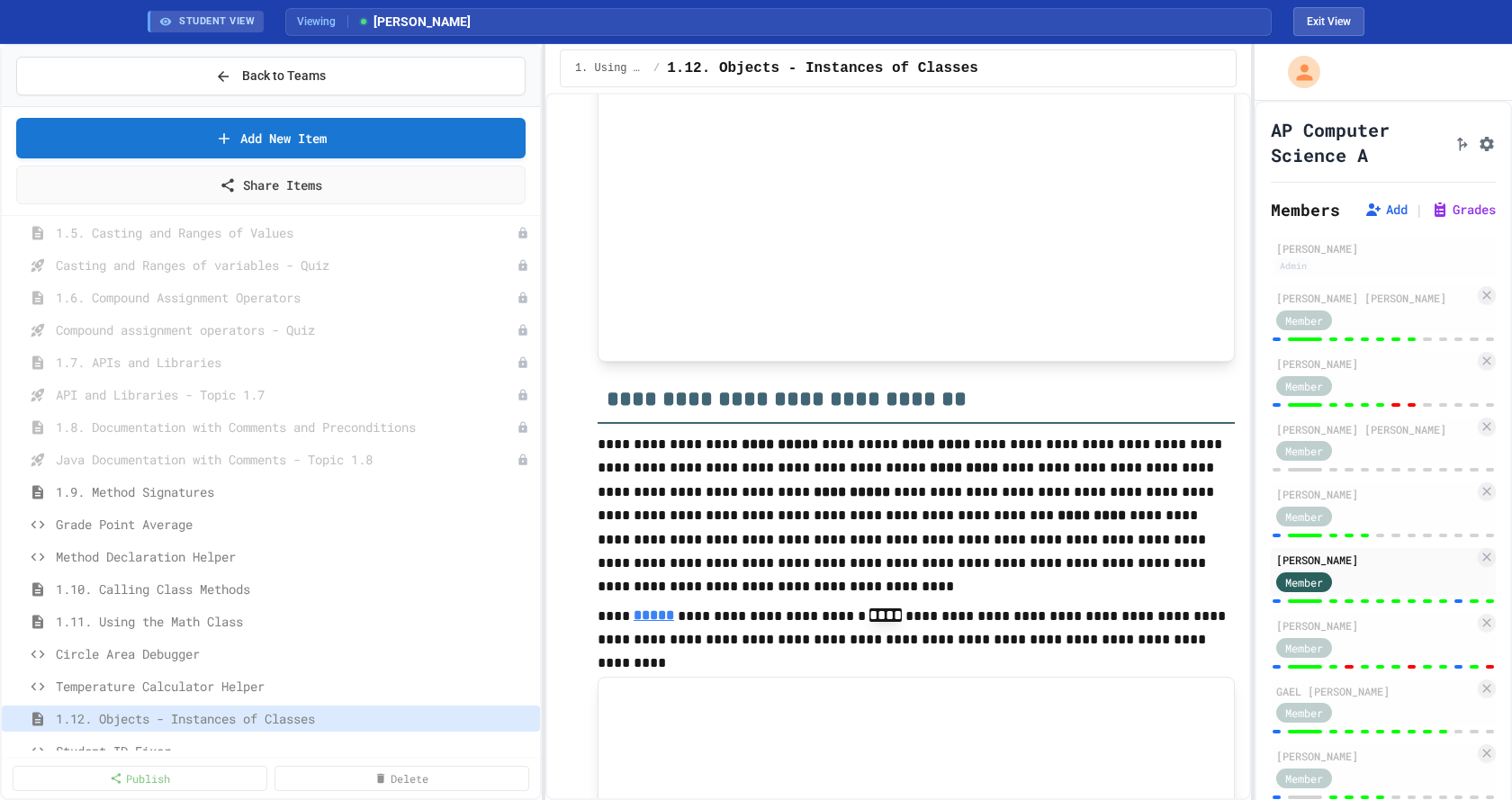
scroll to position [1530, 0]
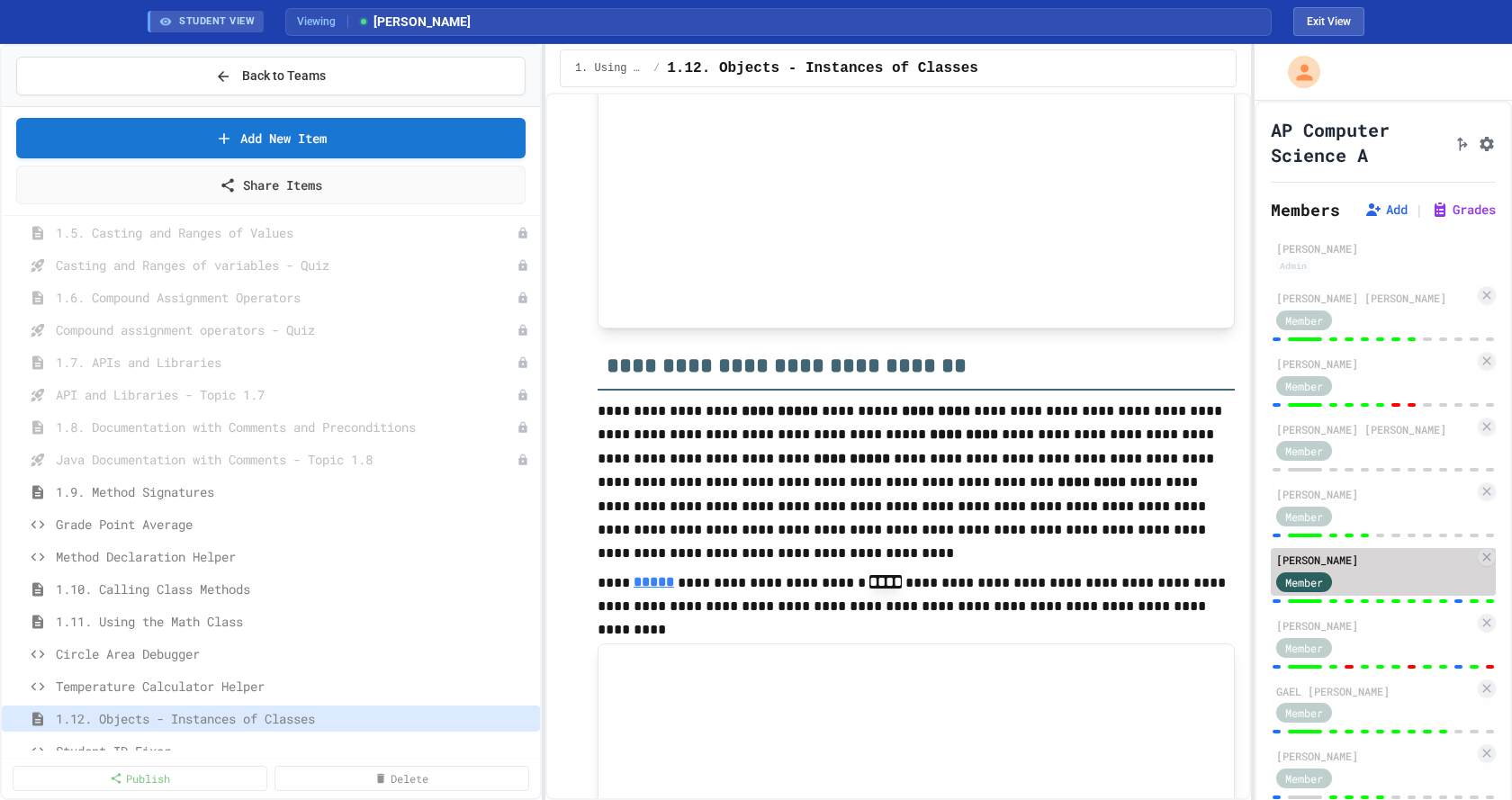
click at [1409, 568] on div "[PERSON_NAME]" at bounding box center [1375, 559] width 198 height 17
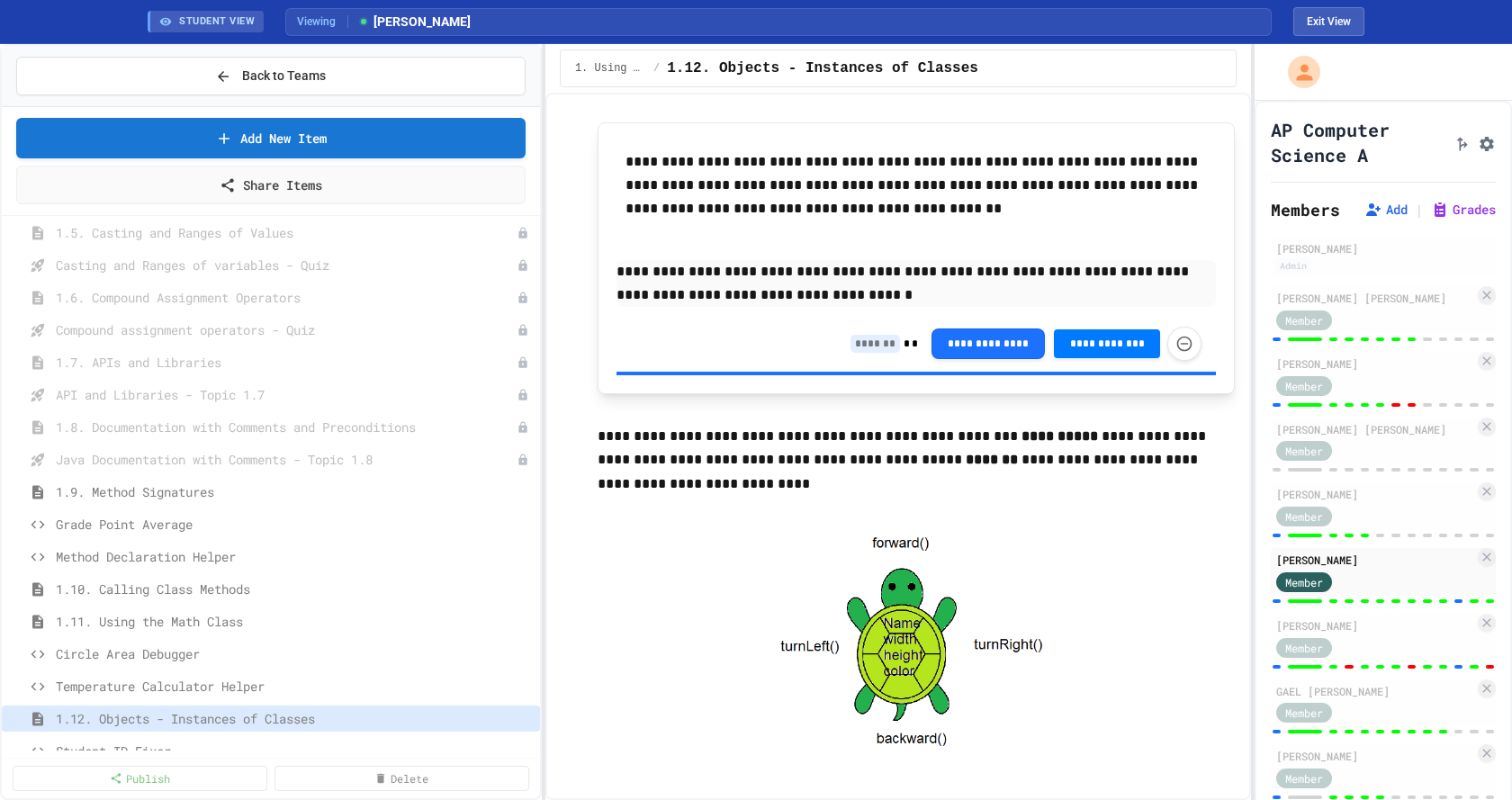
scroll to position [3059, 0]
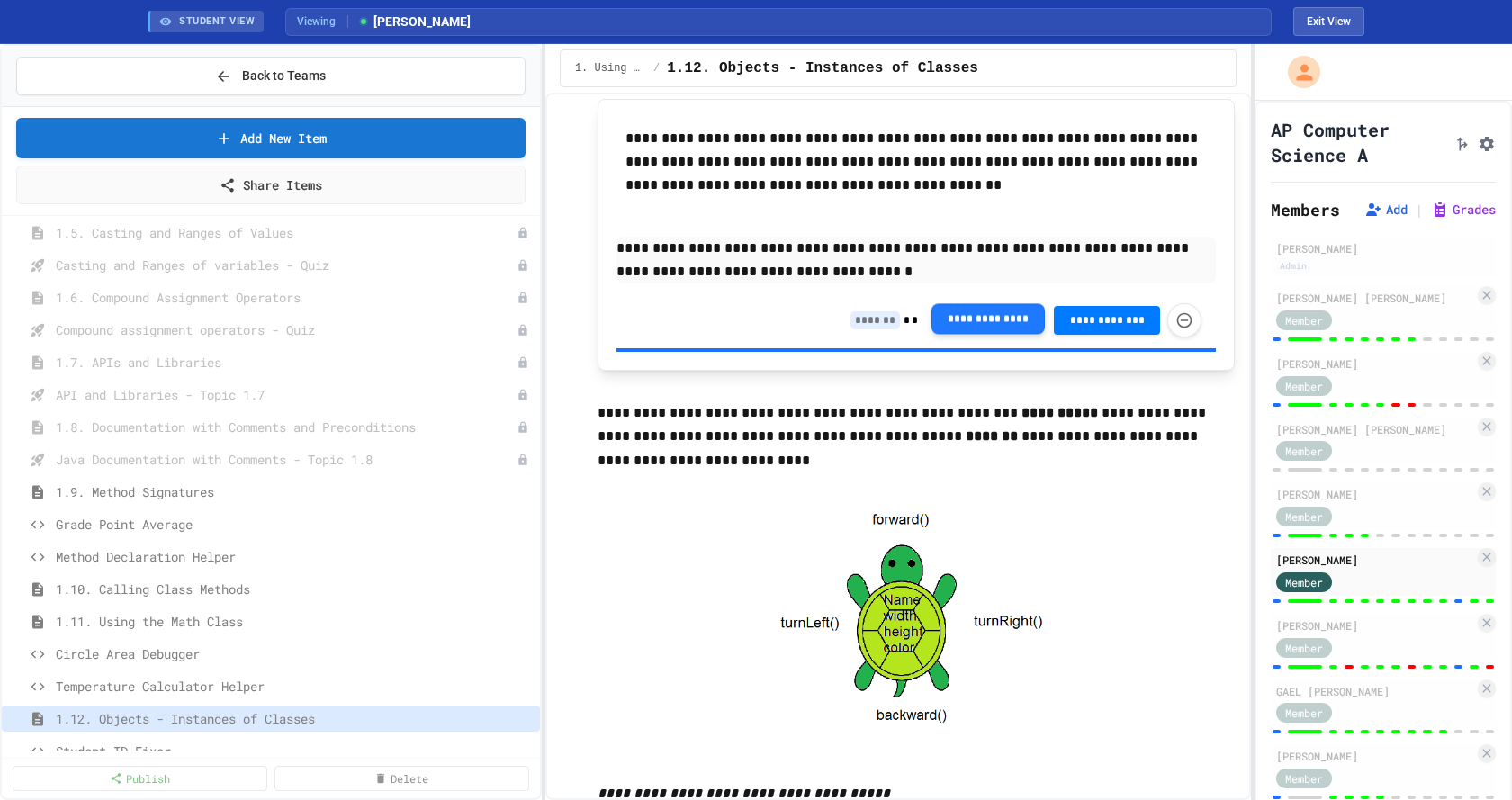
click at [990, 325] on button "**********" at bounding box center [988, 318] width 113 height 30
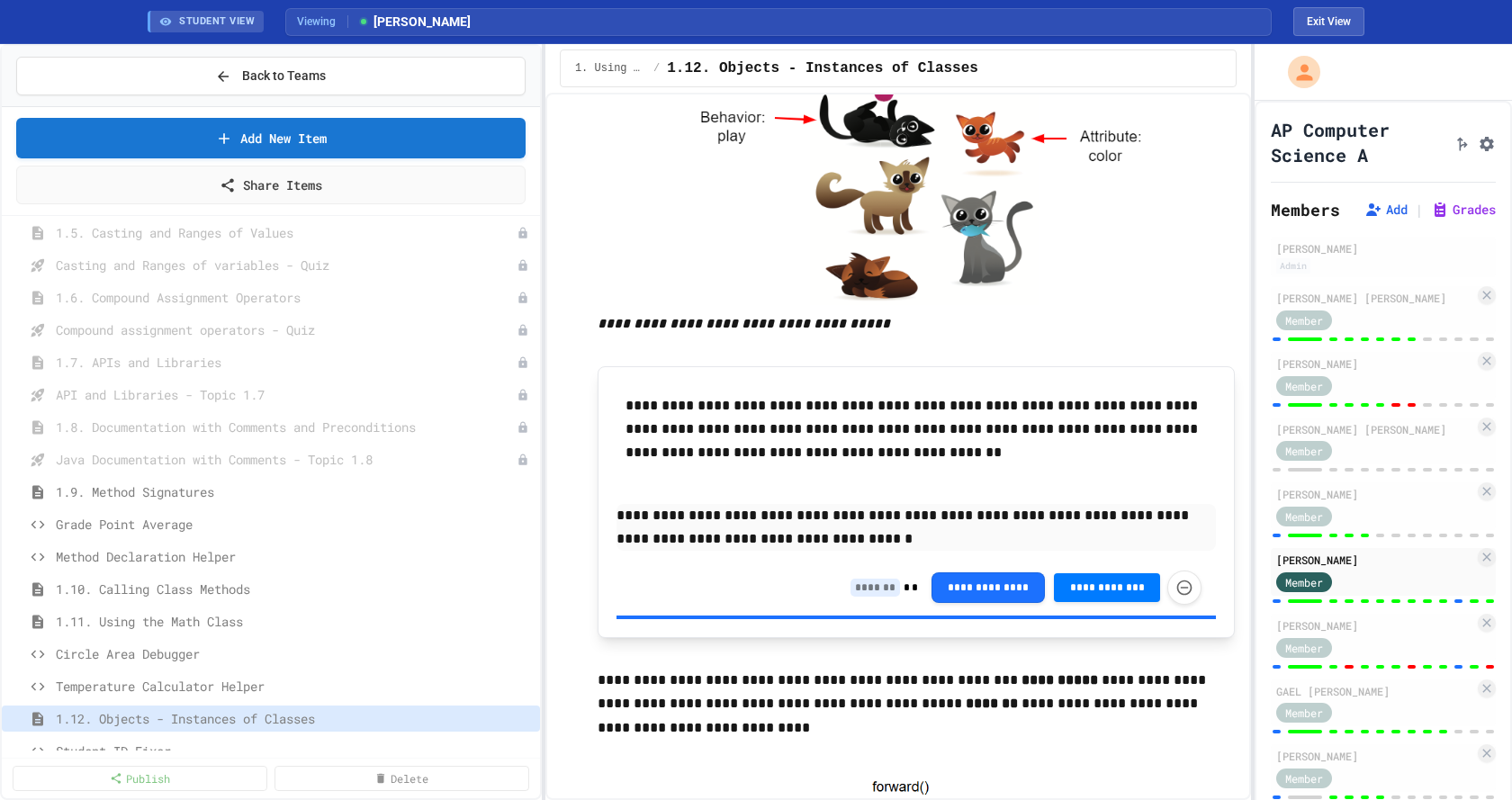
scroll to position [2789, 0]
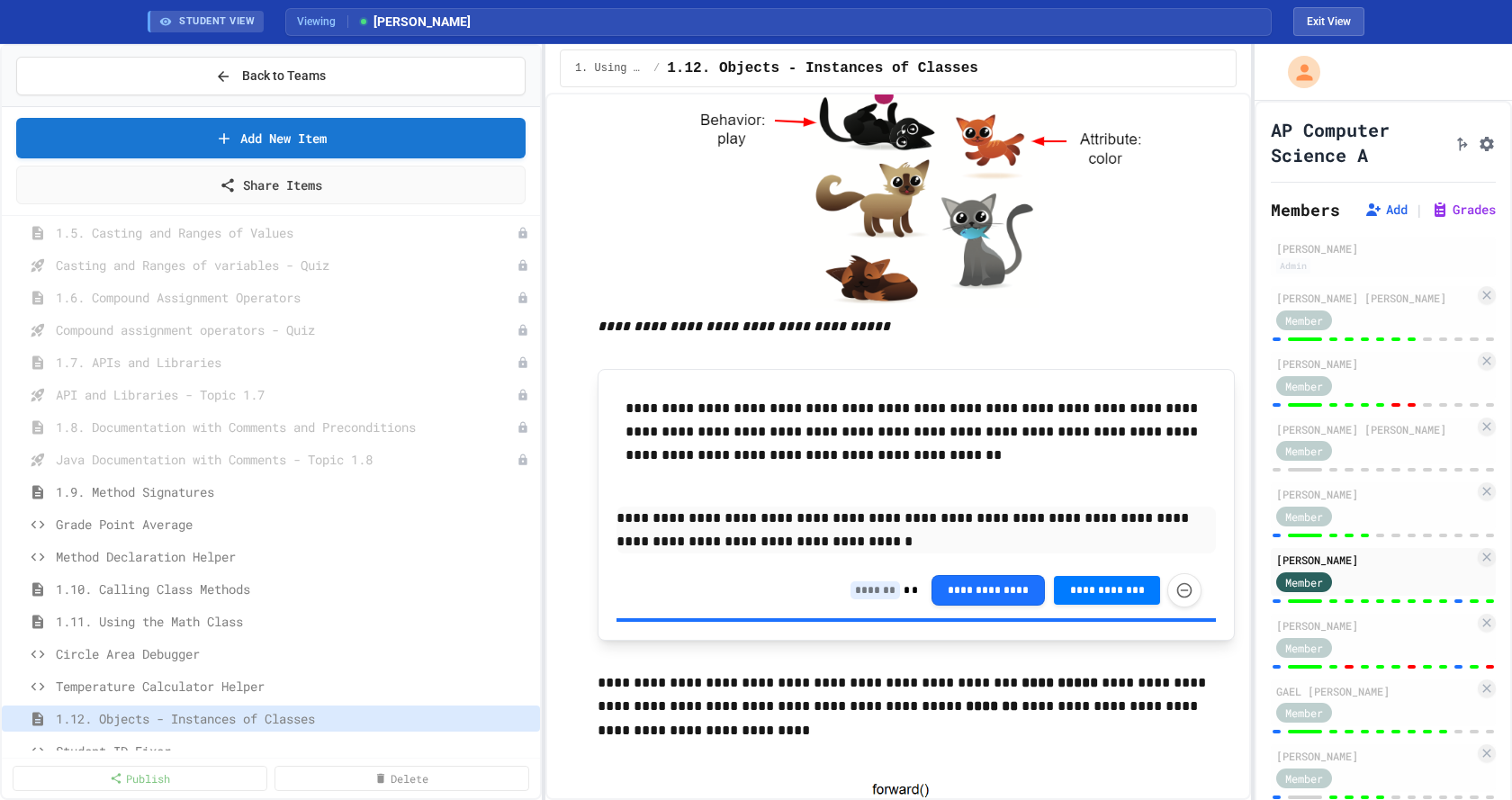
click at [867, 593] on input at bounding box center [875, 590] width 50 height 18
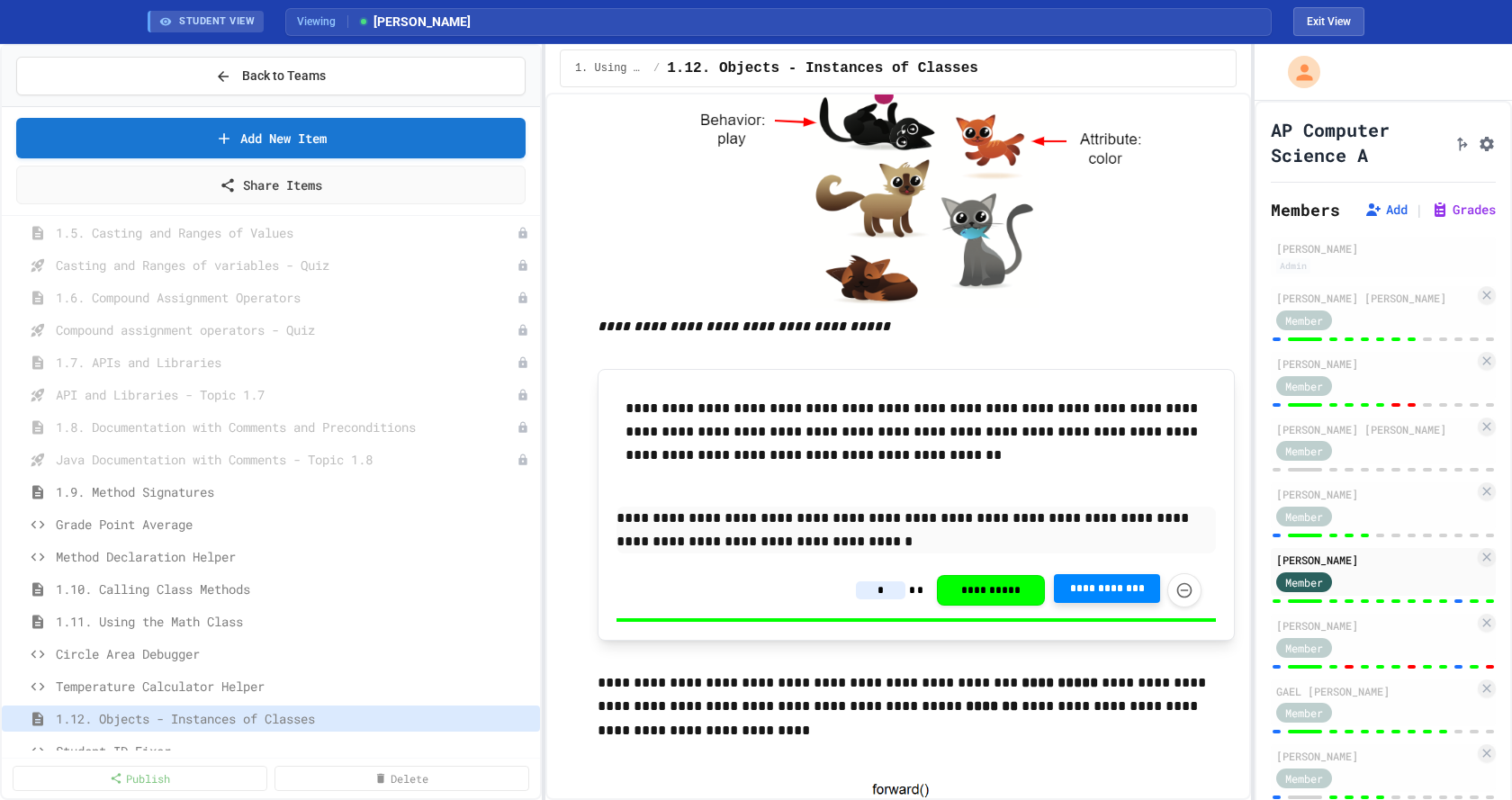
type input "*"
click at [1081, 592] on span "**********" at bounding box center [1107, 588] width 77 height 15
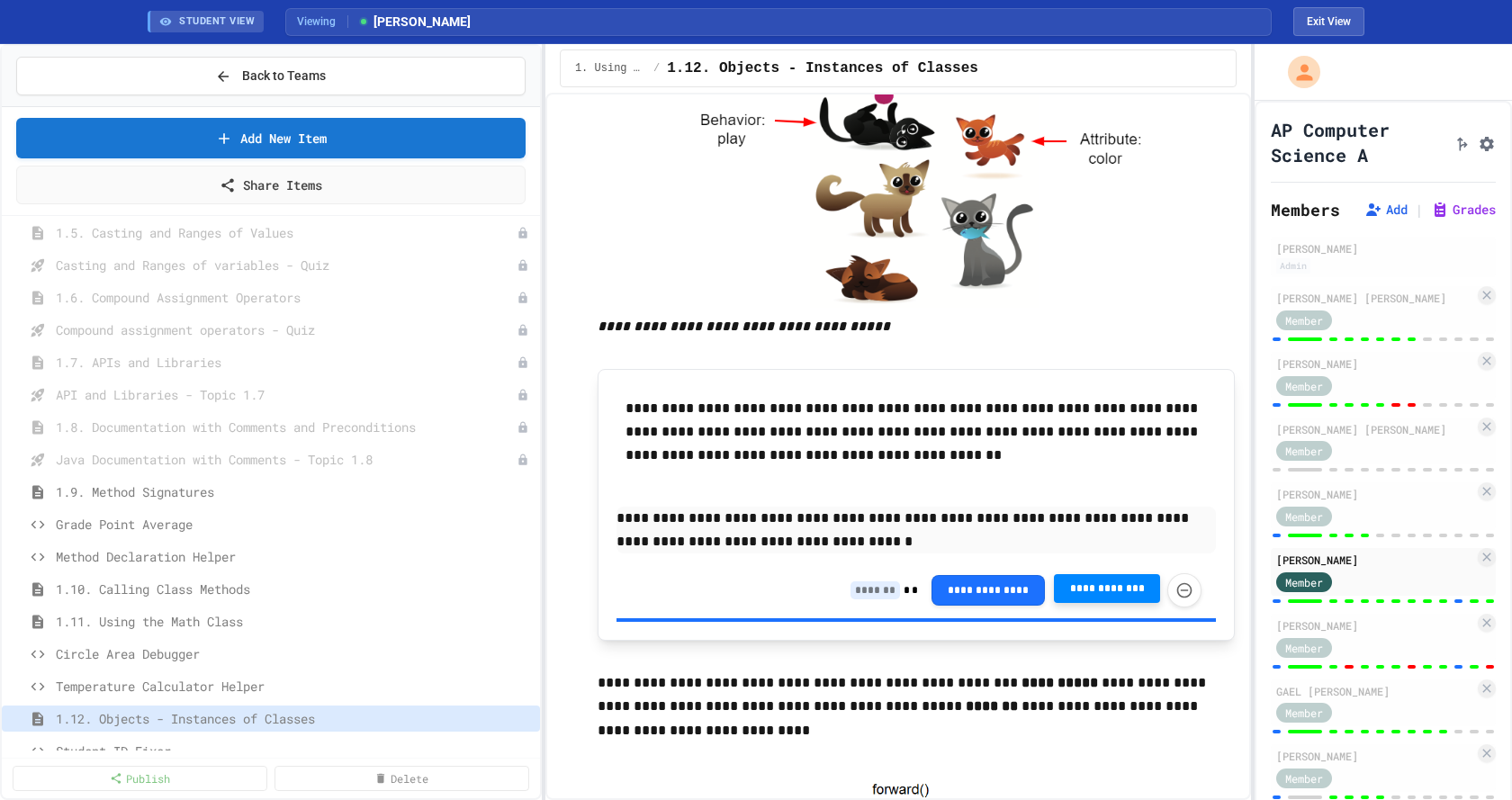
click at [863, 593] on input at bounding box center [875, 590] width 50 height 18
click at [858, 595] on input at bounding box center [875, 590] width 50 height 18
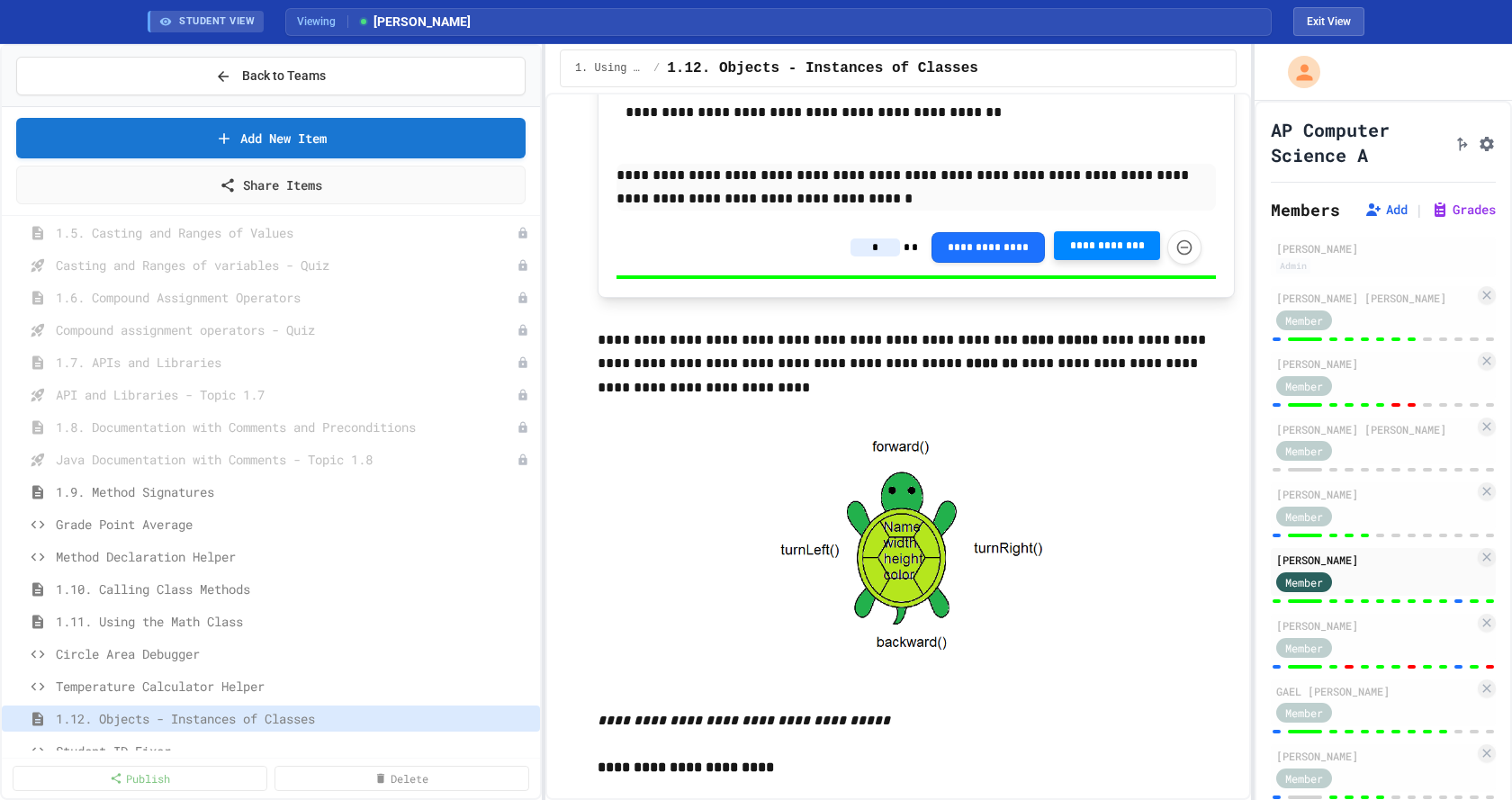
scroll to position [3148, 0]
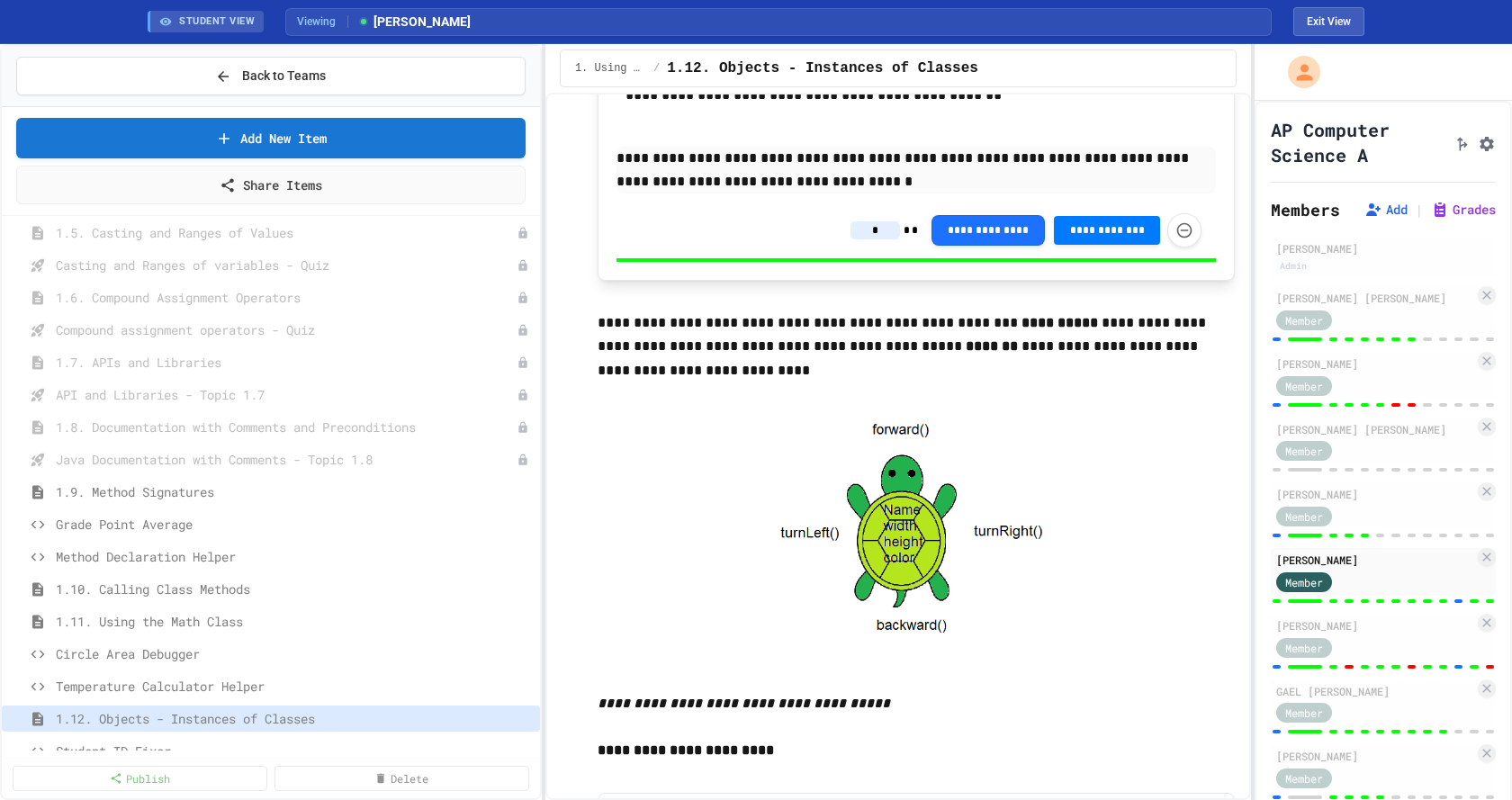
type input "*"
click at [1441, 605] on div at bounding box center [1383, 600] width 225 height 7
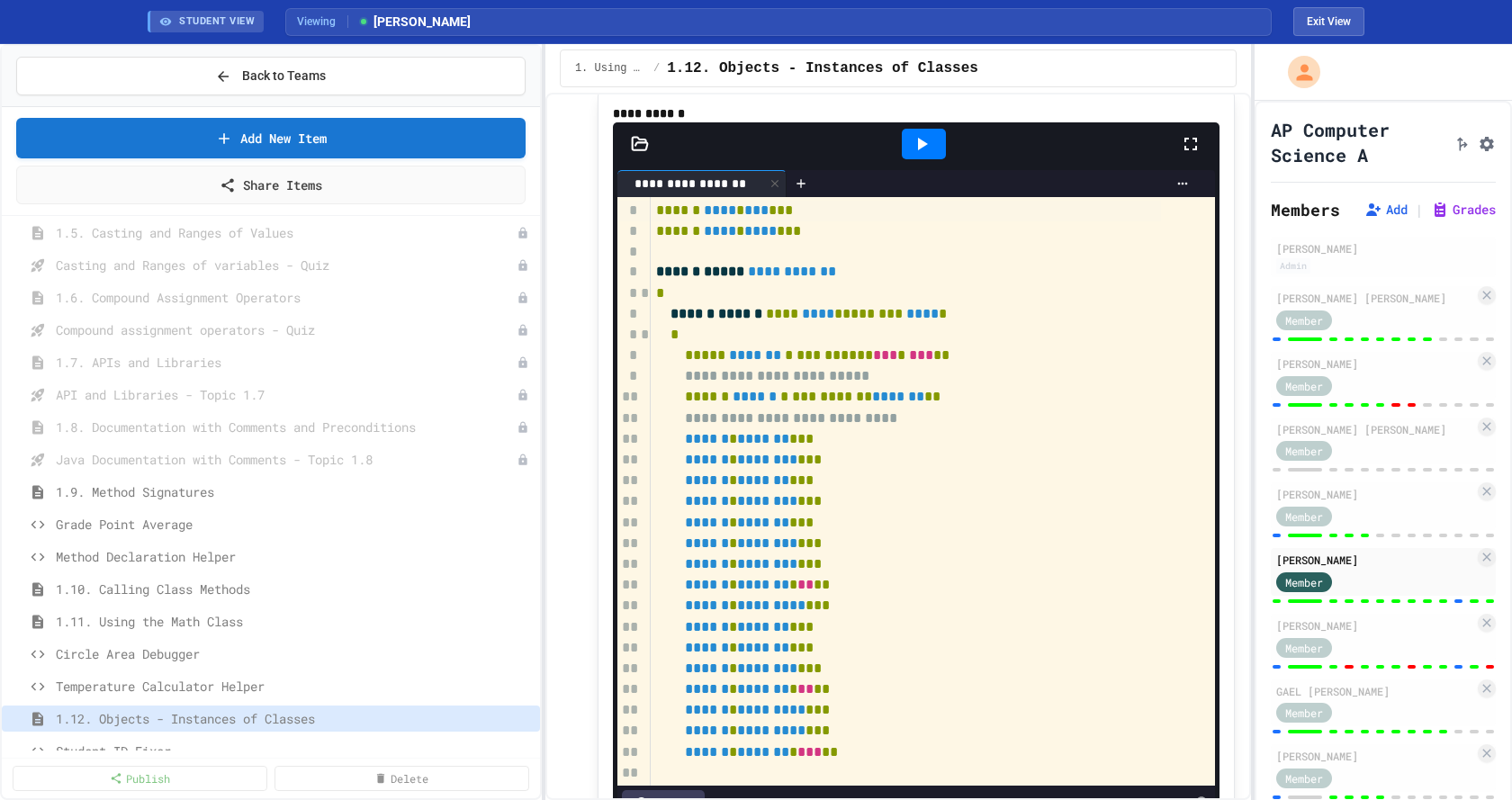
scroll to position [14820, 0]
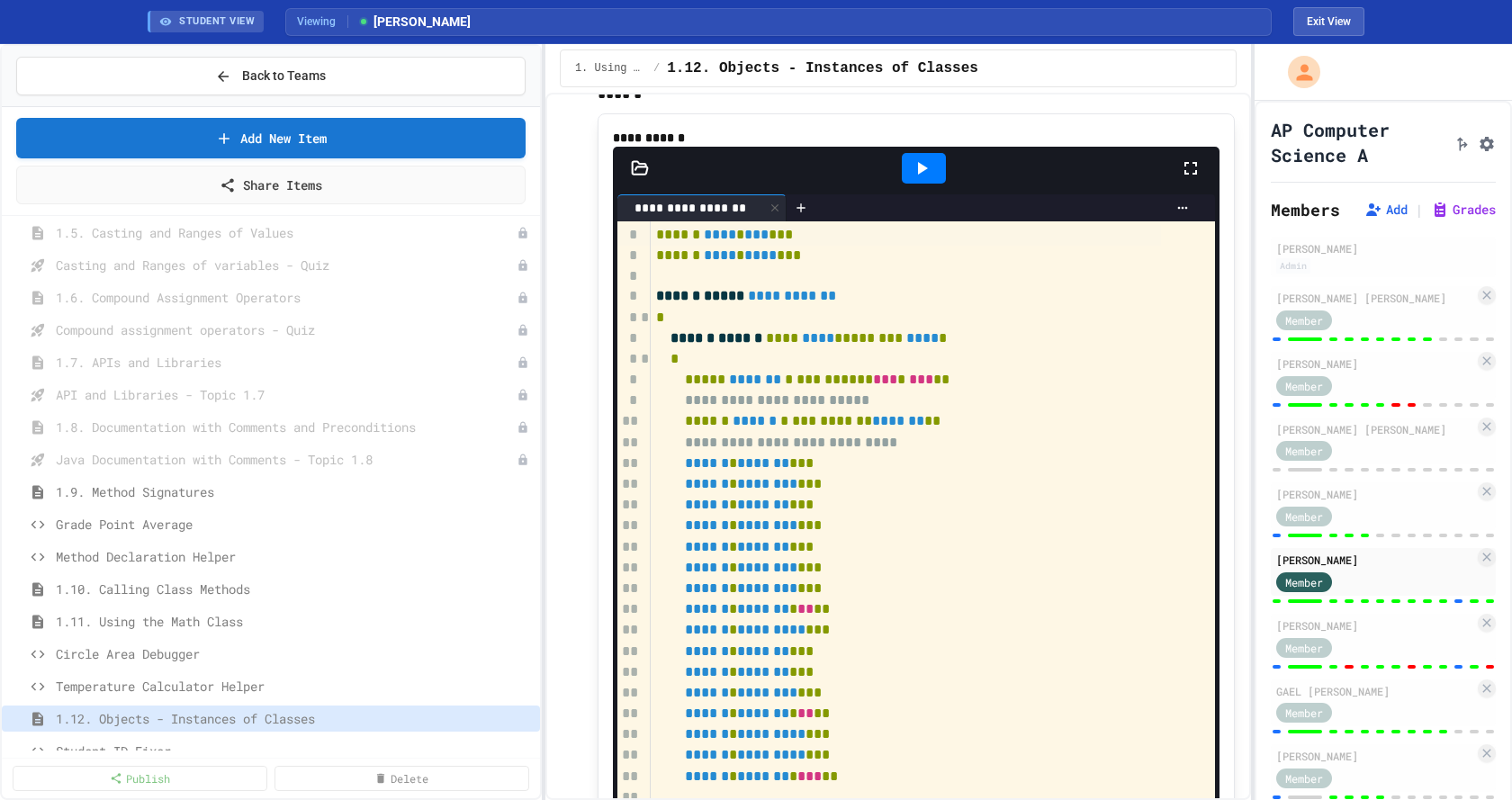
click at [926, 183] on div at bounding box center [923, 168] width 44 height 30
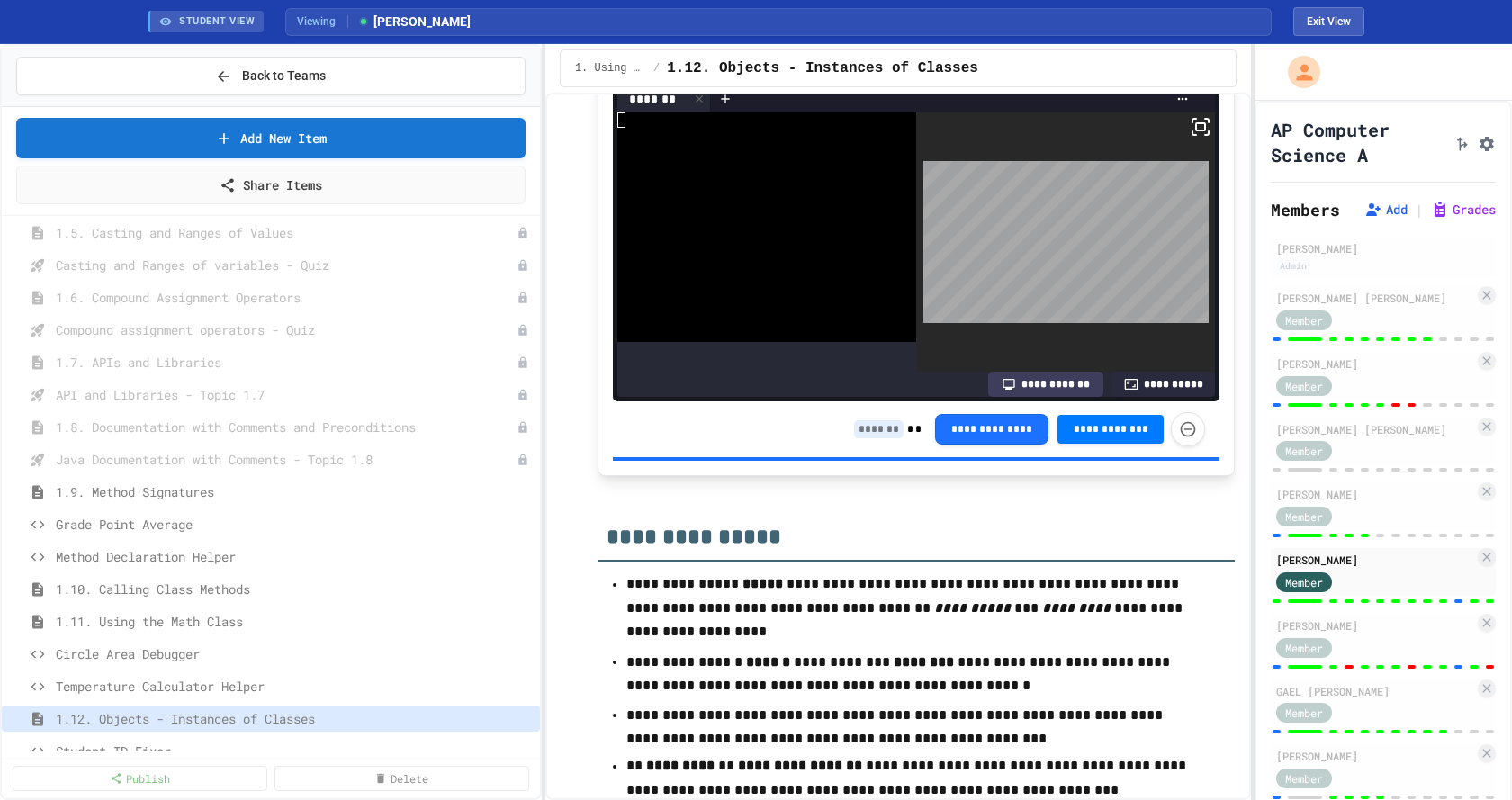
scroll to position [15269, 0]
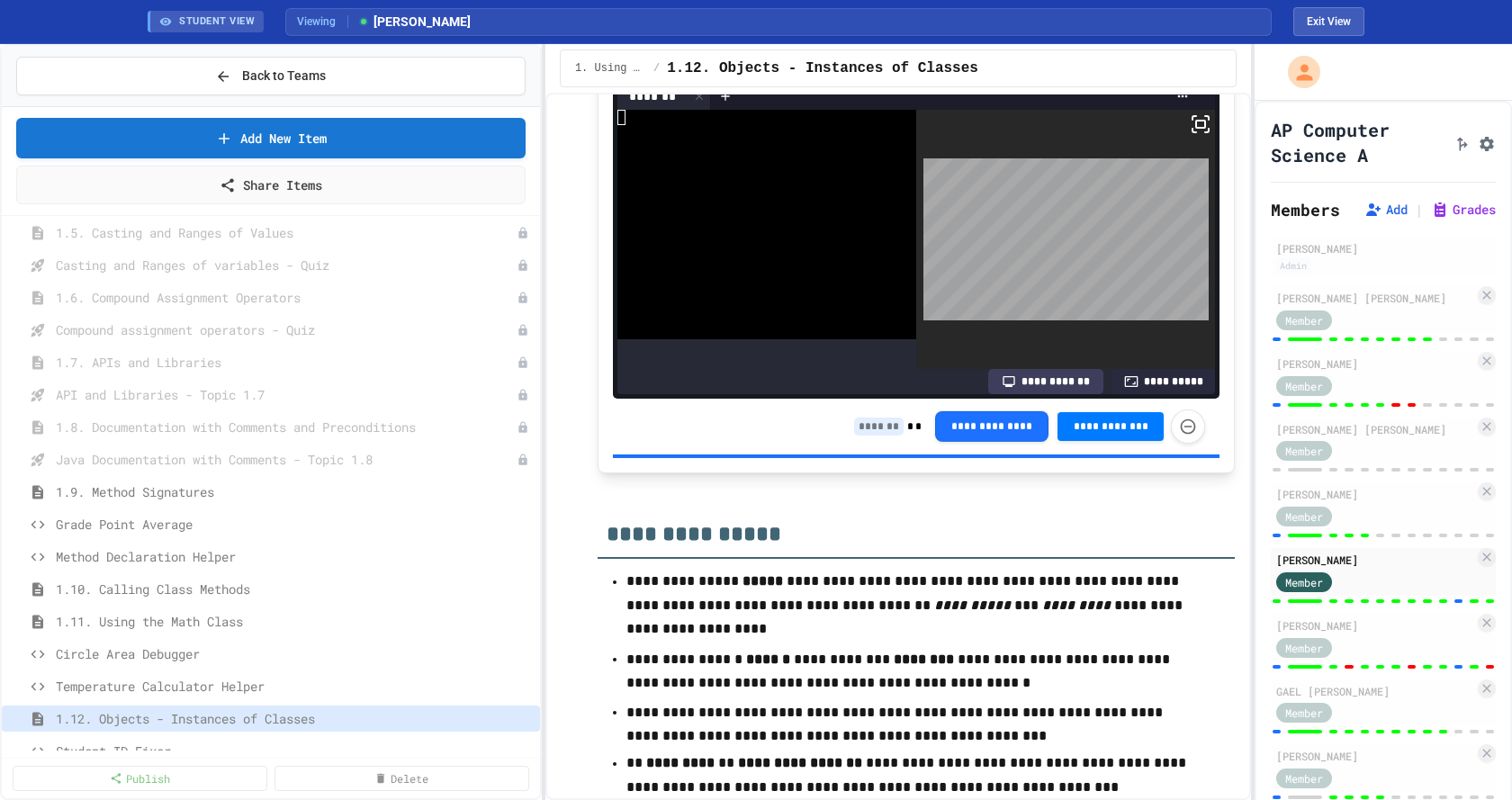
click at [859, 435] on input at bounding box center [879, 426] width 50 height 18
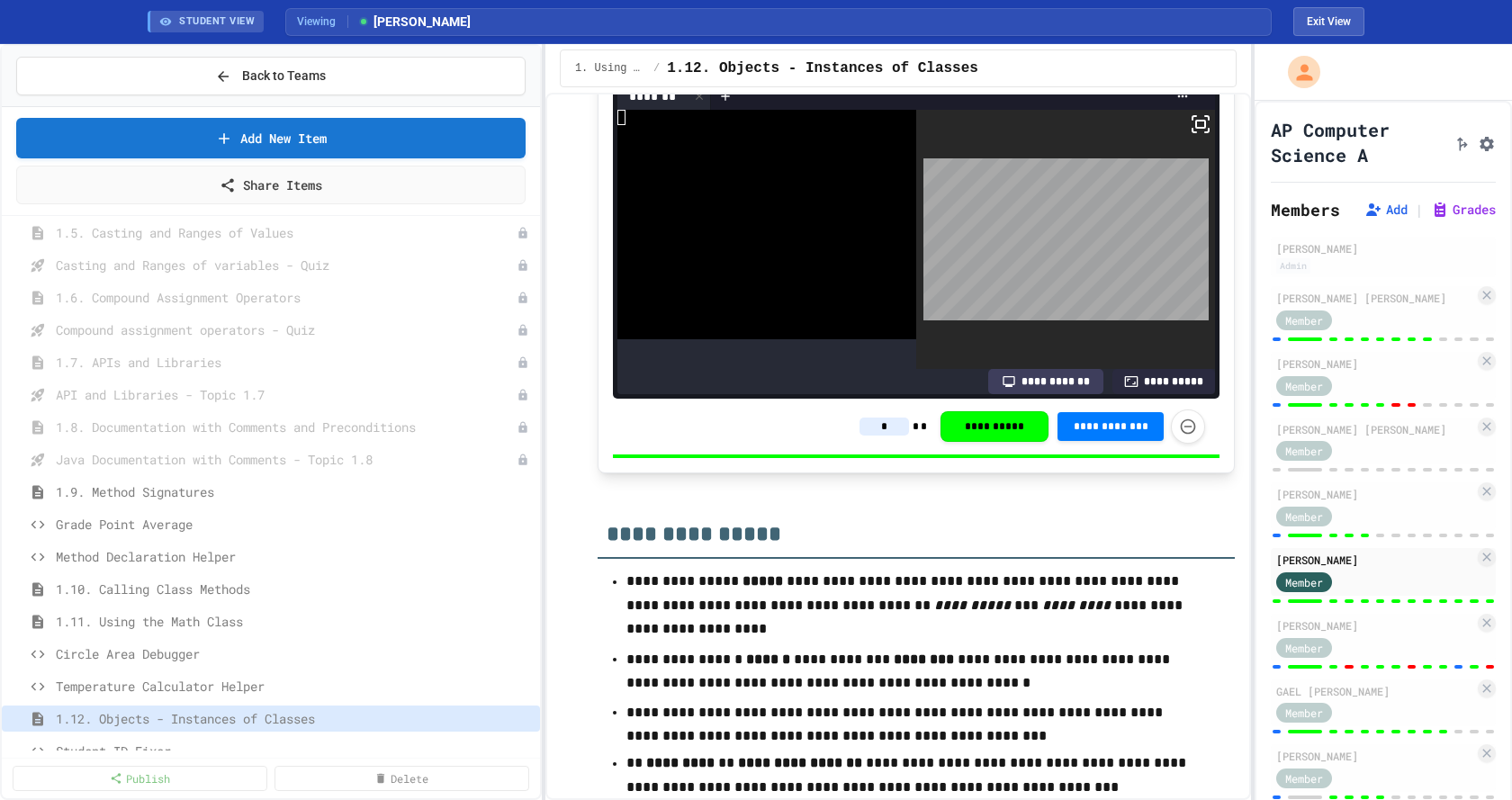
type input "*"
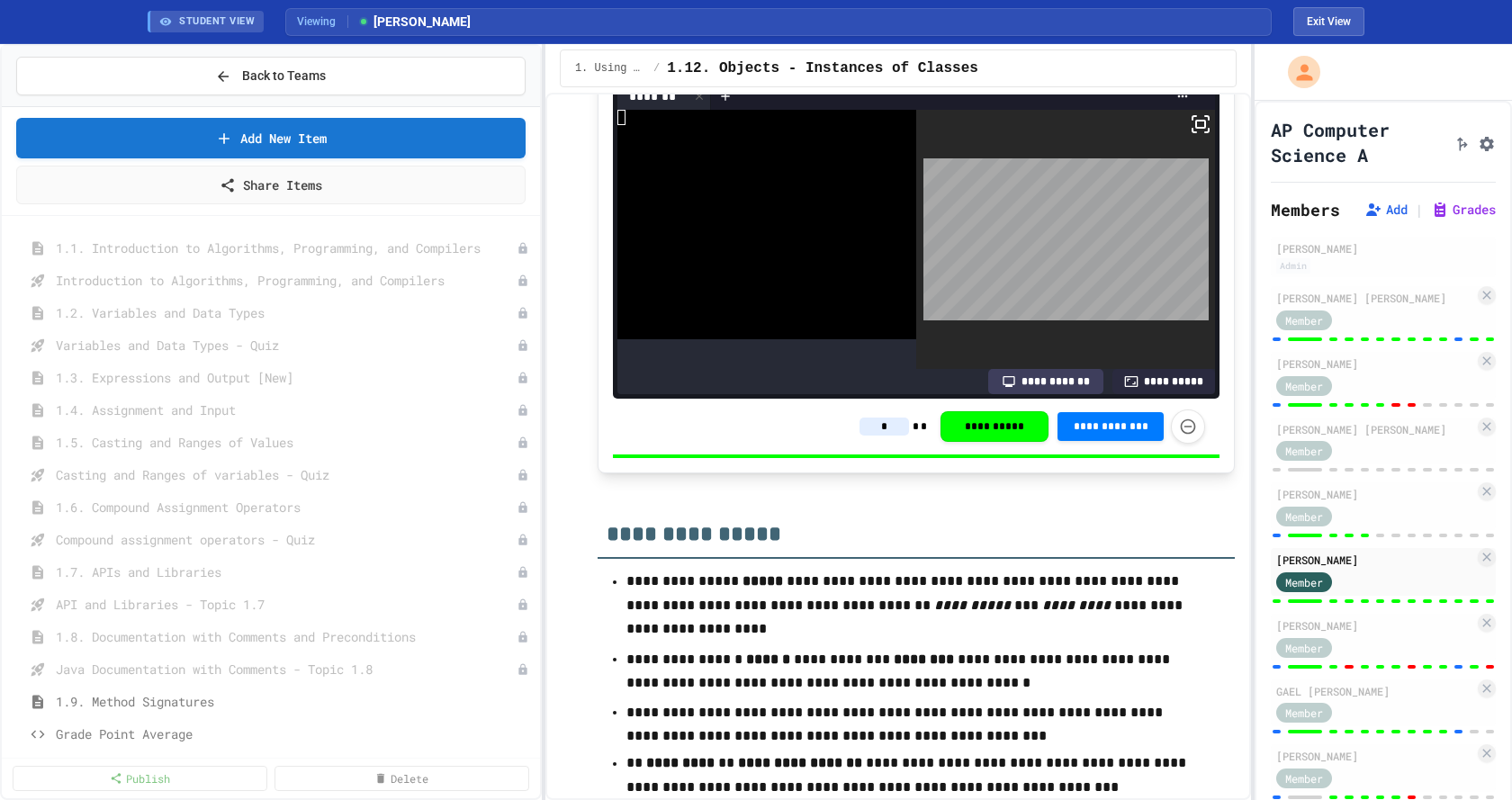
scroll to position [0, 0]
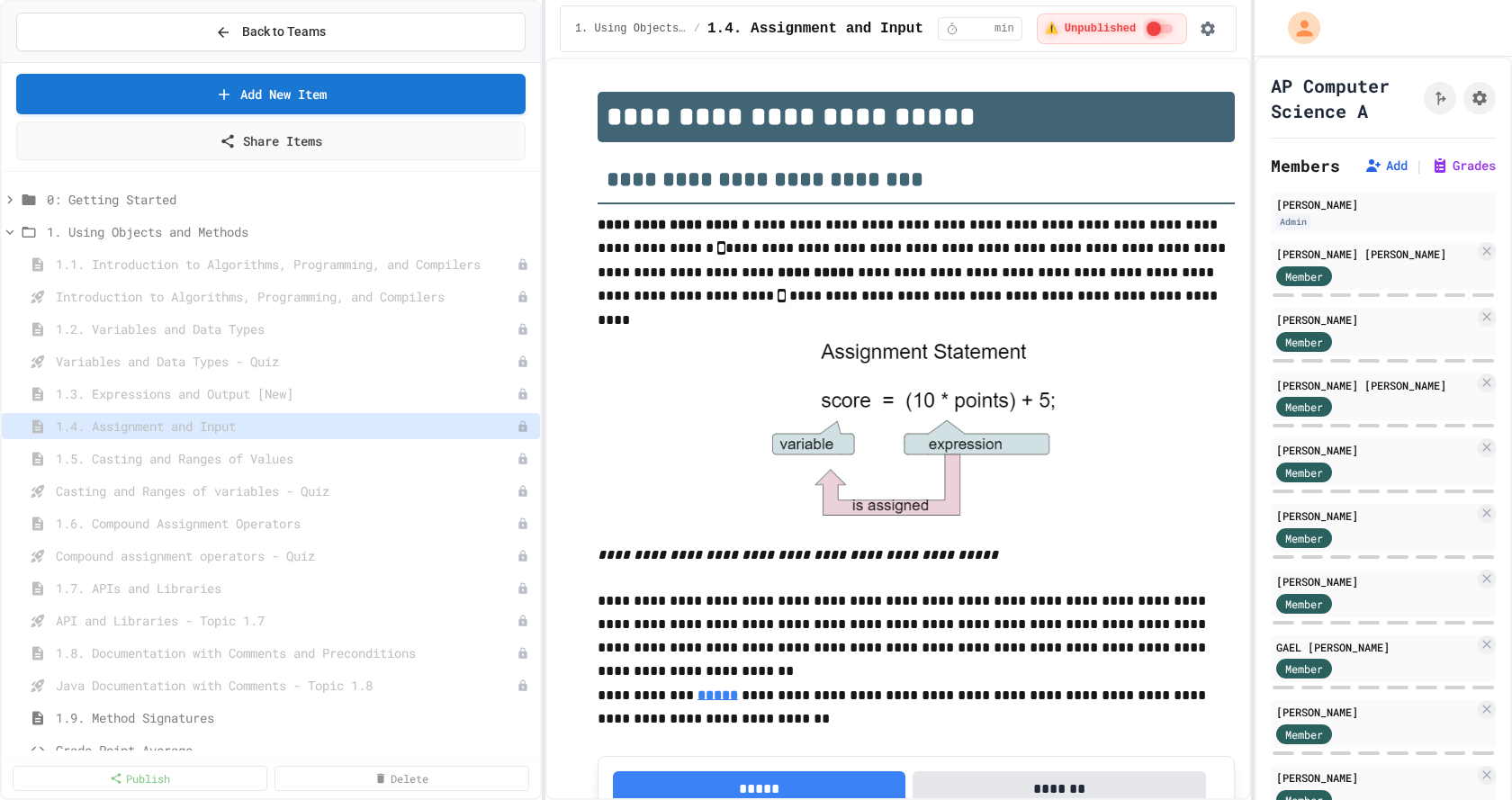
scroll to position [1134, 0]
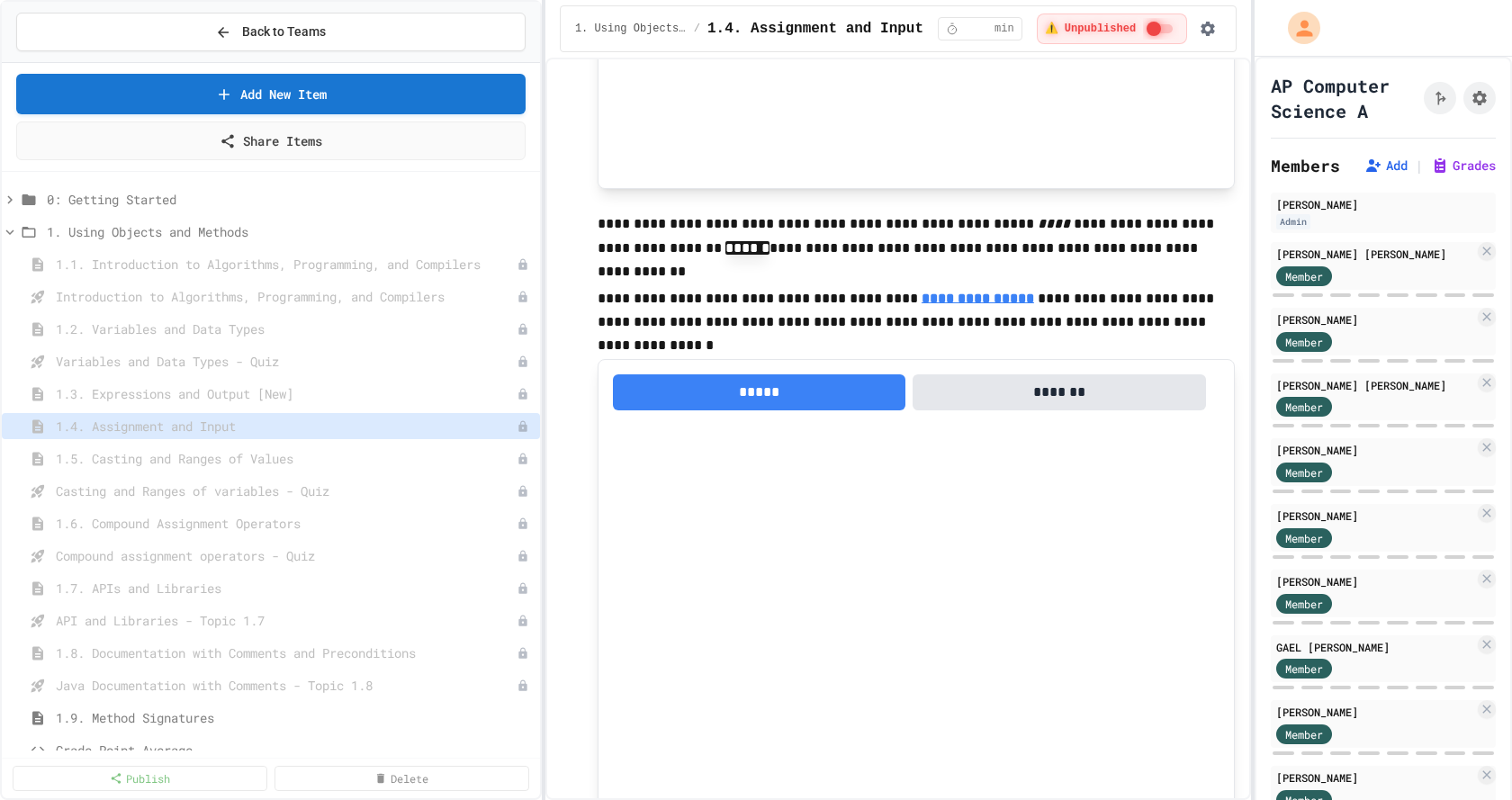
click at [123, 429] on span "1.4. Assignment and Input" at bounding box center [286, 425] width 461 height 19
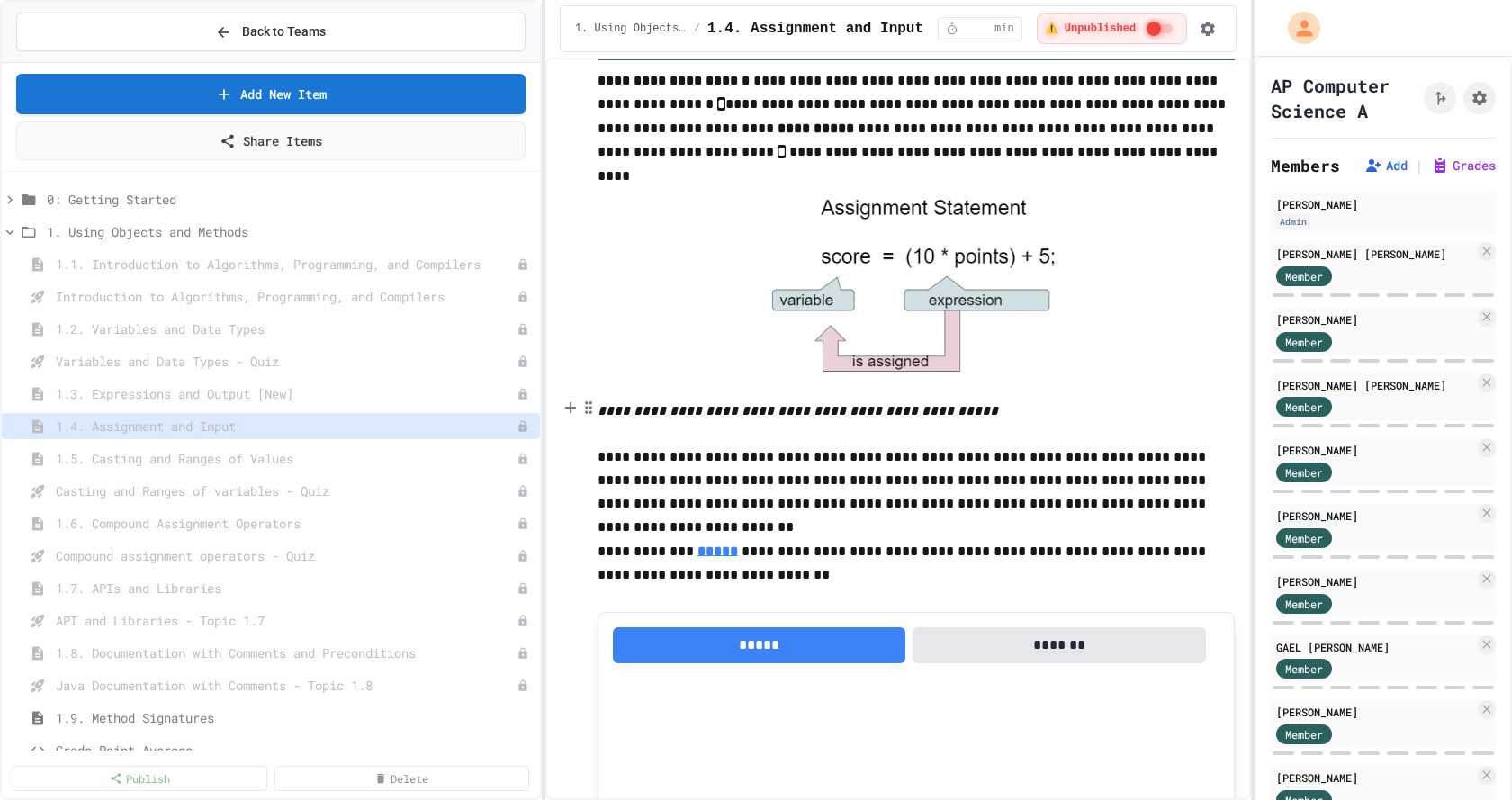
scroll to position [0, 0]
